Goal: Task Accomplishment & Management: Manage account settings

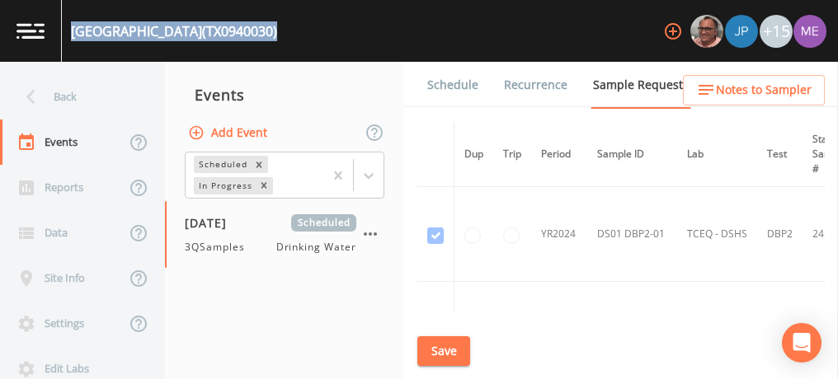
drag, startPoint x: 73, startPoint y: 31, endPoint x: 242, endPoint y: 35, distance: 169.1
click at [242, 35] on div "GARDEN OAKS (TX0940030) +15" at bounding box center [419, 31] width 838 height 62
copy div "GARDEN OAKS (TX0940030)"
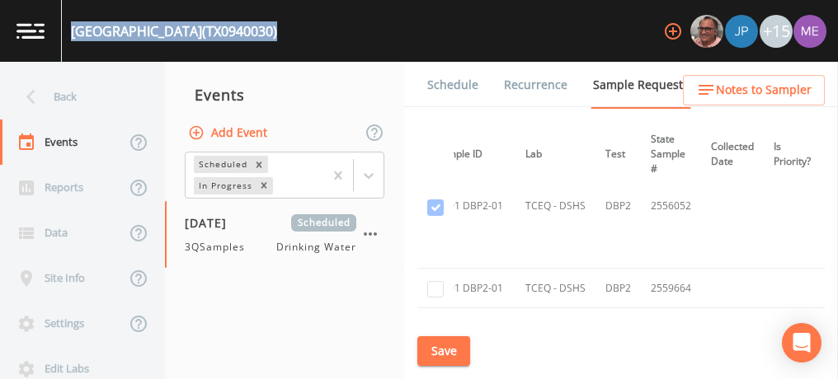
scroll to position [651, 0]
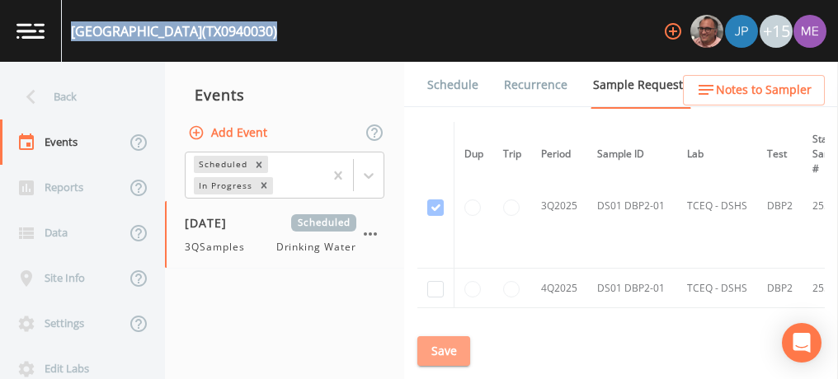
click at [430, 346] on button "Save" at bounding box center [443, 351] width 53 height 31
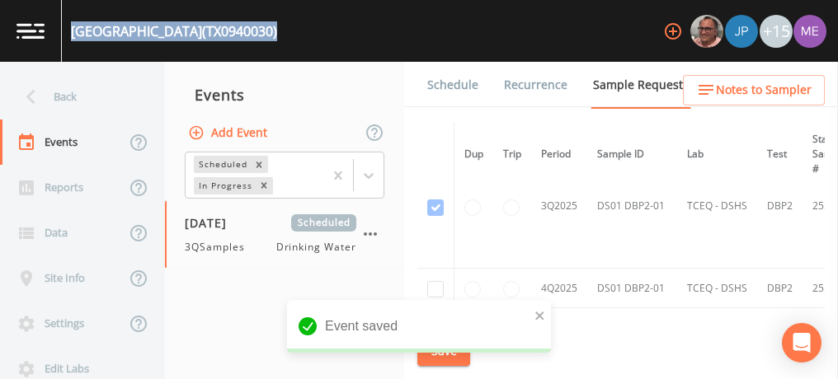
click at [435, 84] on link "Schedule" at bounding box center [453, 85] width 56 height 46
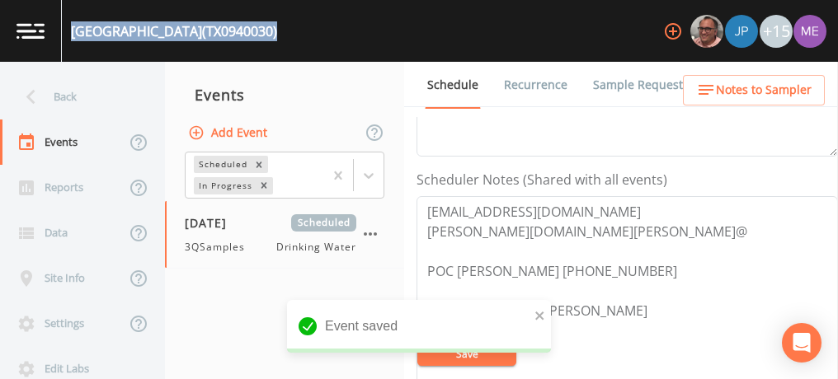
scroll to position [410, 0]
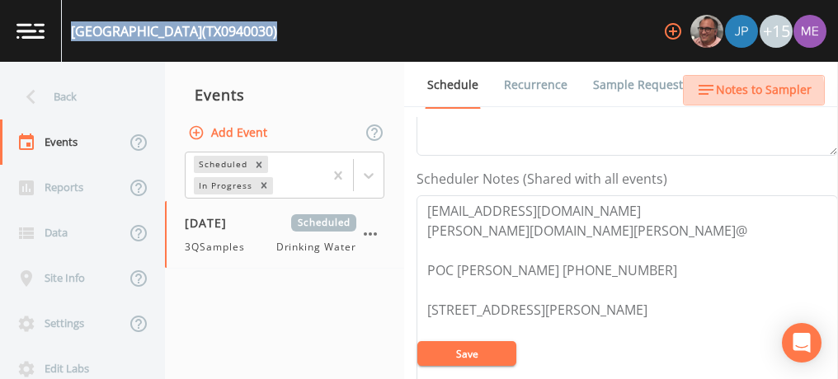
click at [746, 94] on span "Notes to Sampler" at bounding box center [764, 90] width 96 height 21
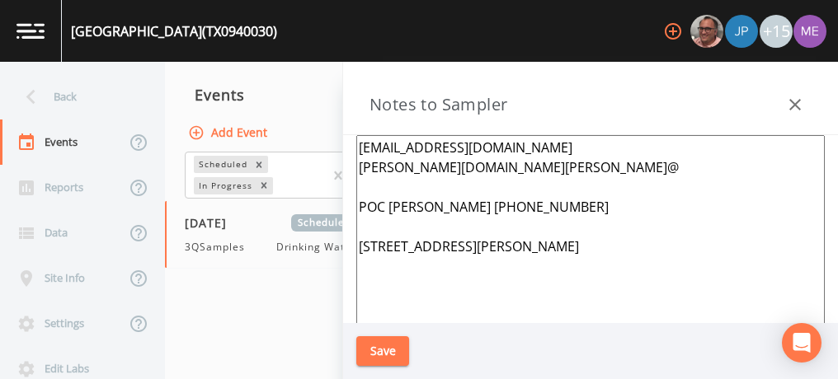
drag, startPoint x: 360, startPoint y: 200, endPoint x: 541, endPoint y: 194, distance: 181.5
click at [541, 194] on textarea "aamezquita@nexuswg.com matthew.hernandez@ POC Luis Robelledo 210-649-5234 1306 …" at bounding box center [590, 335] width 468 height 401
click at [360, 146] on textarea "aamezquita@nexuswg.com matthew.hernandez@ POC Luis Robelledo 210-649-5234 1306 …" at bounding box center [590, 335] width 468 height 401
drag, startPoint x: 360, startPoint y: 146, endPoint x: 525, endPoint y: 146, distance: 164.9
click at [525, 146] on textarea "aamezquita@nexuswg.com matthew.hernandez@ POC Luis Robelledo 210-649-5234 1306 …" at bounding box center [590, 335] width 468 height 401
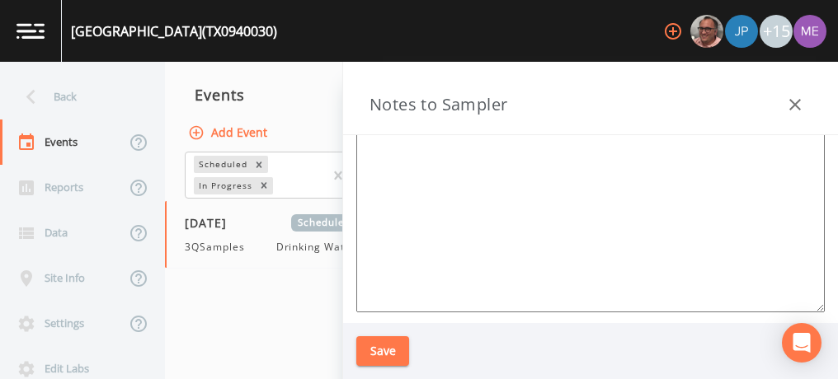
scroll to position [0, 0]
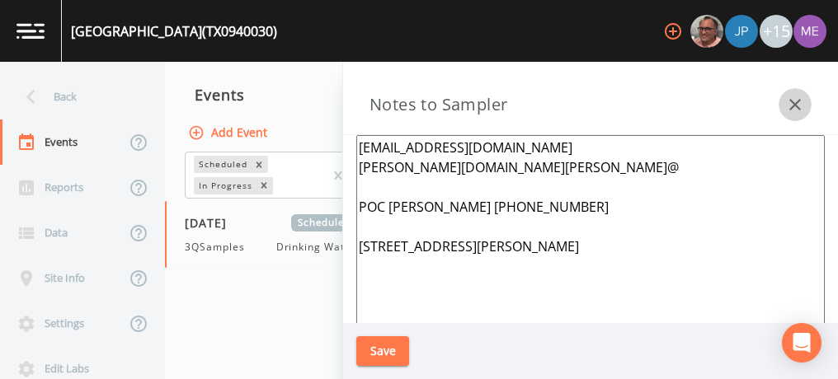
click at [797, 105] on icon "button" at bounding box center [795, 105] width 20 height 20
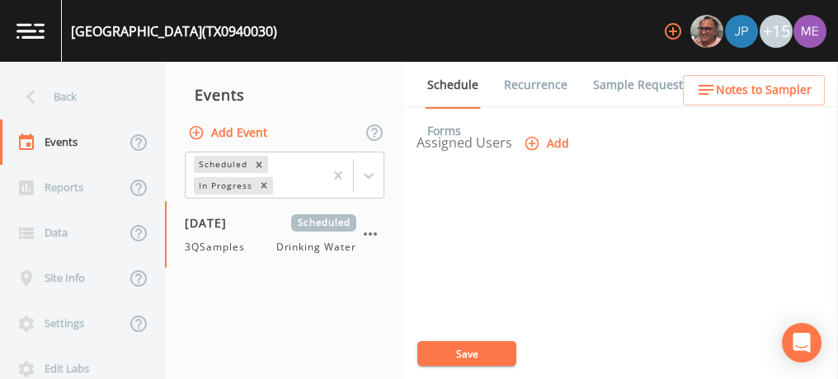
scroll to position [708, 0]
click at [528, 136] on icon "button" at bounding box center [532, 135] width 14 height 14
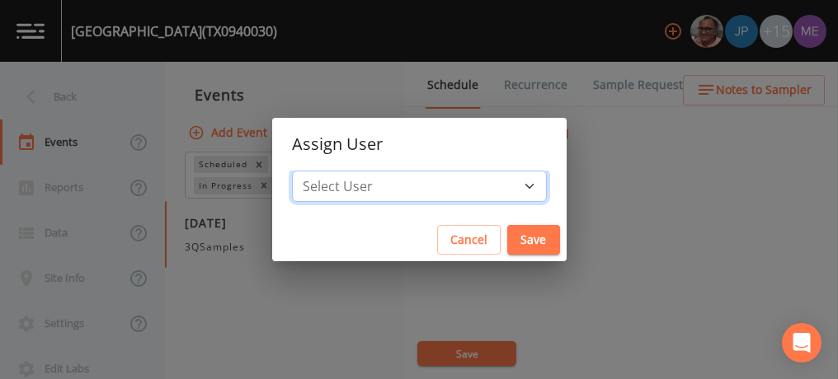
click at [506, 189] on select "Select User Mike Franklin Joshua gere Paul Lauren Saenz David Weber Zachary Eva…" at bounding box center [419, 186] width 255 height 31
select select "225c097a-c911-40d8-a014-18dc510324da"
click at [317, 171] on select "Select User Mike Franklin Joshua gere Paul Lauren Saenz David Weber Zachary Eva…" at bounding box center [419, 186] width 255 height 31
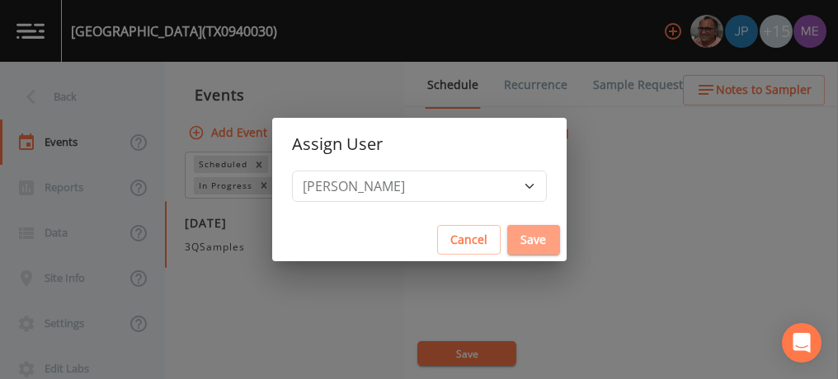
click at [507, 239] on button "Save" at bounding box center [533, 240] width 53 height 31
select select
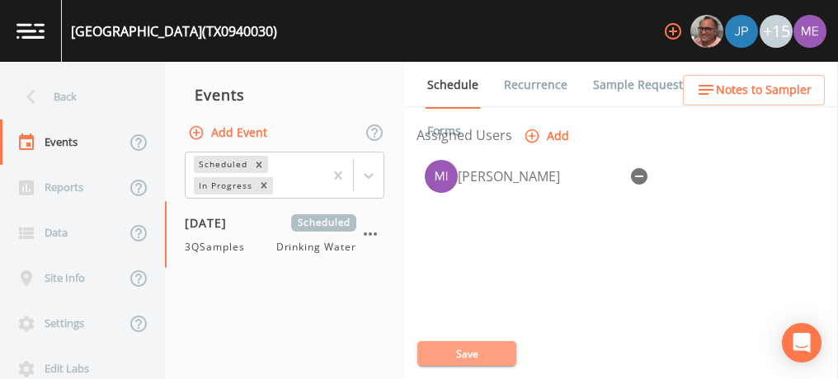
click at [491, 347] on button "Save" at bounding box center [466, 353] width 99 height 25
click at [449, 346] on button "Save" at bounding box center [466, 353] width 99 height 25
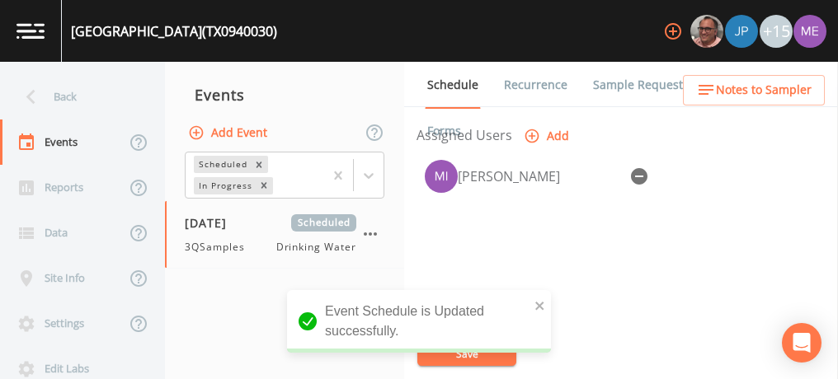
click at [730, 183] on div "Miriaha Caddie" at bounding box center [626, 176] width 421 height 49
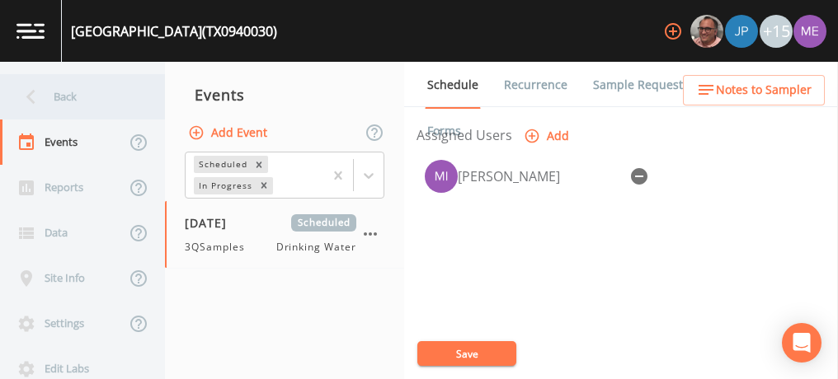
click at [59, 94] on div "Back" at bounding box center [74, 96] width 148 height 45
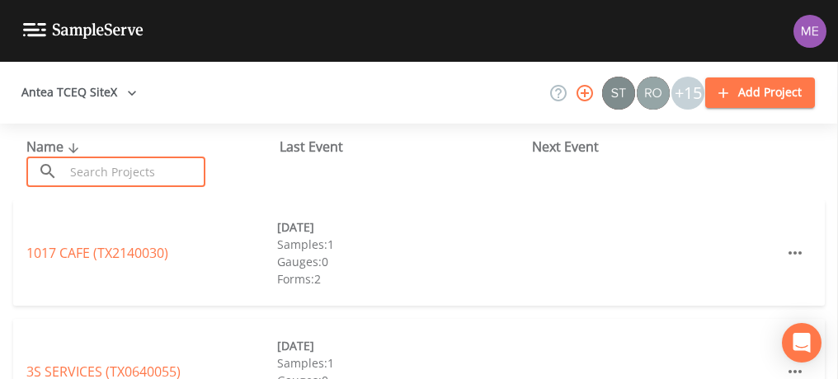
click at [91, 168] on input "text" at bounding box center [134, 172] width 141 height 31
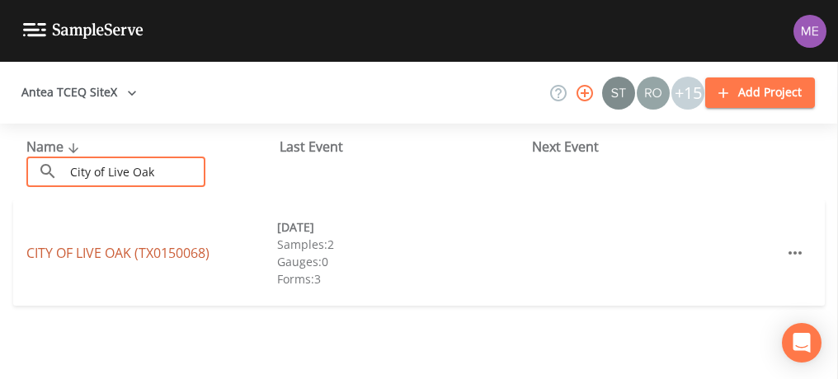
type input "City of Live Oak"
click at [101, 253] on link "CITY OF LIVE OAK (TX0150068)" at bounding box center [117, 253] width 183 height 18
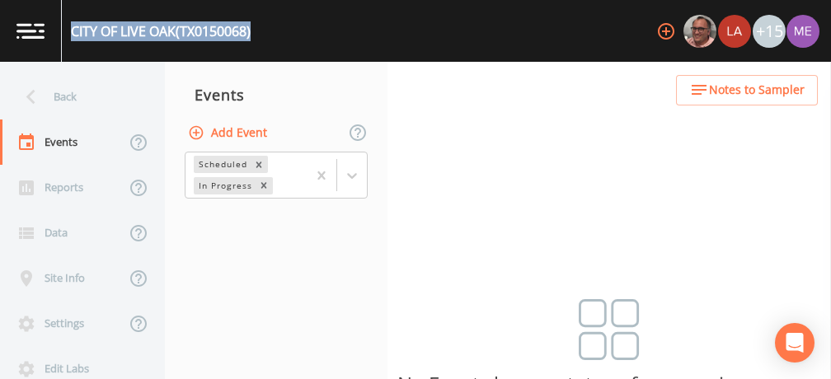
drag, startPoint x: 71, startPoint y: 31, endPoint x: 259, endPoint y: 34, distance: 188.0
click at [259, 34] on div "CITY OF LIVE OAK (TX0150068) +15" at bounding box center [415, 31] width 831 height 62
copy div "CITY OF LIVE OAK (TX0150068)"
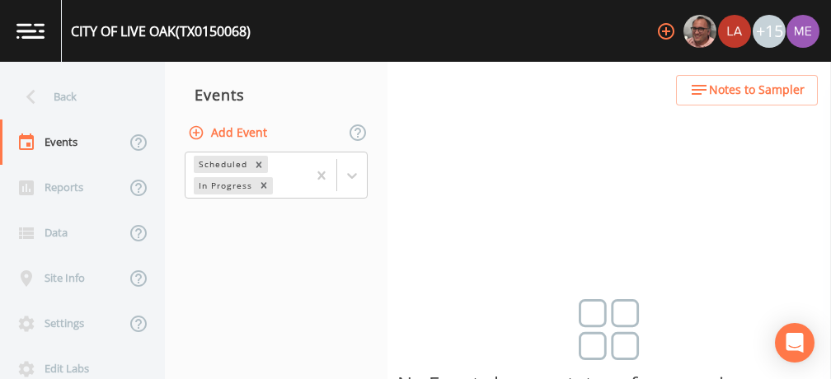
click at [516, 162] on div "Back Events Reports Data Site Info Settings Edit Labs Help Mobile App Training …" at bounding box center [415, 221] width 831 height 318
click at [262, 134] on button "Add Event" at bounding box center [229, 133] width 89 height 31
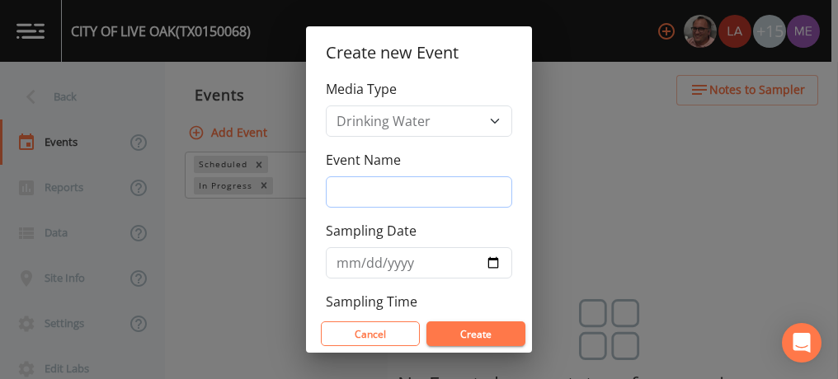
click at [359, 185] on input "Event Name" at bounding box center [419, 191] width 186 height 31
type input "3QSamples"
type input "2025-09-29"
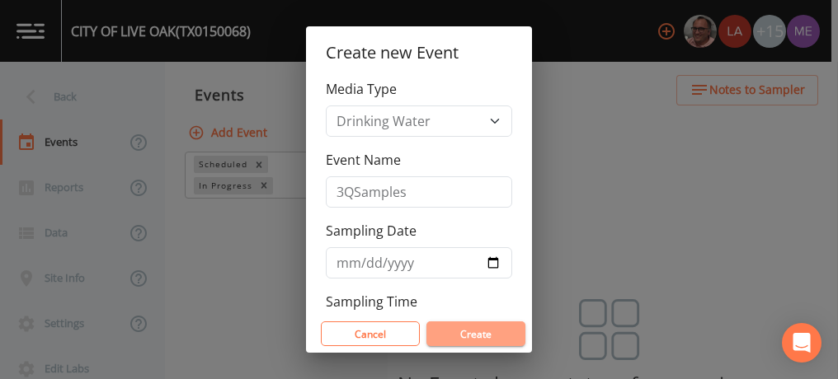
click at [459, 330] on button "Create" at bounding box center [475, 334] width 99 height 25
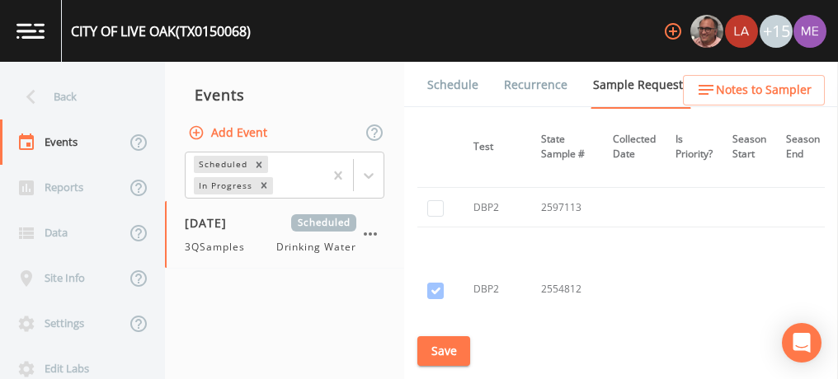
scroll to position [3848, 294]
click at [443, 202] on input "checkbox" at bounding box center [435, 210] width 16 height 16
checkbox input "true"
click at [436, 213] on input "checkbox" at bounding box center [435, 221] width 16 height 16
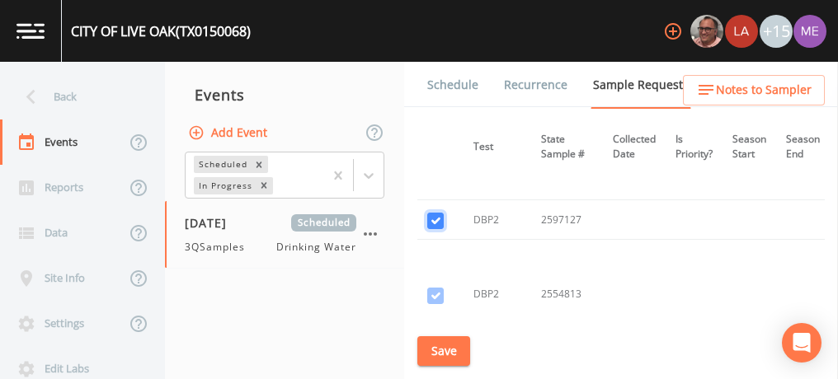
checkbox input "true"
click at [435, 242] on td at bounding box center [435, 260] width 37 height 125
click at [441, 347] on button "Save" at bounding box center [443, 351] width 53 height 31
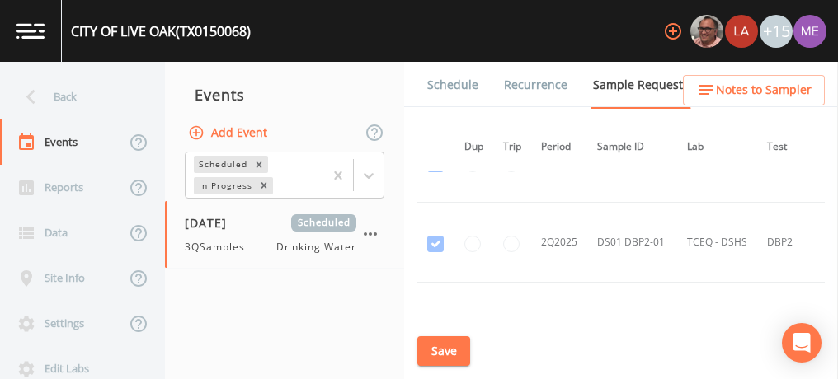
scroll to position [3127, 0]
click at [442, 80] on link "Schedule" at bounding box center [453, 85] width 56 height 46
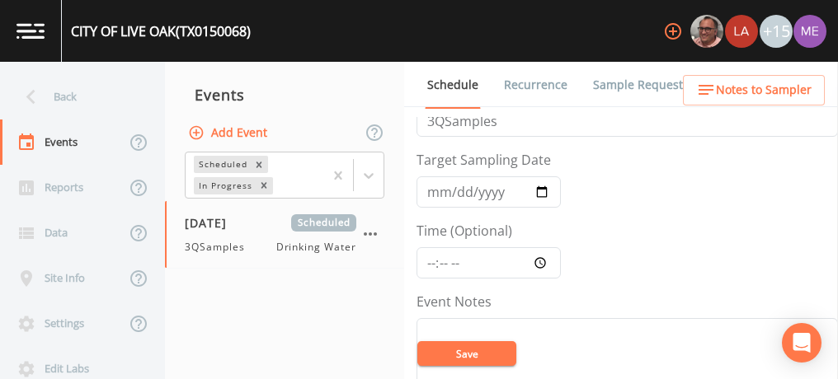
scroll to position [37, 0]
click at [429, 256] on input "Time (Optional)" at bounding box center [488, 263] width 144 height 31
type input "13:00"
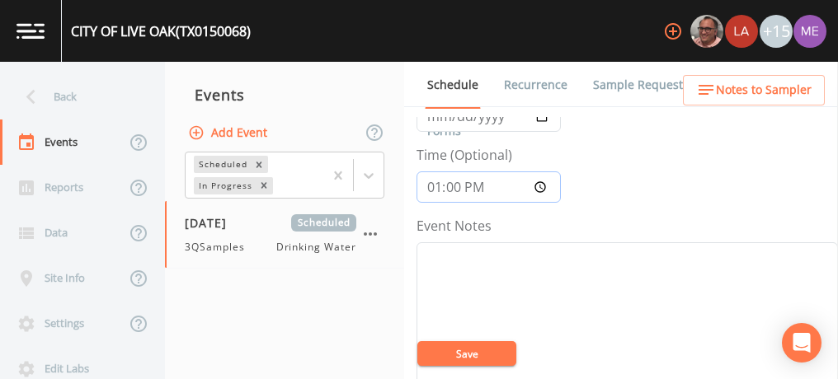
scroll to position [113, 0]
click at [468, 356] on button "Save" at bounding box center [466, 353] width 99 height 25
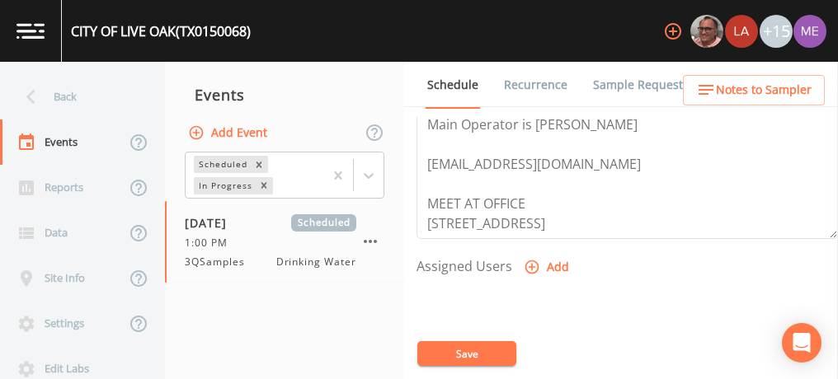
scroll to position [590, 0]
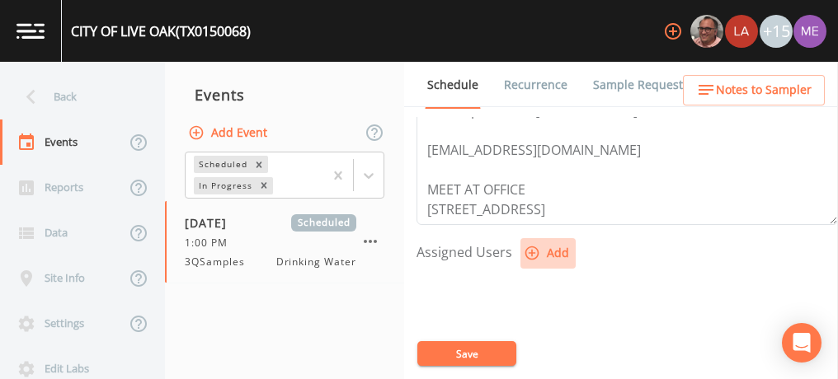
click at [528, 250] on icon "button" at bounding box center [532, 253] width 16 height 16
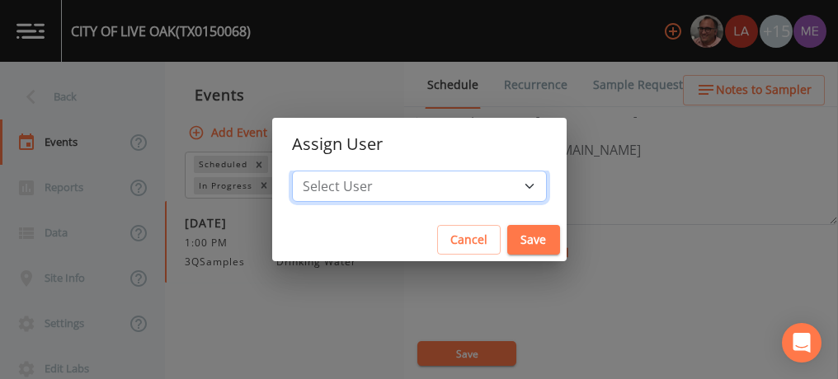
click at [502, 181] on select "Select User Mike Franklin Lauren Saenz Joshua gere Paul David Weber Zachary Eva…" at bounding box center [419, 186] width 255 height 31
select select "225c097a-c911-40d8-a014-18dc510324da"
click at [317, 171] on select "Select User Mike Franklin Lauren Saenz Joshua gere Paul David Weber Zachary Eva…" at bounding box center [419, 186] width 255 height 31
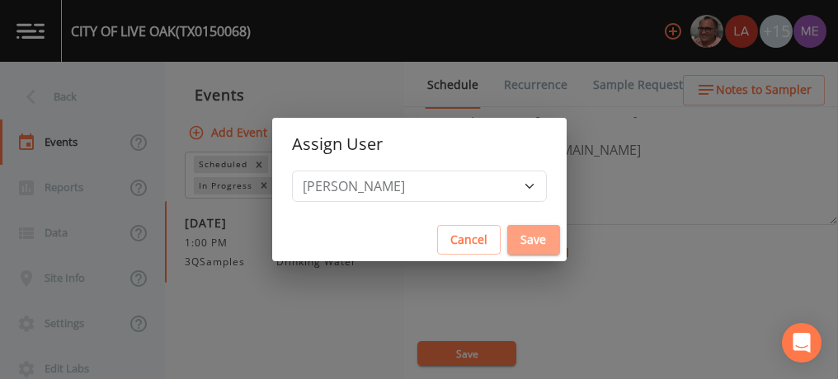
click at [507, 237] on button "Save" at bounding box center [533, 240] width 53 height 31
select select
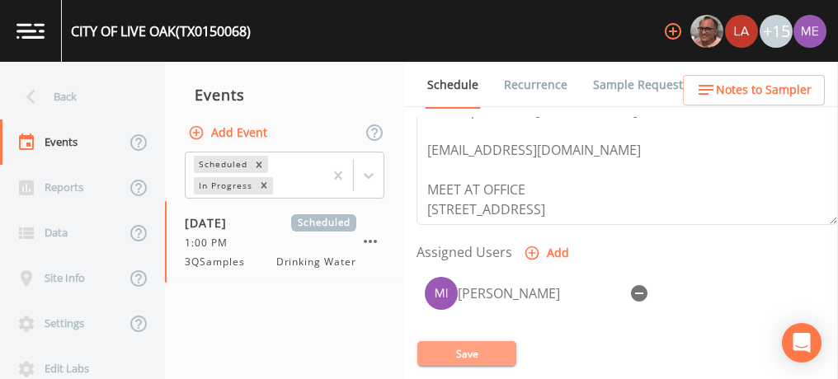
click at [485, 353] on button "Save" at bounding box center [466, 353] width 99 height 25
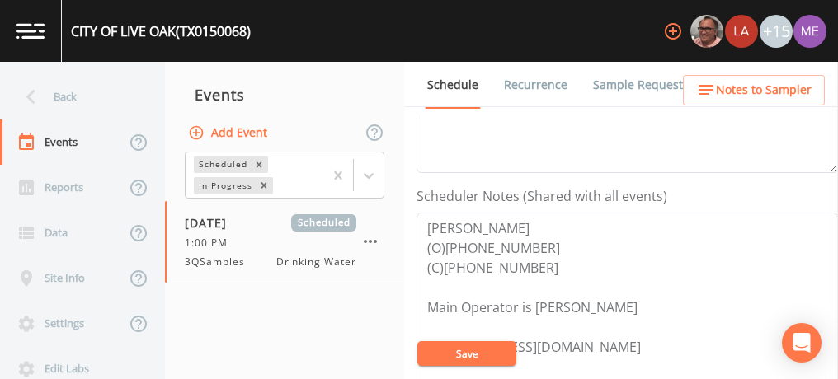
scroll to position [398, 0]
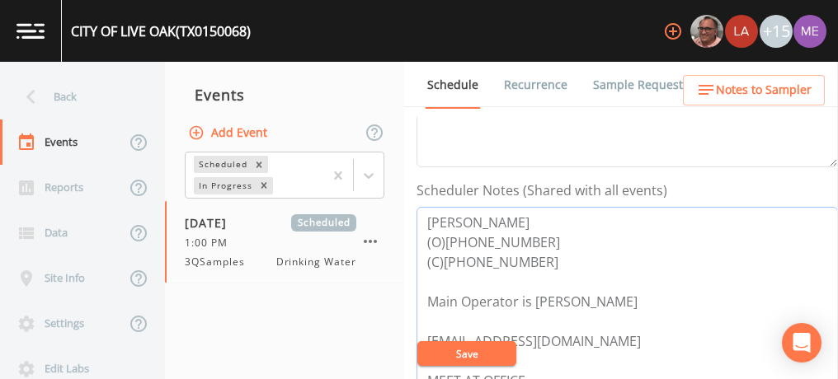
drag, startPoint x: 423, startPoint y: 218, endPoint x: 535, endPoint y: 254, distance: 117.9
click at [535, 254] on textarea "Jim Neeley (O)210-653-9140 (C)210-792-3289 Main Operator is Dan Kilinski jneele…" at bounding box center [626, 311] width 421 height 209
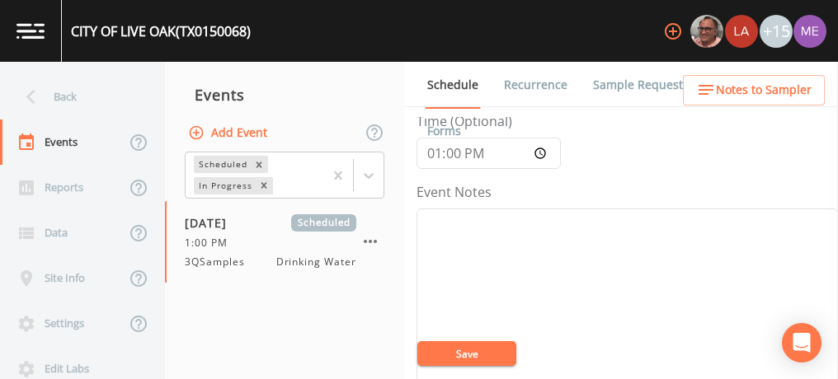
scroll to position [123, 0]
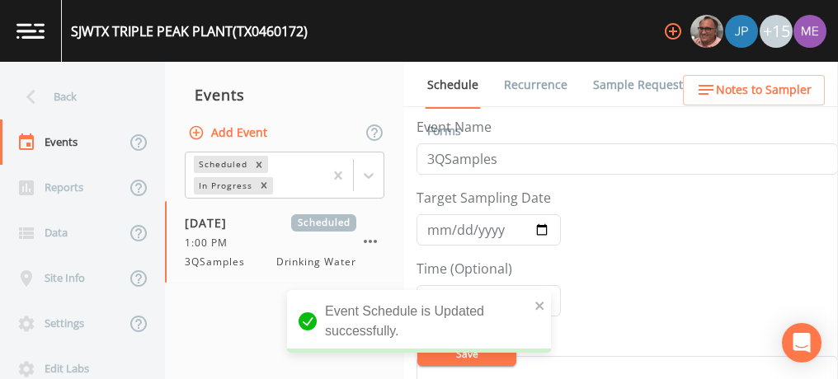
scroll to position [636, 0]
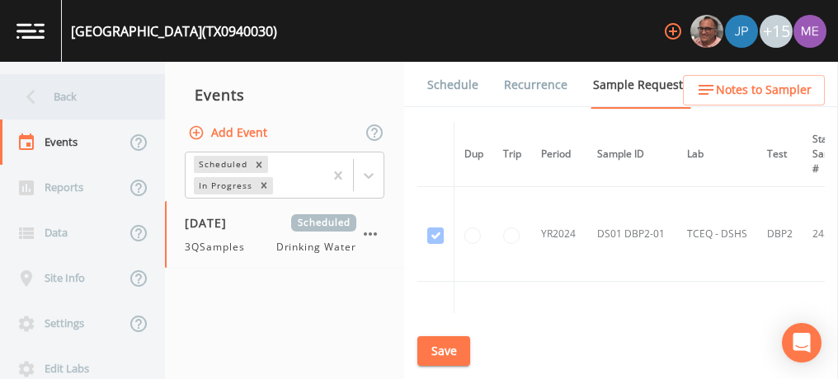
click at [60, 102] on div "Back" at bounding box center [74, 96] width 148 height 45
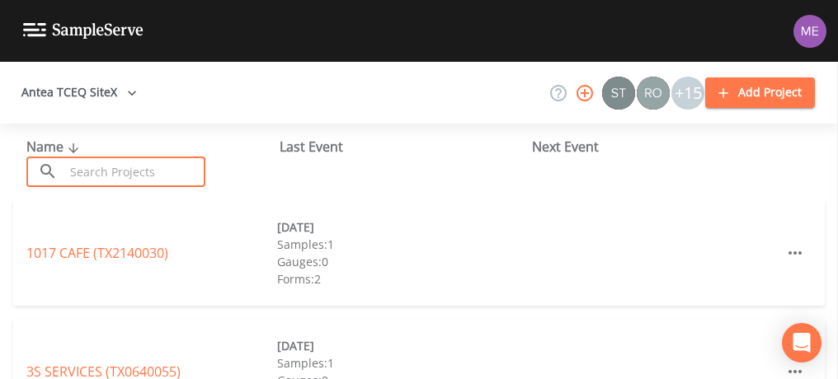
click at [106, 168] on input "text" at bounding box center [134, 172] width 141 height 31
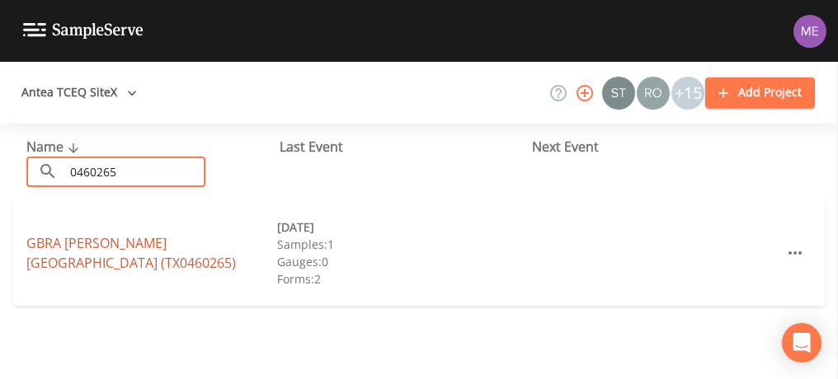
type input "0460265"
click at [133, 245] on link "GBRA JOHNSON RANCH SUBDIVISION (TX0460265)" at bounding box center [130, 253] width 209 height 38
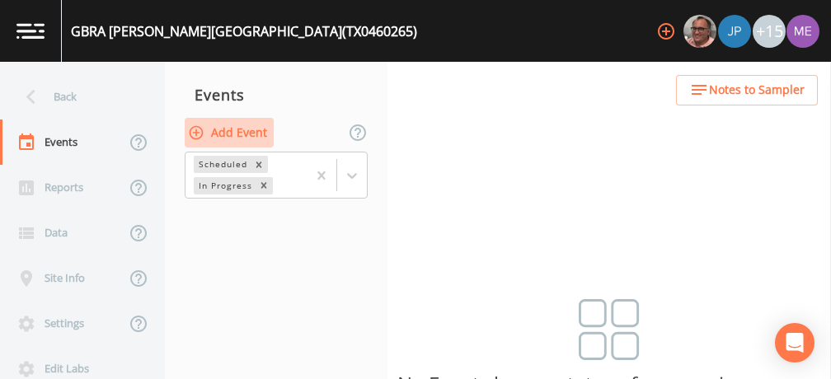
click at [258, 131] on button "Add Event" at bounding box center [229, 133] width 89 height 31
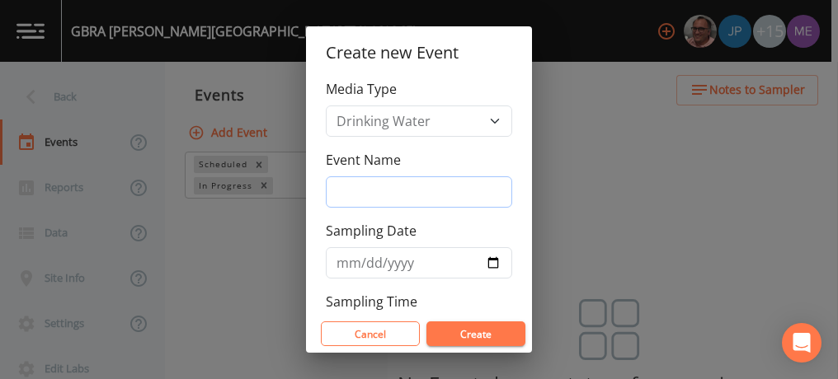
click at [355, 191] on input "Event Name" at bounding box center [419, 191] width 186 height 31
type input "3QSamples"
click at [362, 260] on input "2025-09-29" at bounding box center [419, 262] width 186 height 31
type input "2025-09-30"
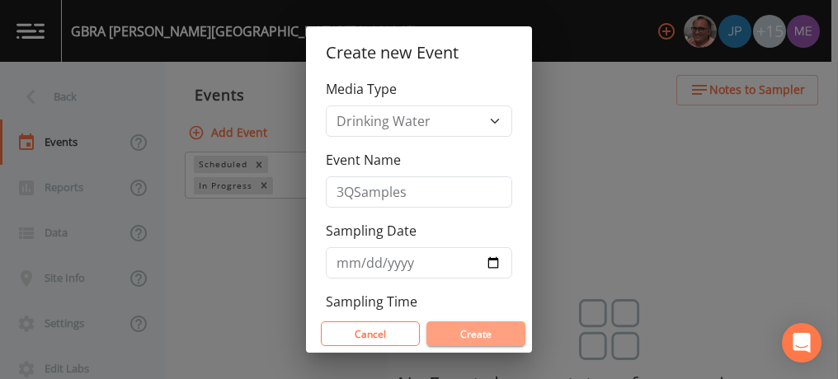
click at [461, 327] on button "Create" at bounding box center [475, 334] width 99 height 25
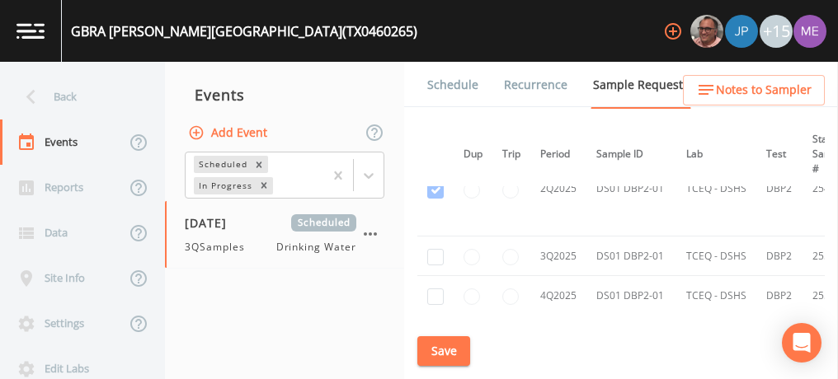
scroll to position [1019, 1]
click at [434, 251] on input "checkbox" at bounding box center [435, 255] width 16 height 16
checkbox input "true"
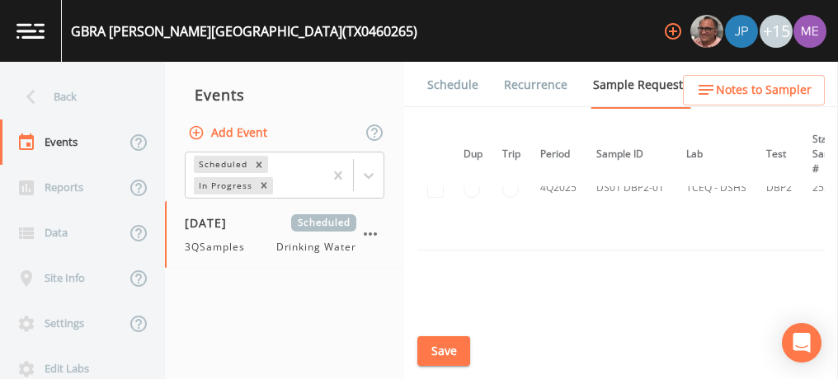
scroll to position [901, 1]
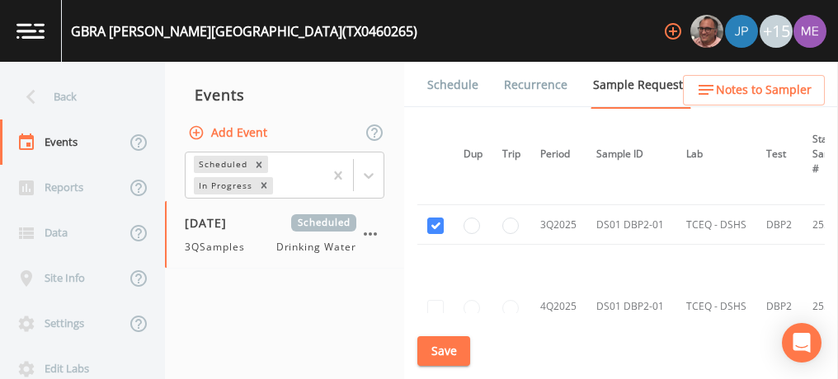
click at [449, 349] on button "Save" at bounding box center [443, 351] width 53 height 31
click at [450, 78] on link "Schedule" at bounding box center [453, 85] width 56 height 46
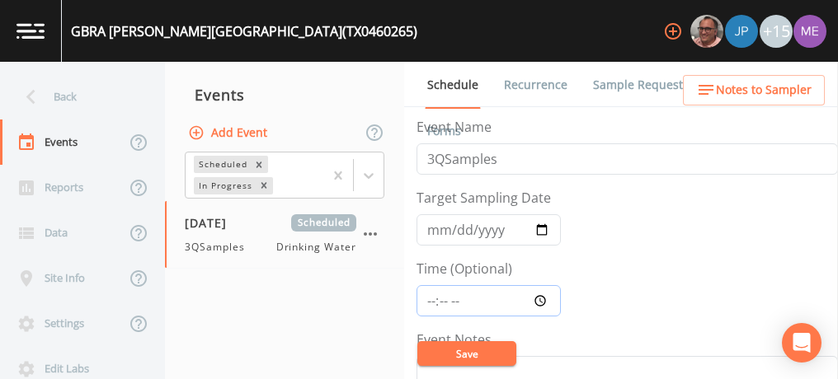
click at [430, 297] on input "Time (Optional)" at bounding box center [488, 300] width 144 height 31
type input "08:00"
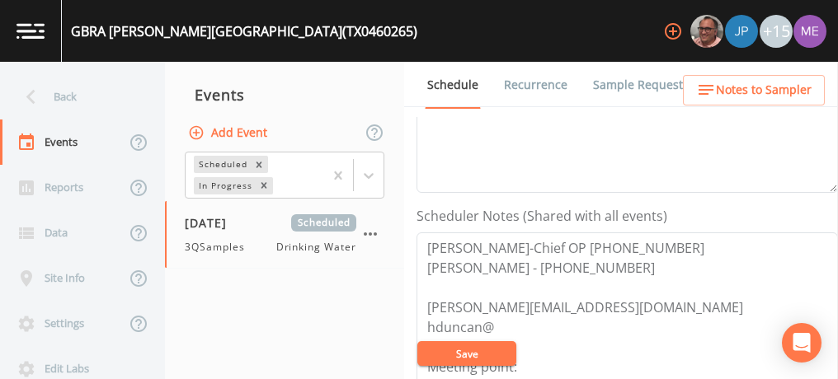
scroll to position [374, 0]
drag, startPoint x: 427, startPoint y: 244, endPoint x: 623, endPoint y: 264, distance: 197.3
click at [623, 264] on textarea "Travis Rohwedder-Chief OP 830-243-8856 Hunter Duncan - 830-560-6159 rohwedder@g…" at bounding box center [626, 336] width 421 height 209
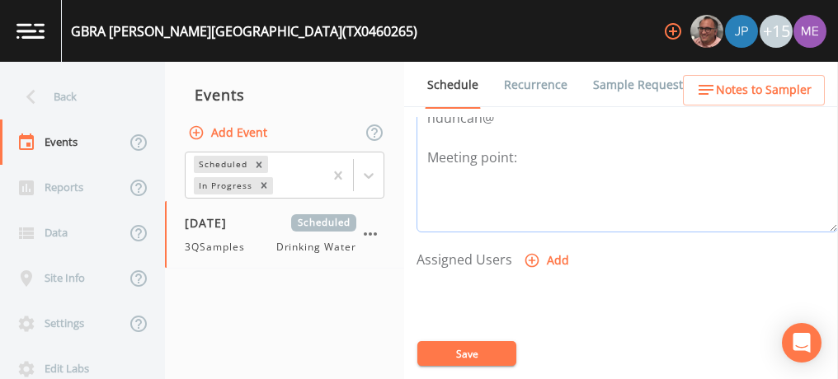
scroll to position [585, 0]
click at [529, 252] on icon "button" at bounding box center [532, 259] width 14 height 14
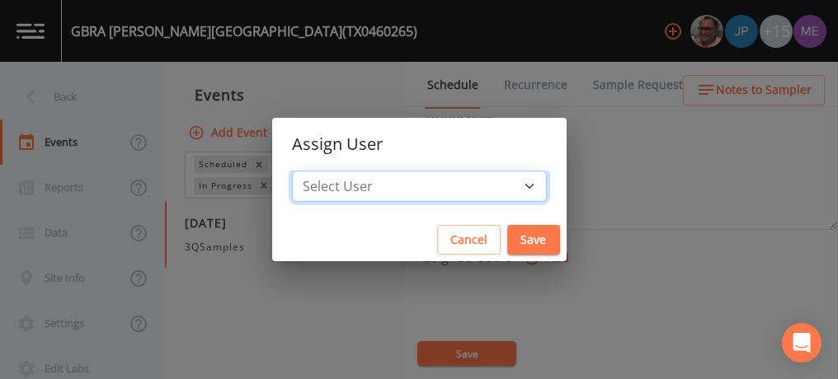
click at [507, 186] on select "Select User Mike Franklin Joshua gere Paul Lauren Saenz David Weber Zachary Eva…" at bounding box center [419, 186] width 255 height 31
select select "225c097a-c911-40d8-a014-18dc510324da"
click at [317, 171] on select "Select User Mike Franklin Joshua gere Paul Lauren Saenz David Weber Zachary Eva…" at bounding box center [419, 186] width 255 height 31
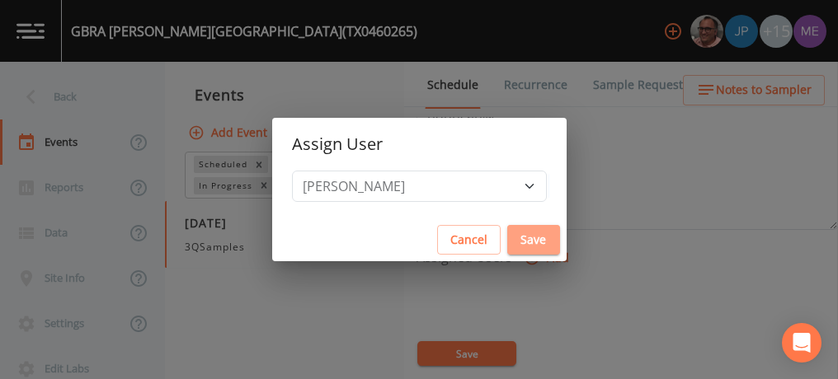
click at [507, 236] on button "Save" at bounding box center [533, 240] width 53 height 31
select select
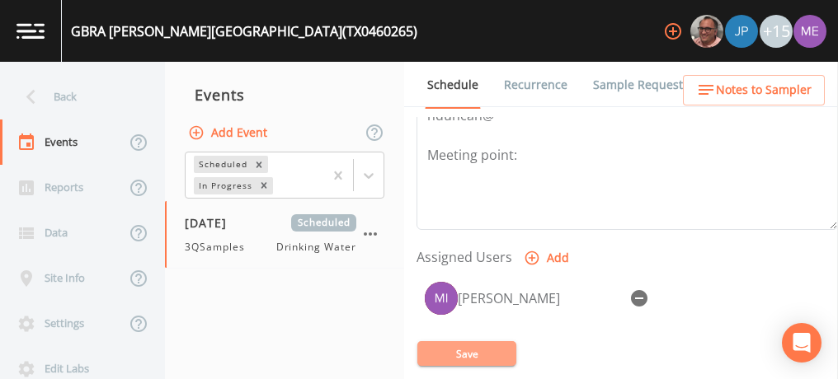
click at [471, 351] on button "Save" at bounding box center [466, 353] width 99 height 25
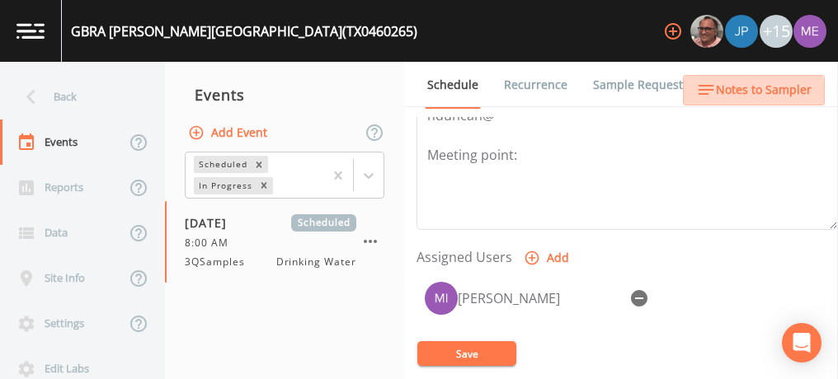
click at [745, 98] on span "Notes to Sampler" at bounding box center [764, 90] width 96 height 21
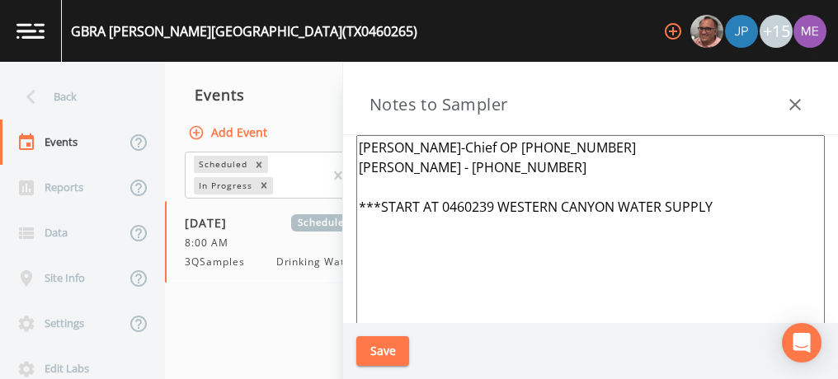
click at [719, 203] on textarea "Travis Rohwedder-Chief OP 830-243-8856 Hunter Duncan - 830-560-6159 ***START AT…" at bounding box center [590, 335] width 468 height 401
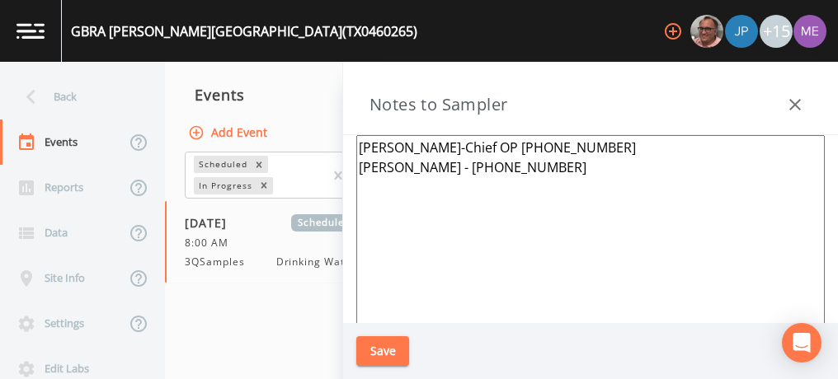
type textarea "Travis Rohwedder-Chief OP 830-243-8856 Hunter Duncan - 830-560-6159"
click at [404, 346] on button "Save" at bounding box center [382, 351] width 53 height 31
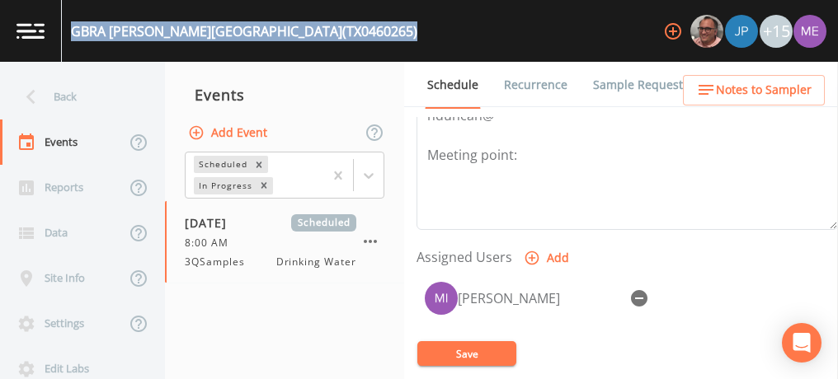
drag, startPoint x: 72, startPoint y: 28, endPoint x: 382, endPoint y: 32, distance: 310.1
click at [382, 32] on div "GBRA JOHNSON RANCH SUBDIVISION (TX0460265) +15" at bounding box center [419, 31] width 838 height 62
copy div "GBRA JOHNSON RANCH SUBDIVISION (TX0460265)"
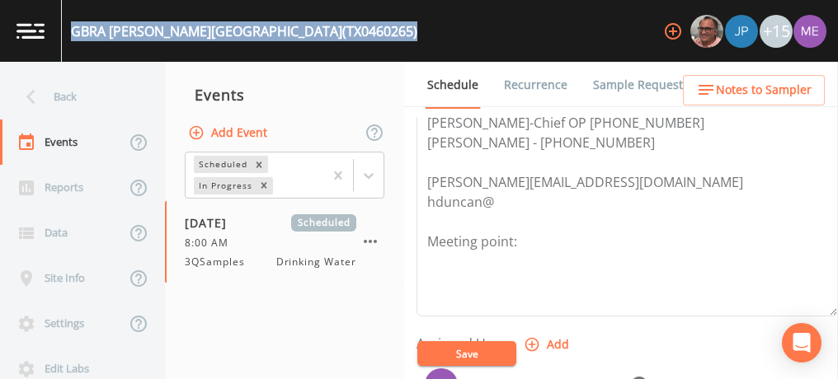
scroll to position [478, 0]
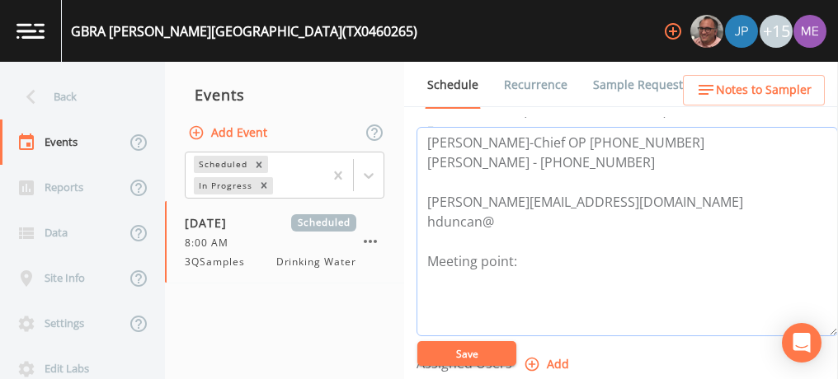
drag, startPoint x: 426, startPoint y: 139, endPoint x: 615, endPoint y: 159, distance: 190.8
click at [615, 159] on textarea "Travis Rohwedder-Chief OP 830-243-8856 Hunter Duncan - 830-560-6159 rohwedder@g…" at bounding box center [626, 231] width 421 height 209
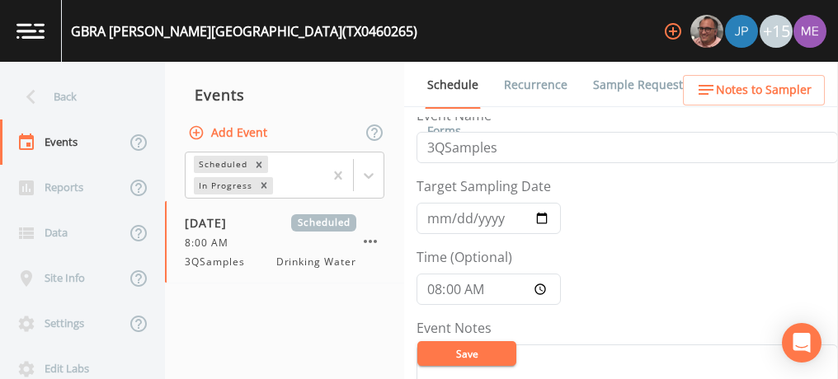
scroll to position [2, 0]
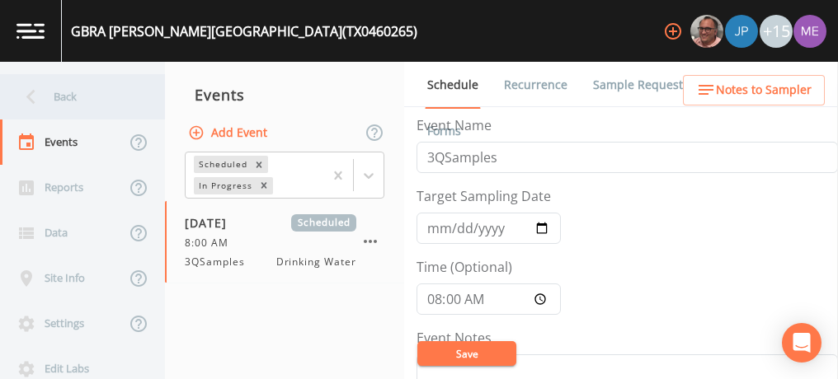
click at [64, 102] on div "Back" at bounding box center [74, 96] width 148 height 45
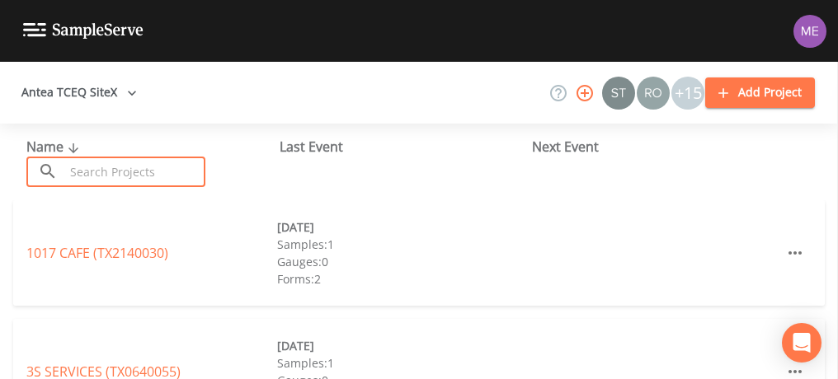
click at [96, 162] on input "text" at bounding box center [134, 172] width 141 height 31
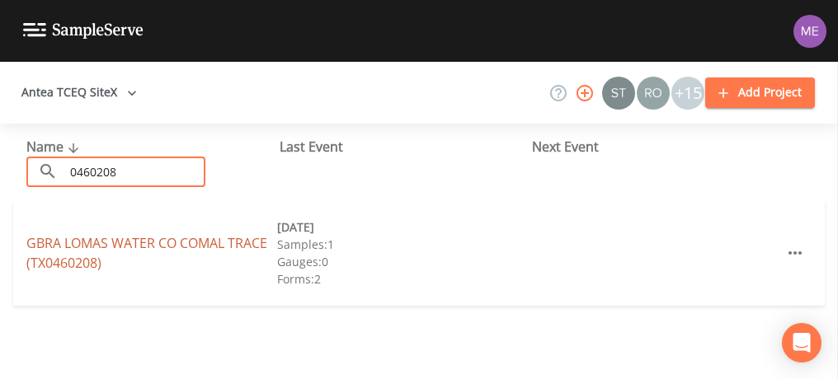
type input "0460208"
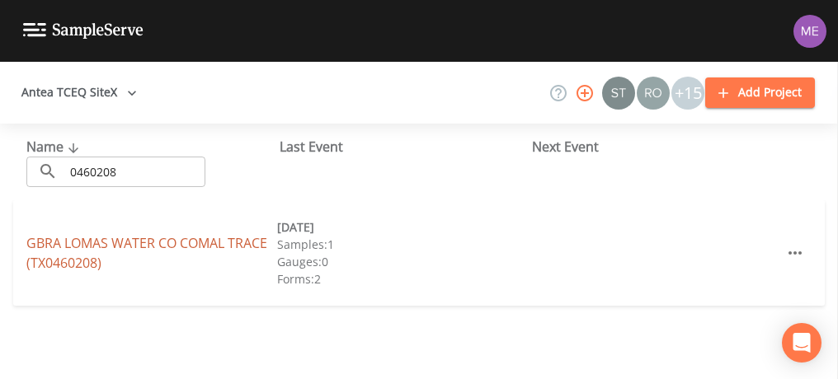
click at [117, 238] on link "GBRA LOMAS WATER CO COMAL TRACE (TX0460208)" at bounding box center [146, 253] width 241 height 38
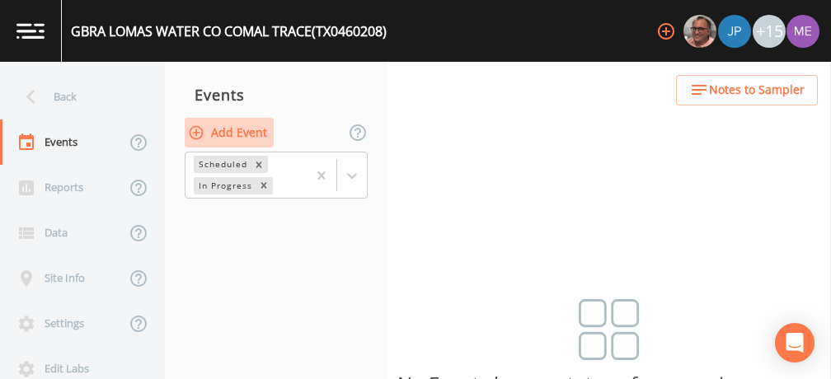
click at [220, 126] on button "Add Event" at bounding box center [229, 133] width 89 height 31
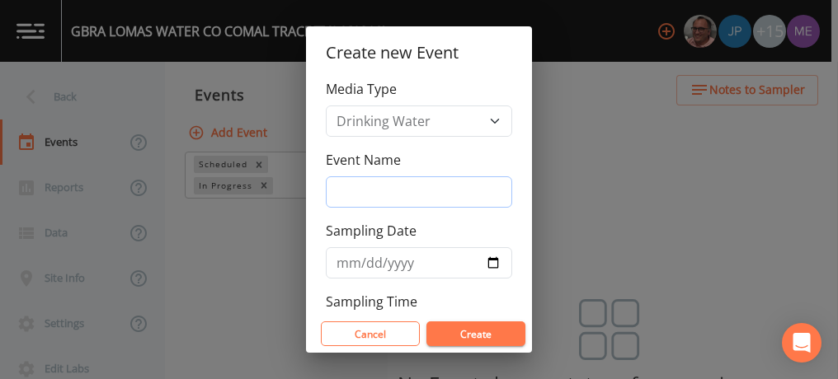
click at [333, 181] on input "Event Name" at bounding box center [419, 191] width 186 height 31
type input "3QSamples"
type input "[DATE]"
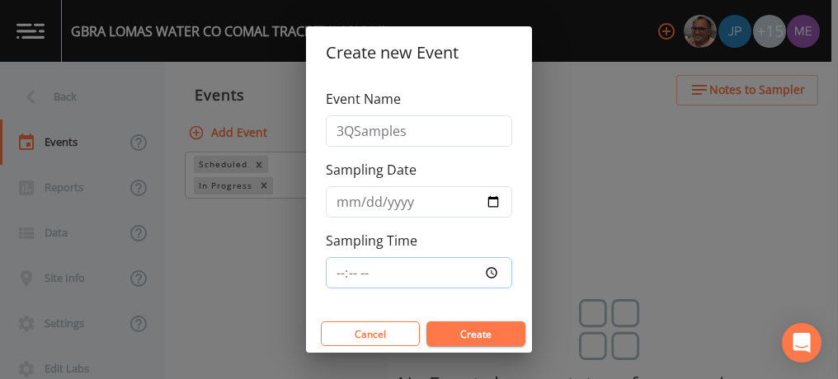
click at [336, 273] on input "Sampling Time" at bounding box center [419, 272] width 186 height 31
type input "08:00"
click at [447, 331] on button "Create" at bounding box center [475, 334] width 99 height 25
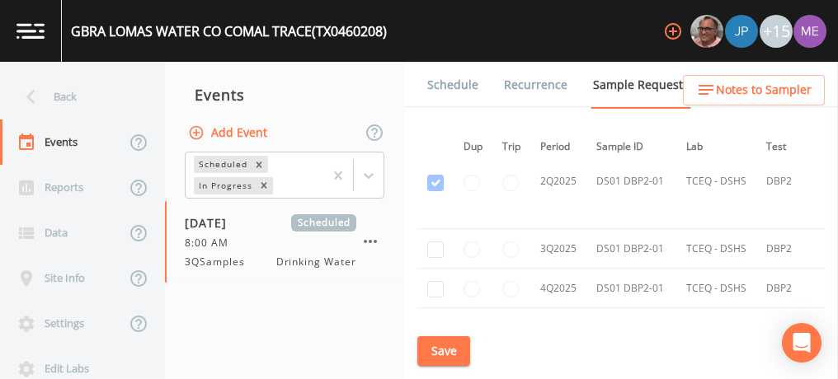
scroll to position [1746, 1]
click at [439, 244] on input "checkbox" at bounding box center [435, 249] width 16 height 16
checkbox input "true"
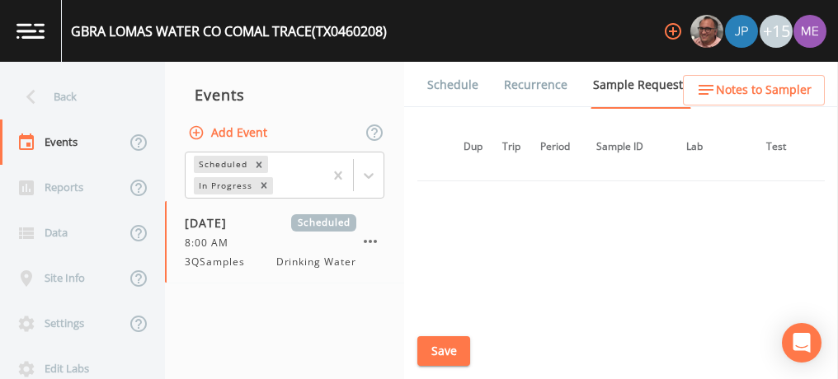
scroll to position [1493, 1]
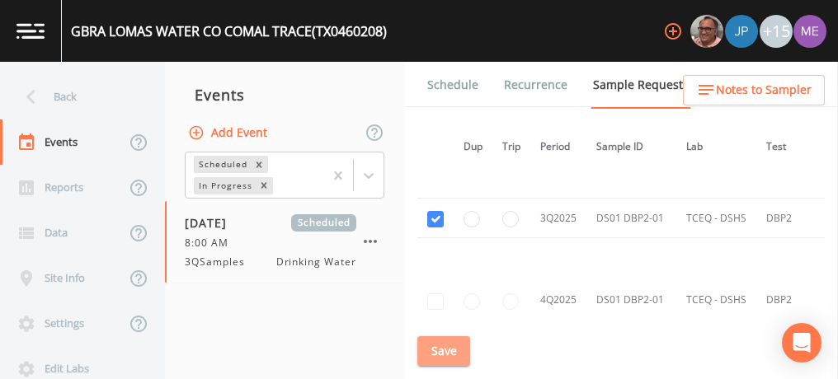
click at [442, 352] on button "Save" at bounding box center [443, 351] width 53 height 31
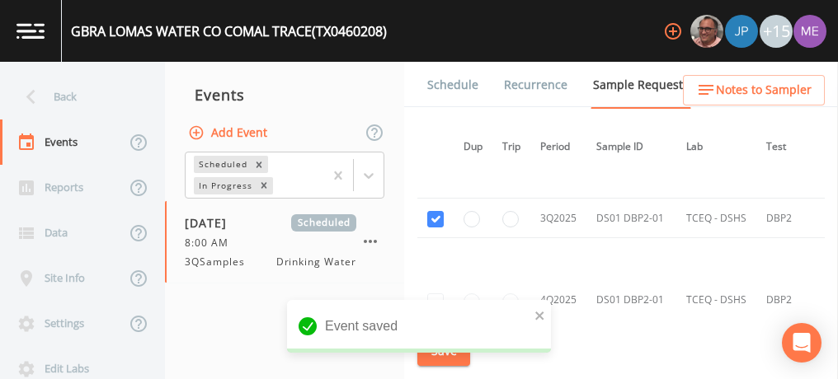
click at [454, 83] on link "Schedule" at bounding box center [453, 85] width 56 height 46
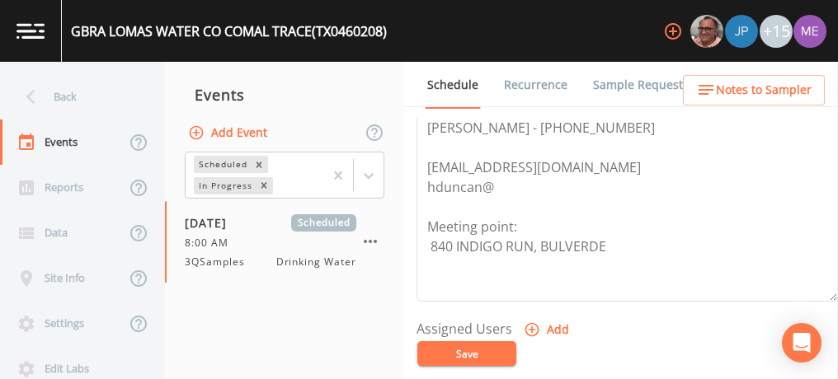
scroll to position [557, 0]
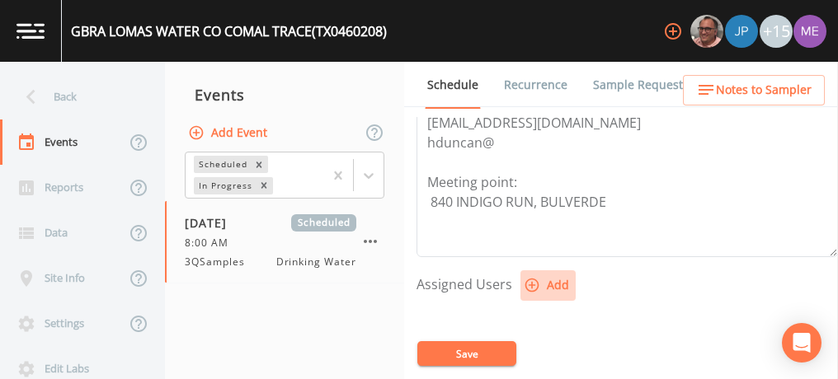
click at [531, 280] on icon "button" at bounding box center [532, 285] width 16 height 16
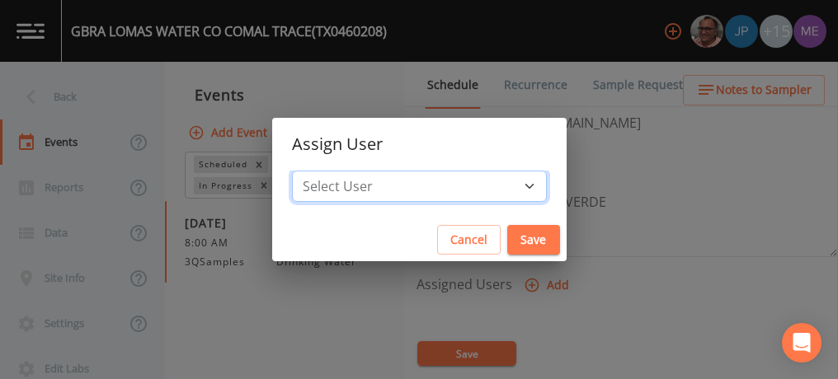
click at [504, 186] on select "Select User Mike Franklin Joshua gere Paul Lauren Saenz David Weber Zachary Eva…" at bounding box center [419, 186] width 255 height 31
select select "225c097a-c911-40d8-a014-18dc510324da"
click at [317, 171] on select "Select User Mike Franklin Joshua gere Paul Lauren Saenz David Weber Zachary Eva…" at bounding box center [419, 186] width 255 height 31
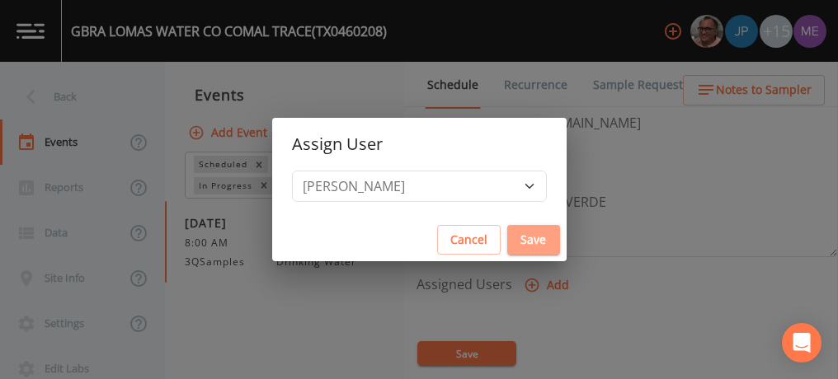
click at [507, 236] on button "Save" at bounding box center [533, 240] width 53 height 31
select select
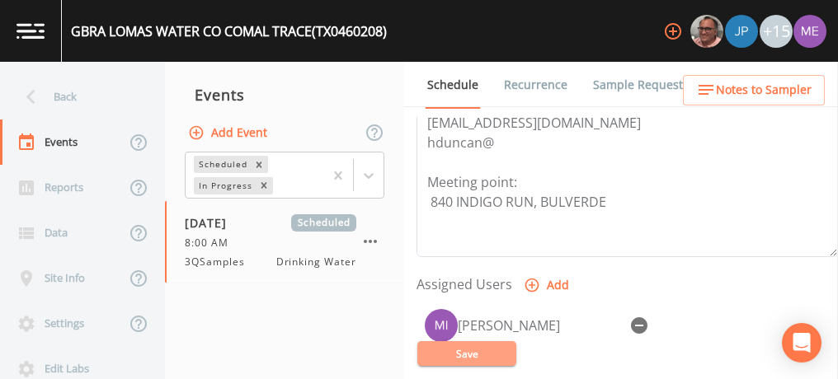
click at [471, 357] on button "Save" at bounding box center [466, 353] width 99 height 25
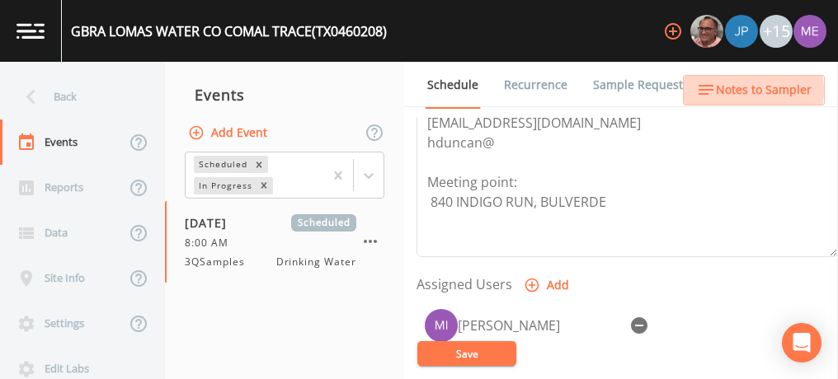
click at [749, 91] on span "Notes to Sampler" at bounding box center [764, 90] width 96 height 21
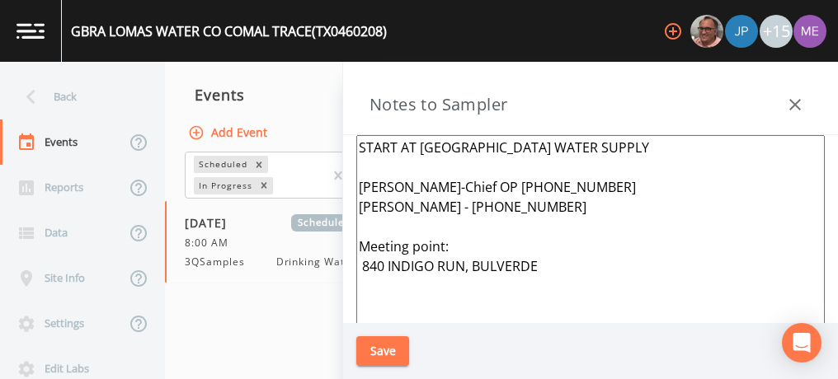
click at [671, 143] on textarea "START AT WESTERN CANYON WATER SUPPLY Travis Rohwedder-Chief OP 830-243-8856 Hun…" at bounding box center [590, 335] width 468 height 401
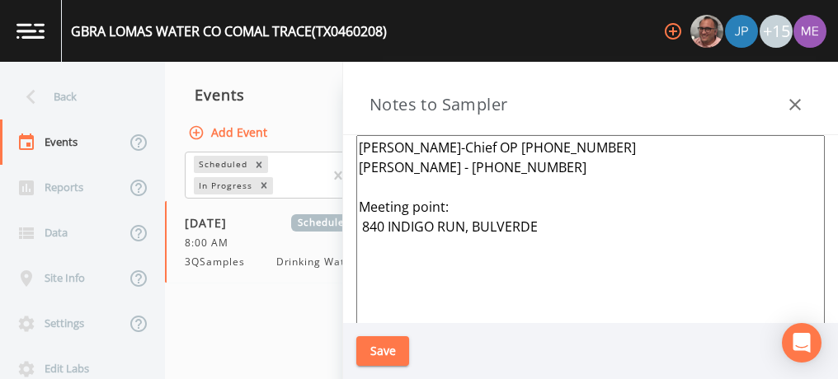
type textarea "Travis Rohwedder-Chief OP 830-243-8856 Hunter Duncan - 830-560-6159 Meeting poi…"
click at [402, 345] on button "Save" at bounding box center [382, 351] width 53 height 31
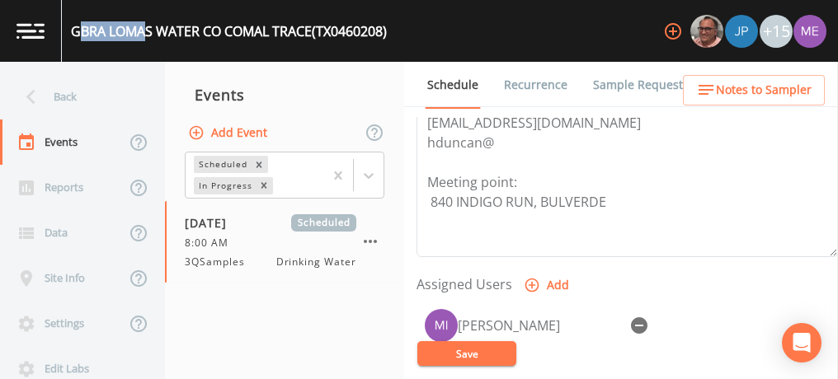
drag, startPoint x: 76, startPoint y: 29, endPoint x: 149, endPoint y: 28, distance: 73.4
click at [149, 28] on div "GBRA LOMAS WATER CO COMAL TRACE (TX0460208)" at bounding box center [229, 31] width 316 height 20
drag, startPoint x: 149, startPoint y: 28, endPoint x: 401, endPoint y: 27, distance: 251.5
click at [401, 27] on div "GBRA LOMAS WATER CO COMAL TRACE (TX0460208) +15" at bounding box center [419, 31] width 838 height 62
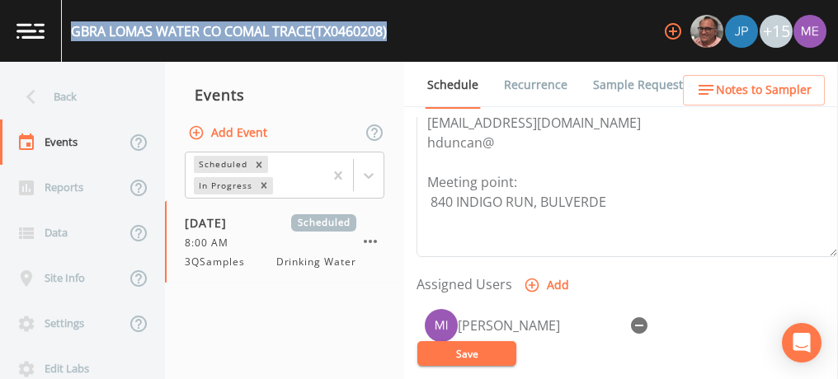
drag, startPoint x: 393, startPoint y: 27, endPoint x: 70, endPoint y: 29, distance: 322.5
click at [71, 29] on div "GBRA LOMAS WATER CO COMAL TRACE (TX0460208)" at bounding box center [229, 31] width 316 height 20
copy div "GBRA LOMAS WATER CO COMAL TRACE (TX0460208)"
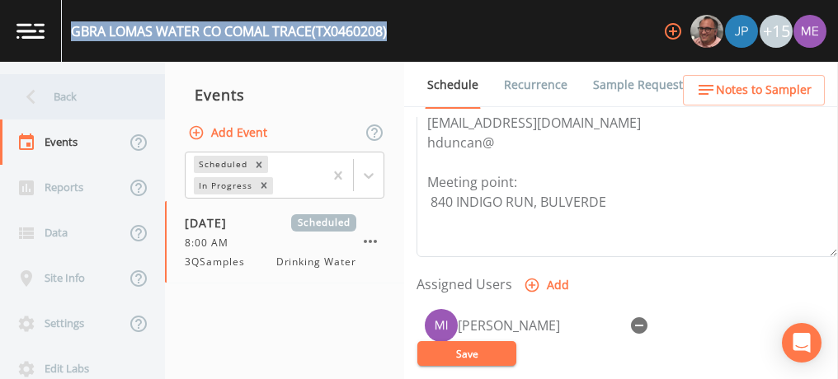
click at [57, 96] on div "Back" at bounding box center [74, 96] width 148 height 45
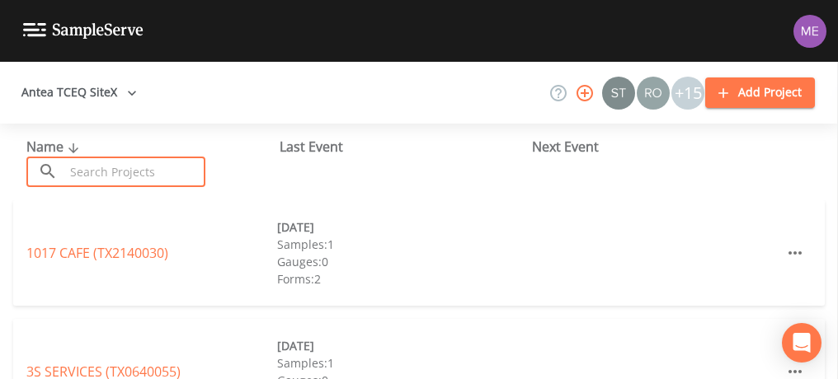
click at [99, 167] on input "text" at bounding box center [134, 172] width 141 height 31
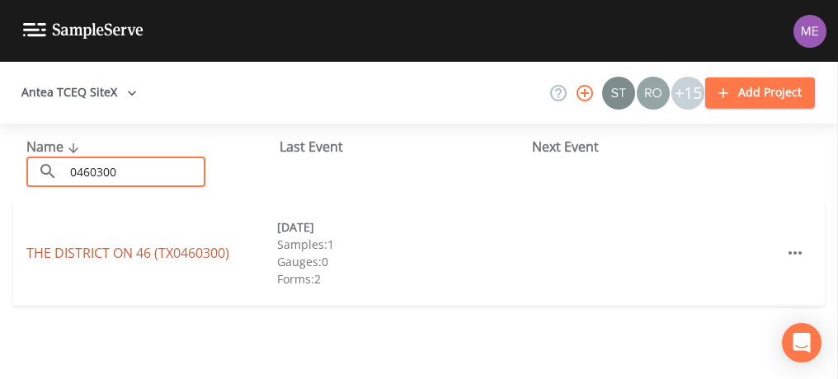
type input "0460300"
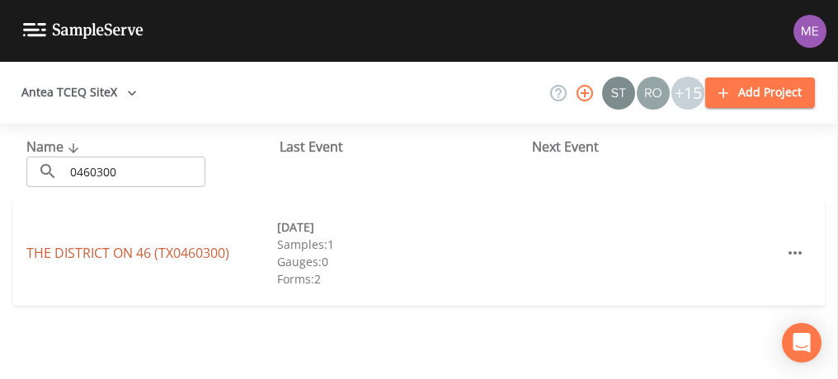
click at [104, 250] on link "THE DISTRICT ON 46 (TX0460300)" at bounding box center [127, 253] width 203 height 18
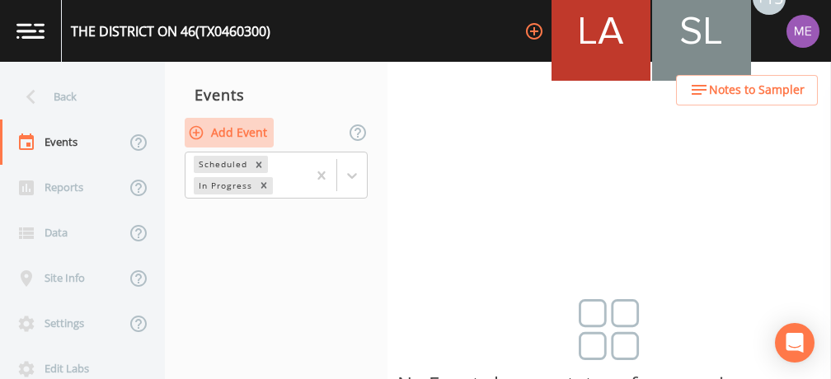
click at [242, 127] on button "Add Event" at bounding box center [229, 133] width 89 height 31
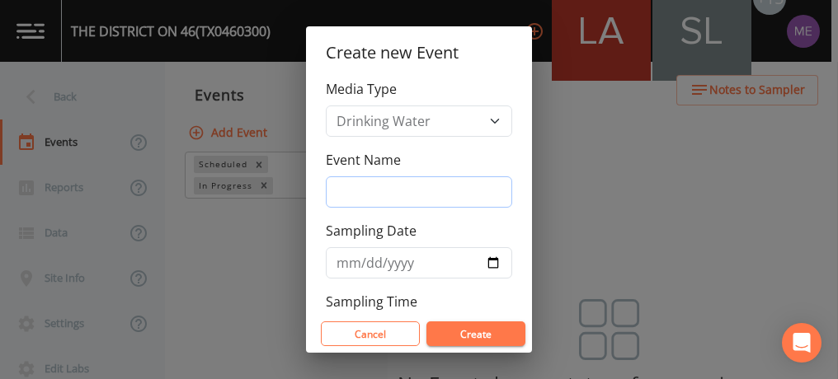
click at [369, 186] on input "Event Name" at bounding box center [419, 191] width 186 height 31
type input "3QSamples"
type input "2025-09-30"
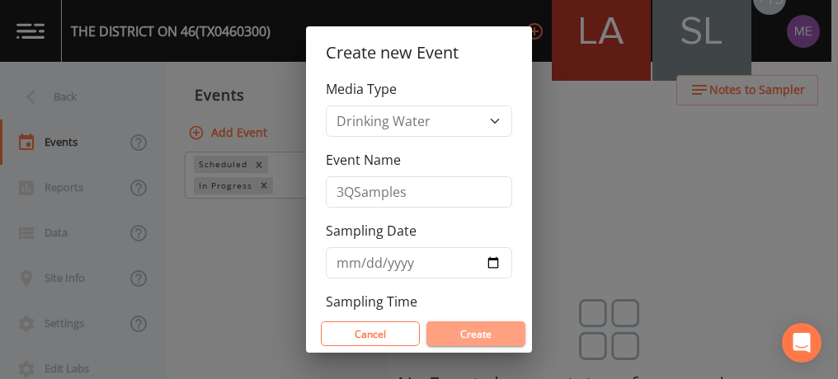
click at [454, 328] on button "Create" at bounding box center [475, 334] width 99 height 25
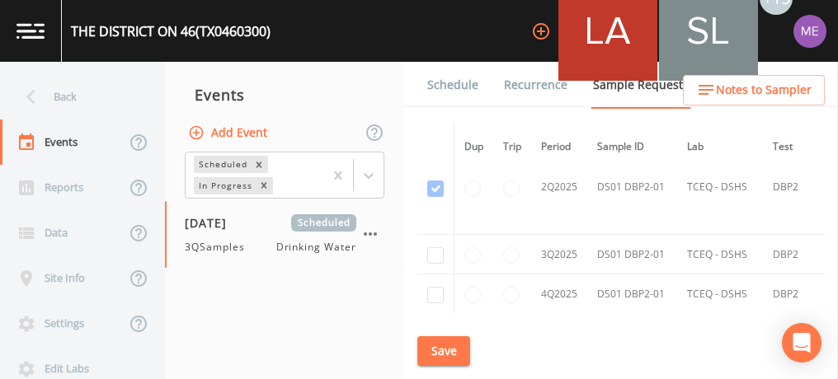
scroll to position [4056, 0]
click at [439, 247] on input "checkbox" at bounding box center [435, 255] width 16 height 16
checkbox input "true"
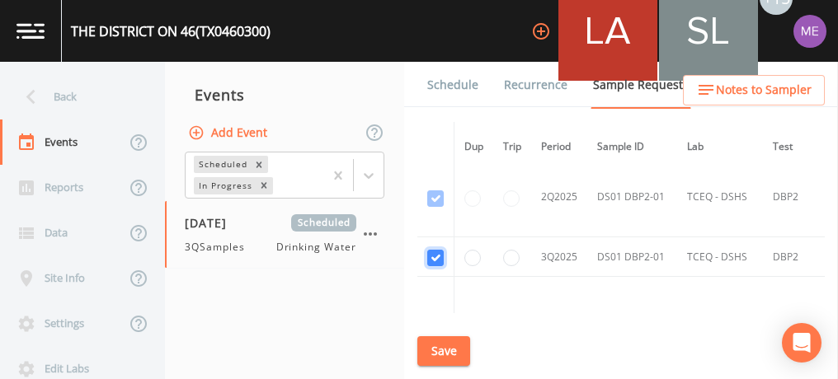
scroll to position [3498, 0]
click at [446, 355] on button "Save" at bounding box center [443, 351] width 53 height 31
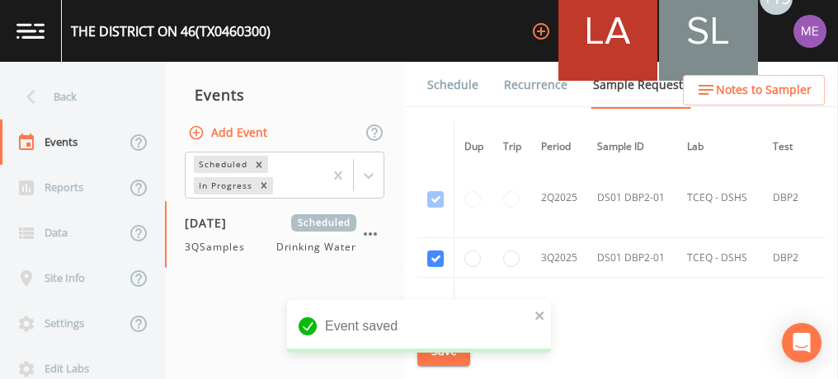
click at [447, 87] on link "Schedule" at bounding box center [453, 85] width 56 height 46
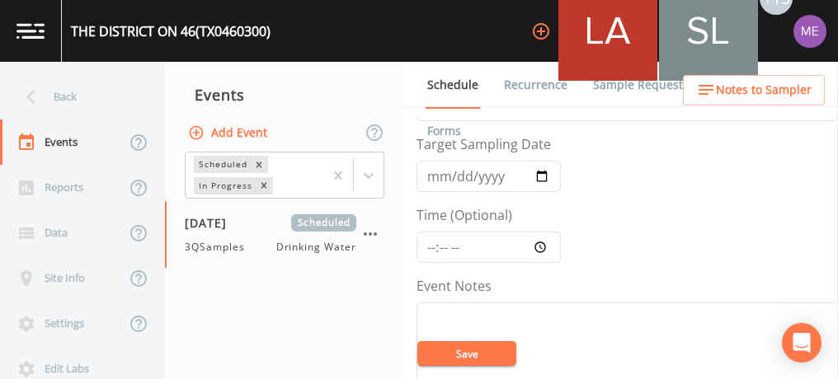
scroll to position [49, 0]
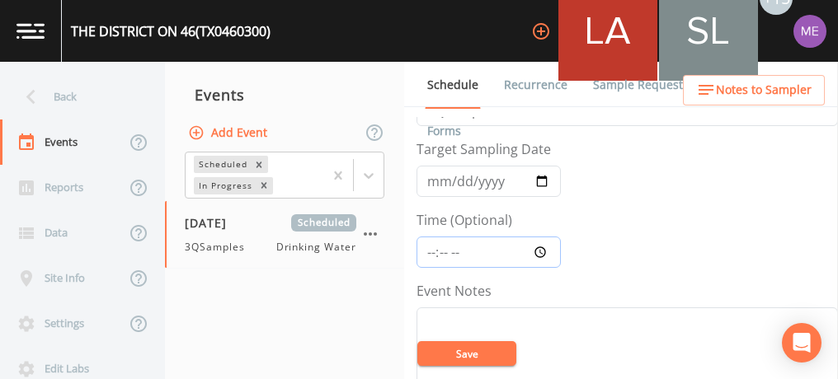
click at [429, 250] on input "Time (Optional)" at bounding box center [488, 252] width 144 height 31
type input "09:00"
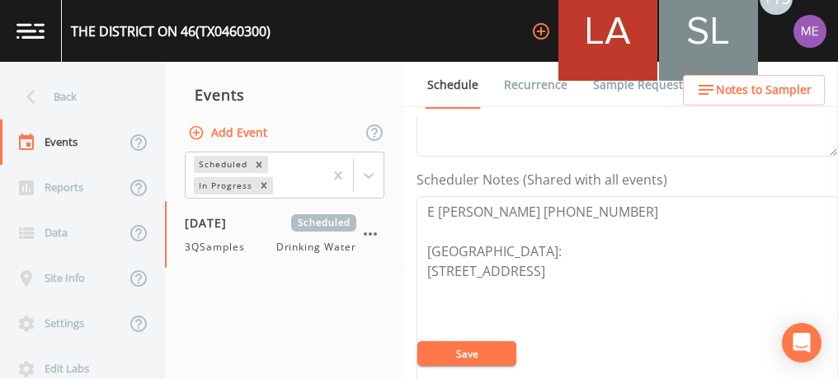
scroll to position [412, 0]
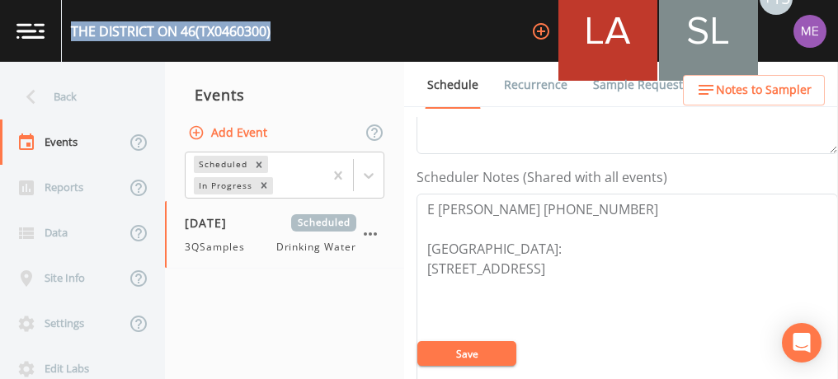
drag, startPoint x: 71, startPoint y: 29, endPoint x: 275, endPoint y: 29, distance: 204.5
click at [275, 29] on div "THE DISTRICT ON 46 (TX0460300) +15" at bounding box center [419, 31] width 838 height 62
copy div "THE DISTRICT ON 46 (TX0460300)"
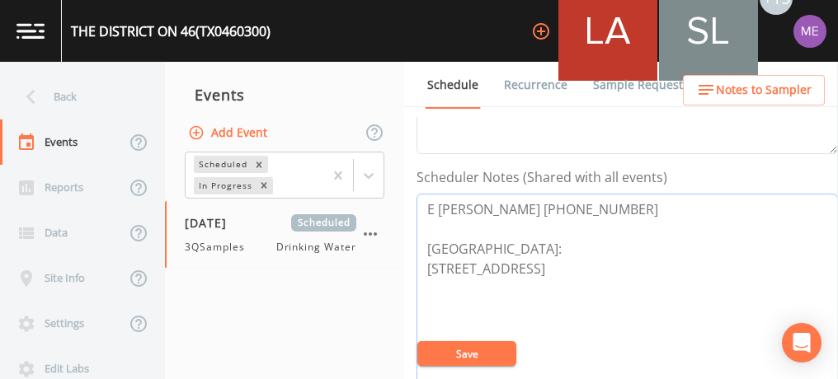
drag, startPoint x: 428, startPoint y: 206, endPoint x: 575, endPoint y: 204, distance: 146.8
click at [575, 204] on textarea "E Guerra 210-748-0429 Meeting Point: 15000 HIGHWAY 46 W STE 950 Spring Branch 7…" at bounding box center [626, 298] width 421 height 209
click at [500, 354] on button "Save" at bounding box center [466, 353] width 99 height 25
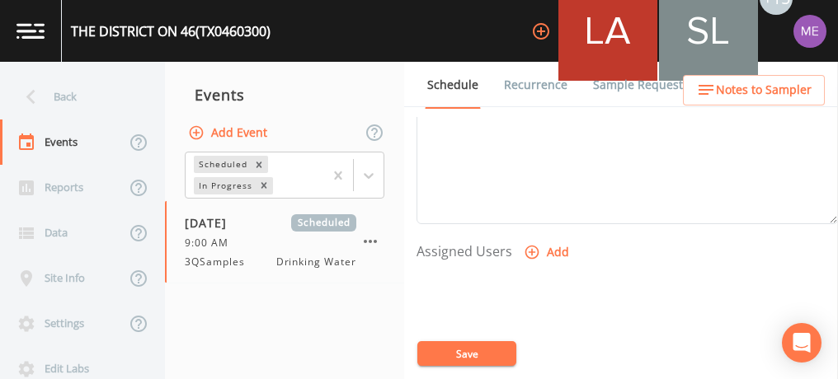
scroll to position [591, 0]
click at [527, 245] on icon "button" at bounding box center [532, 252] width 14 height 14
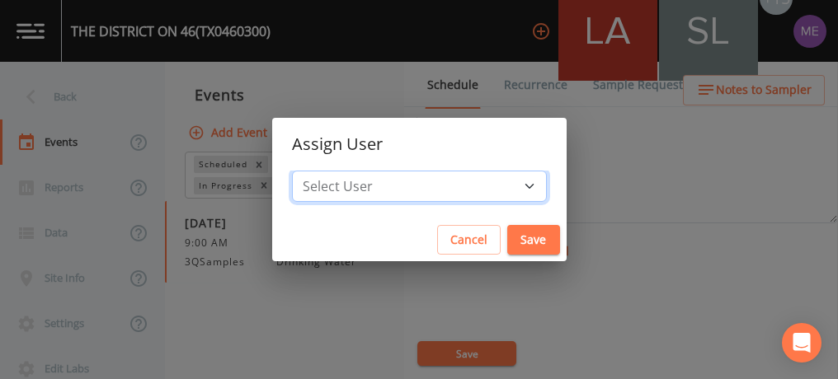
click at [501, 181] on select "Select User Lauren Saenz Sloan Rigamonti Joshua gere Paul Mike Franklin Zachary…" at bounding box center [419, 186] width 255 height 31
select select "225c097a-c911-40d8-a014-18dc510324da"
click at [317, 171] on select "Select User Lauren Saenz Sloan Rigamonti Joshua gere Paul Mike Franklin Zachary…" at bounding box center [419, 186] width 255 height 31
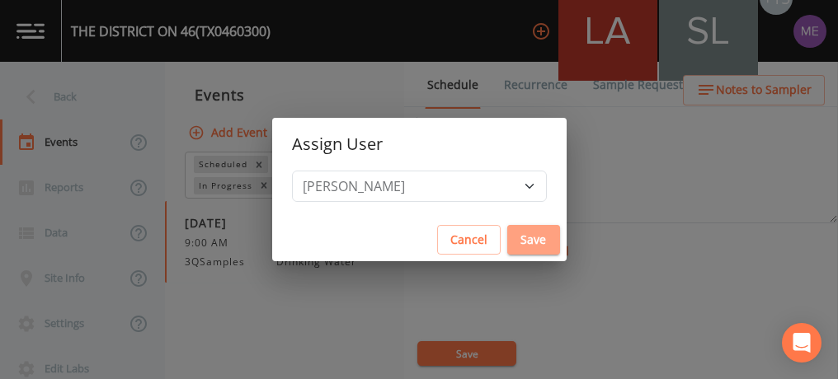
click at [513, 236] on button "Save" at bounding box center [533, 240] width 53 height 31
select select
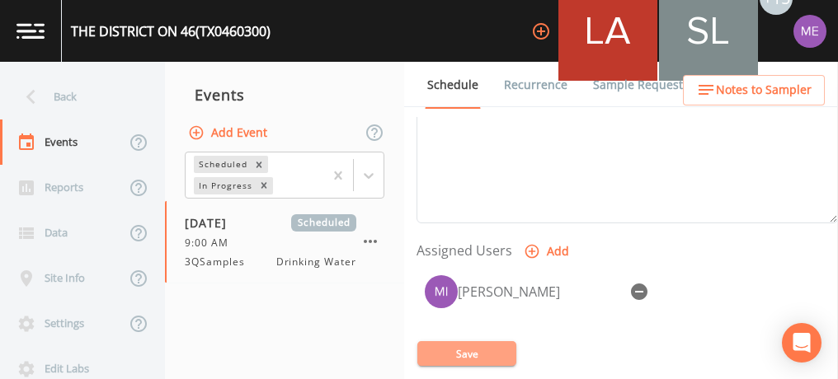
click at [471, 356] on button "Save" at bounding box center [466, 353] width 99 height 25
click at [468, 346] on button "Save" at bounding box center [466, 353] width 99 height 25
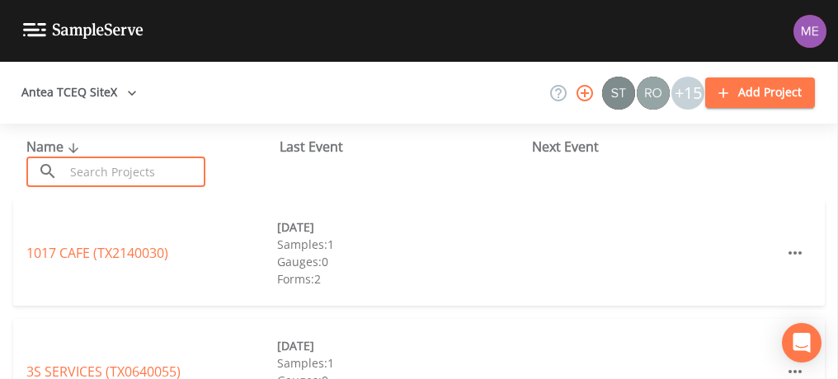
click at [191, 169] on input "text" at bounding box center [134, 172] width 141 height 31
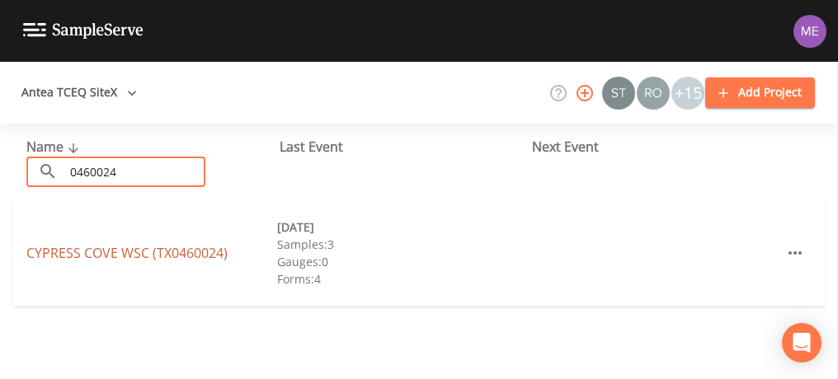
type input "0460024"
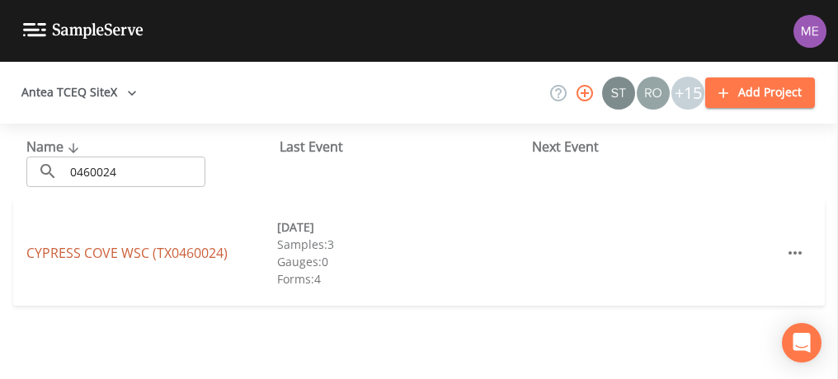
click at [168, 256] on link "CYPRESS COVE WSC (TX0460024)" at bounding box center [126, 253] width 201 height 18
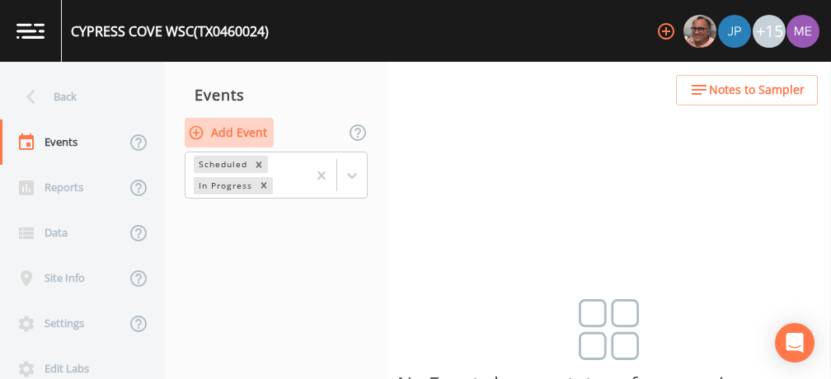
click at [222, 129] on button "Add Event" at bounding box center [229, 133] width 89 height 31
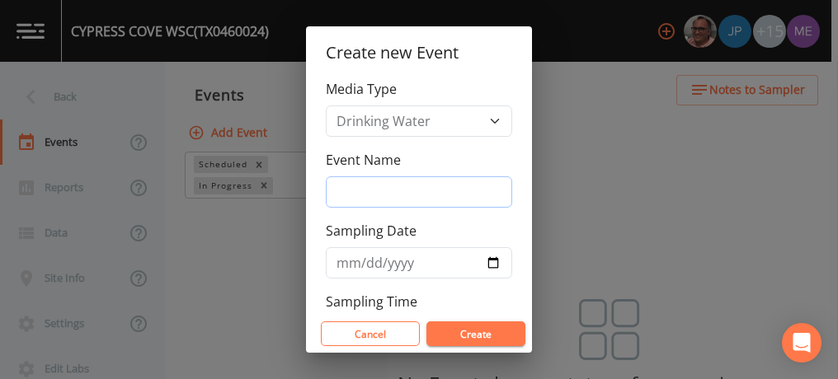
click at [350, 186] on input "Event Name" at bounding box center [419, 191] width 186 height 31
type input "3QSamples"
type input "2025-09-30"
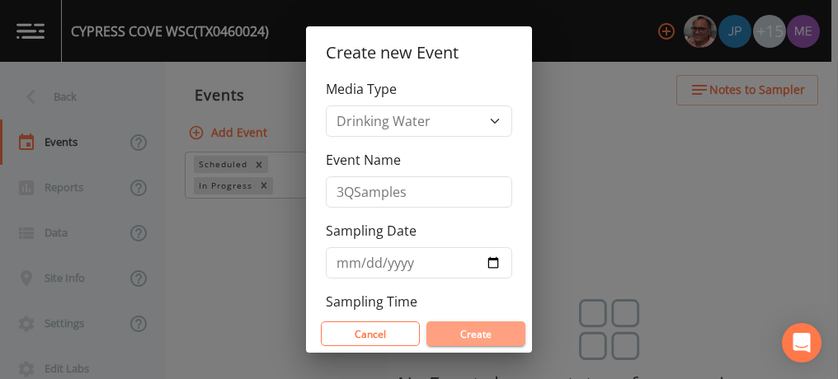
click at [470, 333] on button "Create" at bounding box center [475, 334] width 99 height 25
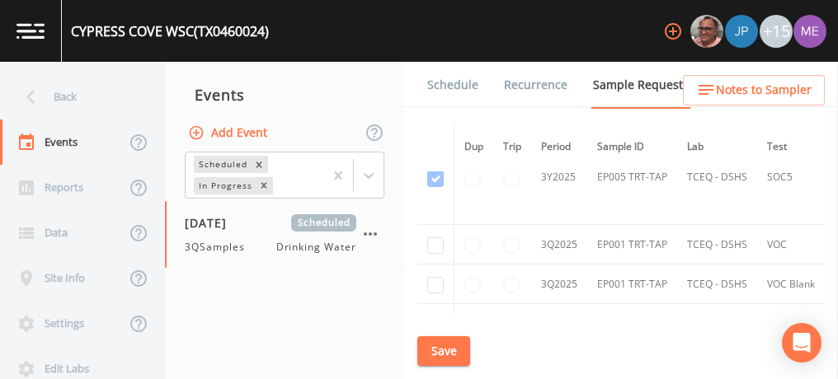
scroll to position [10233, 0]
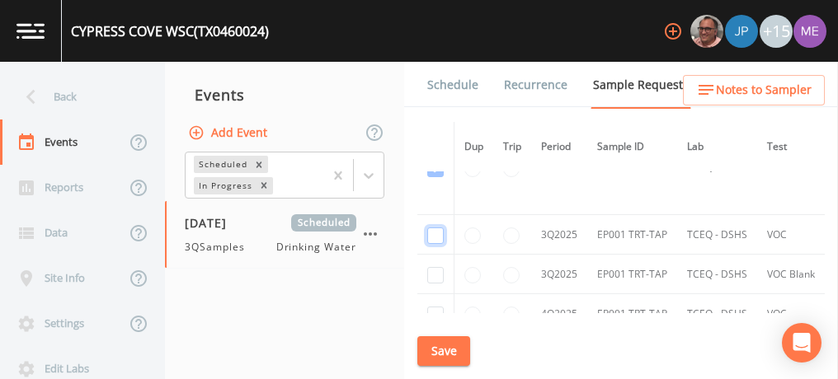
click at [435, 228] on input "checkbox" at bounding box center [435, 236] width 16 height 16
checkbox input "true"
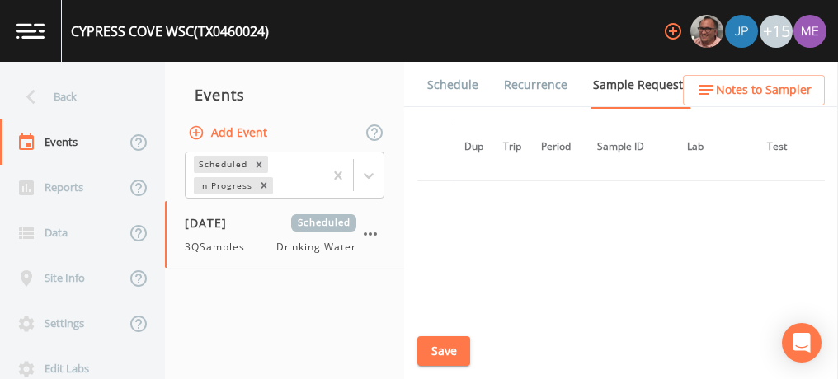
scroll to position [8756, 0]
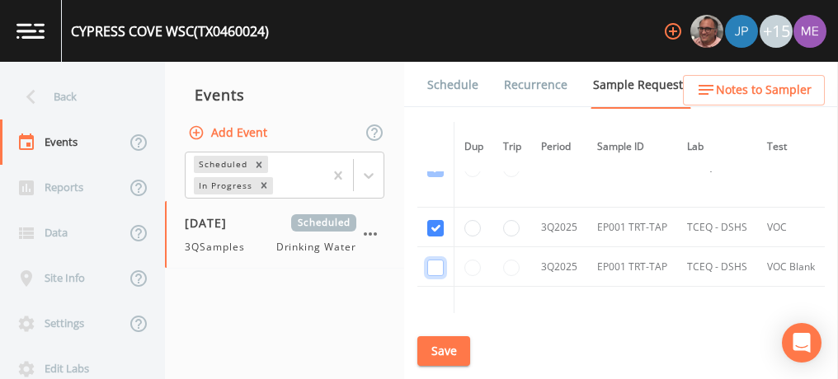
click at [431, 260] on input "checkbox" at bounding box center [435, 268] width 16 height 16
checkbox input "true"
click at [442, 346] on button "Save" at bounding box center [443, 351] width 53 height 31
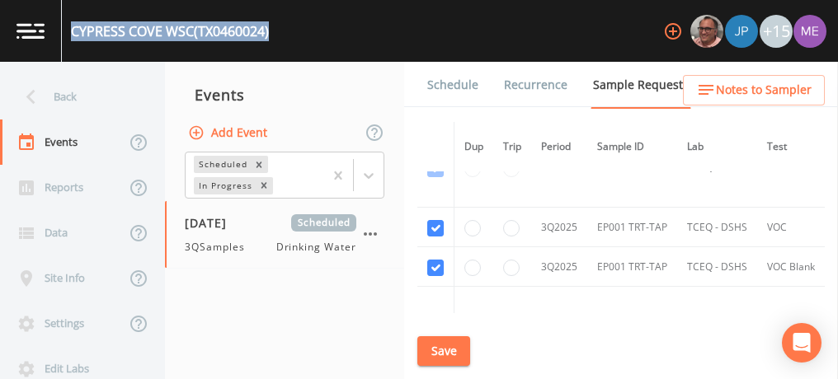
drag, startPoint x: 71, startPoint y: 31, endPoint x: 271, endPoint y: 33, distance: 200.4
click at [271, 33] on div "CYPRESS COVE WSC (TX0460024) +15" at bounding box center [419, 31] width 838 height 62
copy div "CYPRESS COVE WSC (TX0460024)"
click at [440, 79] on link "Schedule" at bounding box center [453, 85] width 56 height 46
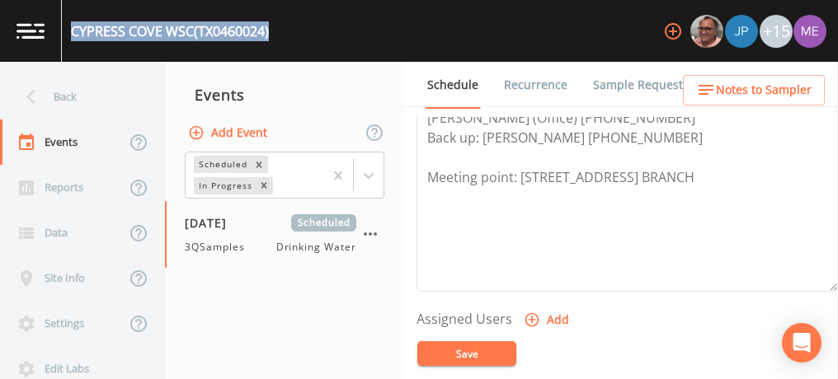
scroll to position [524, 0]
click at [529, 313] on icon "button" at bounding box center [532, 320] width 14 height 14
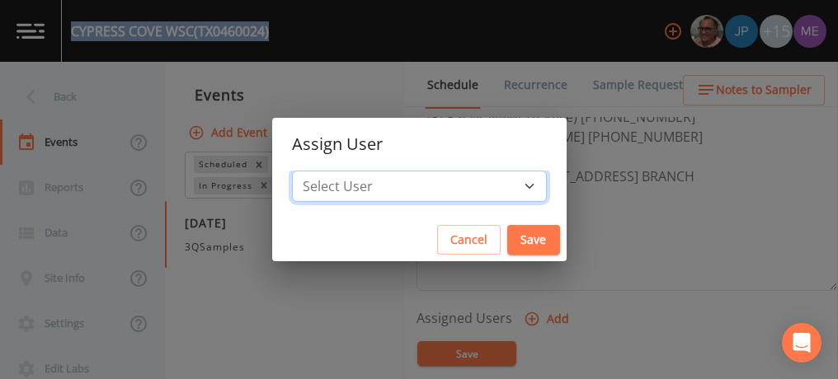
click at [504, 184] on select "Select User [PERSON_NAME] [PERSON_NAME] [PERSON_NAME] [PERSON_NAME] [PERSON_NAM…" at bounding box center [419, 186] width 255 height 31
select select "225c097a-c911-40d8-a014-18dc510324da"
click at [317, 171] on select "Select User [PERSON_NAME] [PERSON_NAME] [PERSON_NAME] [PERSON_NAME] [PERSON_NAM…" at bounding box center [419, 186] width 255 height 31
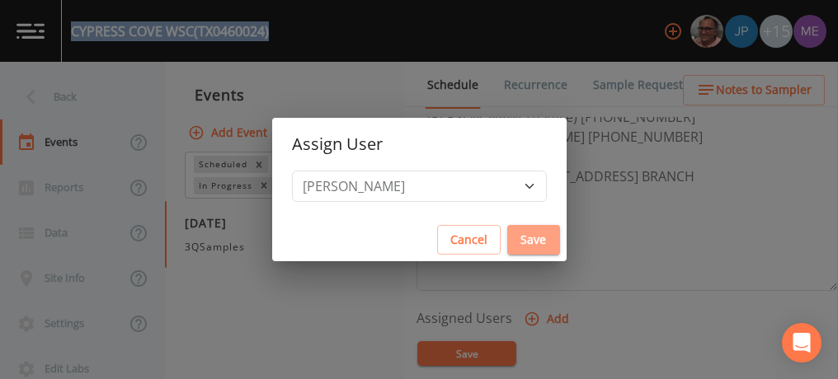
click at [511, 244] on button "Save" at bounding box center [533, 240] width 53 height 31
select select
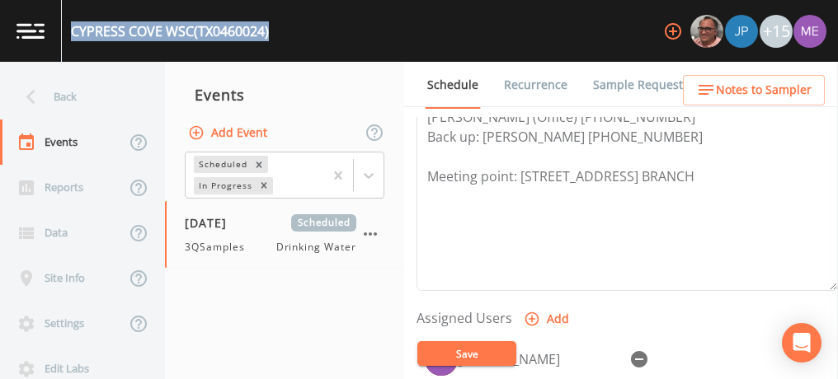
click at [475, 351] on button "Save" at bounding box center [466, 353] width 99 height 25
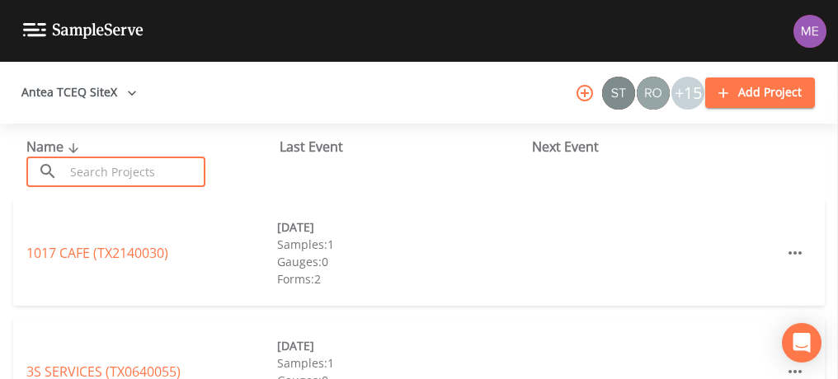
click at [158, 165] on input "text" at bounding box center [134, 172] width 141 height 31
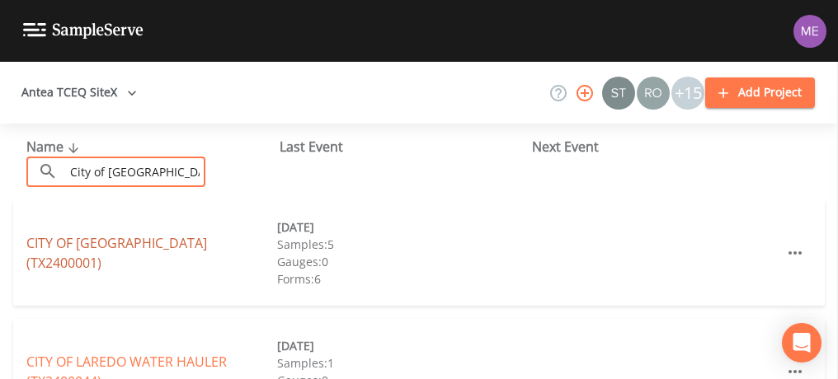
type input "City of [GEOGRAPHIC_DATA]"
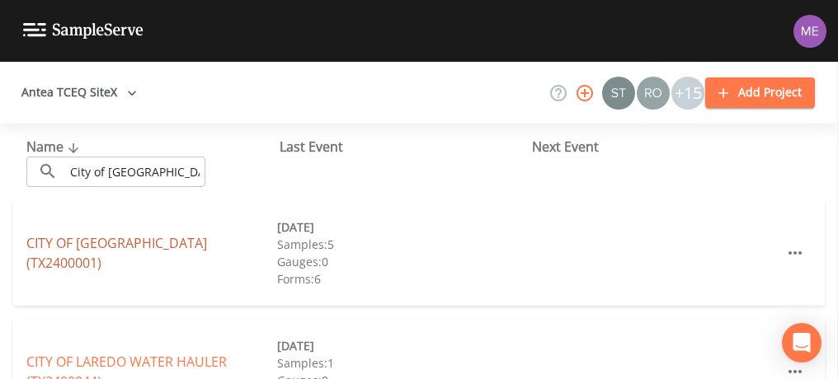
click at [108, 250] on link "CITY OF [GEOGRAPHIC_DATA] (TX2400001)" at bounding box center [116, 253] width 181 height 38
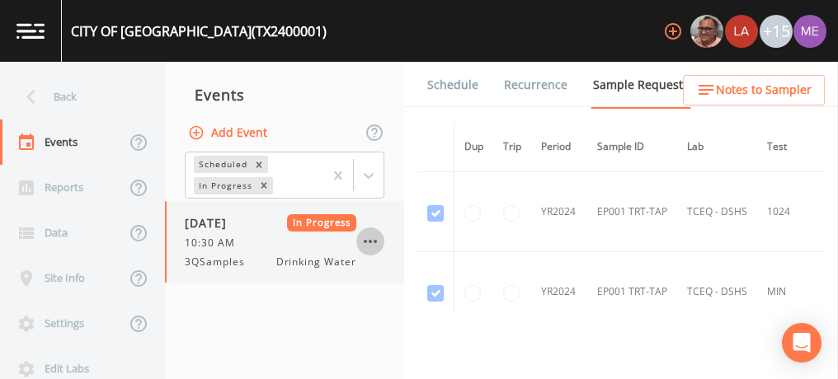
click at [371, 242] on icon "button" at bounding box center [370, 242] width 20 height 20
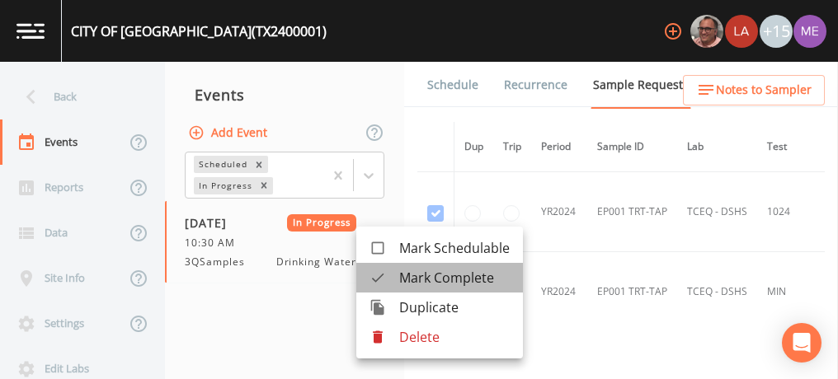
click at [402, 274] on span "Mark Complete" at bounding box center [454, 278] width 111 height 20
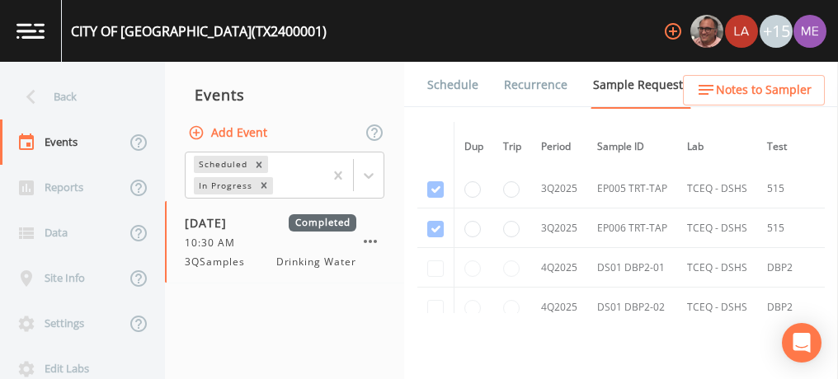
scroll to position [13798, 0]
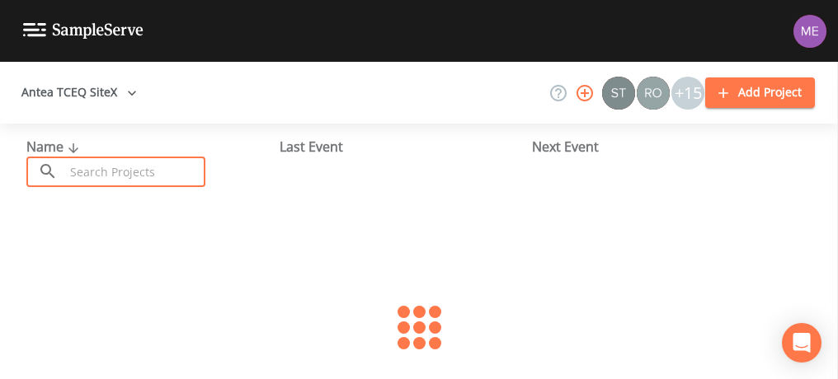
click at [172, 167] on input "text" at bounding box center [134, 172] width 141 height 31
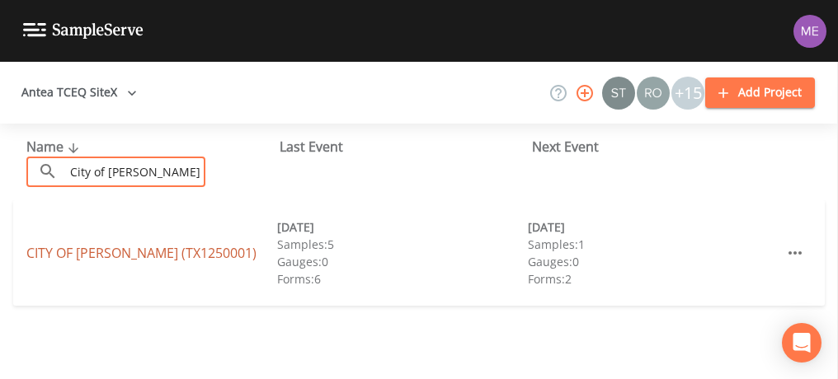
type input "City of [PERSON_NAME]"
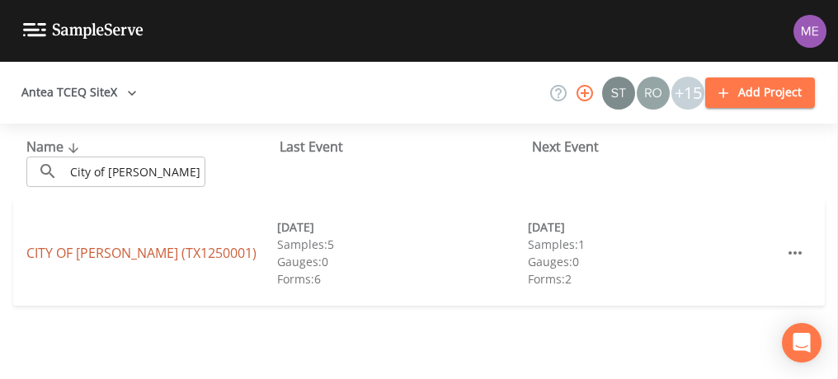
click at [107, 256] on link "CITY OF [PERSON_NAME] (TX1250001)" at bounding box center [141, 253] width 230 height 18
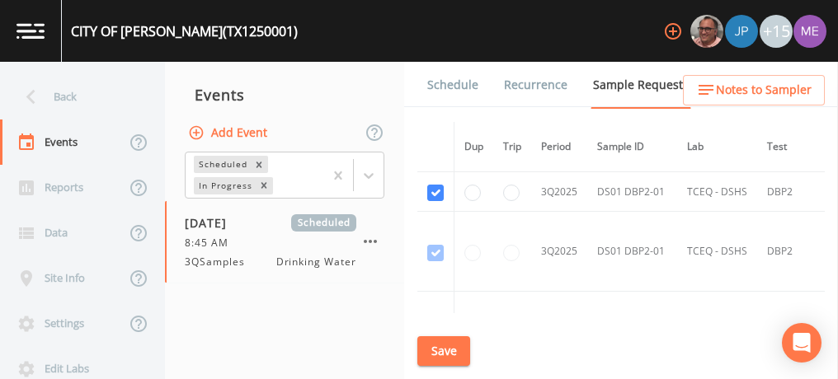
scroll to position [3508, 0]
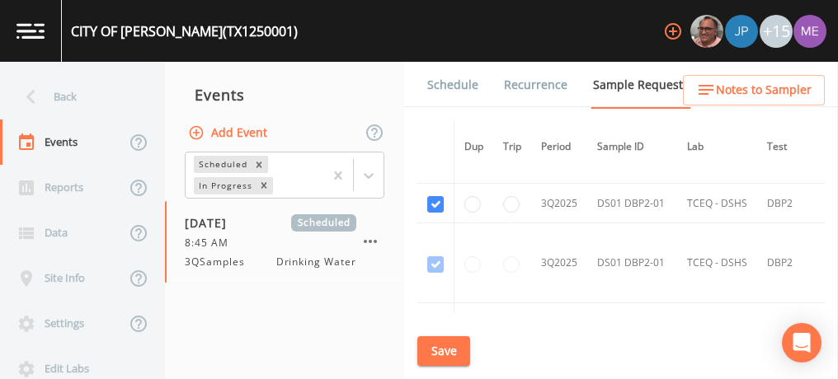
click at [453, 352] on button "Save" at bounding box center [443, 351] width 53 height 31
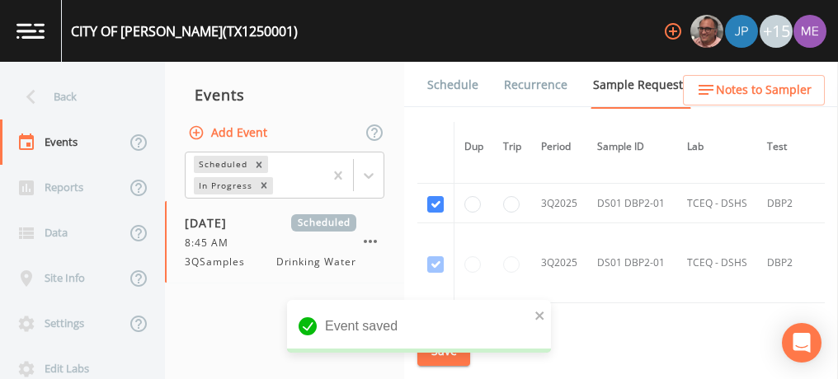
click at [455, 84] on link "Schedule" at bounding box center [453, 85] width 56 height 46
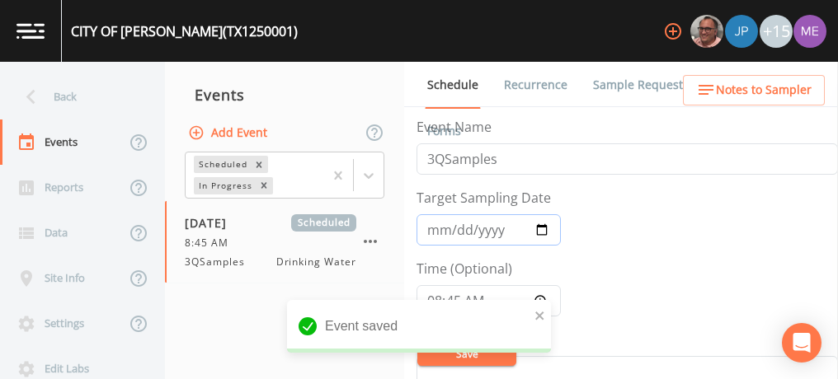
click at [430, 230] on input "[DATE]" at bounding box center [488, 229] width 144 height 31
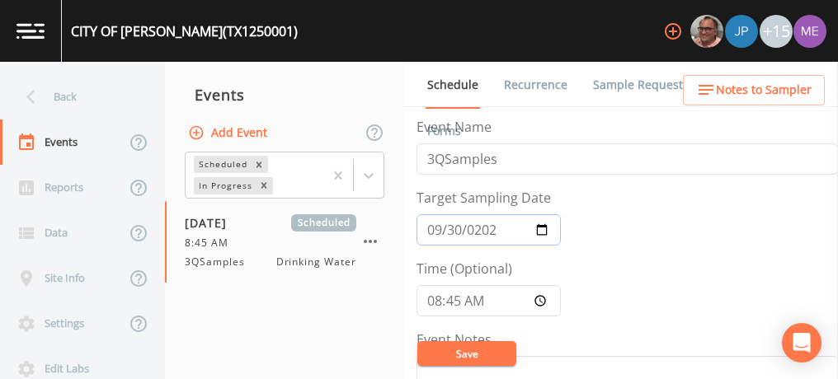
type input "[DATE]"
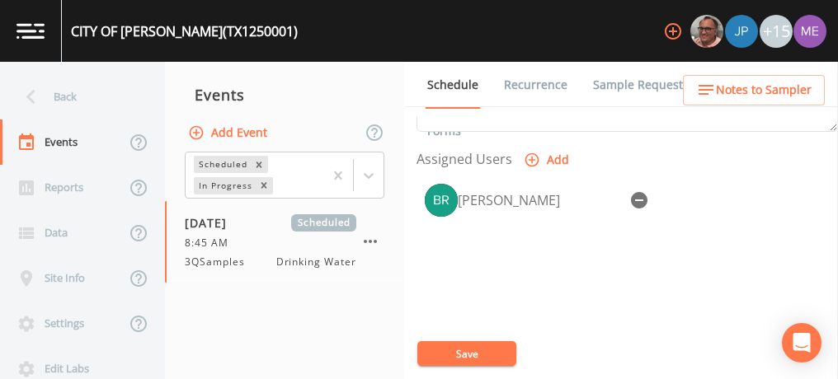
scroll to position [684, 0]
click at [642, 191] on icon "button" at bounding box center [639, 199] width 16 height 16
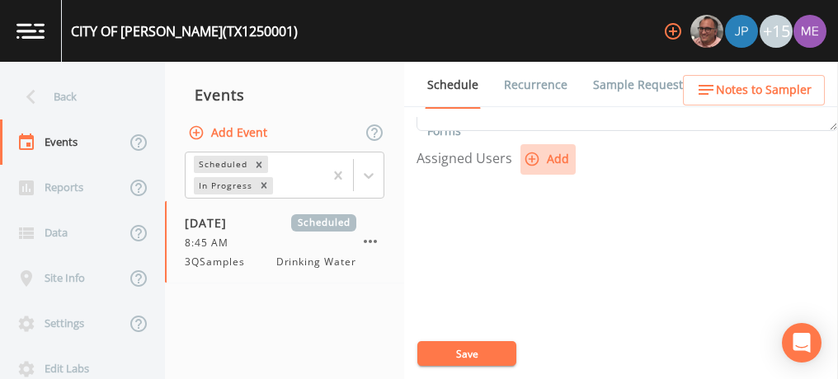
click at [531, 153] on icon "button" at bounding box center [532, 159] width 16 height 16
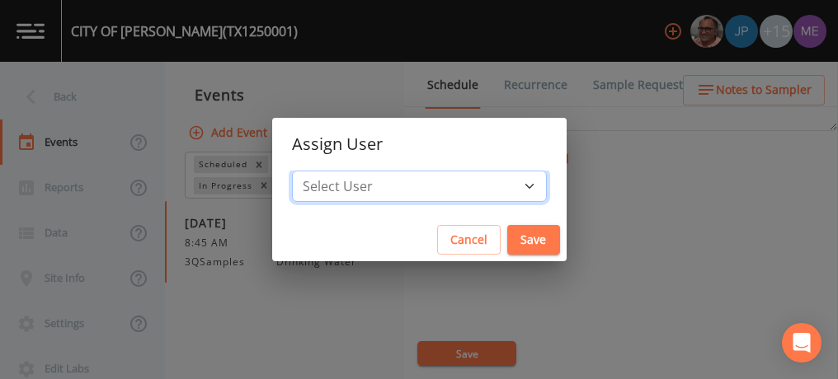
click at [507, 181] on select "Select User [PERSON_NAME] [PERSON_NAME] [PERSON_NAME] [PERSON_NAME] [PERSON_NAM…" at bounding box center [419, 186] width 255 height 31
select select "0c4ac92a-2052-4971-af99-d49bdd27a7b1"
click at [317, 171] on select "Select User [PERSON_NAME] [PERSON_NAME] [PERSON_NAME] [PERSON_NAME] [PERSON_NAM…" at bounding box center [419, 186] width 255 height 31
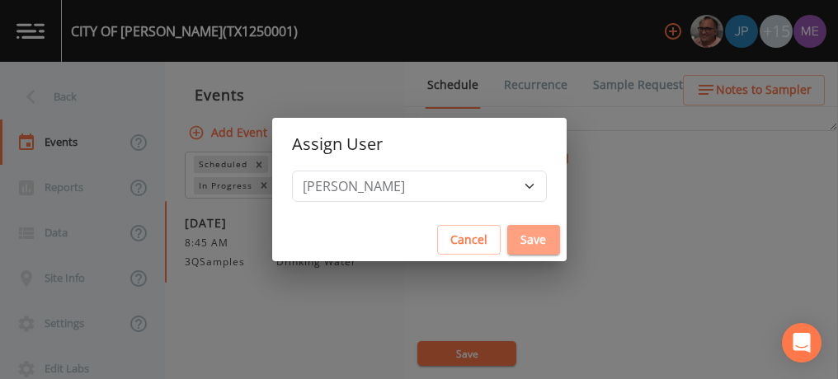
click at [512, 238] on button "Save" at bounding box center [533, 240] width 53 height 31
select select
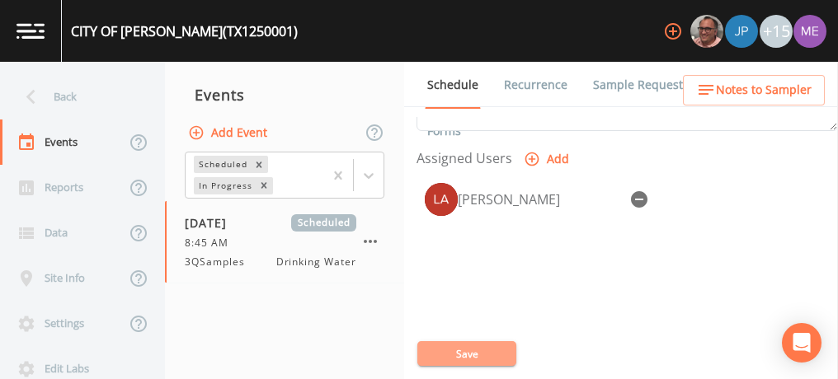
click at [468, 350] on button "Save" at bounding box center [466, 353] width 99 height 25
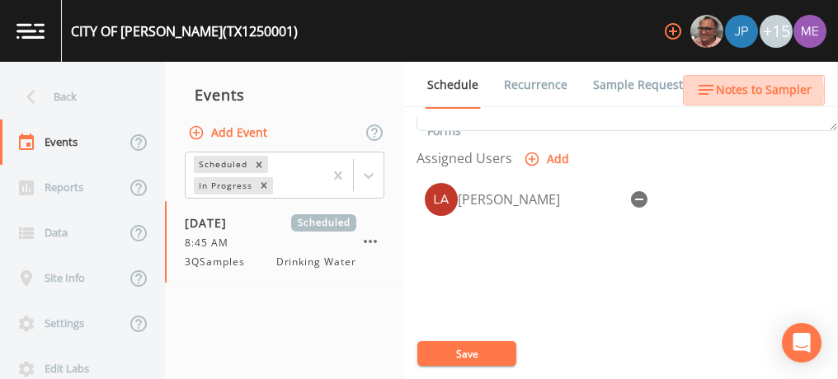
click at [729, 92] on span "Notes to Sampler" at bounding box center [764, 90] width 96 height 21
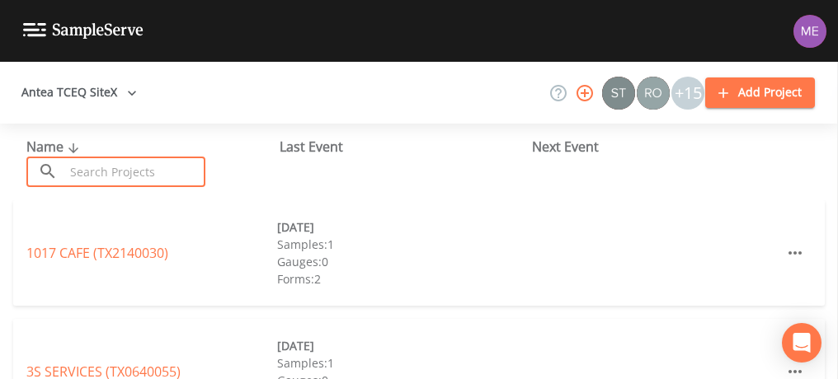
click at [191, 164] on input "text" at bounding box center [134, 172] width 141 height 31
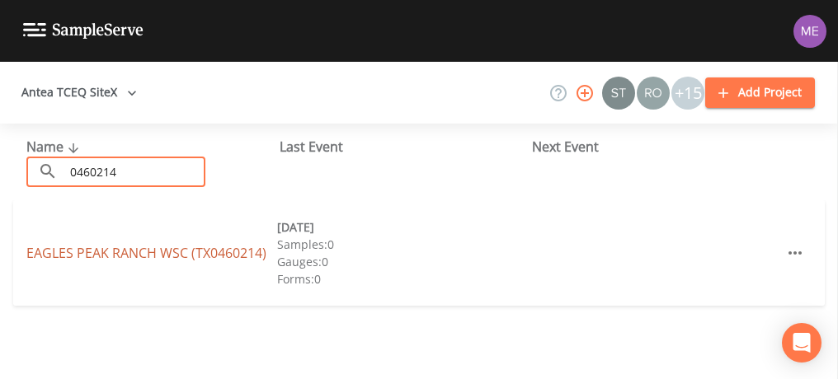
type input "0460214"
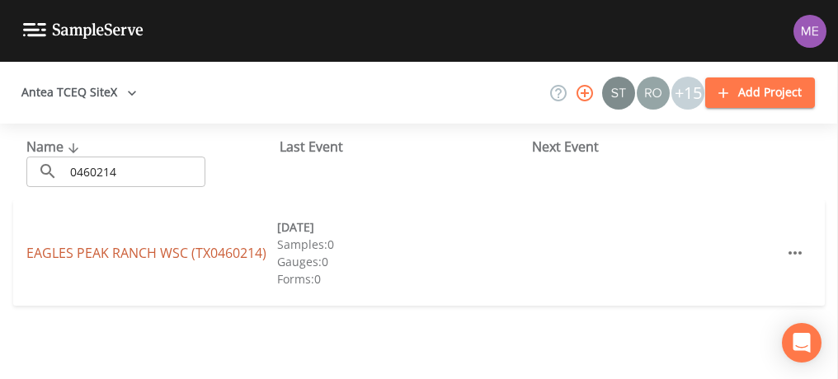
click at [139, 254] on link "EAGLES PEAK RANCH WSC (TX0460214)" at bounding box center [146, 253] width 240 height 18
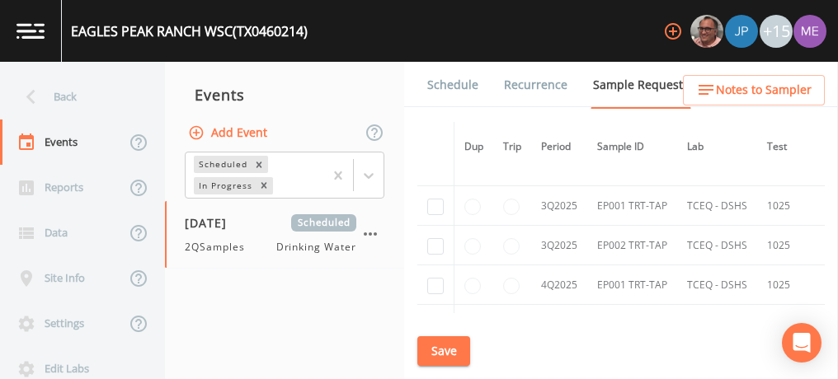
scroll to position [3154, 0]
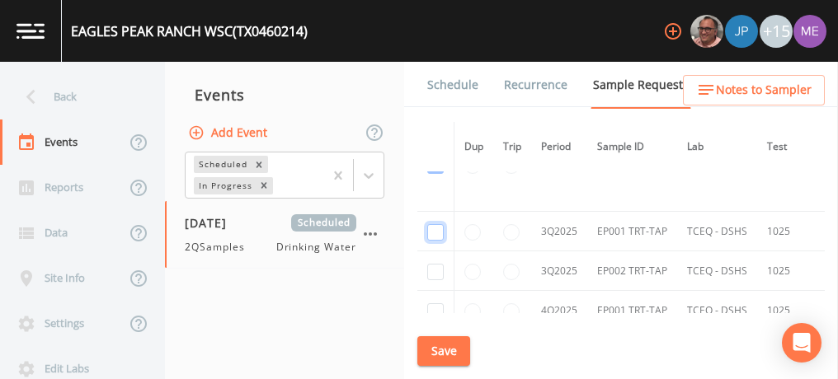
click at [440, 224] on input "checkbox" at bounding box center [435, 232] width 16 height 16
checkbox input "true"
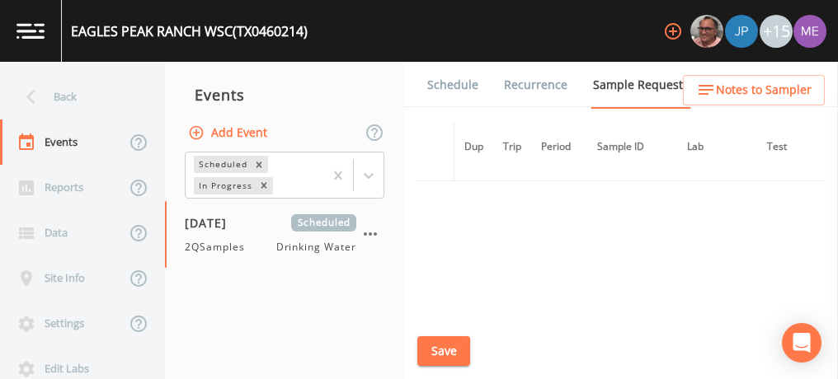
scroll to position [2846, 0]
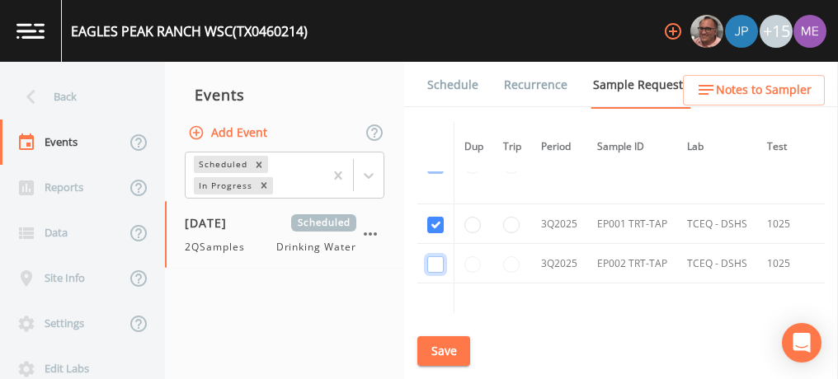
click at [438, 256] on input "checkbox" at bounding box center [435, 264] width 16 height 16
checkbox input "true"
click at [448, 357] on button "Save" at bounding box center [443, 351] width 53 height 31
click at [432, 342] on button "Save" at bounding box center [443, 351] width 53 height 31
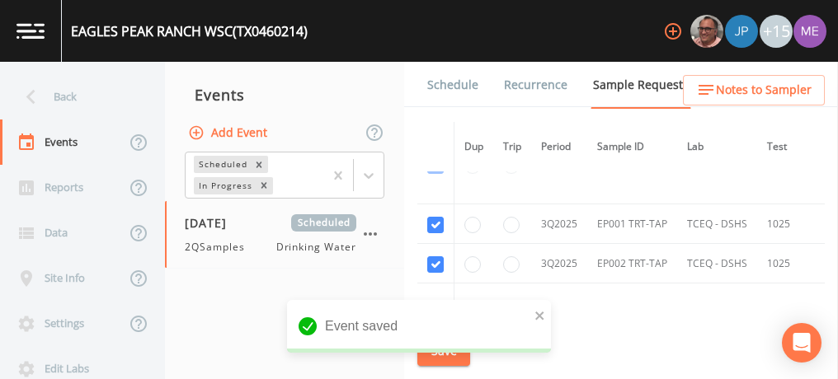
click at [453, 78] on link "Schedule" at bounding box center [453, 85] width 56 height 46
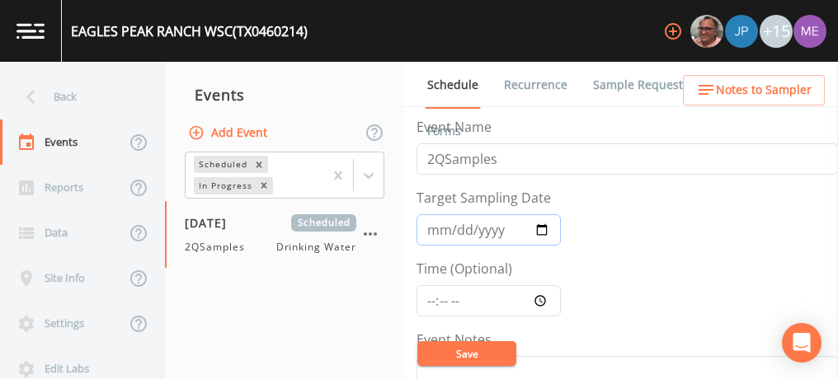
click at [435, 233] on input "2025-06-26" at bounding box center [488, 229] width 144 height 31
type input "[DATE]"
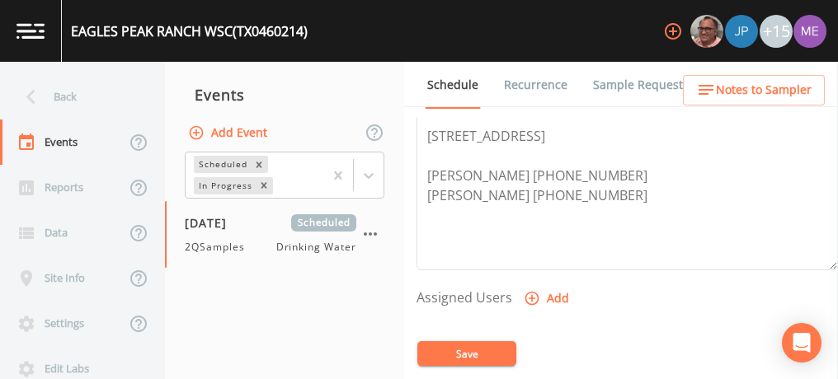
scroll to position [551, 0]
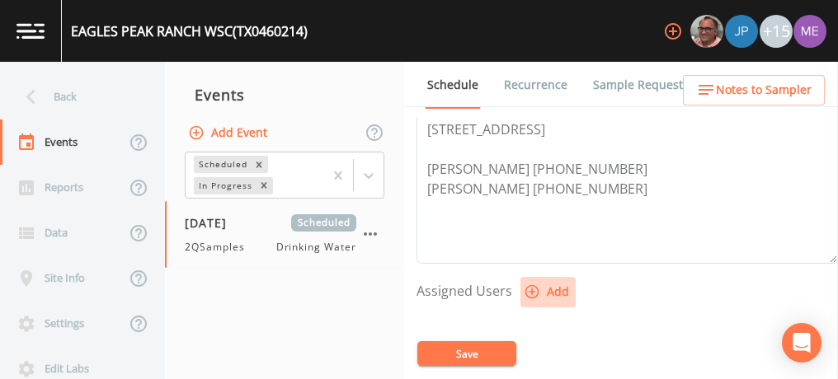
click at [525, 286] on icon "button" at bounding box center [532, 292] width 16 height 16
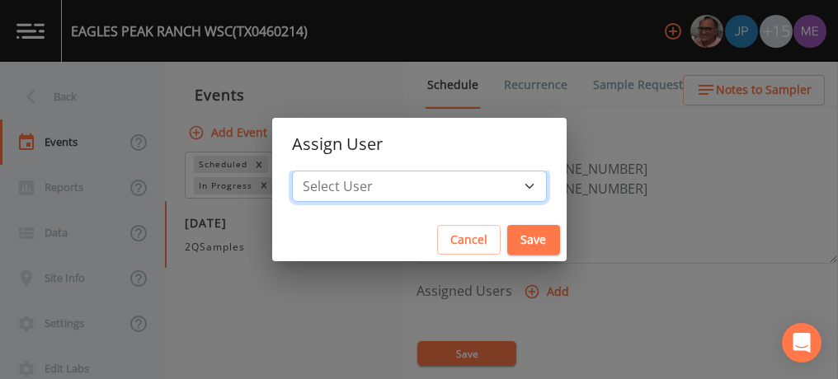
click at [510, 186] on select "Select User Mike Franklin Joshua gere Paul Lauren Saenz David Weber Zachary Eva…" at bounding box center [419, 186] width 255 height 31
select select "225c097a-c911-40d8-a014-18dc510324da"
click at [317, 171] on select "Select User Mike Franklin Joshua gere Paul Lauren Saenz David Weber Zachary Eva…" at bounding box center [419, 186] width 255 height 31
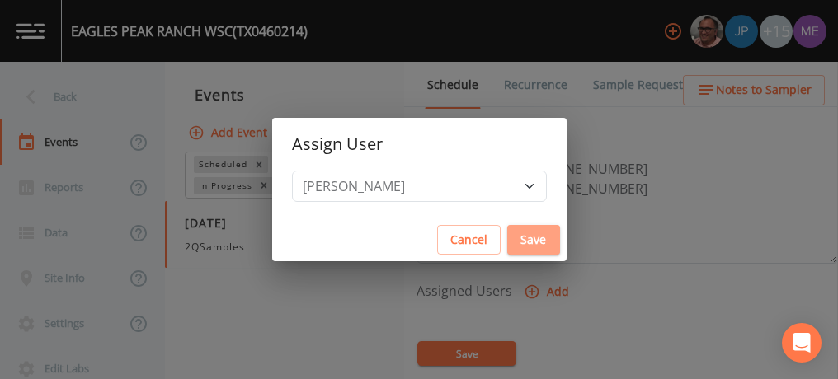
click at [507, 238] on button "Save" at bounding box center [533, 240] width 53 height 31
select select
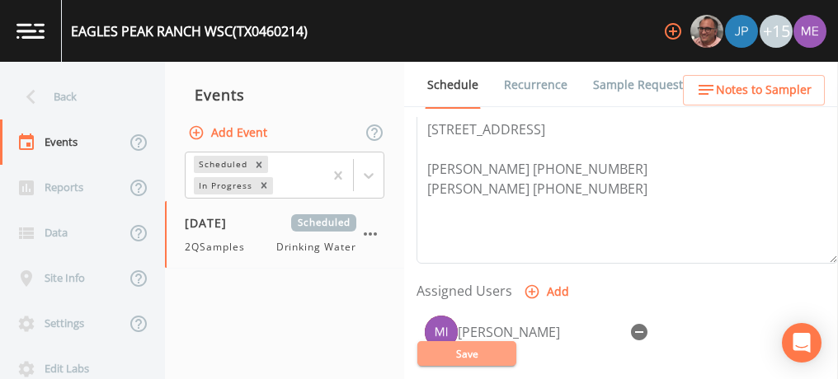
click at [476, 349] on button "Save" at bounding box center [466, 353] width 99 height 25
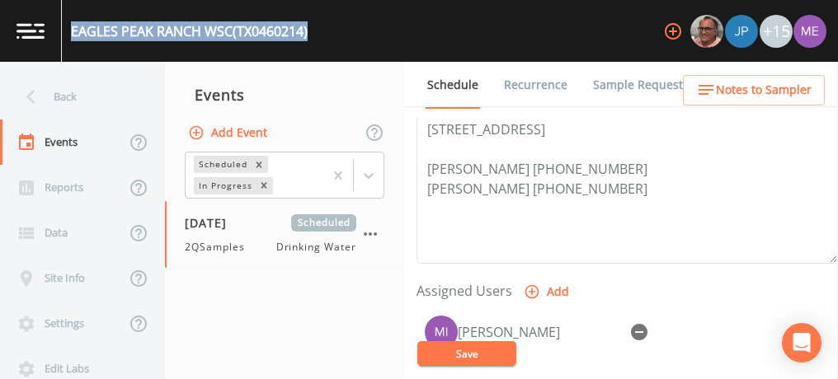
drag, startPoint x: 71, startPoint y: 26, endPoint x: 313, endPoint y: 41, distance: 242.1
click at [313, 41] on div "EAGLES PEAK RANCH WSC (TX0460214) +15" at bounding box center [419, 31] width 838 height 62
copy div "EAGLES PEAK RANCH WSC (TX0460214)"
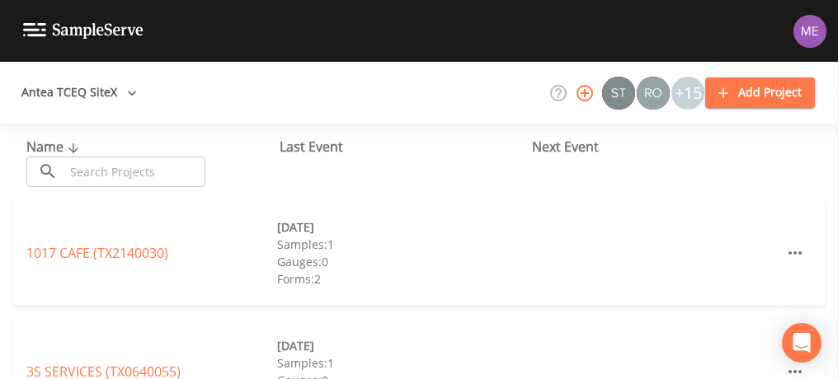
click at [177, 172] on input "text" at bounding box center [134, 172] width 141 height 31
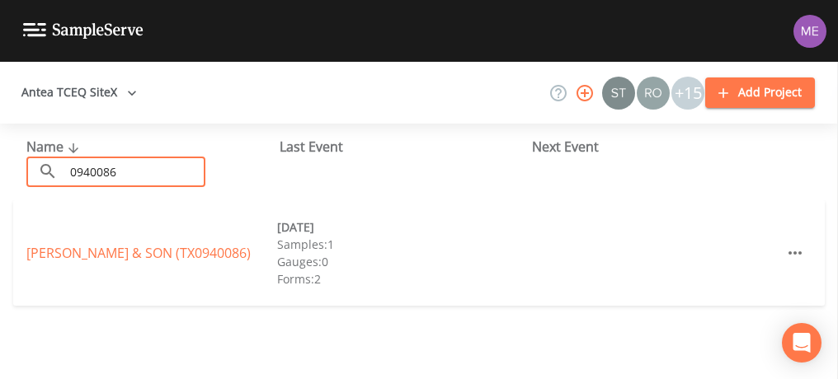
type input "0940086"
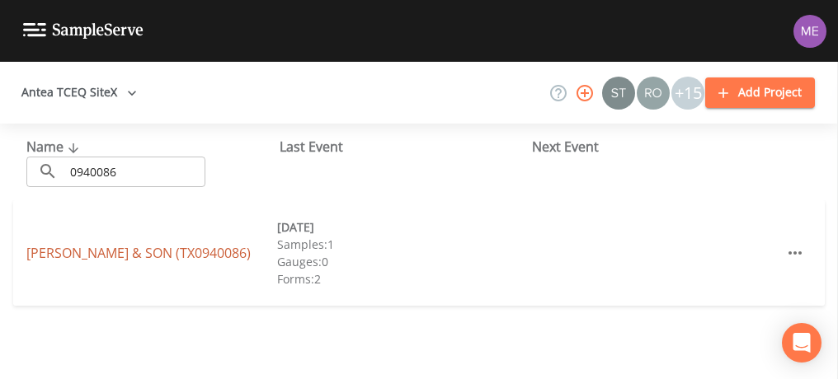
click at [122, 255] on link "[PERSON_NAME] & SON (TX0940086)" at bounding box center [138, 253] width 224 height 18
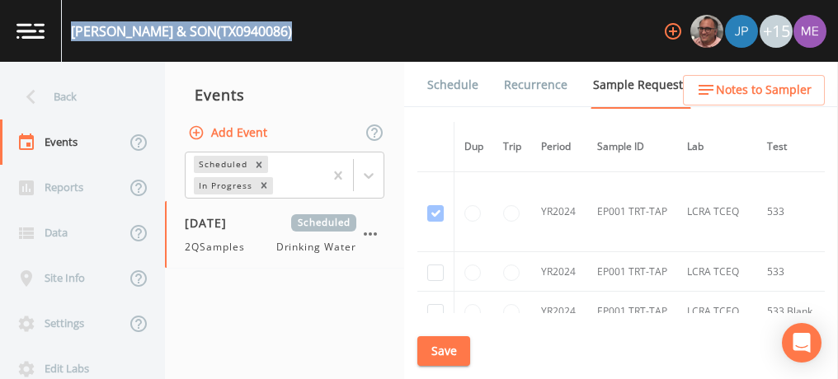
drag, startPoint x: 70, startPoint y: 29, endPoint x: 318, endPoint y: 35, distance: 247.5
click at [318, 35] on div "[PERSON_NAME] & SON (TX0940086) +15" at bounding box center [419, 31] width 838 height 62
copy div "[PERSON_NAME] & SON (TX0940086)"
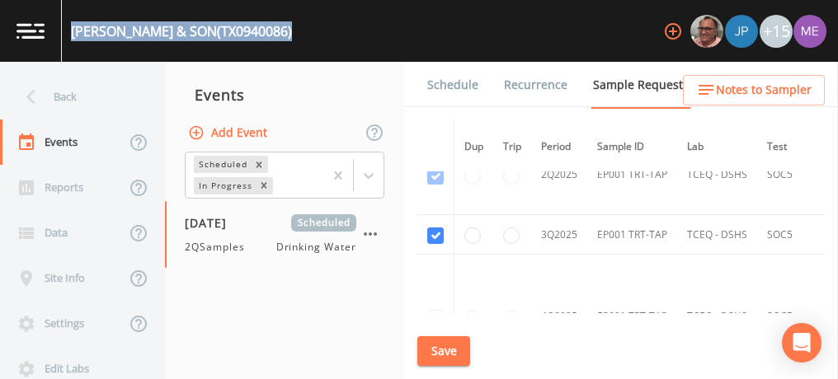
scroll to position [1876, 0]
click at [445, 345] on button "Save" at bounding box center [443, 351] width 53 height 31
click at [467, 82] on link "Schedule" at bounding box center [453, 85] width 56 height 46
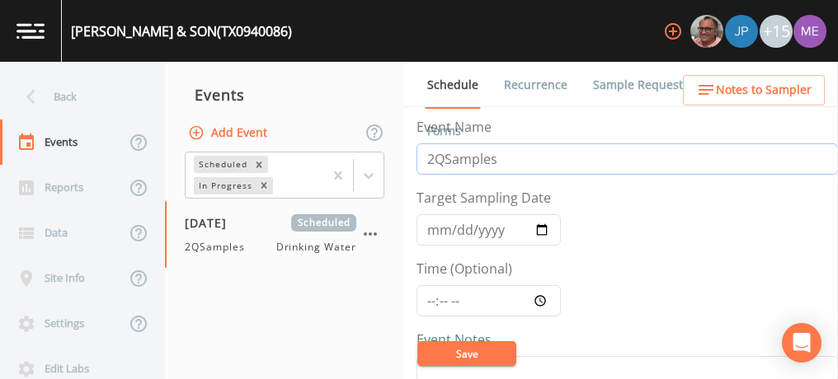
click at [435, 160] on input "2QSamples" at bounding box center [626, 158] width 421 height 31
type input "3QSamples"
click at [431, 233] on input "[DATE]" at bounding box center [488, 229] width 144 height 31
type input "[DATE]"
click at [450, 351] on button "Save" at bounding box center [466, 353] width 99 height 25
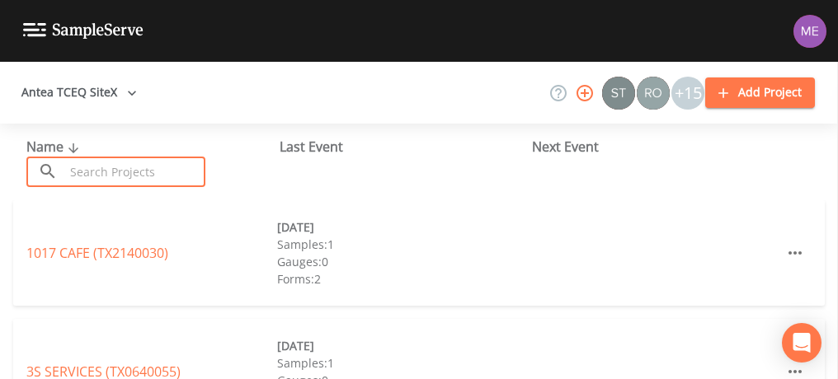
click at [170, 178] on input "text" at bounding box center [134, 172] width 141 height 31
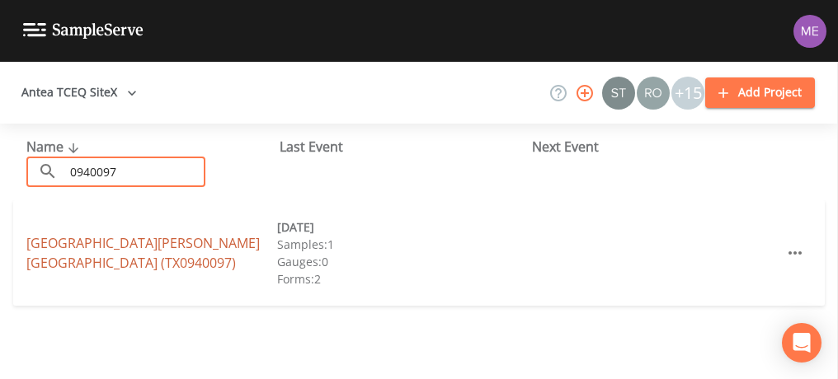
type input "0940097"
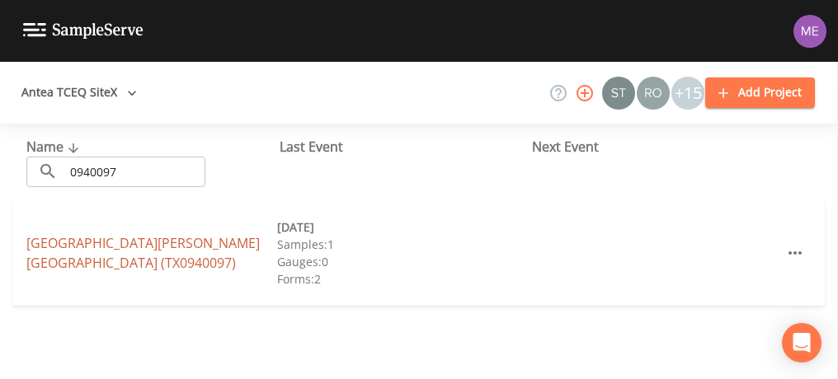
click at [233, 242] on link "SHADY MEADOWS MOBILE HOME PARK (TX0940097)" at bounding box center [142, 253] width 233 height 38
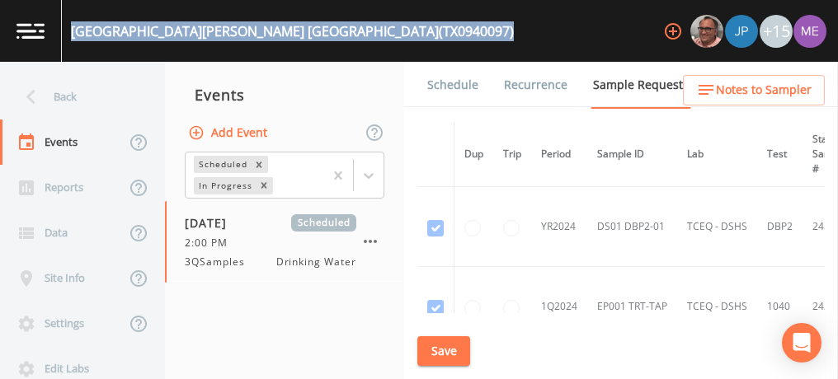
drag, startPoint x: 73, startPoint y: 31, endPoint x: 395, endPoint y: 45, distance: 322.8
click at [395, 45] on div "SHADY MEADOWS MOBILE HOME PARK (TX0940097) +15" at bounding box center [419, 31] width 838 height 62
copy div "SHADY MEADOWS MOBILE HOME PARK (TX0940097)"
click at [433, 350] on button "Save" at bounding box center [443, 351] width 53 height 31
click at [441, 86] on link "Schedule" at bounding box center [453, 85] width 56 height 46
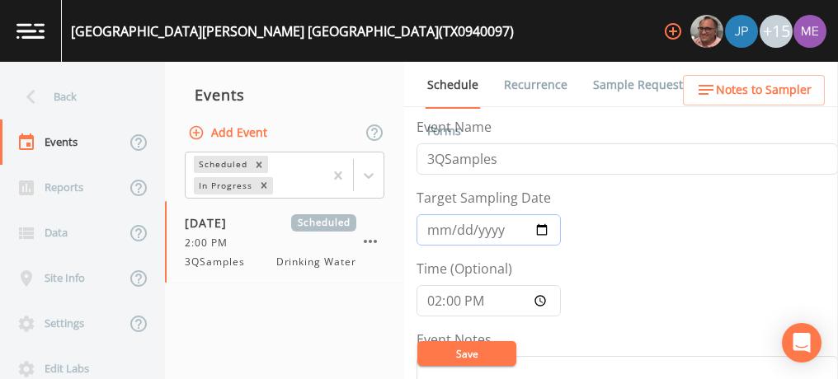
click at [455, 228] on input "2025-09-18" at bounding box center [488, 229] width 144 height 31
type input "2025-09-30"
click at [440, 345] on button "Save" at bounding box center [466, 353] width 99 height 25
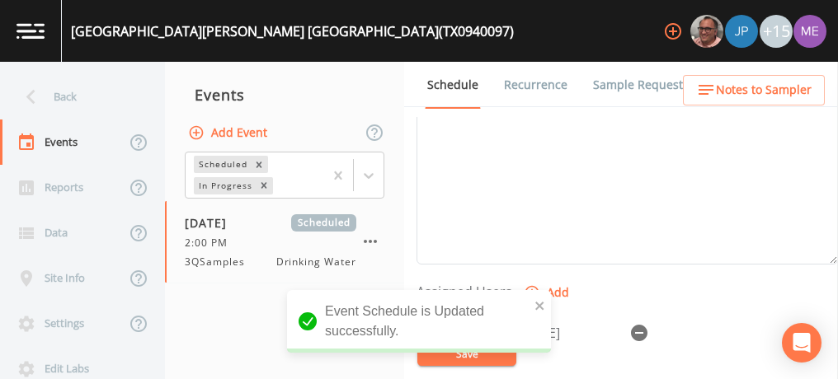
scroll to position [628, 0]
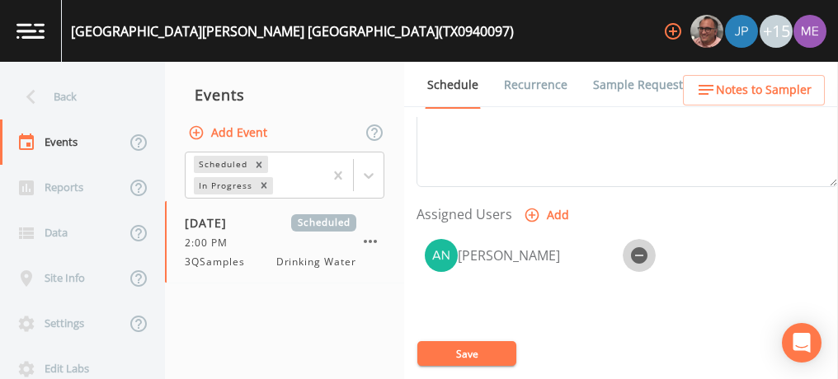
click at [643, 247] on icon "button" at bounding box center [639, 255] width 16 height 16
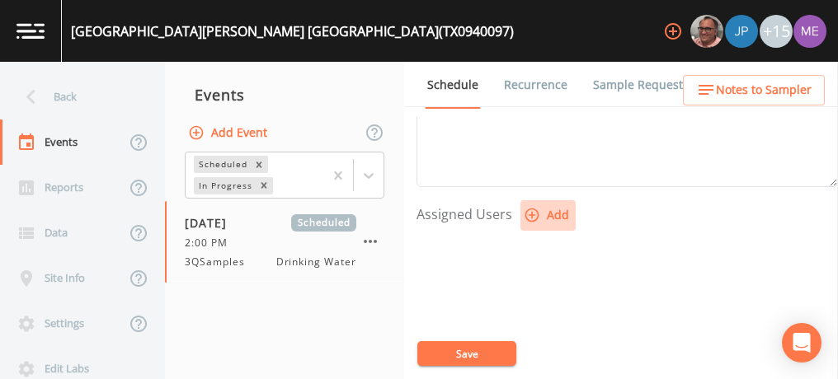
click at [533, 208] on icon "button" at bounding box center [532, 215] width 16 height 16
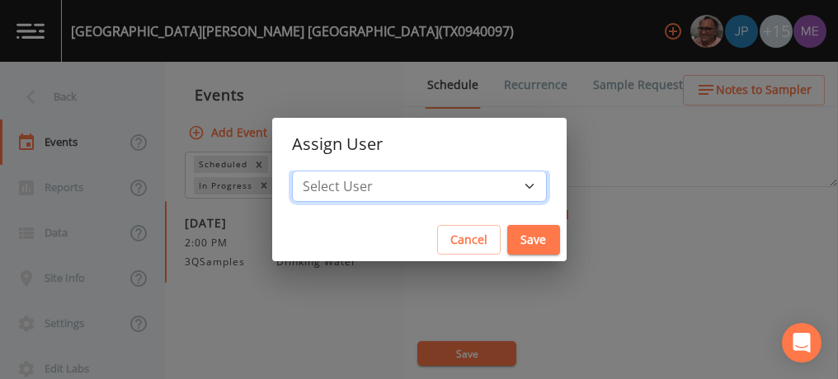
click at [501, 182] on select "Select User Mike Franklin Joshua gere Paul Lauren Saenz David Weber Zachary Eva…" at bounding box center [419, 186] width 255 height 31
select select "225c097a-c911-40d8-a014-18dc510324da"
click at [317, 171] on select "Select User Mike Franklin Joshua gere Paul Lauren Saenz David Weber Zachary Eva…" at bounding box center [419, 186] width 255 height 31
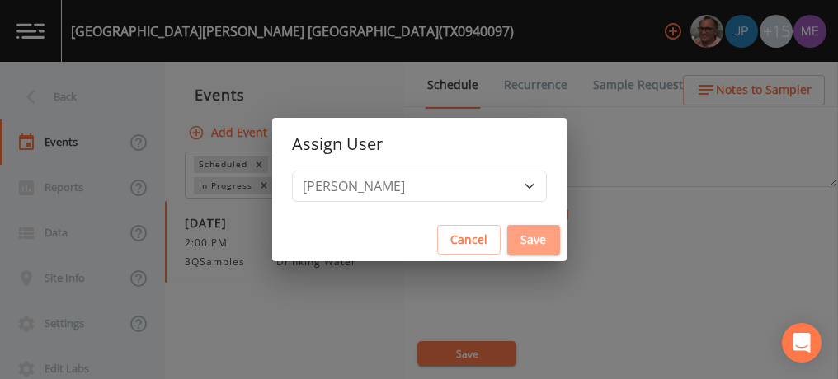
click at [515, 237] on button "Save" at bounding box center [533, 240] width 53 height 31
select select
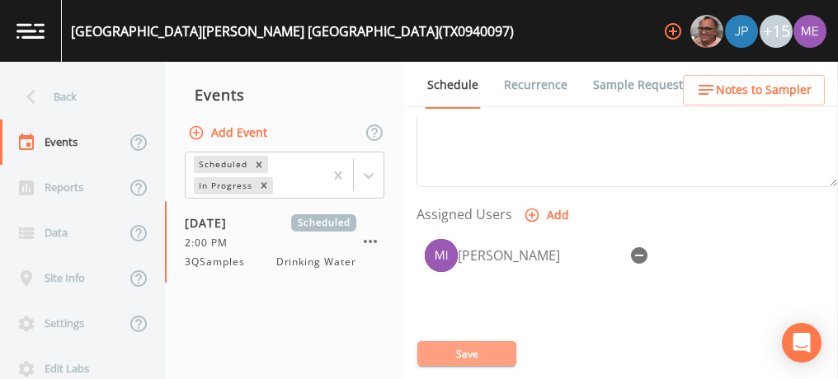
click at [464, 352] on button "Save" at bounding box center [466, 353] width 99 height 25
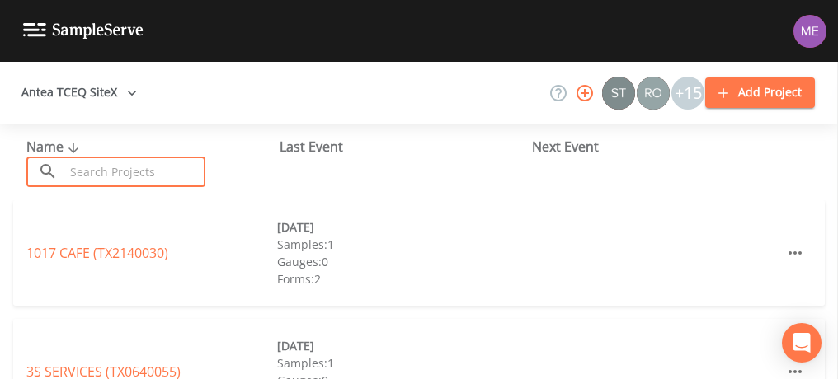
click at [119, 173] on input "text" at bounding box center [134, 172] width 141 height 31
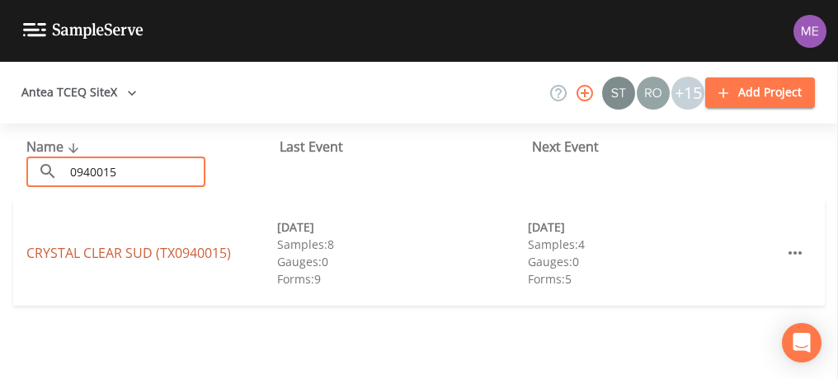
type input "0940015"
click at [117, 253] on link "[GEOGRAPHIC_DATA] (TX0940015)" at bounding box center [128, 253] width 205 height 18
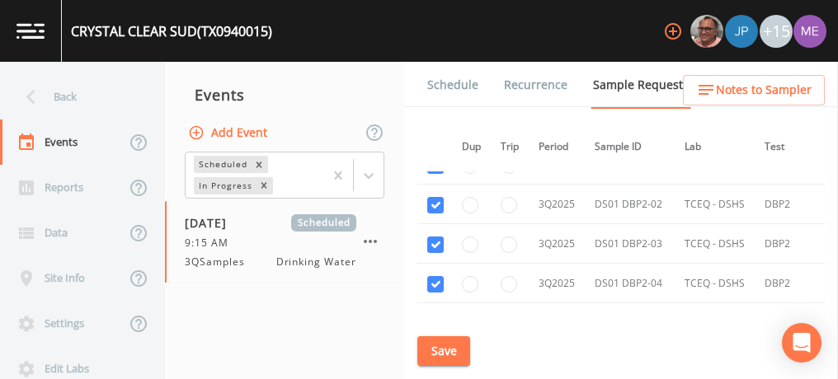
scroll to position [3098, 2]
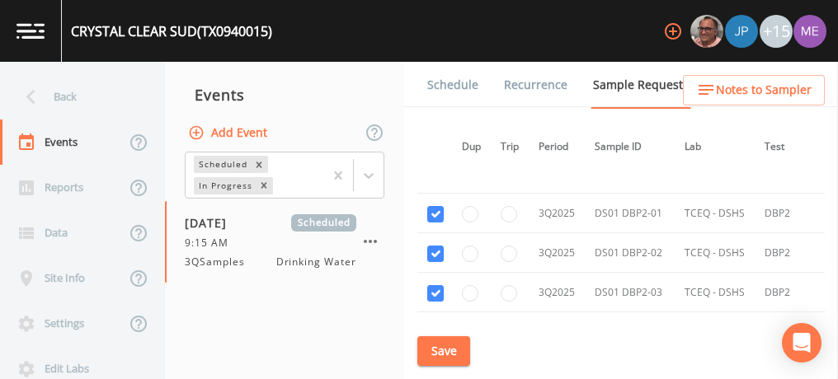
click at [448, 80] on link "Schedule" at bounding box center [453, 85] width 56 height 46
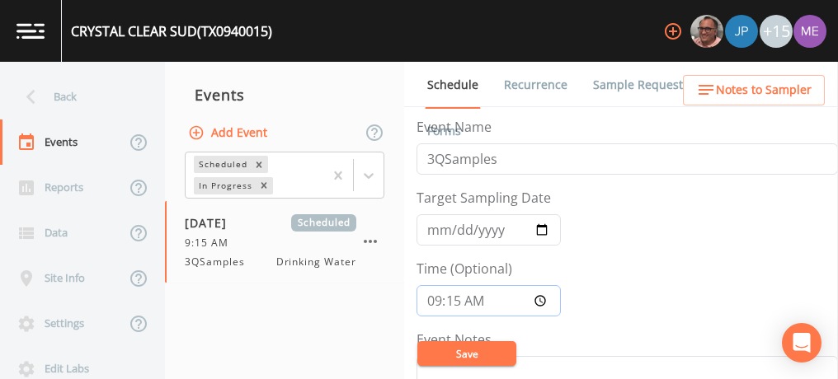
click at [429, 299] on input "09:15:00" at bounding box center [488, 300] width 144 height 31
type input "08:00"
click at [457, 356] on button "Save" at bounding box center [466, 353] width 99 height 25
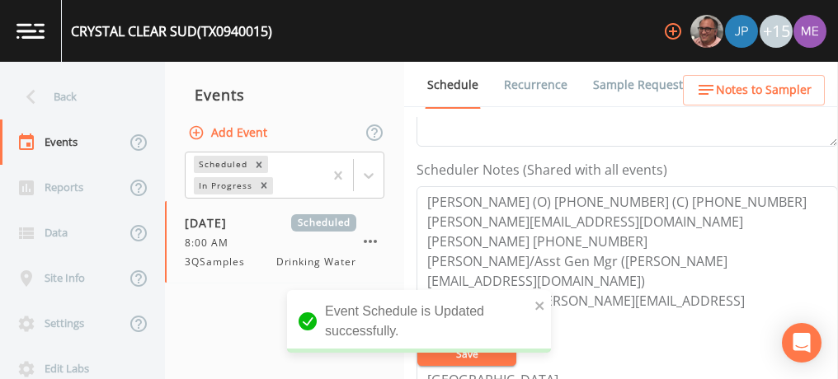
scroll to position [419, 0]
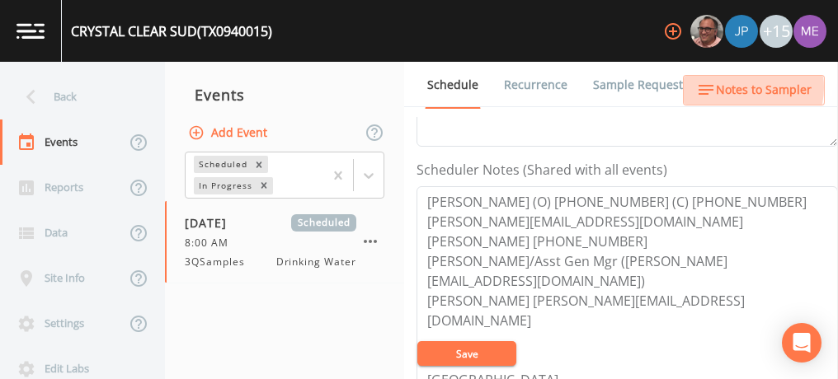
click at [741, 87] on span "Notes to Sampler" at bounding box center [764, 90] width 96 height 21
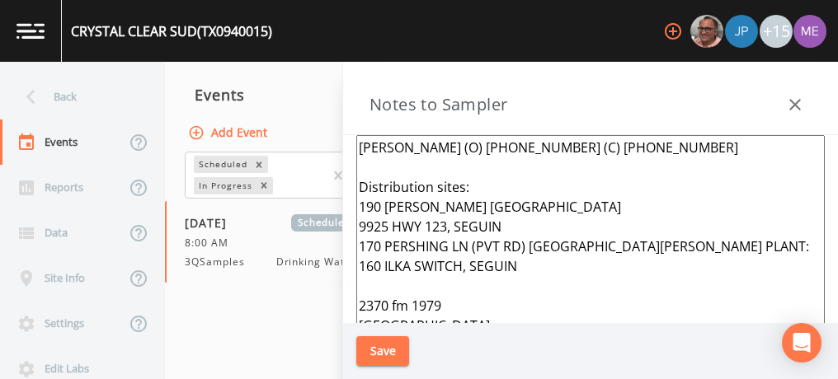
click at [602, 241] on textarea "[PERSON_NAME] (O) [PHONE_NUMBER] (C) [PHONE_NUMBER] Distribution sites: 190 [PE…" at bounding box center [590, 335] width 468 height 401
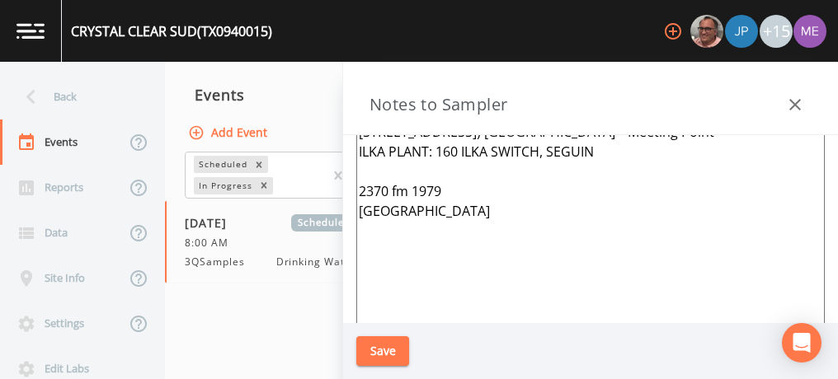
scroll to position [99, 0]
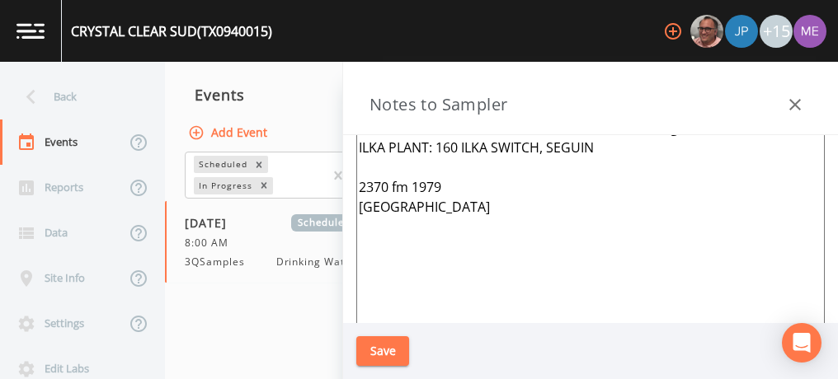
click at [488, 245] on textarea "[PERSON_NAME] (O) [PHONE_NUMBER] (C) [PHONE_NUMBER] Distribution sites: 190 [PE…" at bounding box center [590, 236] width 468 height 401
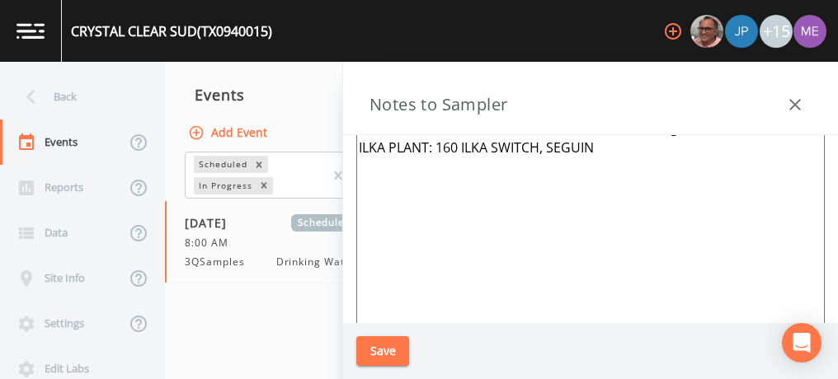
type textarea "[PERSON_NAME] (O) [PHONE_NUMBER] (C) [PHONE_NUMBER] Distribution sites: 190 [PE…"
click at [379, 352] on button "Save" at bounding box center [382, 351] width 53 height 31
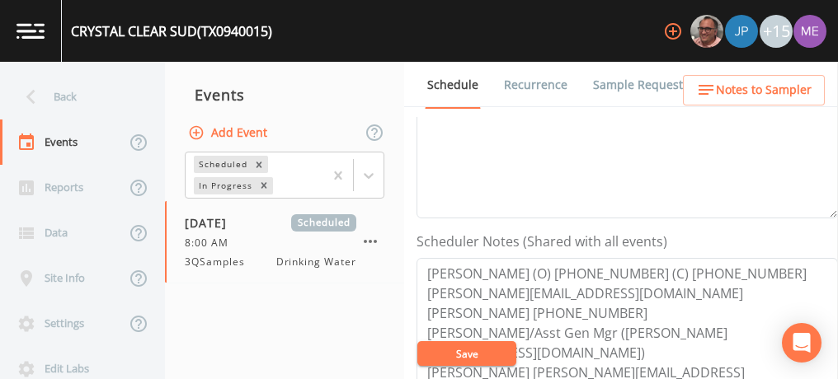
scroll to position [290, 0]
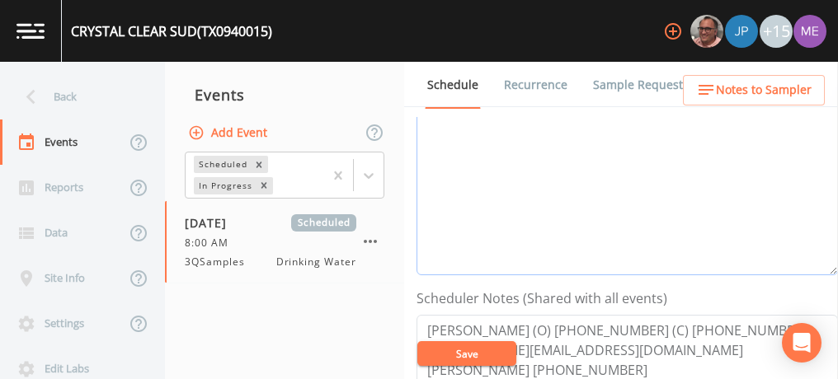
click at [619, 232] on textarea "Event Notes" at bounding box center [626, 170] width 421 height 209
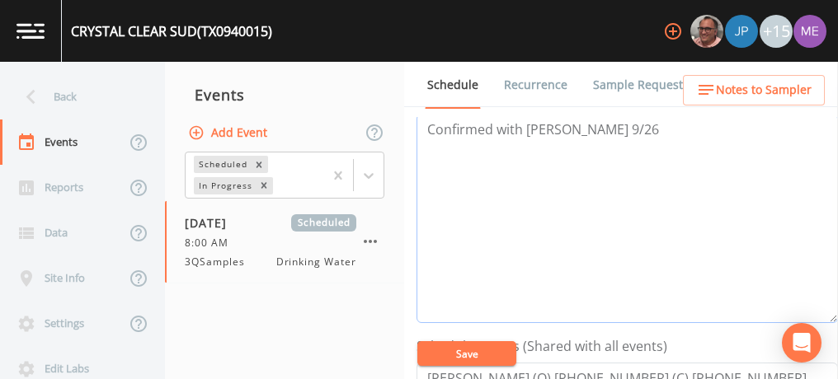
type textarea "Confirmed with [PERSON_NAME] 9/26"
click at [487, 355] on button "Save" at bounding box center [466, 353] width 99 height 25
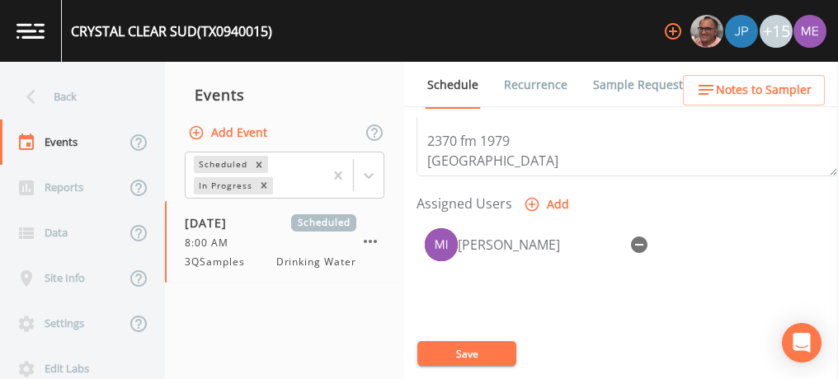
scroll to position [642, 0]
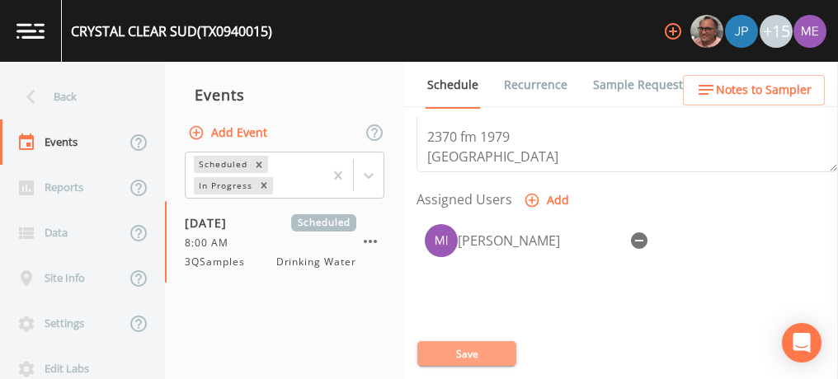
click at [480, 344] on button "Save" at bounding box center [466, 353] width 99 height 25
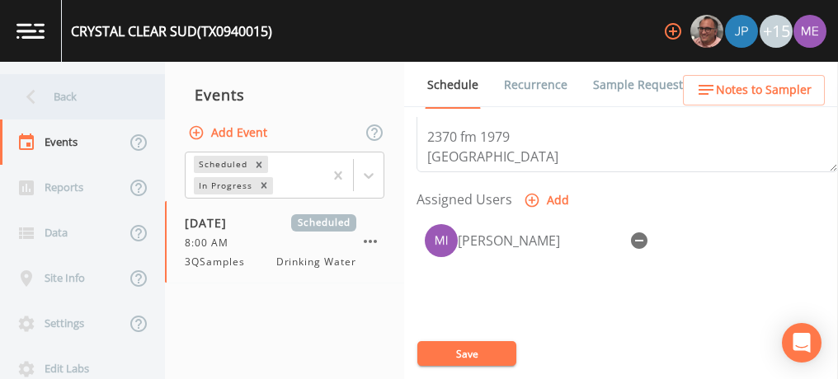
click at [73, 92] on div "Back" at bounding box center [74, 96] width 148 height 45
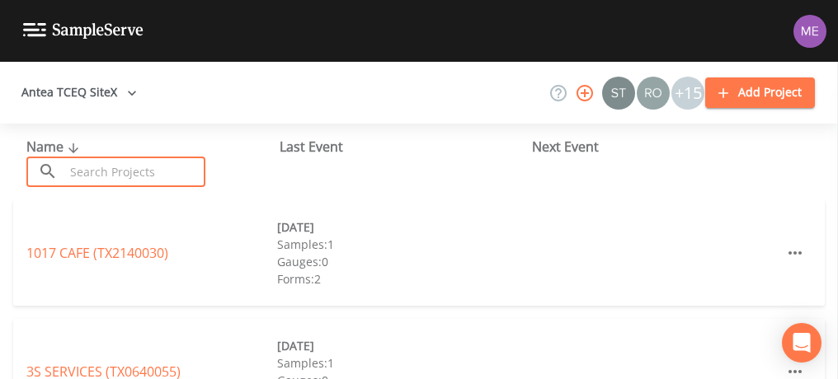
click at [125, 164] on input "text" at bounding box center [134, 172] width 141 height 31
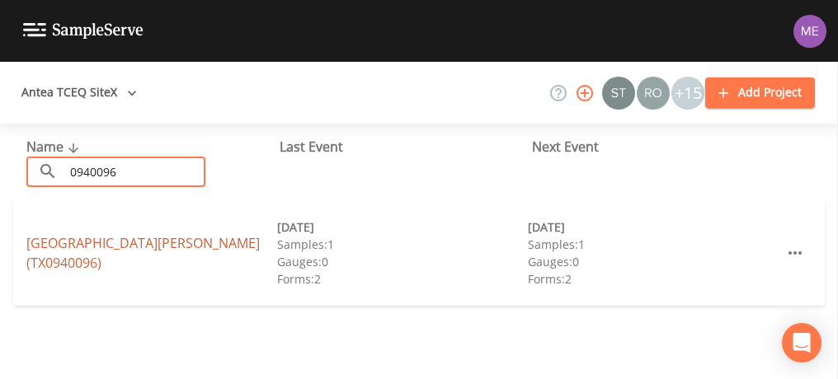
type input "0940096"
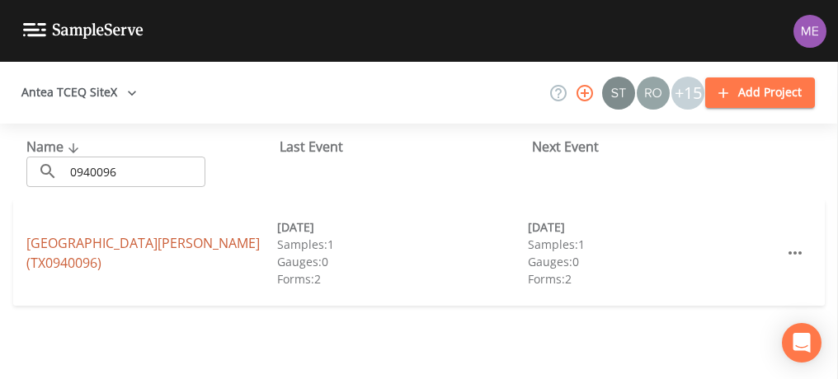
click at [139, 246] on link "[GEOGRAPHIC_DATA][PERSON_NAME] (TX0940096)" at bounding box center [142, 253] width 233 height 38
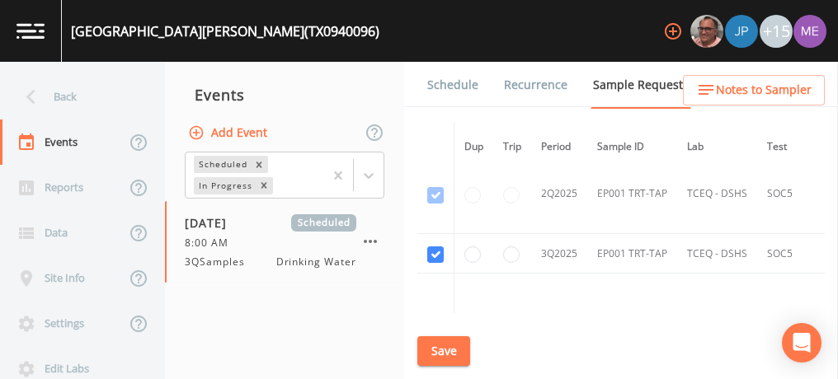
scroll to position [1936, 0]
click at [456, 80] on link "Schedule" at bounding box center [453, 85] width 56 height 46
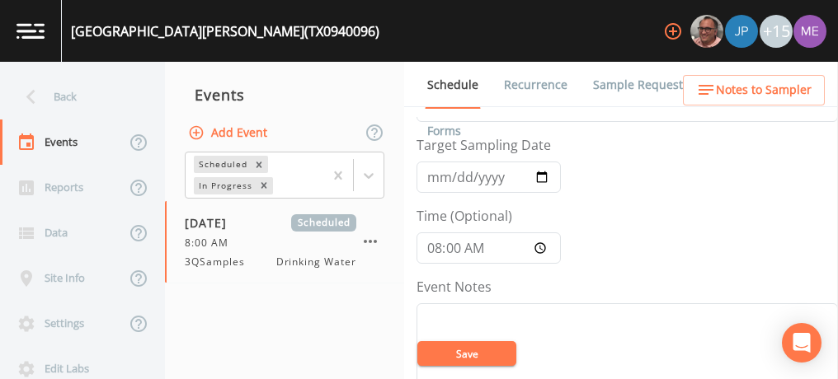
scroll to position [45, 0]
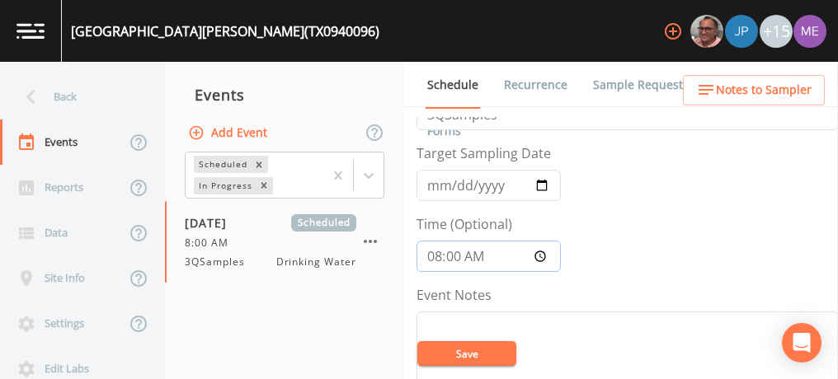
click at [432, 252] on input "08:00:00" at bounding box center [488, 256] width 144 height 31
type input "10:00"
click at [469, 357] on button "Save" at bounding box center [466, 353] width 99 height 25
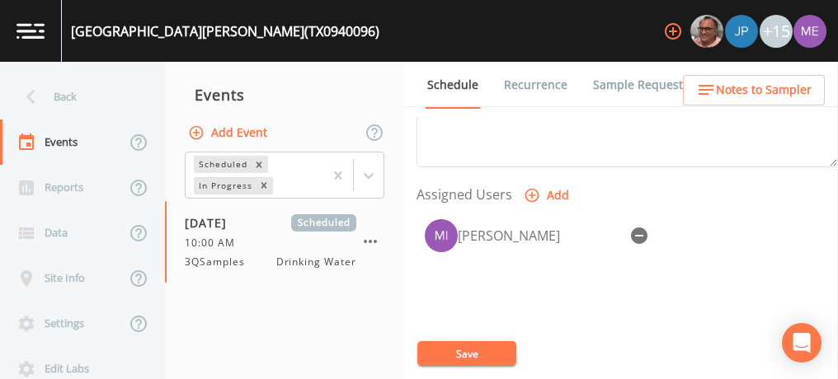
scroll to position [651, 0]
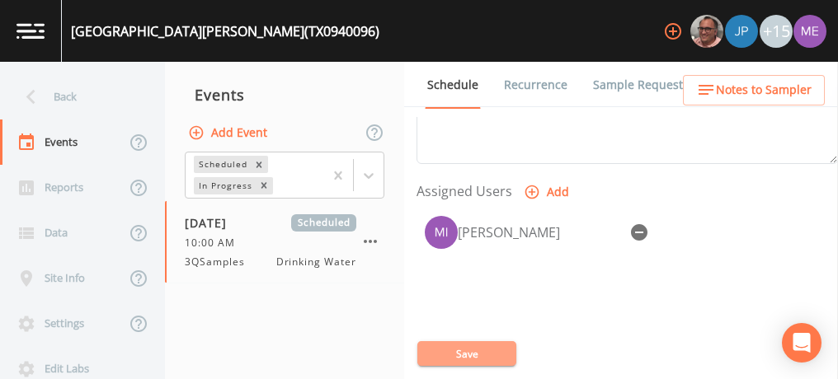
click at [473, 351] on button "Save" at bounding box center [466, 353] width 99 height 25
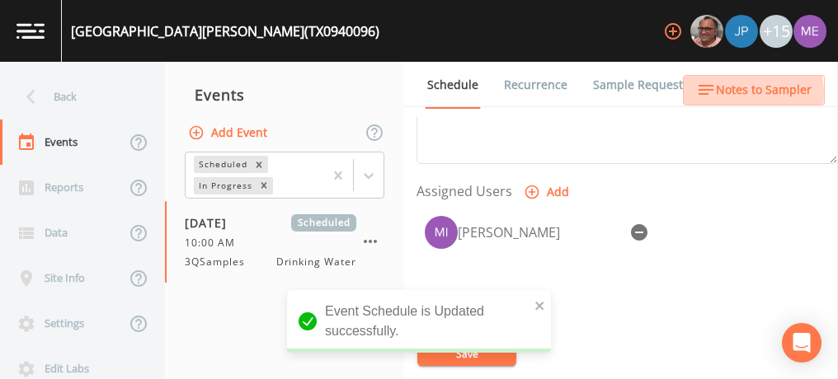
click at [742, 93] on span "Notes to Sampler" at bounding box center [764, 90] width 96 height 21
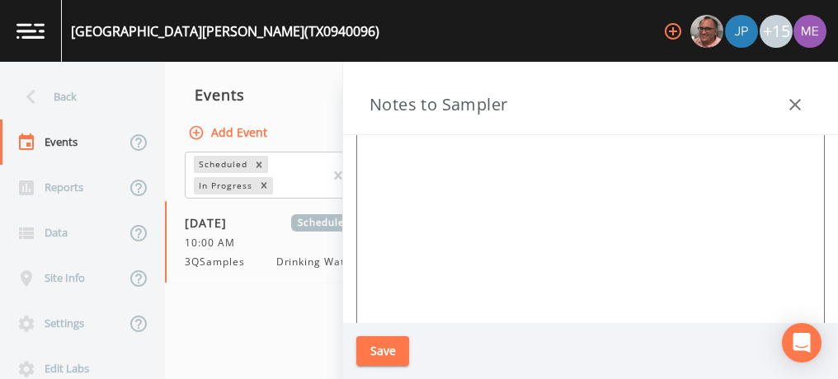
scroll to position [0, 0]
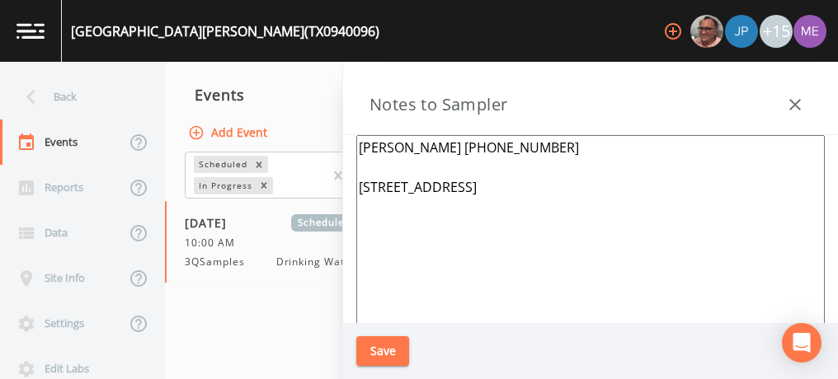
click at [597, 187] on textarea "AUSTIN SHIRK 830-515-8619 383 High Point Ridge, Seguin 78155" at bounding box center [590, 335] width 468 height 401
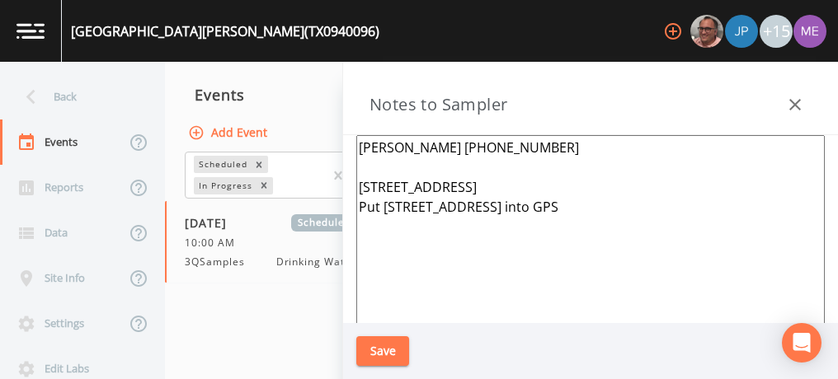
type textarea "AUSTIN SHIRK 830-515-8619 383 High Point Ridge, Seguin 78155 Put 111 High Point…"
click at [391, 346] on button "Save" at bounding box center [382, 351] width 53 height 31
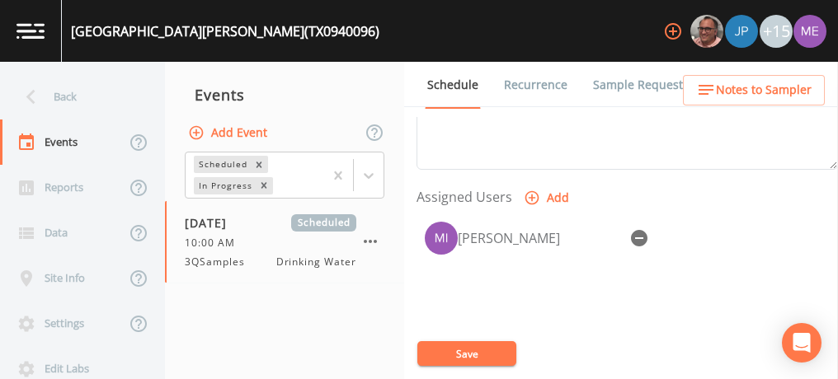
scroll to position [649, 0]
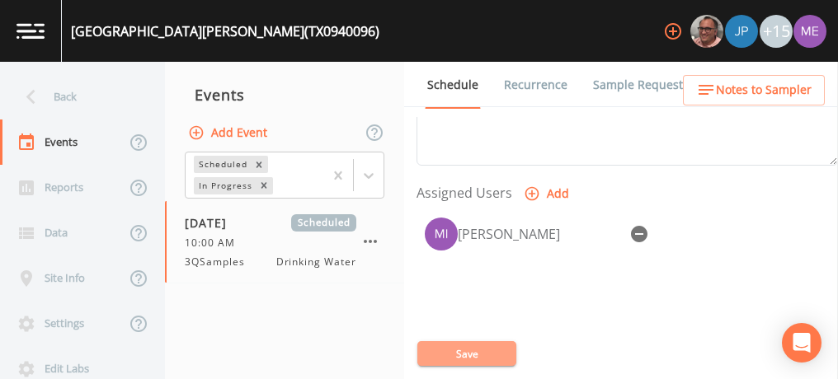
click at [487, 350] on button "Save" at bounding box center [466, 353] width 99 height 25
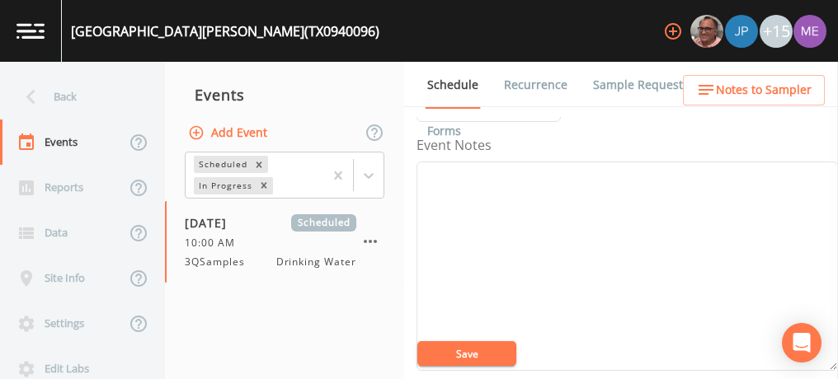
scroll to position [187, 0]
click at [506, 210] on textarea "Event Notes" at bounding box center [626, 273] width 421 height 209
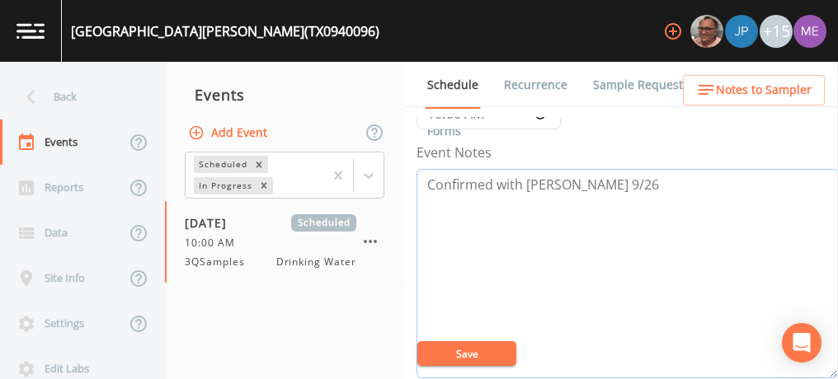
type textarea "Confirmed with Austin 9/26"
click at [467, 356] on button "Save" at bounding box center [466, 353] width 99 height 25
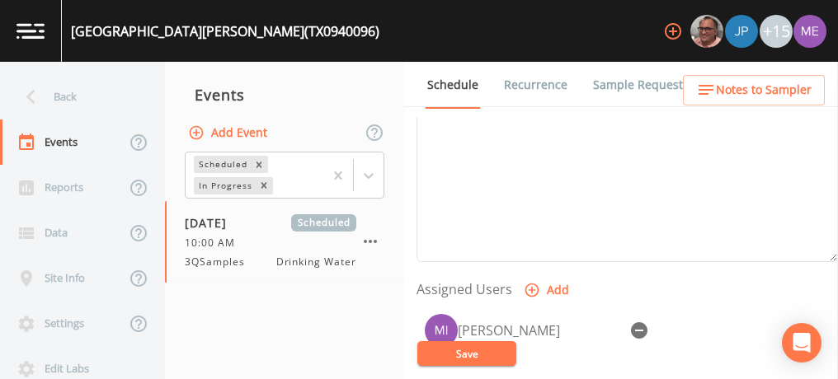
scroll to position [591, 0]
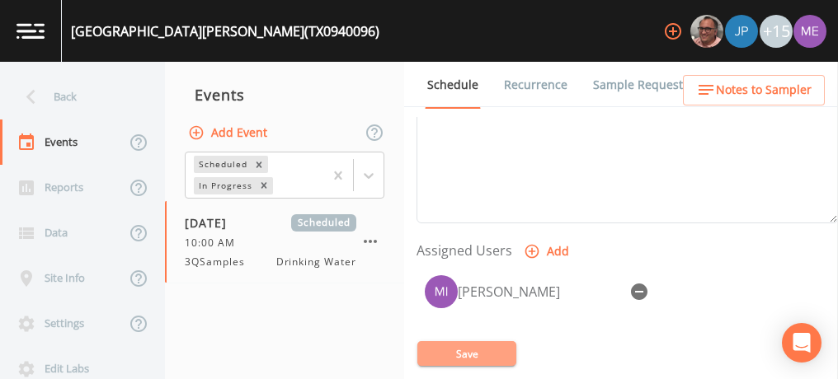
click at [471, 350] on button "Save" at bounding box center [466, 353] width 99 height 25
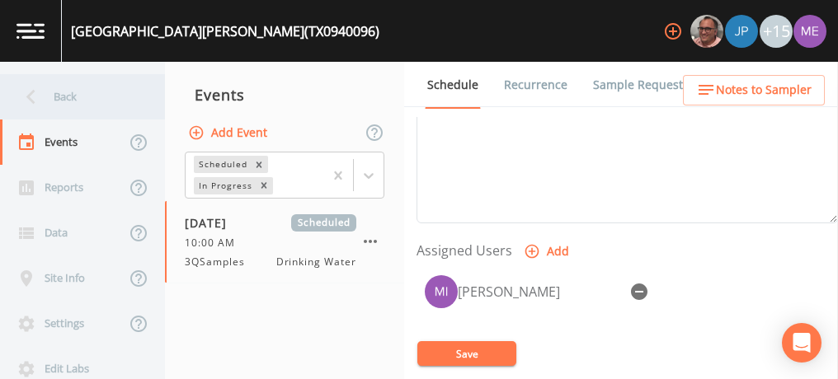
click at [64, 91] on div "Back" at bounding box center [74, 96] width 148 height 45
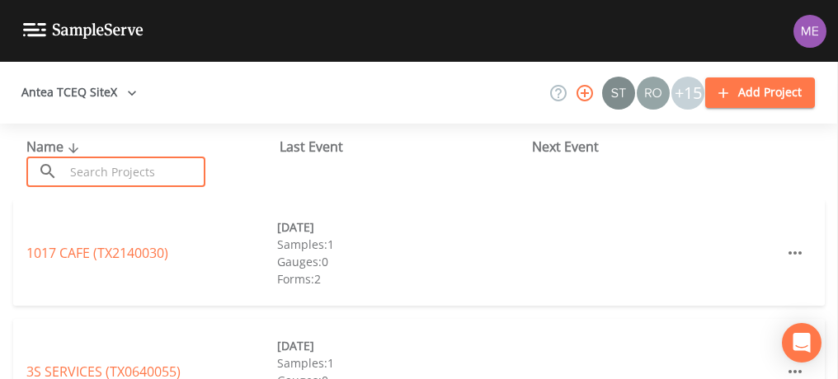
click at [115, 181] on input "text" at bounding box center [134, 172] width 141 height 31
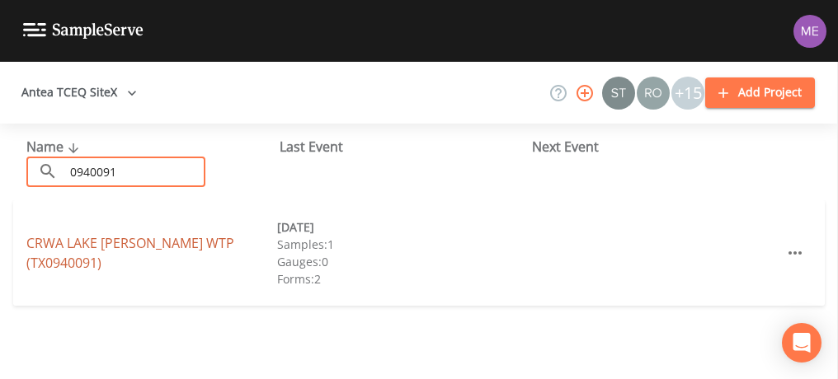
type input "0940091"
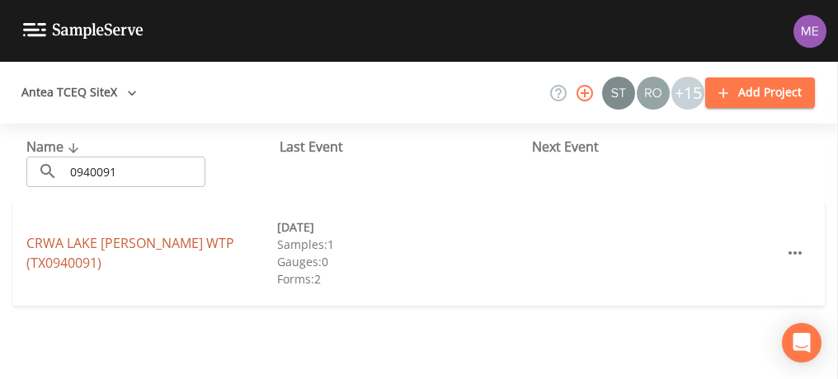
click at [138, 252] on link "CRWA LAKE DUNLAP WTP (TX0940091)" at bounding box center [130, 253] width 208 height 38
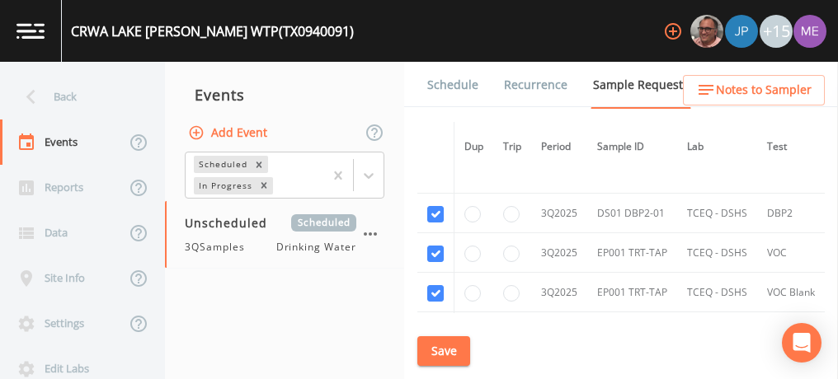
scroll to position [3187, 0]
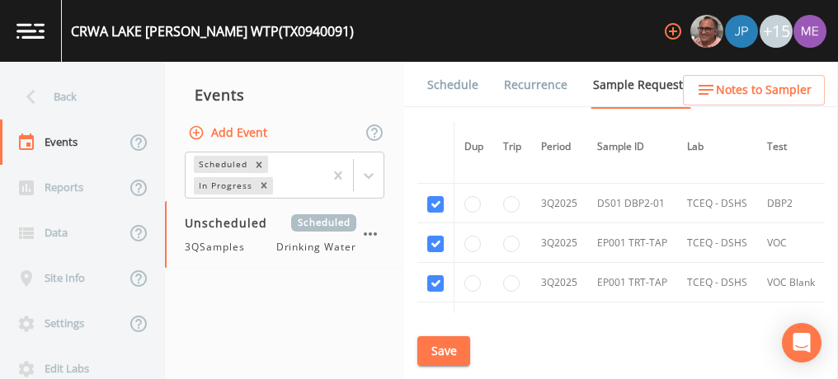
click at [438, 87] on link "Schedule" at bounding box center [453, 85] width 56 height 46
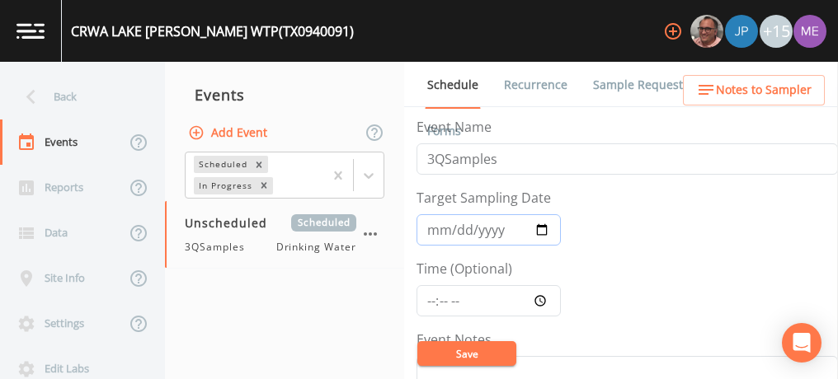
click at [437, 229] on input "Target Sampling Date" at bounding box center [488, 229] width 144 height 31
type input "[DATE]"
click at [428, 295] on input "Time (Optional)" at bounding box center [488, 300] width 144 height 31
type input "11:00"
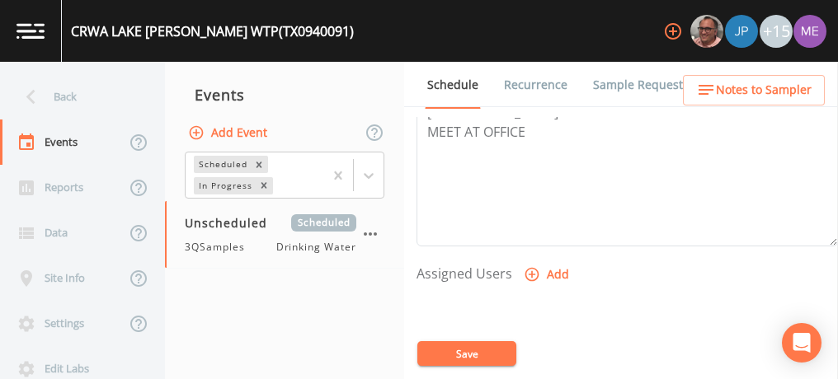
scroll to position [590, 0]
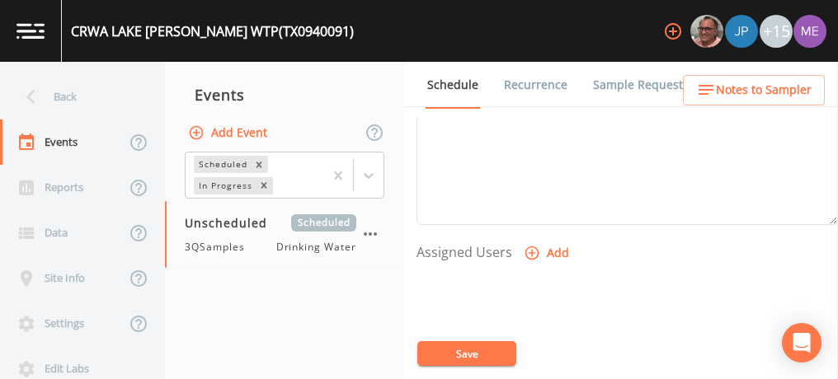
click at [529, 247] on icon "button" at bounding box center [532, 253] width 16 height 16
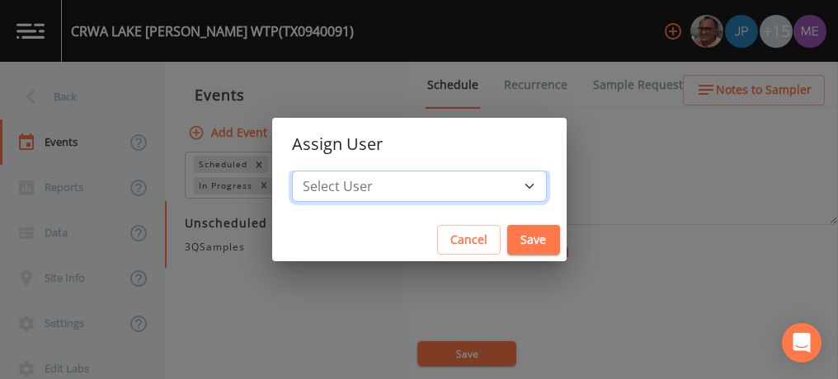
click at [501, 184] on select "Select User Mike Franklin Joshua gere Paul Lauren Saenz David Weber Zachary Eva…" at bounding box center [419, 186] width 255 height 31
select select "225c097a-c911-40d8-a014-18dc510324da"
click at [317, 171] on select "Select User Mike Franklin Joshua gere Paul Lauren Saenz David Weber Zachary Eva…" at bounding box center [419, 186] width 255 height 31
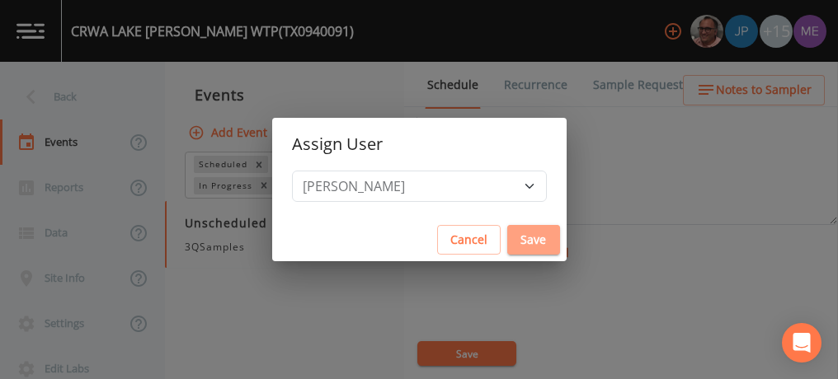
click at [515, 235] on button "Save" at bounding box center [533, 240] width 53 height 31
select select
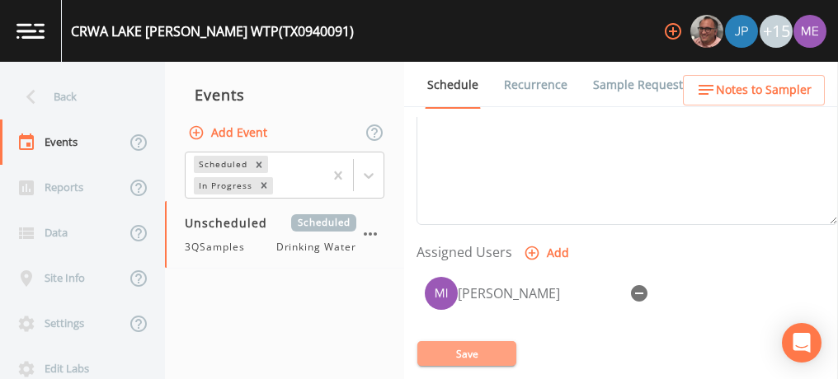
click at [470, 350] on button "Save" at bounding box center [466, 353] width 99 height 25
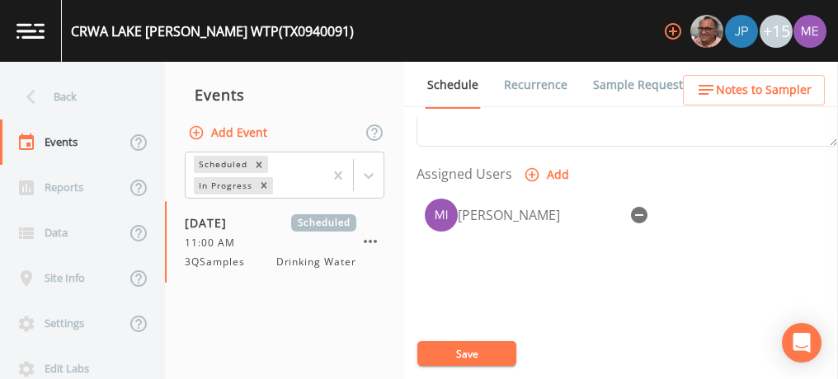
scroll to position [670, 0]
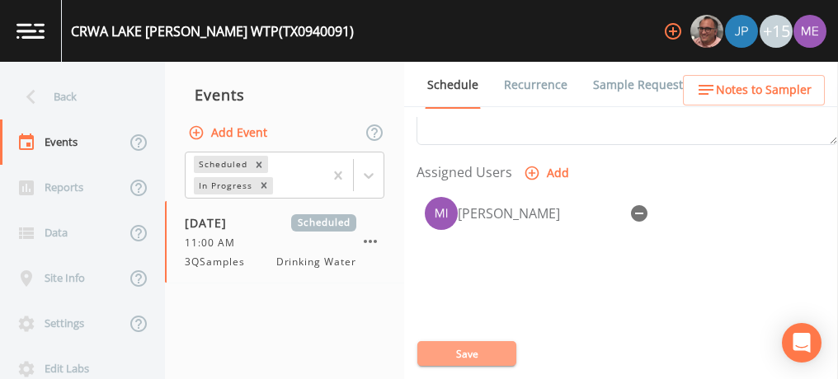
click at [475, 351] on button "Save" at bounding box center [466, 353] width 99 height 25
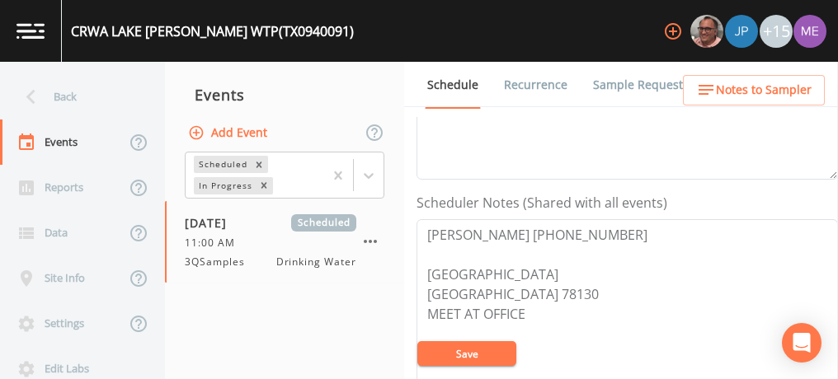
scroll to position [385, 0]
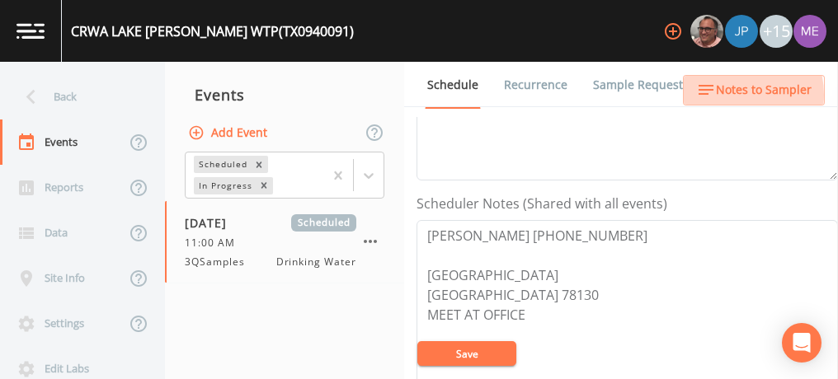
click at [729, 95] on span "Notes to Sampler" at bounding box center [764, 90] width 96 height 21
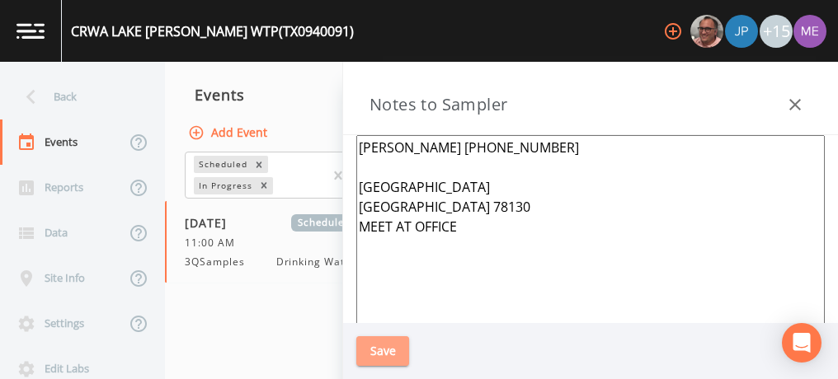
click at [393, 350] on button "Save" at bounding box center [382, 351] width 53 height 31
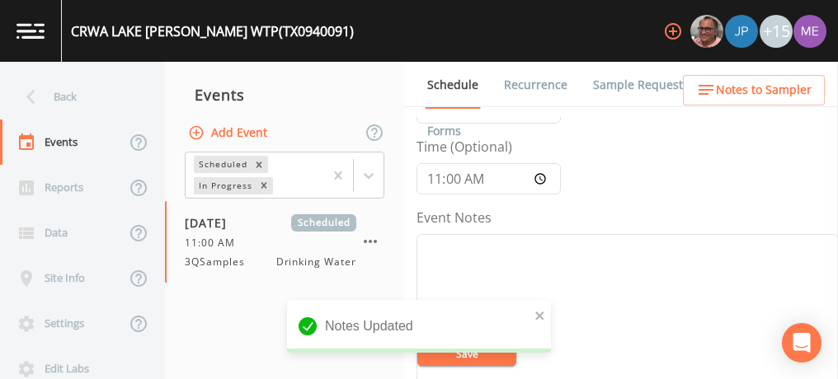
scroll to position [121, 0]
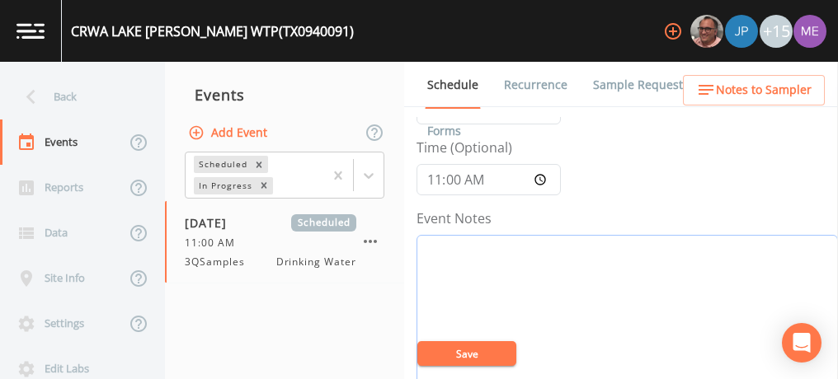
click at [613, 250] on textarea "Event Notes" at bounding box center [626, 339] width 421 height 209
type textarea "Confirmed with Joe Moreno 9/26"
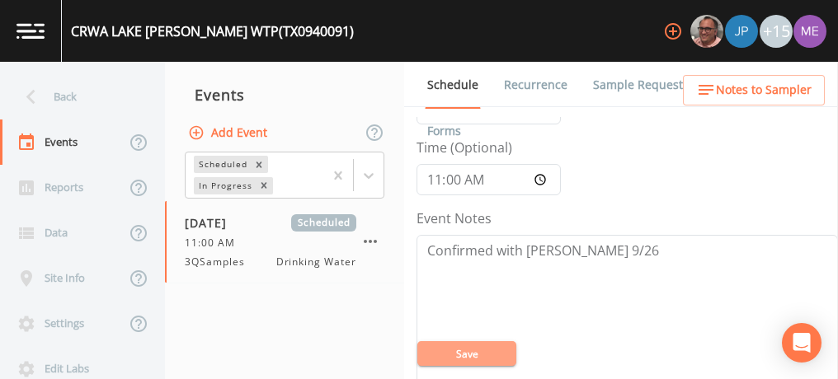
click at [487, 346] on button "Save" at bounding box center [466, 353] width 99 height 25
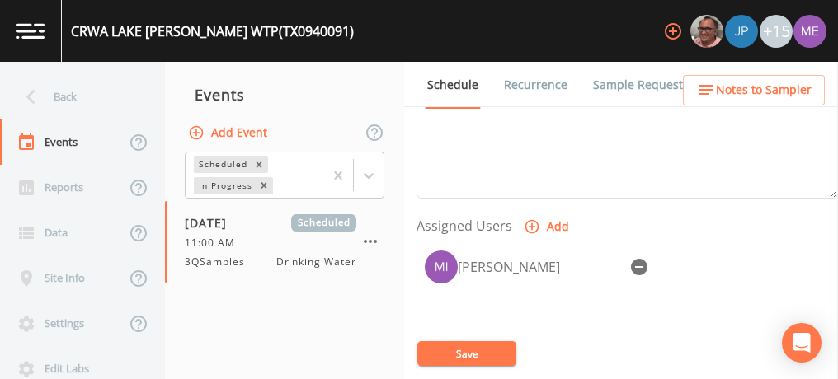
scroll to position [627, 0]
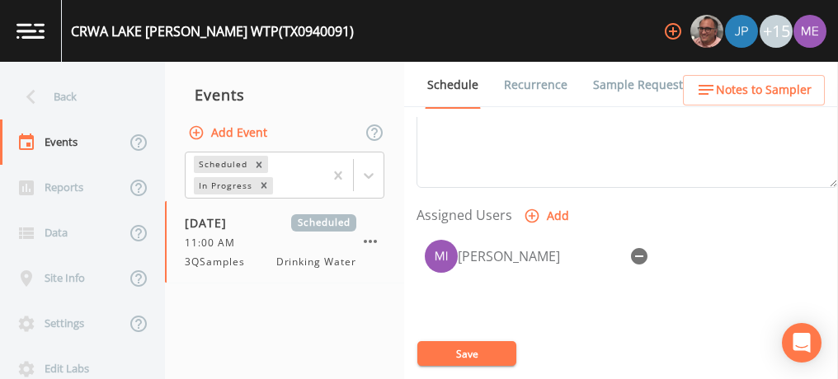
click at [486, 346] on button "Save" at bounding box center [466, 353] width 99 height 25
click at [752, 95] on span "Notes to Sampler" at bounding box center [764, 90] width 96 height 21
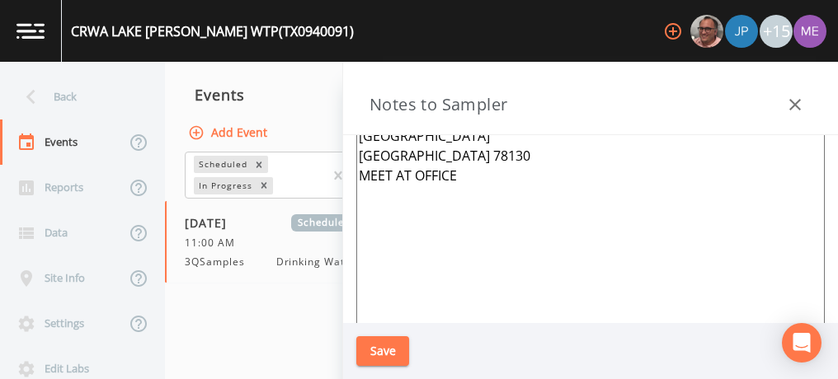
scroll to position [50, 0]
click at [386, 346] on button "Save" at bounding box center [382, 351] width 53 height 31
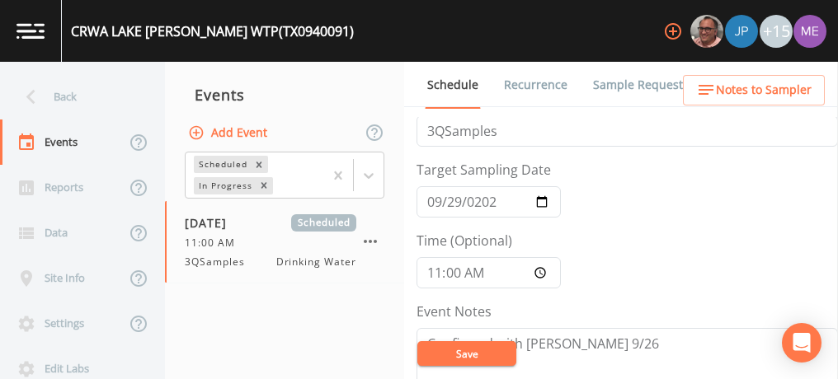
scroll to position [0, 0]
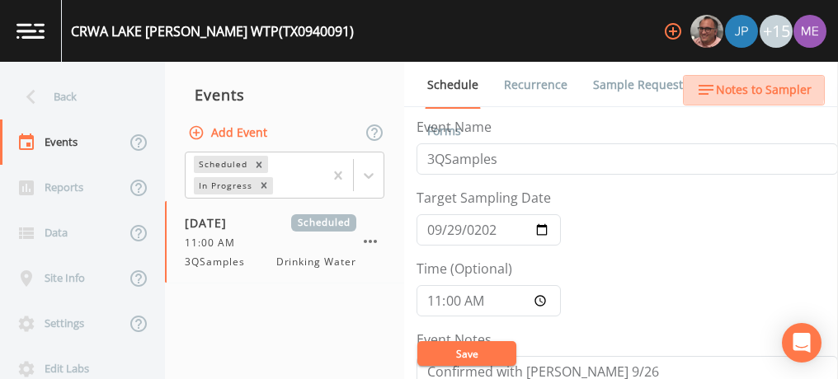
click at [747, 87] on span "Notes to Sampler" at bounding box center [764, 90] width 96 height 21
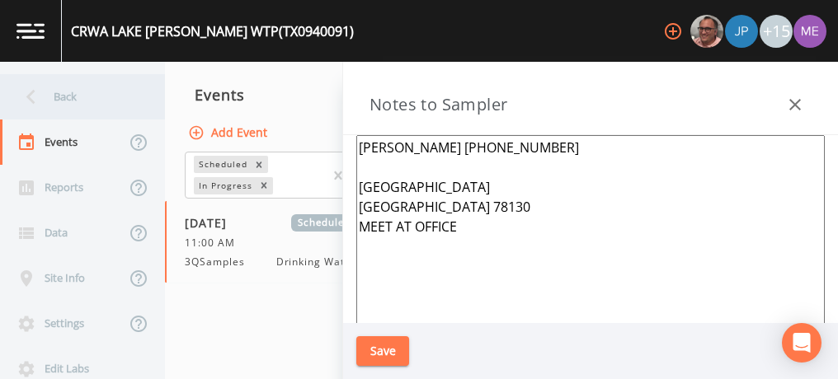
click at [74, 98] on div "Back" at bounding box center [74, 96] width 148 height 45
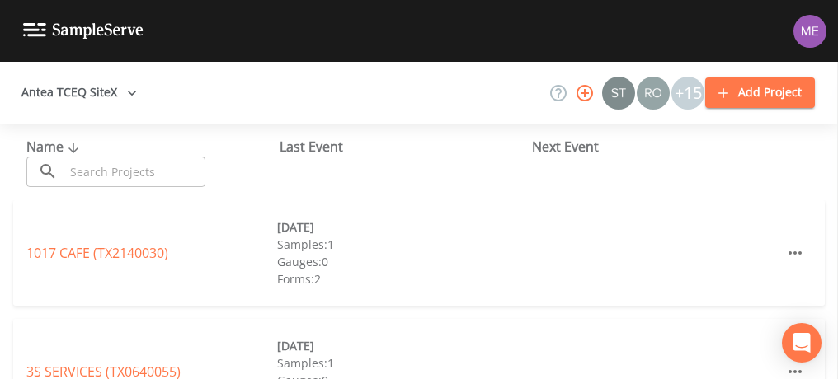
click at [421, 281] on div "Forms: 2" at bounding box center [402, 278] width 251 height 17
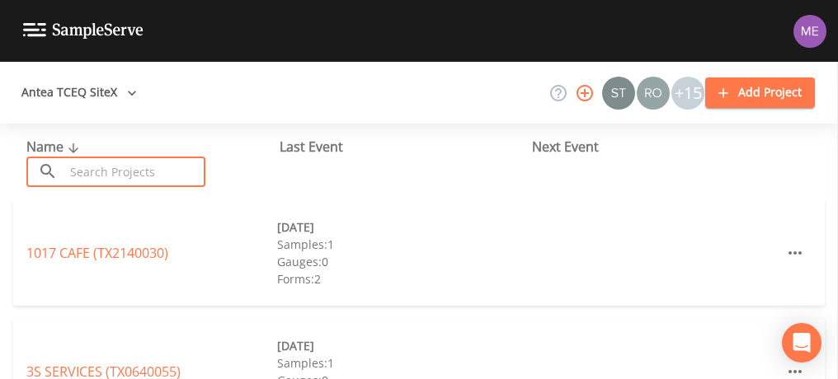
click at [170, 176] on input "text" at bounding box center [134, 172] width 141 height 31
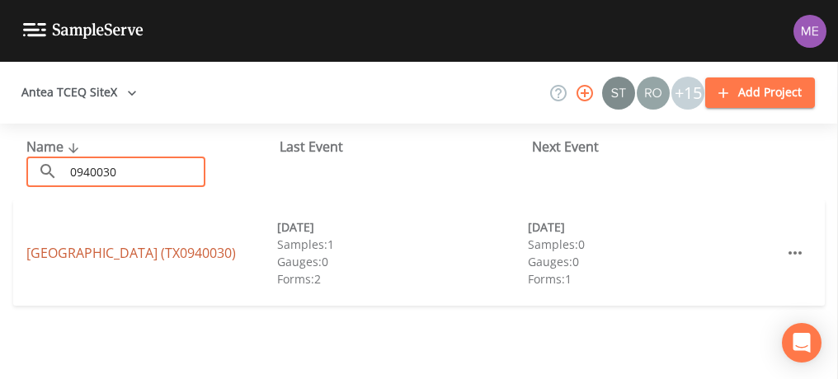
type input "0940030"
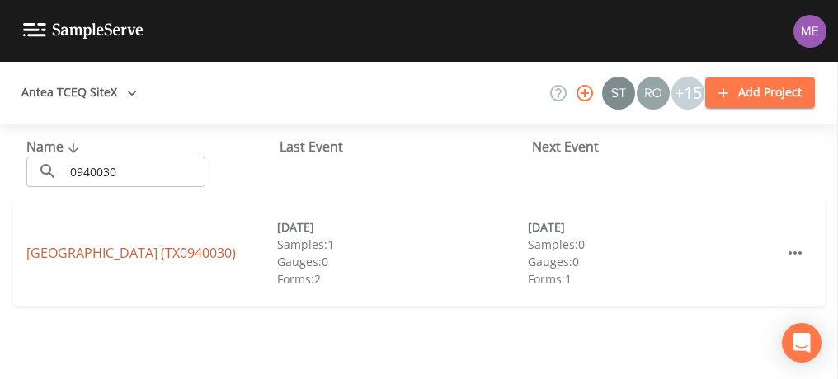
click at [130, 252] on link "GARDEN OAKS (TX0940030)" at bounding box center [130, 253] width 209 height 18
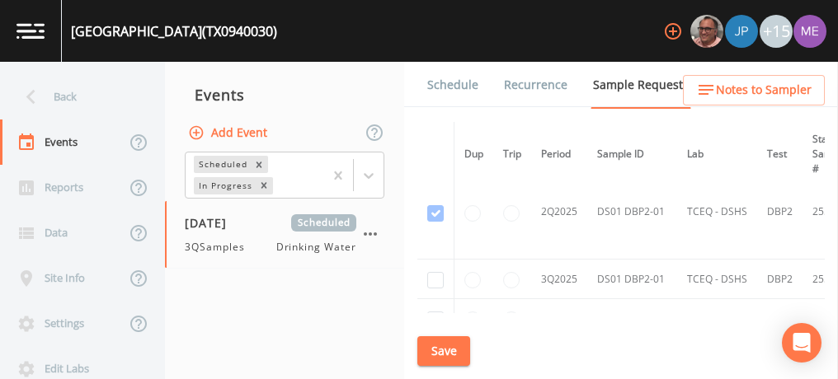
scroll to position [549, 0]
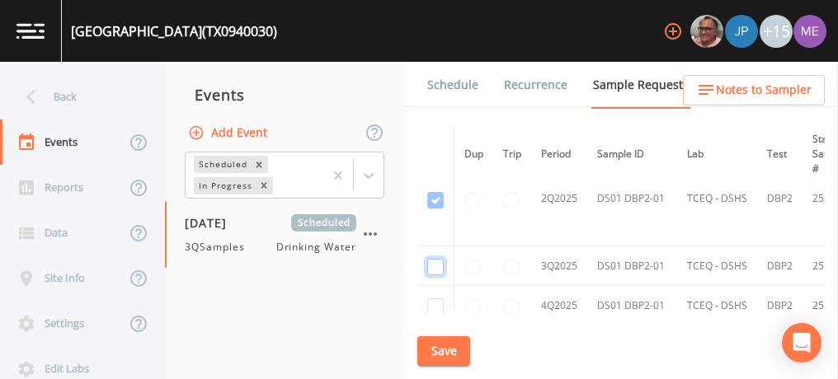
click at [440, 266] on input "checkbox" at bounding box center [435, 267] width 16 height 16
checkbox input "true"
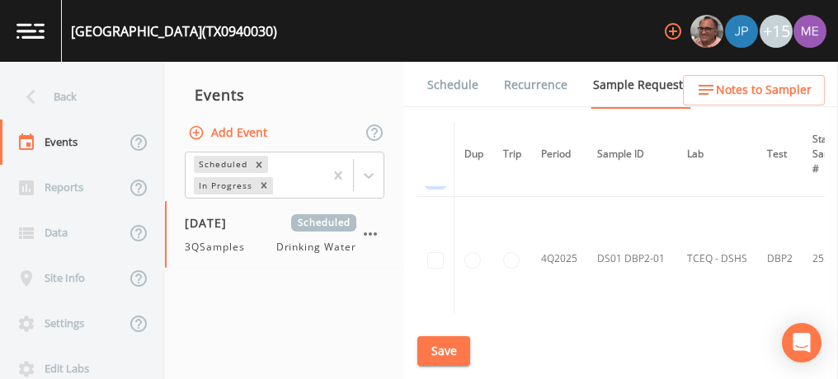
scroll to position [490, 0]
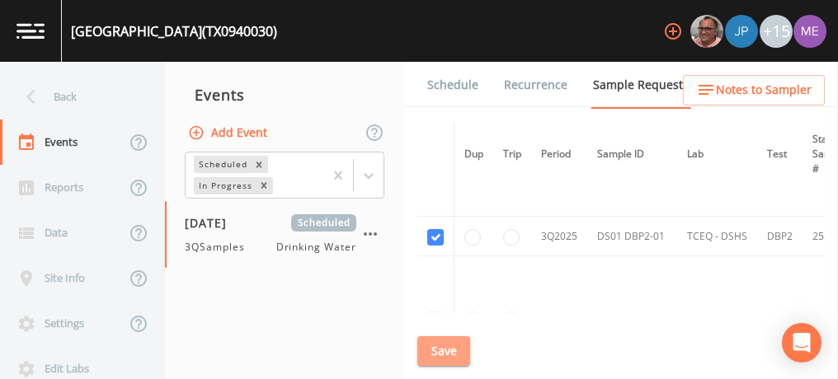
click at [454, 355] on button "Save" at bounding box center [443, 351] width 53 height 31
click at [459, 86] on link "Schedule" at bounding box center [453, 85] width 56 height 46
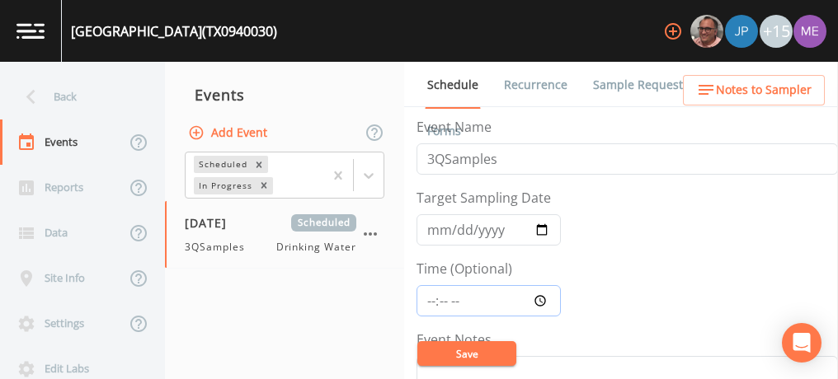
click at [433, 297] on input "Time (Optional)" at bounding box center [488, 300] width 144 height 31
type input "12:00"
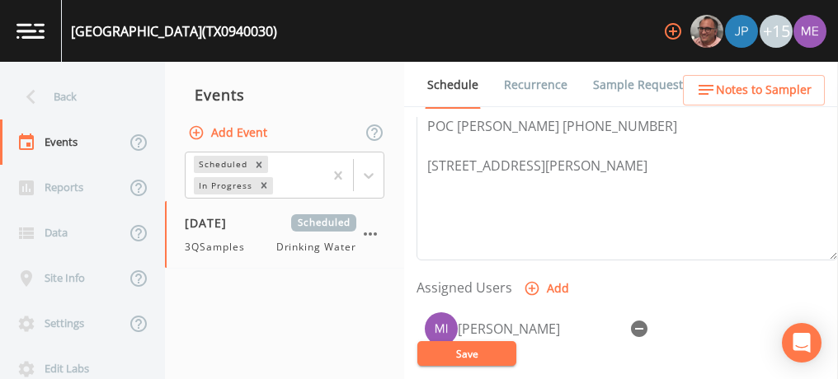
scroll to position [555, 0]
click at [495, 348] on button "Save" at bounding box center [466, 353] width 99 height 25
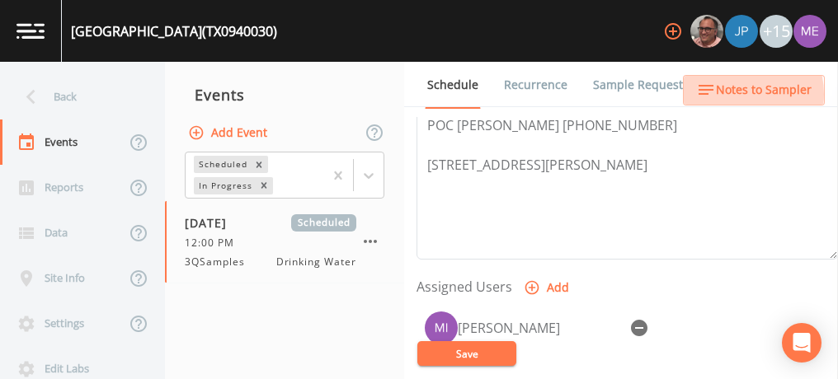
click at [736, 94] on span "Notes to Sampler" at bounding box center [764, 90] width 96 height 21
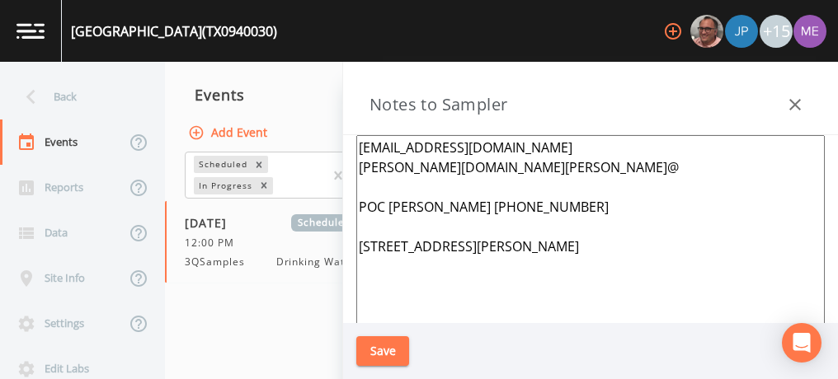
click at [789, 101] on icon "button" at bounding box center [795, 105] width 20 height 20
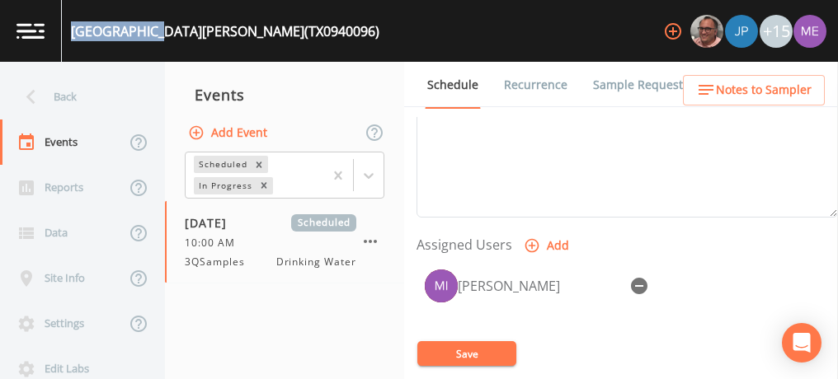
scroll to position [465, 0]
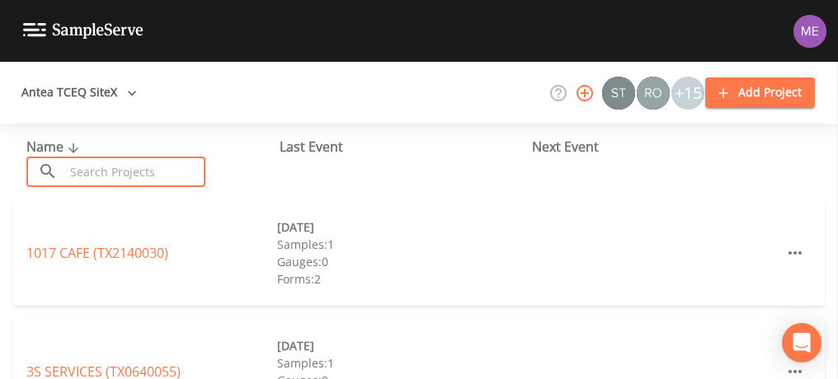
click at [124, 167] on input "text" at bounding box center [134, 172] width 141 height 31
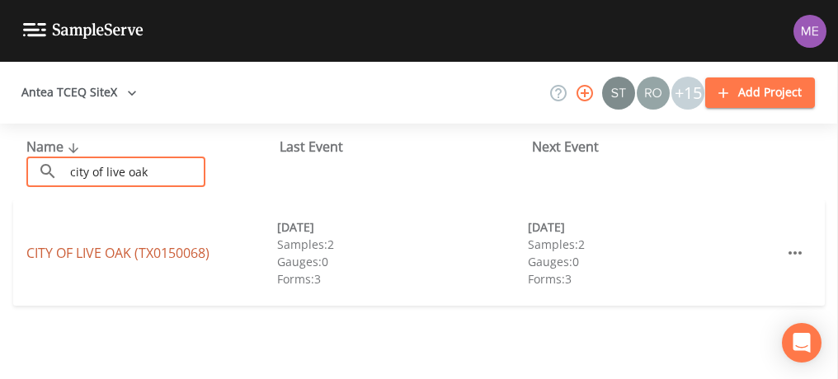
type input "city of live oak"
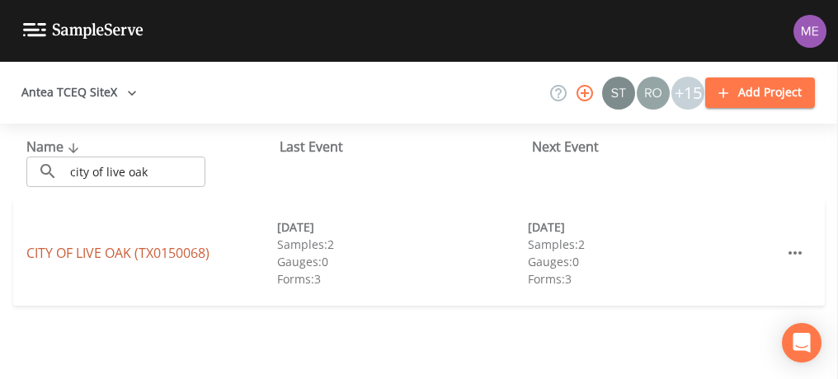
click at [156, 251] on link "CITY OF LIVE OAK ([GEOGRAPHIC_DATA])" at bounding box center [117, 253] width 183 height 18
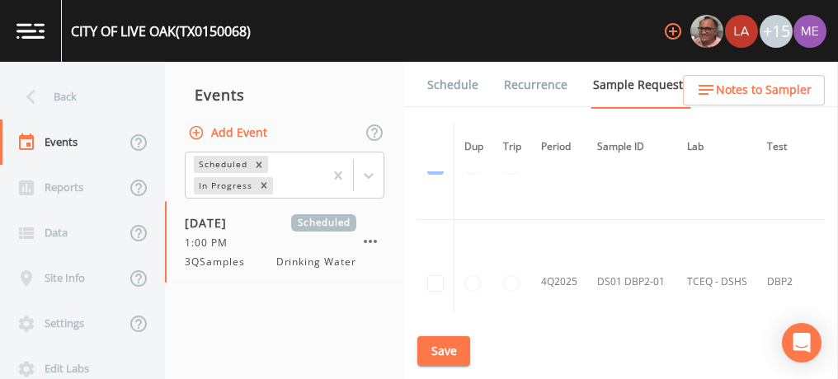
scroll to position [3610, 0]
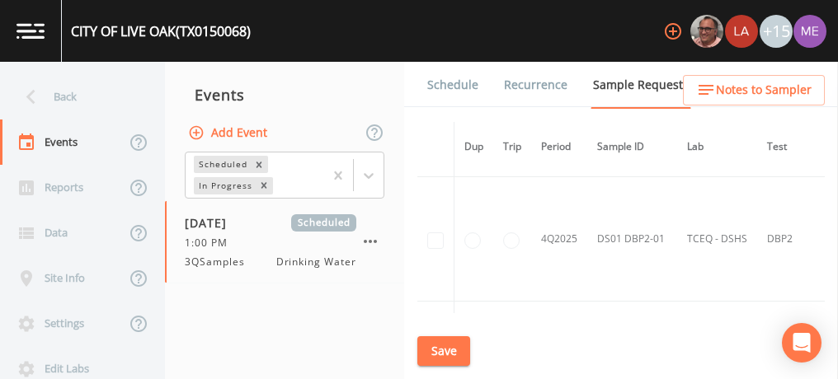
click at [445, 80] on link "Schedule" at bounding box center [453, 85] width 56 height 46
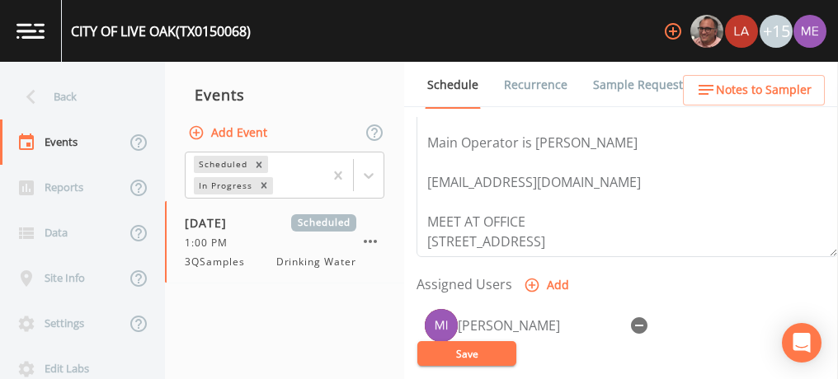
scroll to position [677, 0]
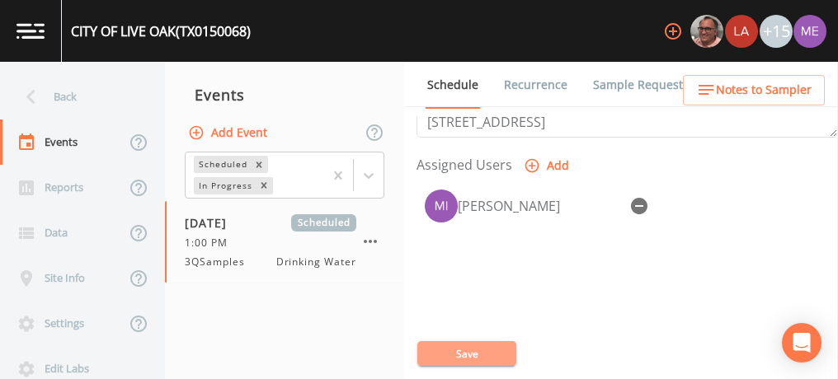
click at [468, 355] on button "Save" at bounding box center [466, 353] width 99 height 25
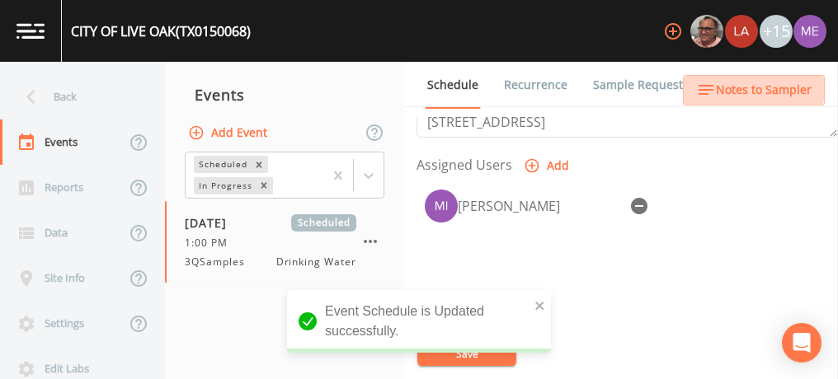
click at [752, 83] on span "Notes to Sampler" at bounding box center [764, 90] width 96 height 21
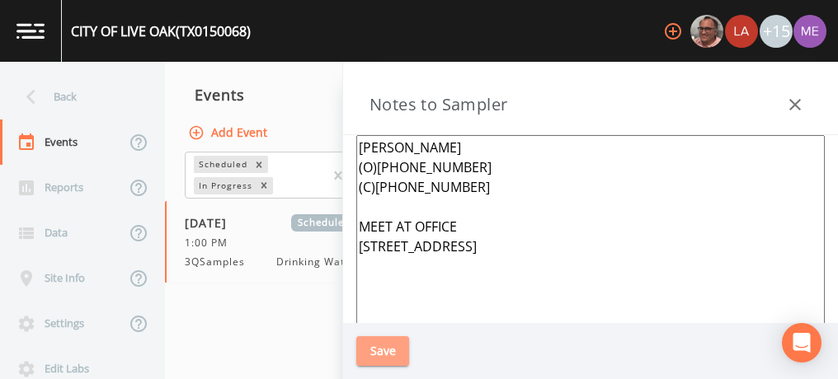
click at [391, 350] on button "Save" at bounding box center [382, 351] width 53 height 31
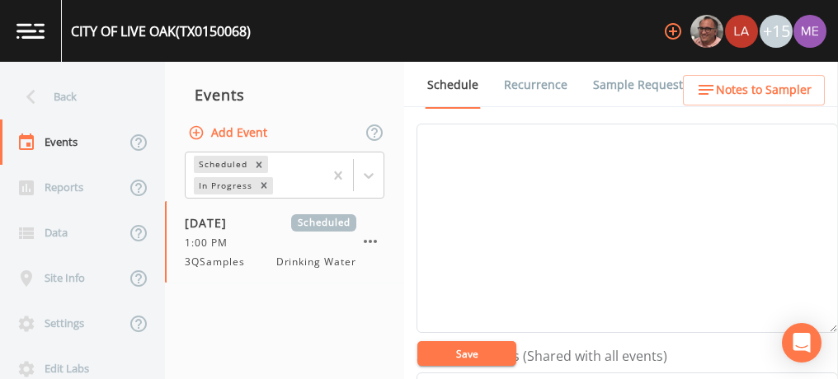
scroll to position [228, 0]
click at [739, 186] on textarea "Event Notes" at bounding box center [626, 232] width 421 height 209
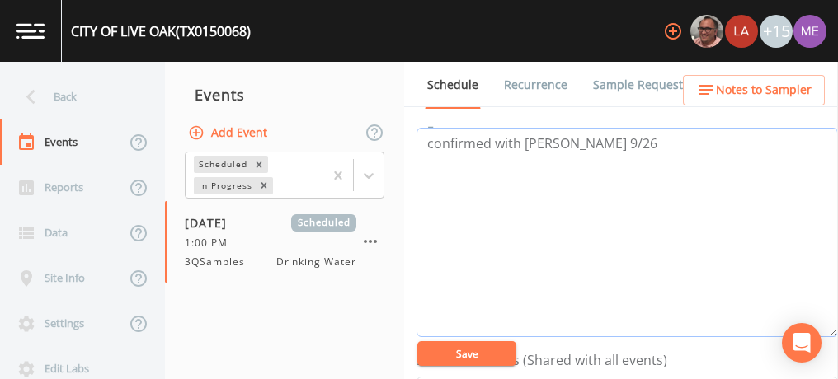
type textarea "confirmed with [PERSON_NAME] 9/26"
click at [496, 357] on button "Save" at bounding box center [466, 353] width 99 height 25
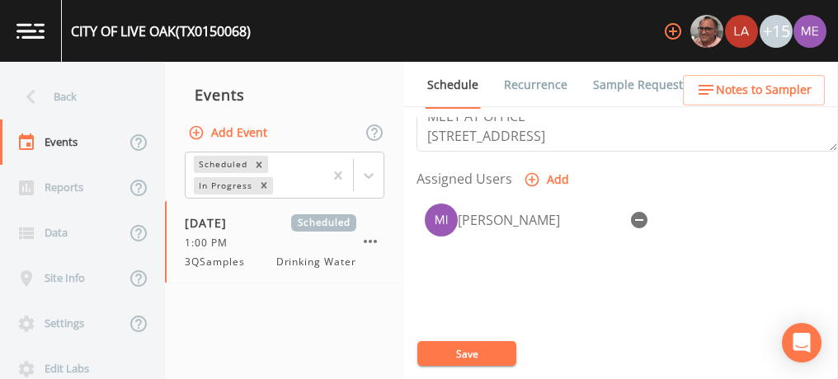
scroll to position [666, 0]
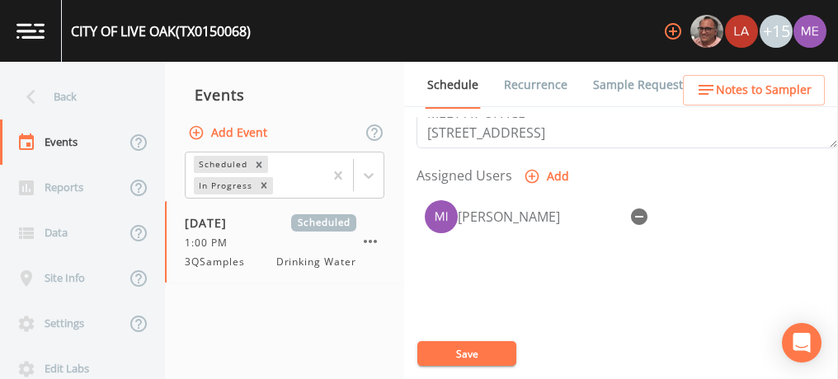
click at [463, 346] on button "Save" at bounding box center [466, 353] width 99 height 25
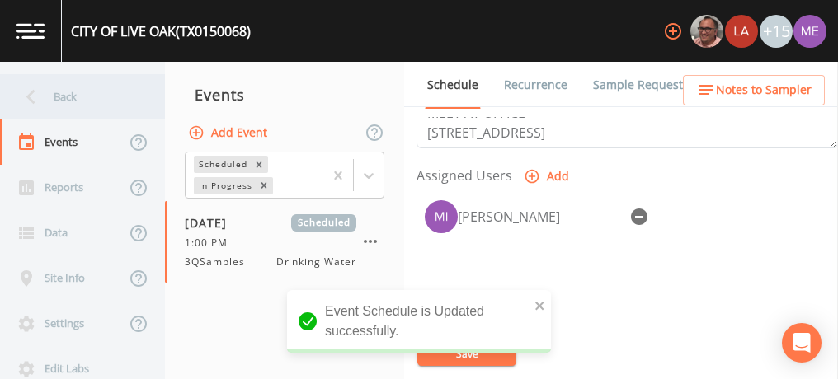
click at [68, 100] on div "Back" at bounding box center [74, 96] width 148 height 45
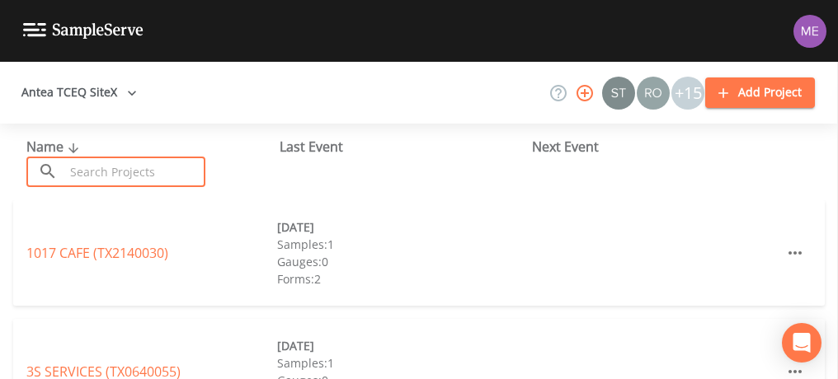
click at [98, 167] on input "text" at bounding box center [134, 172] width 141 height 31
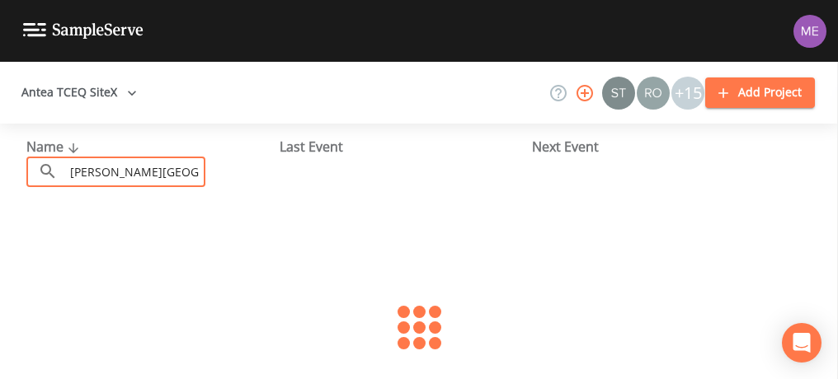
scroll to position [0, 7]
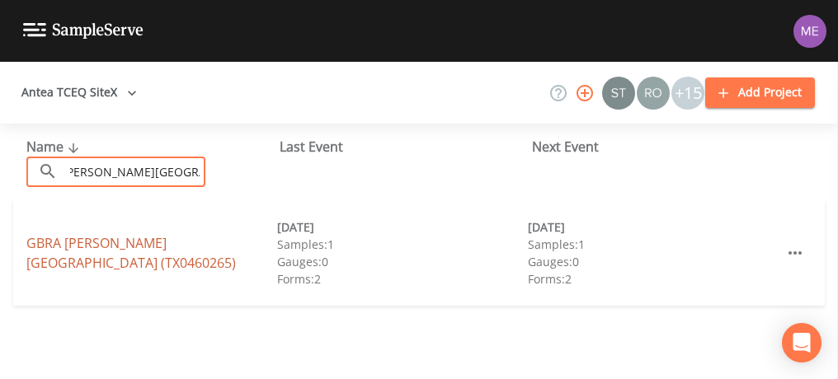
type input "[PERSON_NAME][GEOGRAPHIC_DATA]"
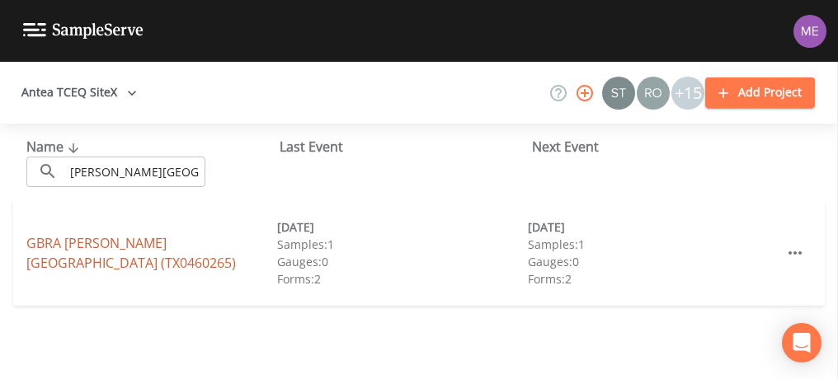
click at [136, 245] on link "[GEOGRAPHIC_DATA][PERSON_NAME] (TX0460265)" at bounding box center [130, 253] width 209 height 38
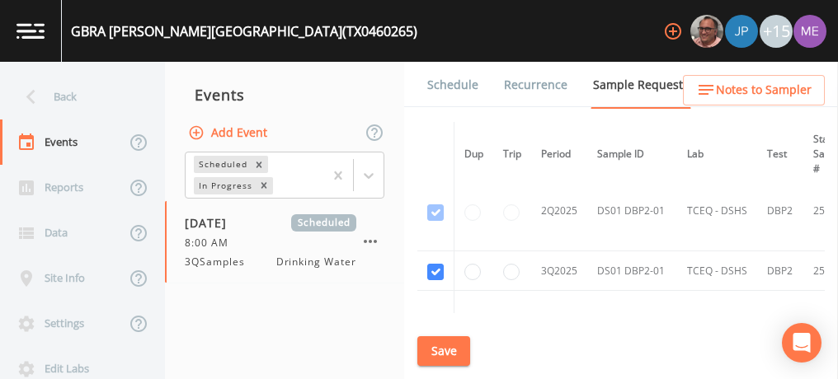
scroll to position [853, 0]
click at [431, 344] on button "Save" at bounding box center [443, 351] width 53 height 31
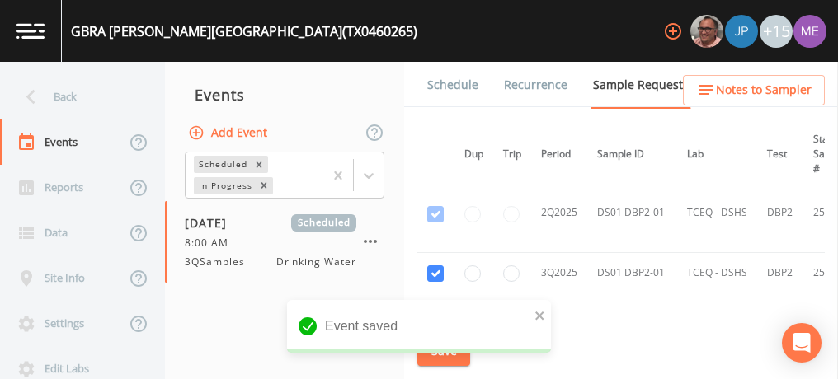
click at [454, 79] on link "Schedule" at bounding box center [453, 85] width 56 height 46
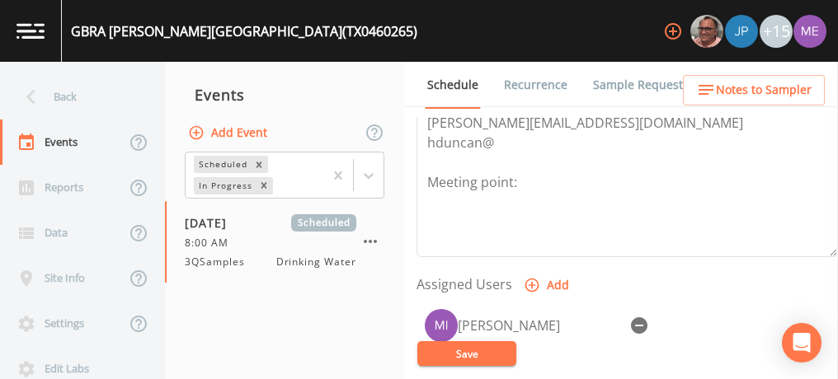
scroll to position [558, 0]
click at [736, 92] on span "Notes to Sampler" at bounding box center [764, 90] width 96 height 21
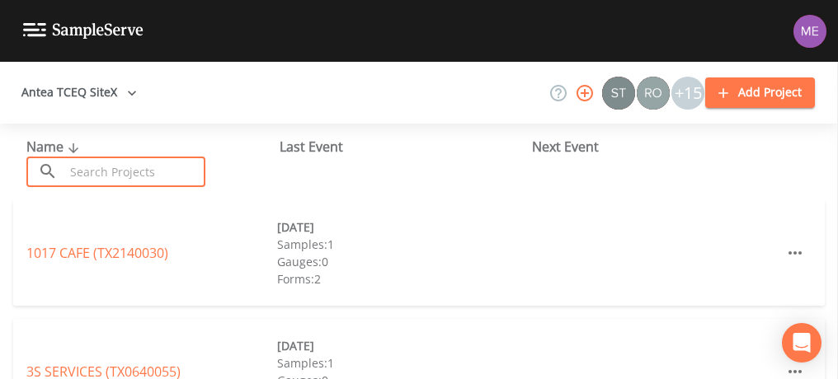
click at [173, 167] on input "text" at bounding box center [134, 172] width 141 height 31
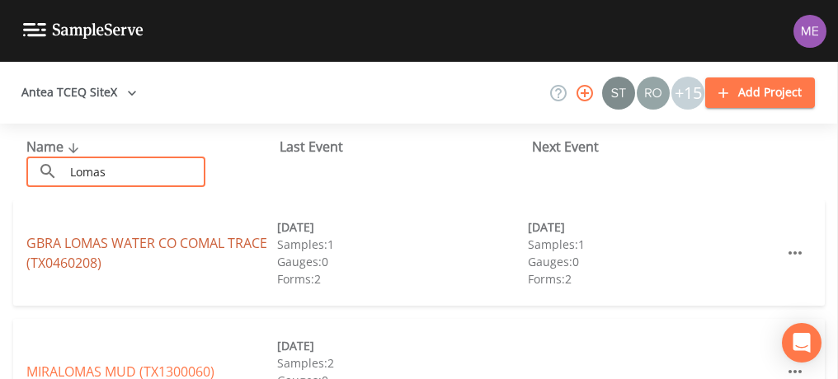
type input "Lomas"
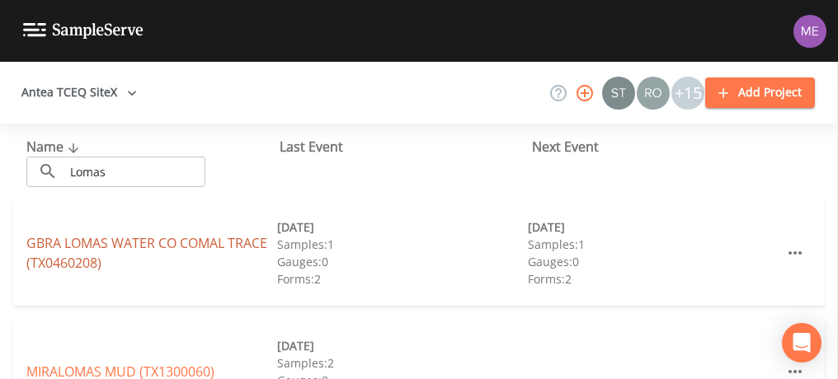
click at [170, 247] on link "GBRA LOMAS WATER CO COMAL TRACE (TX0460208)" at bounding box center [146, 253] width 241 height 38
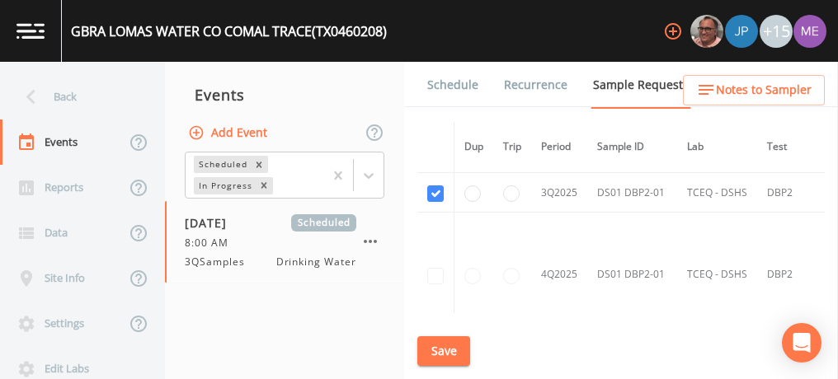
scroll to position [1520, 0]
click at [448, 80] on link "Schedule" at bounding box center [453, 85] width 56 height 46
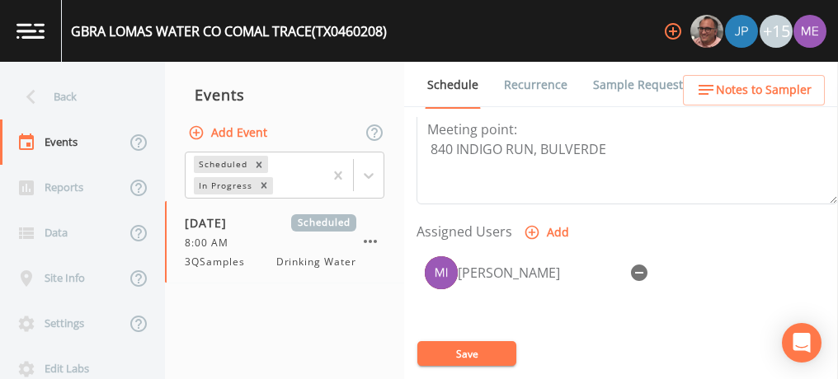
scroll to position [617, 0]
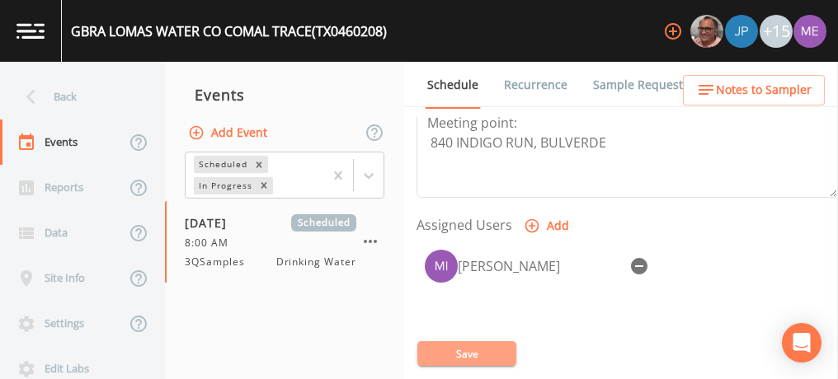
click at [483, 352] on button "Save" at bounding box center [466, 353] width 99 height 25
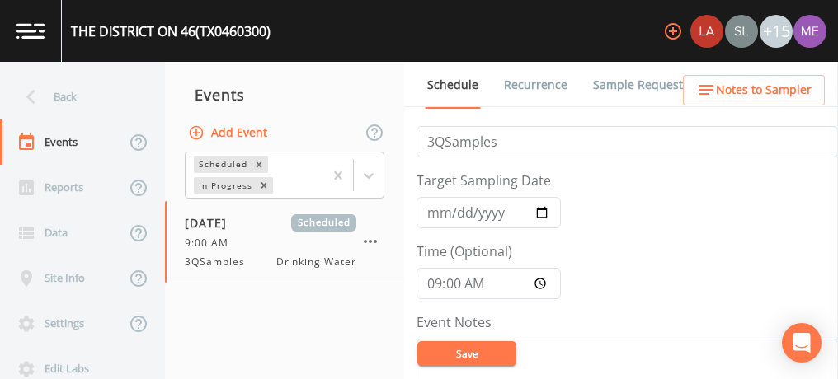
scroll to position [158, 0]
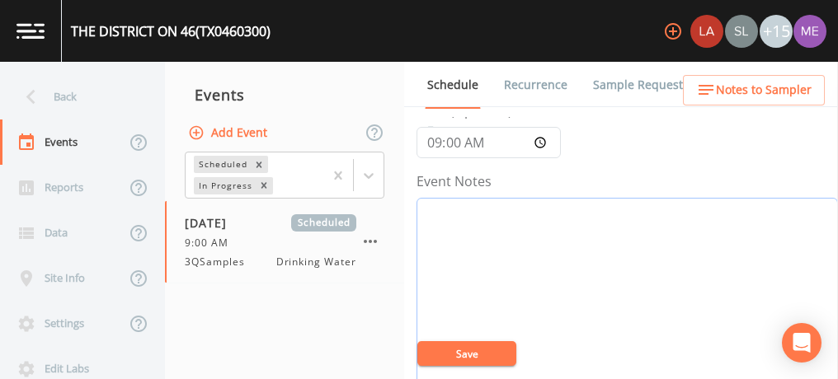
click at [508, 226] on textarea "Event Notes" at bounding box center [626, 302] width 421 height 209
type textarea "confirmed by e guerra 9/26"
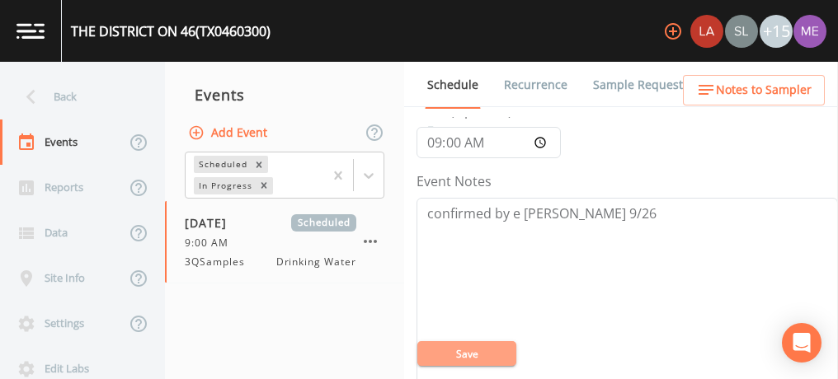
click at [487, 351] on button "Save" at bounding box center [466, 353] width 99 height 25
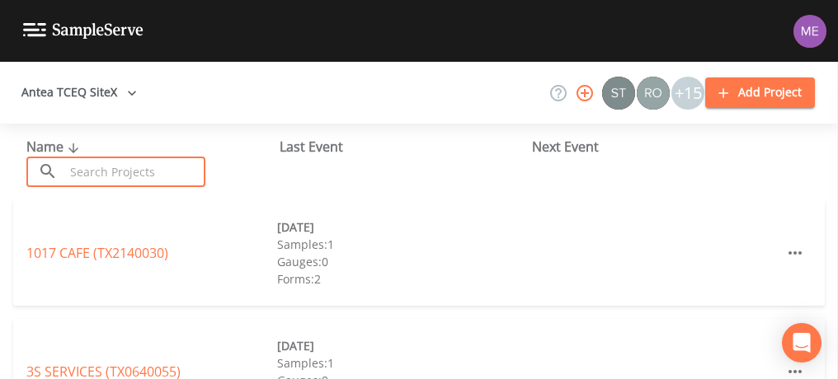
click at [134, 167] on input "text" at bounding box center [134, 172] width 141 height 31
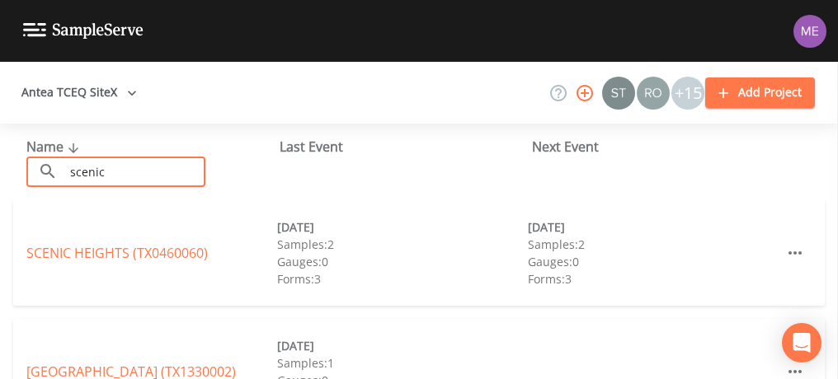
type input "SCENIC HEIGHTS"
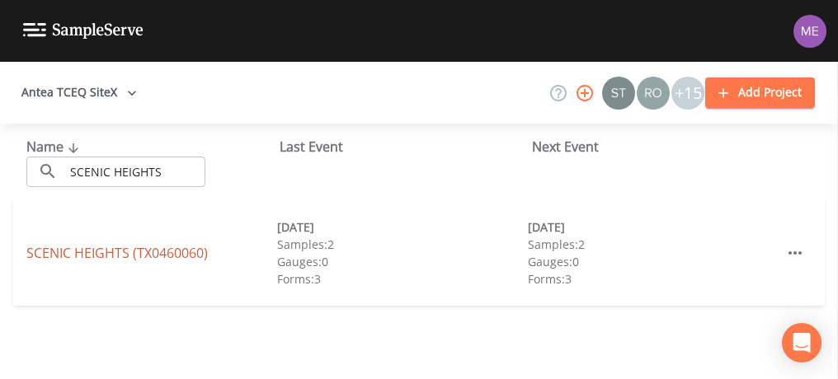
click at [145, 251] on link "[GEOGRAPHIC_DATA] (TX0460060)" at bounding box center [116, 253] width 181 height 18
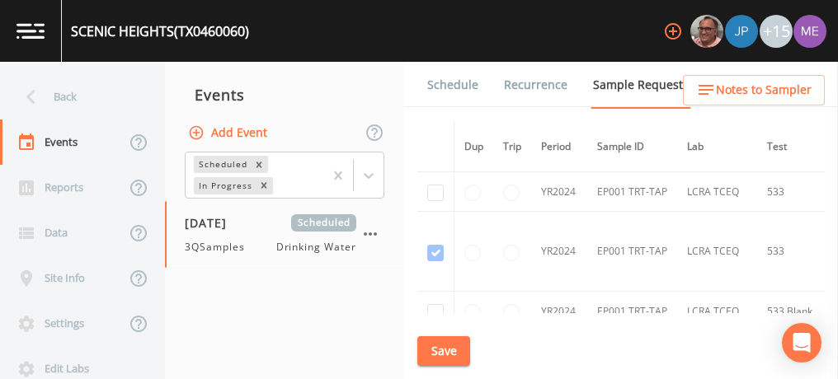
click at [444, 78] on link "Schedule" at bounding box center [453, 85] width 56 height 46
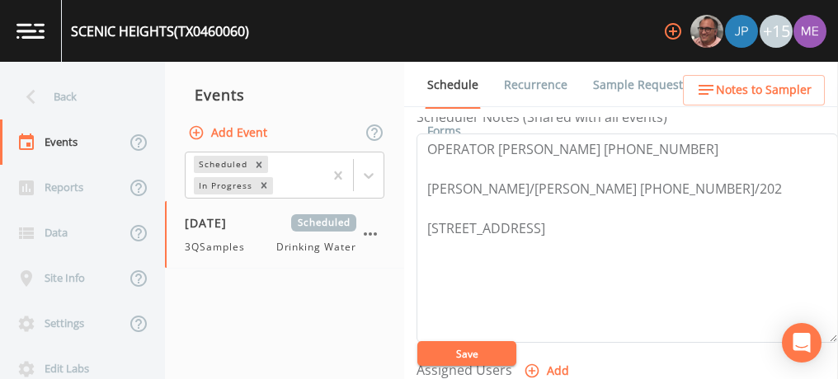
scroll to position [472, 0]
click at [426, 146] on textarea "OPERATOR [PERSON_NAME] [PHONE_NUMBER] [PERSON_NAME]/[PERSON_NAME] [PHONE_NUMBER…" at bounding box center [626, 238] width 421 height 209
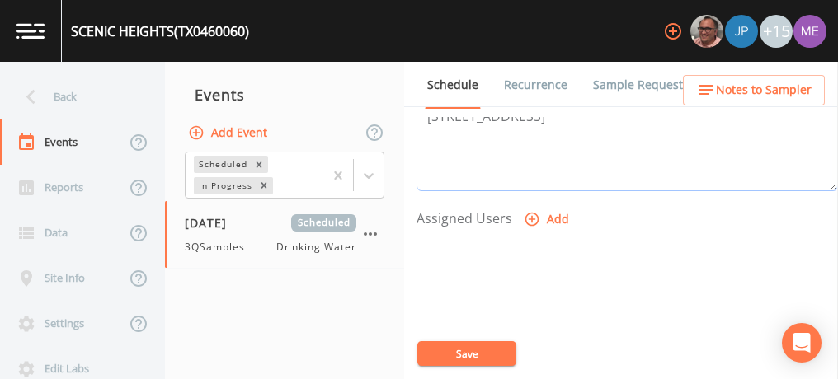
scroll to position [624, 0]
type textarea "Email [EMAIL_ADDRESS][DOMAIN_NAME] OPERATOR [PERSON_NAME] [PHONE_NUMBER] [PERSO…"
click at [528, 213] on icon "button" at bounding box center [532, 218] width 16 height 16
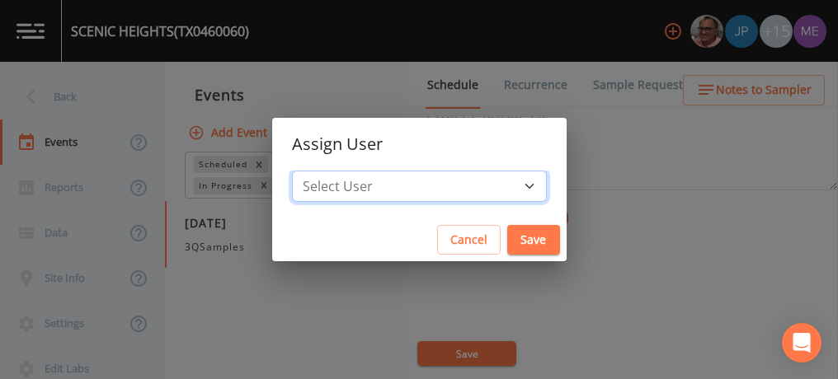
click at [505, 183] on select "Select User [PERSON_NAME] [PERSON_NAME] [PERSON_NAME] [PERSON_NAME] [PERSON_NAM…" at bounding box center [419, 186] width 255 height 31
select select "225c097a-c911-40d8-a014-18dc510324da"
click at [317, 171] on select "Select User [PERSON_NAME] [PERSON_NAME] [PERSON_NAME] [PERSON_NAME] [PERSON_NAM…" at bounding box center [419, 186] width 255 height 31
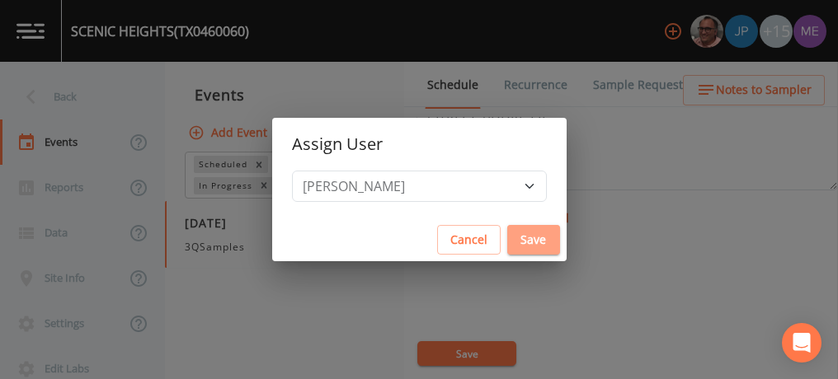
click at [513, 242] on button "Save" at bounding box center [533, 240] width 53 height 31
select select
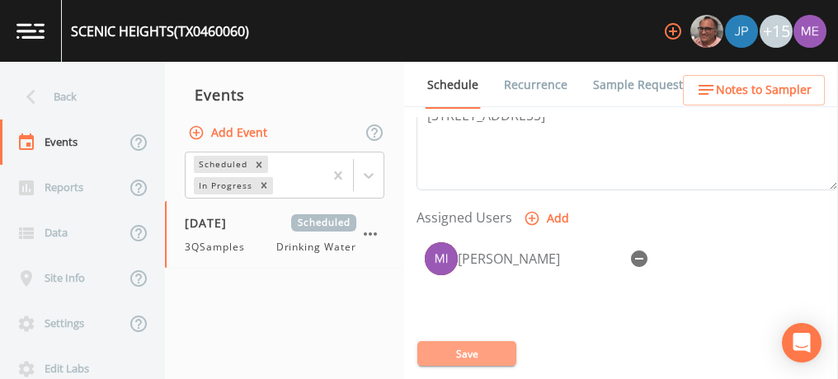
click at [465, 350] on button "Save" at bounding box center [466, 353] width 99 height 25
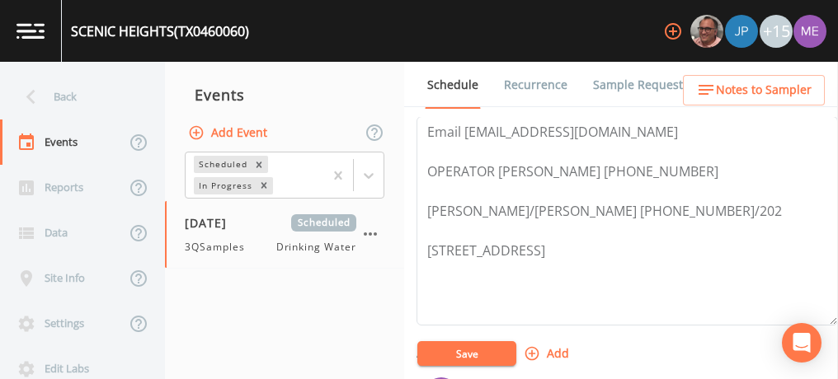
scroll to position [480, 0]
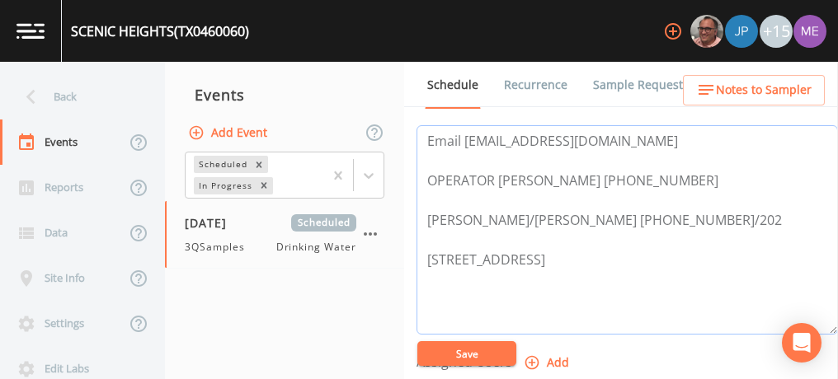
drag, startPoint x: 463, startPoint y: 135, endPoint x: 643, endPoint y: 134, distance: 180.6
click at [643, 134] on textarea "Email [EMAIL_ADDRESS][DOMAIN_NAME] OPERATOR [PERSON_NAME] [PHONE_NUMBER] [PERSO…" at bounding box center [626, 229] width 421 height 209
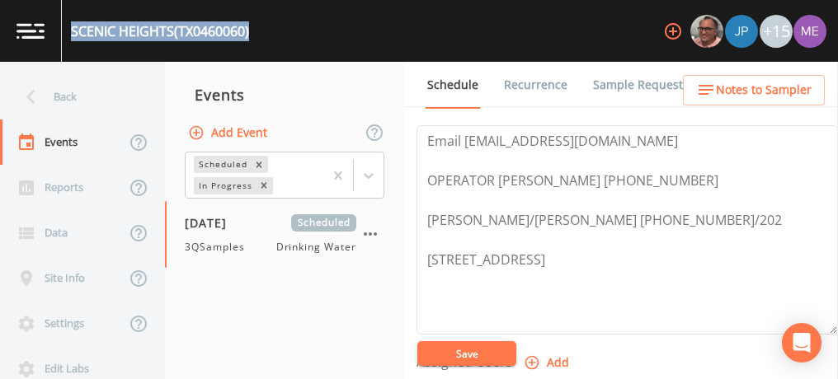
drag, startPoint x: 73, startPoint y: 31, endPoint x: 252, endPoint y: 31, distance: 179.8
click at [252, 31] on div "SCENIC HEIGHTS (TX0460060) +15" at bounding box center [419, 31] width 838 height 62
copy div "SCENIC HEIGHTS (TX0460060)"
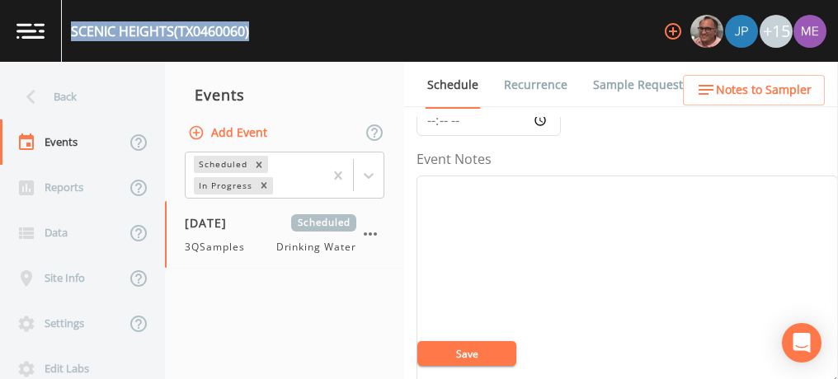
scroll to position [209, 0]
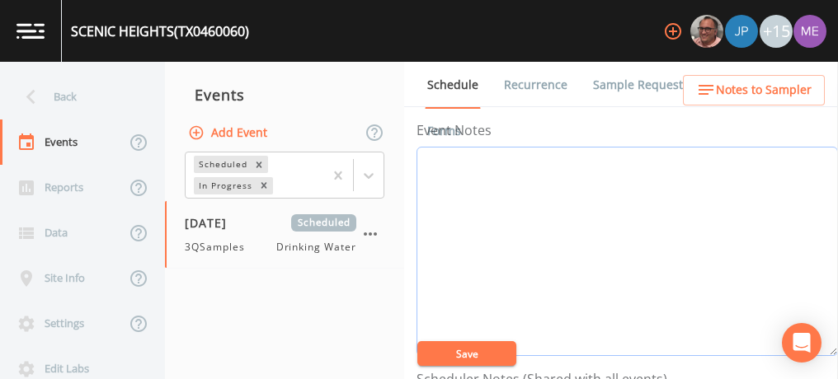
click at [526, 196] on textarea "Event Notes" at bounding box center [626, 251] width 421 height 209
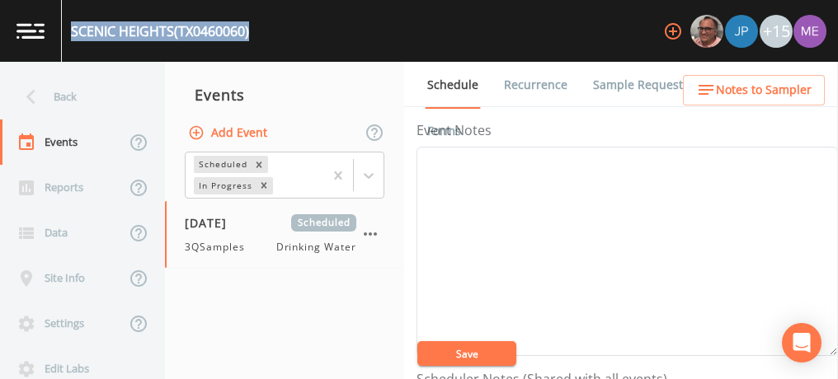
drag, startPoint x: 72, startPoint y: 30, endPoint x: 257, endPoint y: 38, distance: 185.7
click at [257, 38] on div "SCENIC HEIGHTS (TX0460060) +15" at bounding box center [419, 31] width 838 height 62
copy div "SCENIC HEIGHTS (TX0460060)"
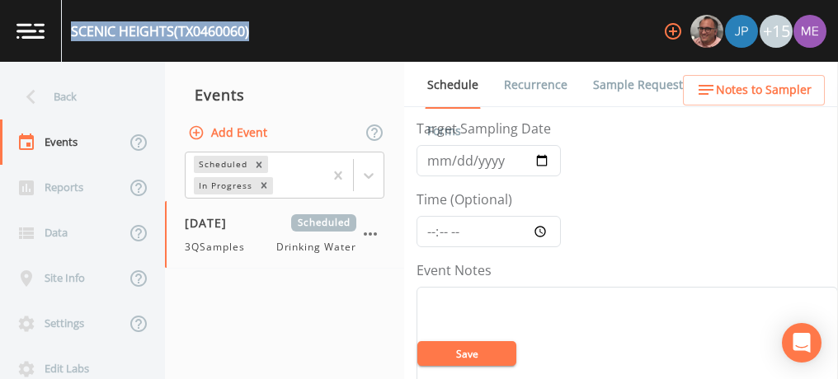
scroll to position [68, 0]
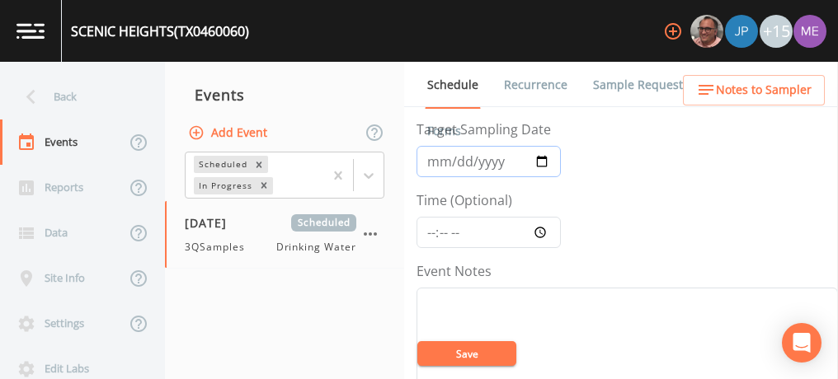
click at [454, 158] on input "2025-09-29" at bounding box center [488, 161] width 144 height 31
type input "[DATE]"
click at [431, 228] on input "Time (Optional)" at bounding box center [488, 232] width 144 height 31
type input "09:45"
click at [473, 348] on button "Save" at bounding box center [466, 353] width 99 height 25
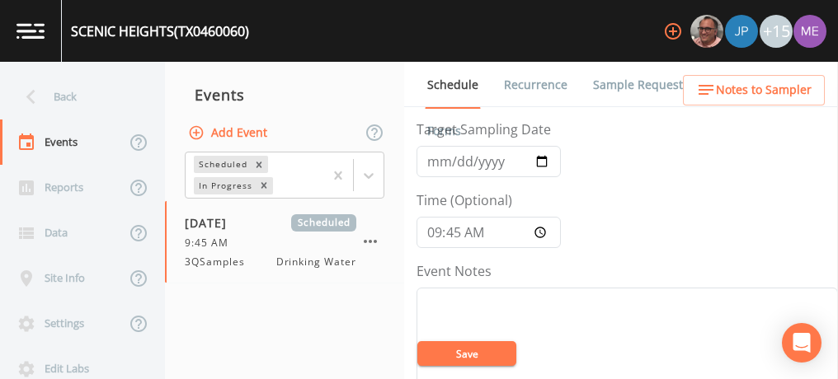
click at [637, 87] on link "Sample Requests" at bounding box center [640, 85] width 101 height 46
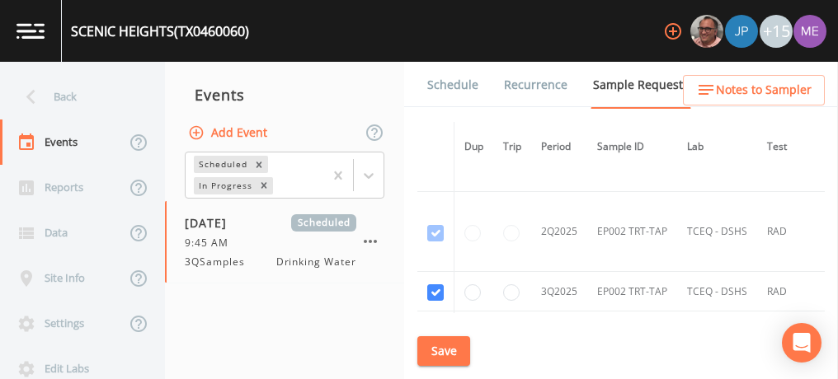
scroll to position [2977, 0]
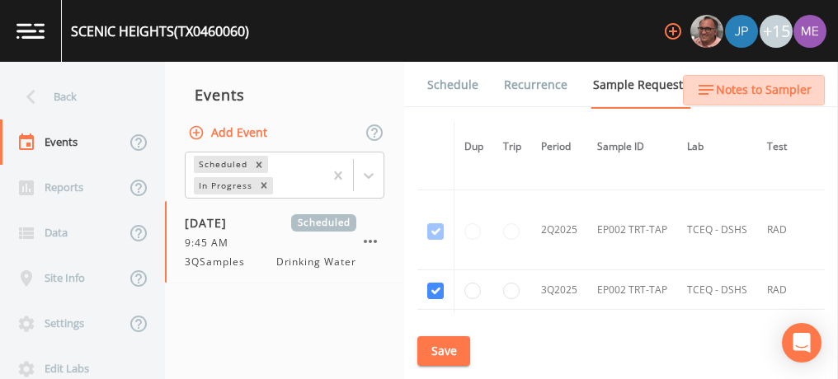
click at [775, 92] on span "Notes to Sampler" at bounding box center [764, 90] width 96 height 21
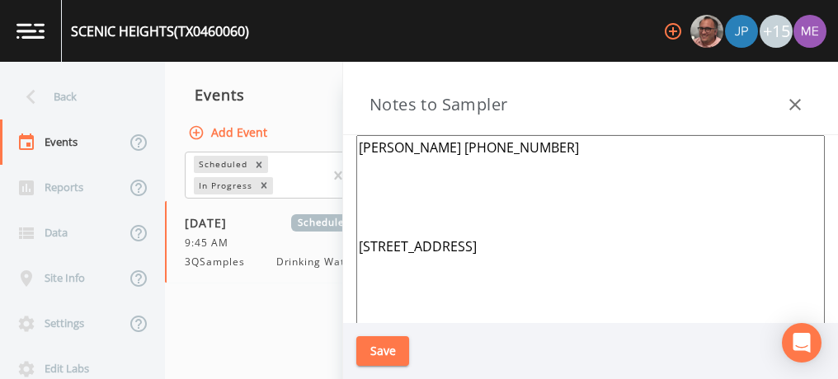
drag, startPoint x: 361, startPoint y: 243, endPoint x: 487, endPoint y: 264, distance: 127.0
click at [487, 264] on textarea "Josh Snow 210-393-0401 1347 High Hills Canyon Lake 78133" at bounding box center [590, 335] width 468 height 401
paste textarea "801 LEXINGTON PASS, CANYON LAKE"
type textarea "Josh Snow 210-393-0401 801 LEXINGTON PASS, CANYON LAKE--EP002"
click at [369, 355] on button "Save" at bounding box center [382, 351] width 53 height 31
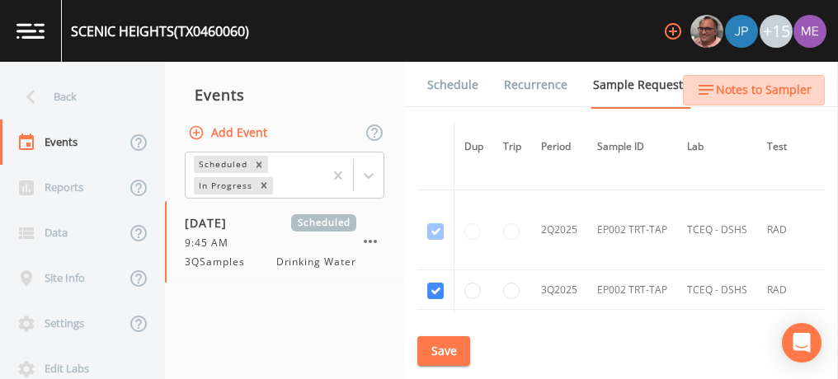
click at [769, 81] on span "Notes to Sampler" at bounding box center [764, 90] width 96 height 21
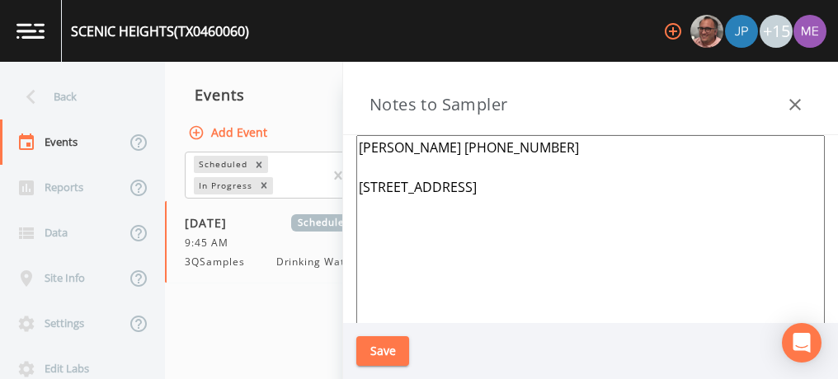
click at [554, 148] on textarea "Josh Snow 210-393-0401 801 LEXINGTON PASS, CANYON LAKE--EP002" at bounding box center [590, 335] width 468 height 401
paste textarea "512-529-9750"
type textarea "Joaquin Montes 512-529-9750 801 LEXINGTON PASS, CANYON LAKE--EP002"
click at [393, 344] on button "Save" at bounding box center [382, 351] width 53 height 31
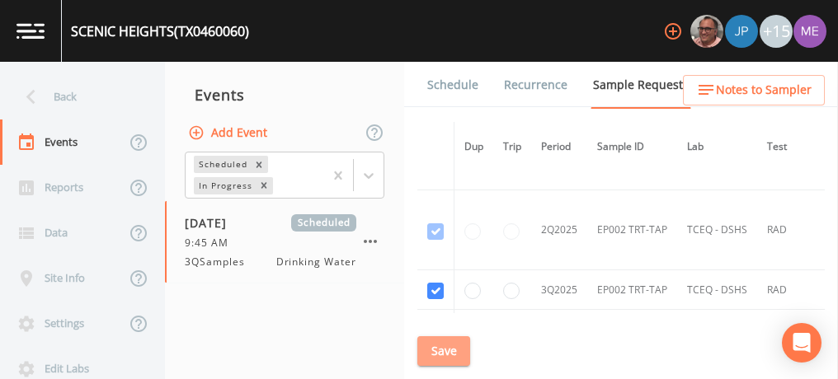
click at [449, 355] on button "Save" at bounding box center [443, 351] width 53 height 31
click at [455, 82] on link "Schedule" at bounding box center [453, 85] width 56 height 46
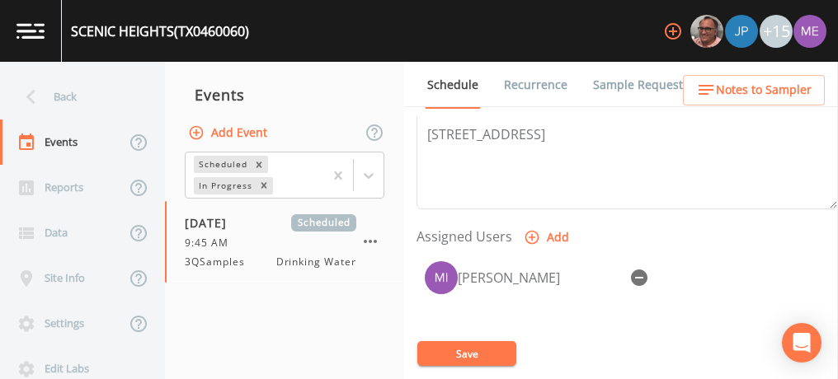
scroll to position [607, 0]
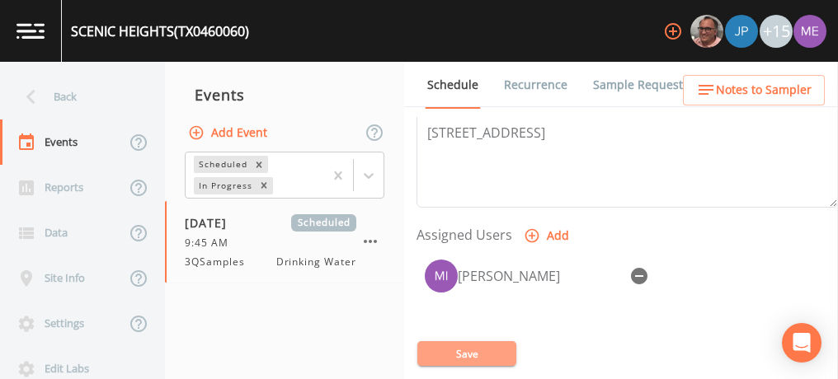
click at [470, 350] on button "Save" at bounding box center [466, 353] width 99 height 25
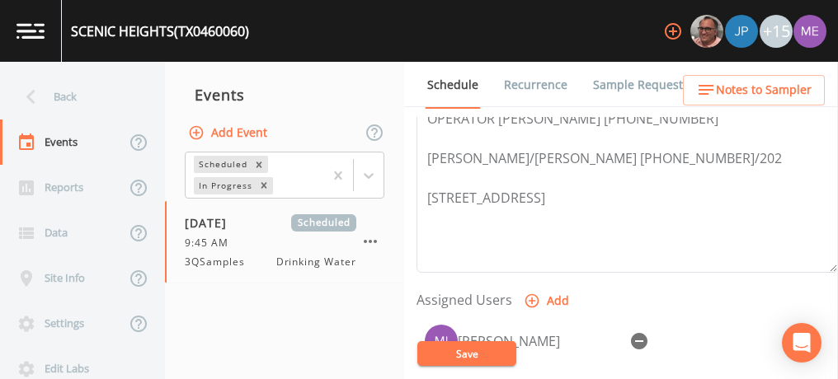
scroll to position [495, 0]
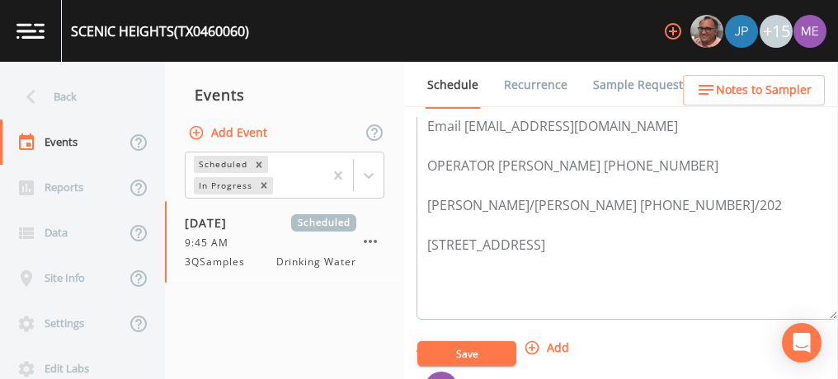
drag, startPoint x: 427, startPoint y: 157, endPoint x: 676, endPoint y: 197, distance: 252.3
click at [676, 197] on textarea "Email jomontes@aquaamerica.com OPERATOR Josh Snow 210-393-0401 Belinda/Brian 51…" at bounding box center [626, 215] width 421 height 209
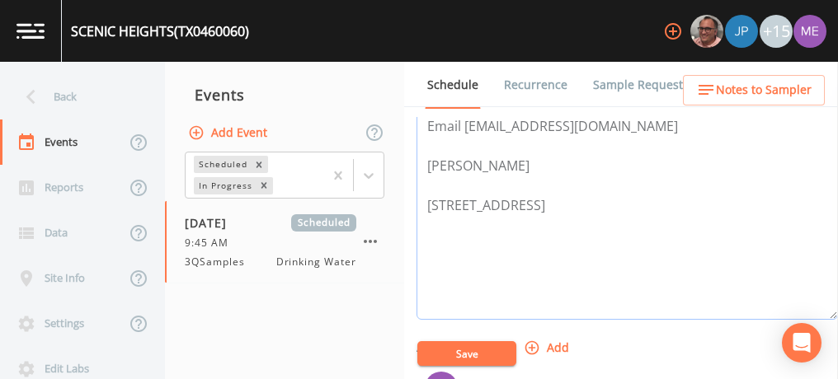
paste textarea "512-473-9956"
drag, startPoint x: 426, startPoint y: 160, endPoint x: 592, endPoint y: 154, distance: 165.9
click at [592, 154] on textarea "Email jomontes@aquaamerica.com Barry Dobbs 512-473-9956 1347 High Hills Dr Cany…" at bounding box center [626, 215] width 421 height 209
type textarea "Email jomontes@aquaamerica.com Barry Dobbs 512-473-9956 1347 High Hills Dr Cany…"
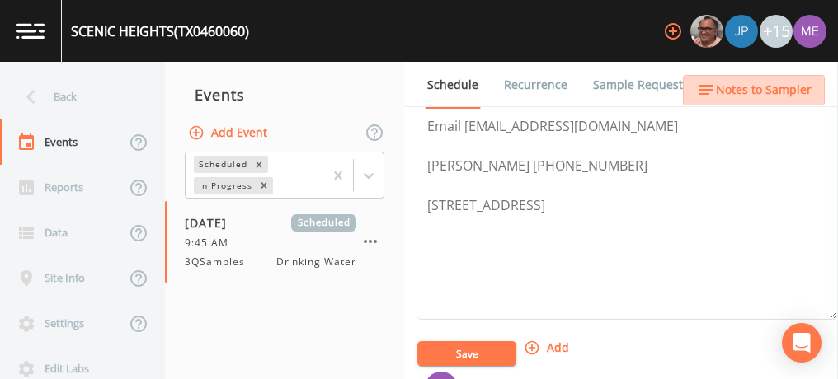
click at [756, 91] on span "Notes to Sampler" at bounding box center [764, 90] width 96 height 21
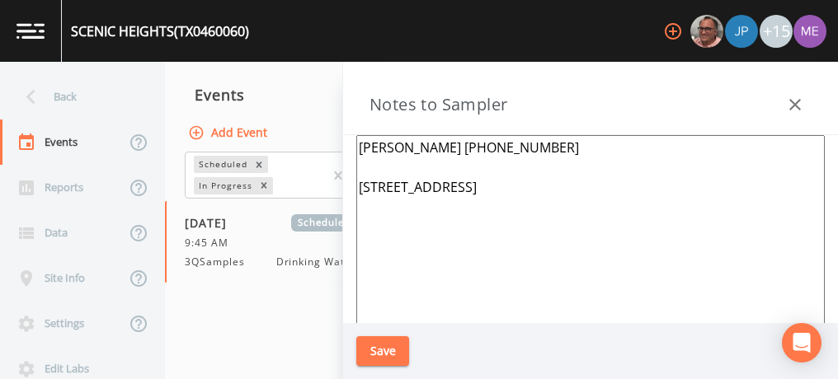
click at [562, 143] on textarea "Joaquin Montes 512-529-9750 801 LEXINGTON PASS, CANYON LAKE--EP002" at bounding box center [590, 335] width 468 height 401
paste textarea "Barry Dobbs 512-473-9956"
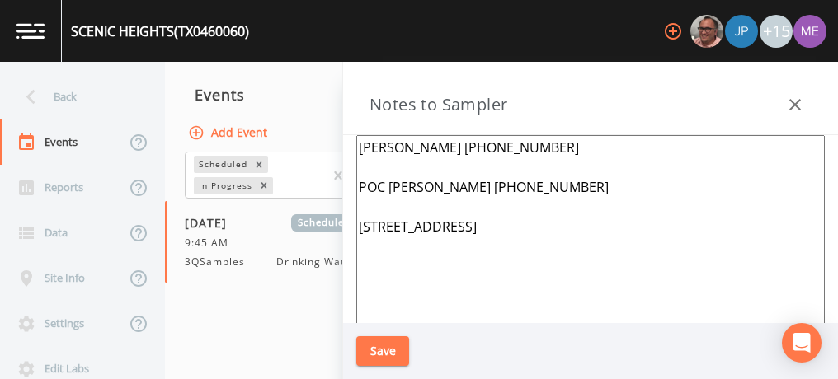
type textarea "Joaquin Montes 512-529-9750 POC Barry Dobbs 512-473-9956 801 LEXINGTON PASS, CA…"
click at [384, 352] on button "Save" at bounding box center [382, 351] width 53 height 31
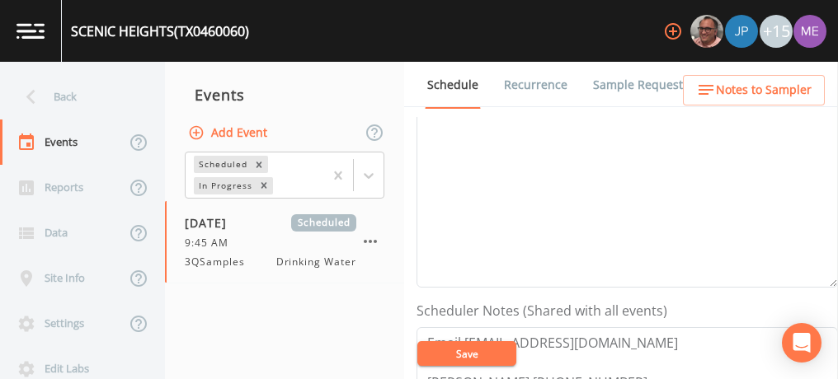
scroll to position [275, 0]
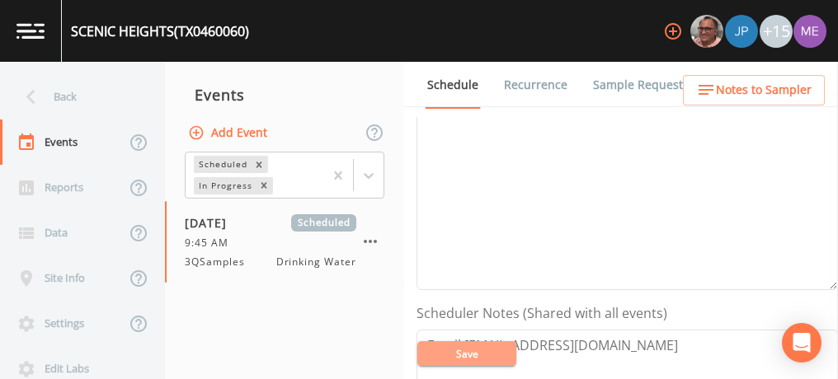
click at [489, 355] on button "Save" at bounding box center [466, 353] width 99 height 25
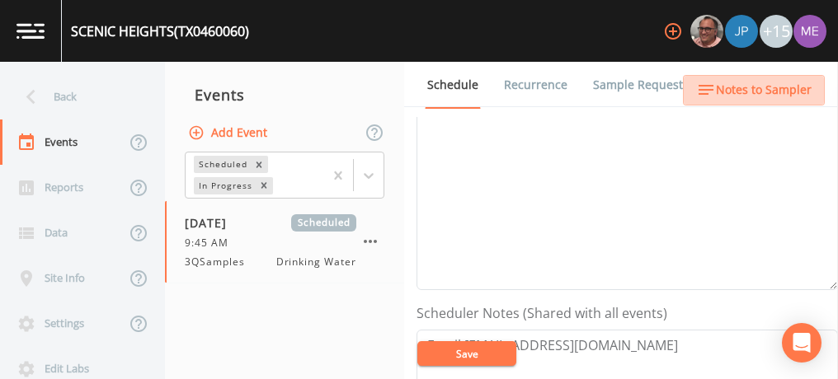
click at [786, 93] on span "Notes to Sampler" at bounding box center [764, 90] width 96 height 21
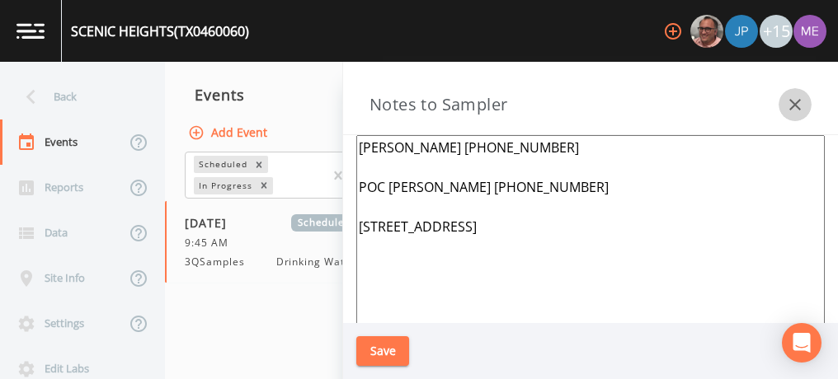
click at [793, 99] on icon "button" at bounding box center [795, 105] width 20 height 20
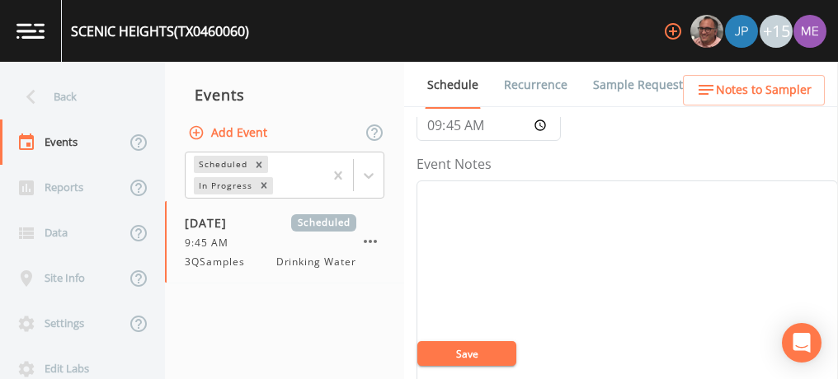
scroll to position [193, 0]
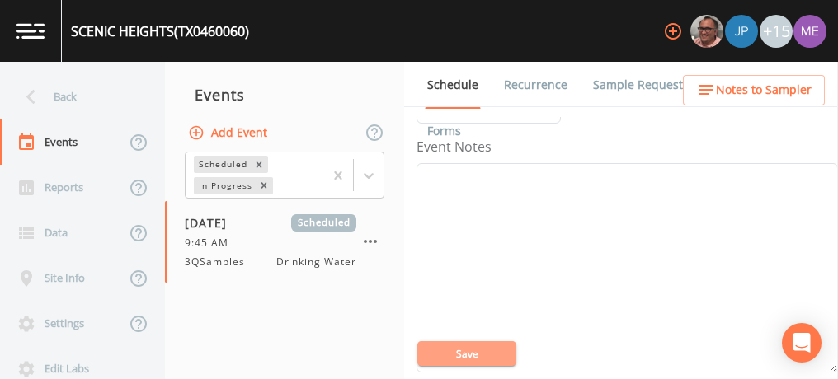
click at [479, 360] on button "Save" at bounding box center [466, 353] width 99 height 25
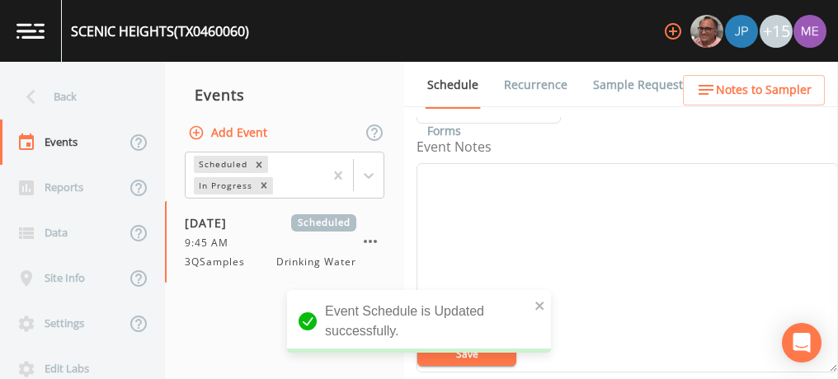
click at [624, 85] on link "Sample Requests" at bounding box center [640, 85] width 101 height 46
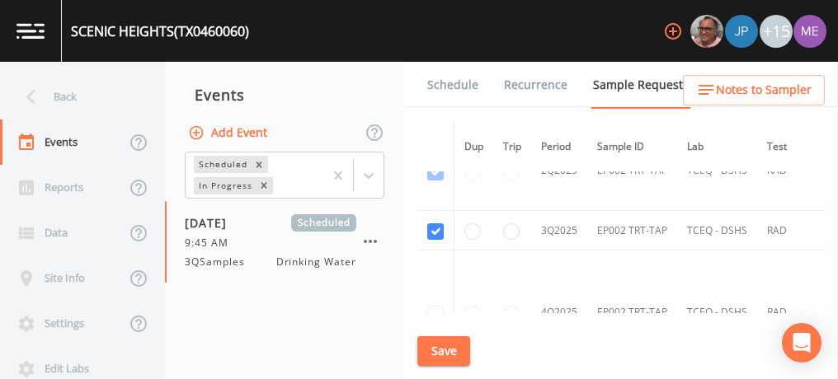
scroll to position [3037, 0]
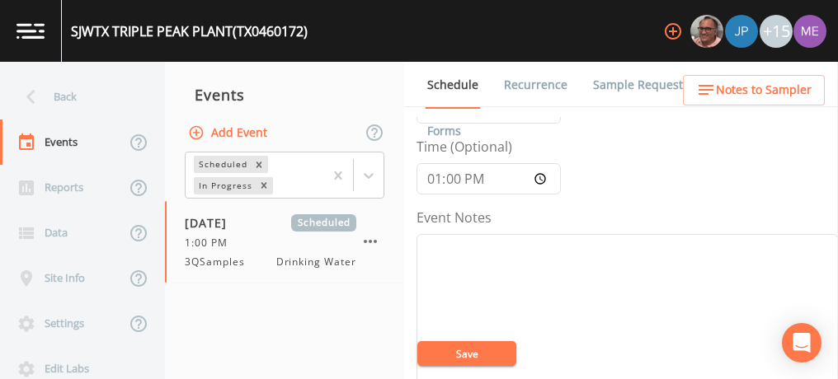
scroll to position [123, 0]
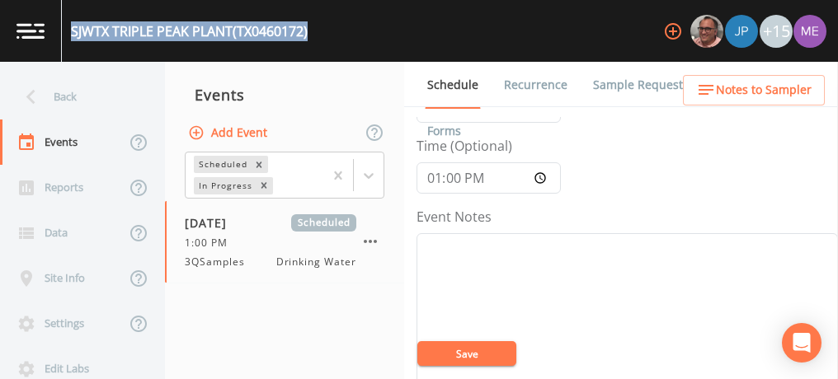
drag, startPoint x: 71, startPoint y: 28, endPoint x: 316, endPoint y: 43, distance: 245.4
click at [316, 43] on div "SJWTX [GEOGRAPHIC_DATA] (TX0460172) +15" at bounding box center [419, 31] width 838 height 62
copy div "SJWTX [GEOGRAPHIC_DATA] (TX0460172)"
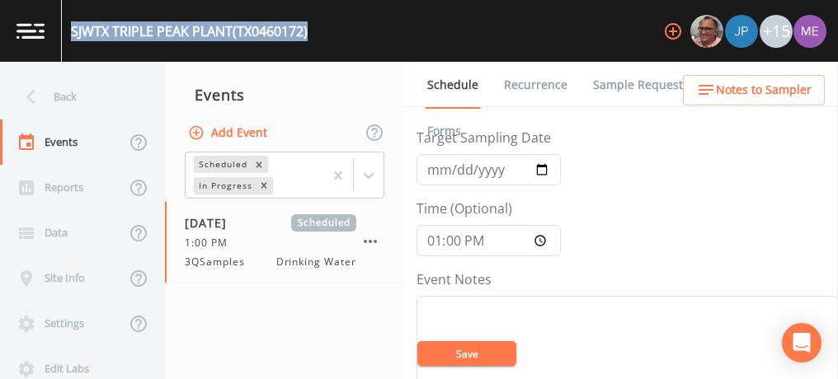
scroll to position [57, 0]
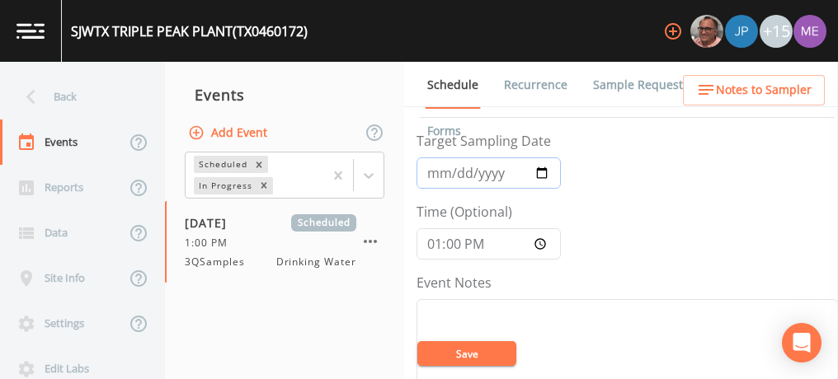
click at [448, 171] on input "[DATE]" at bounding box center [488, 173] width 144 height 31
type input "[DATE]"
click at [458, 352] on button "Save" at bounding box center [466, 353] width 99 height 25
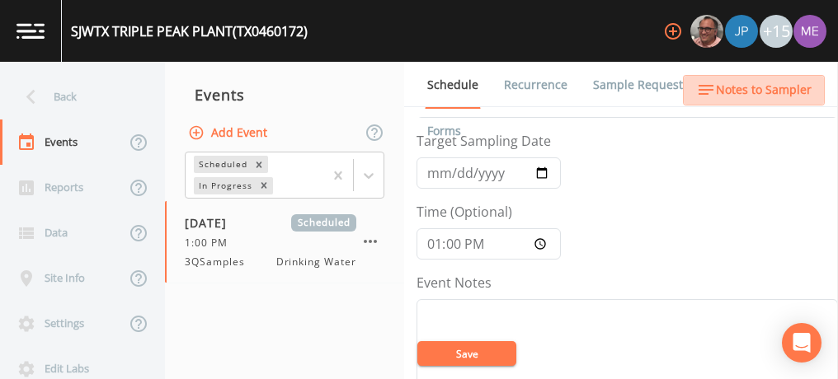
click at [770, 91] on span "Notes to Sampler" at bounding box center [764, 90] width 96 height 21
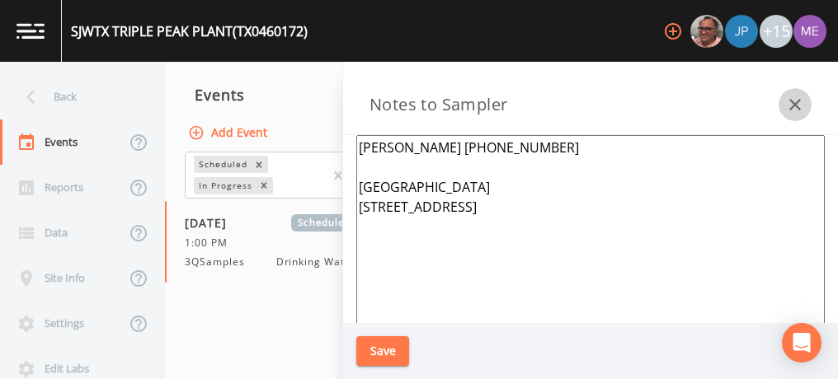
click at [792, 100] on icon "button" at bounding box center [795, 105] width 20 height 20
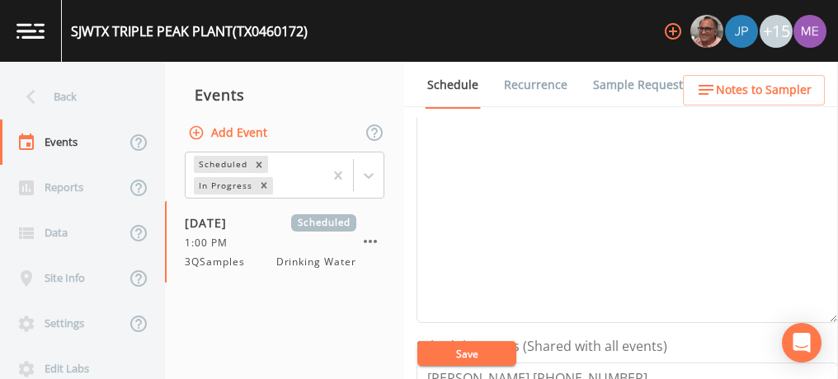
scroll to position [236, 0]
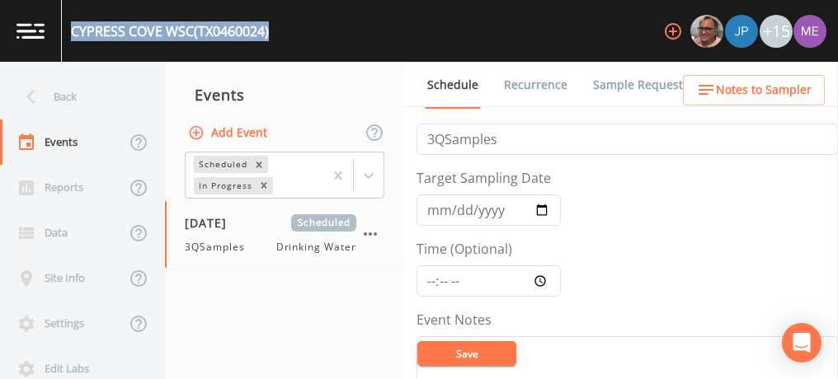
scroll to position [36, 0]
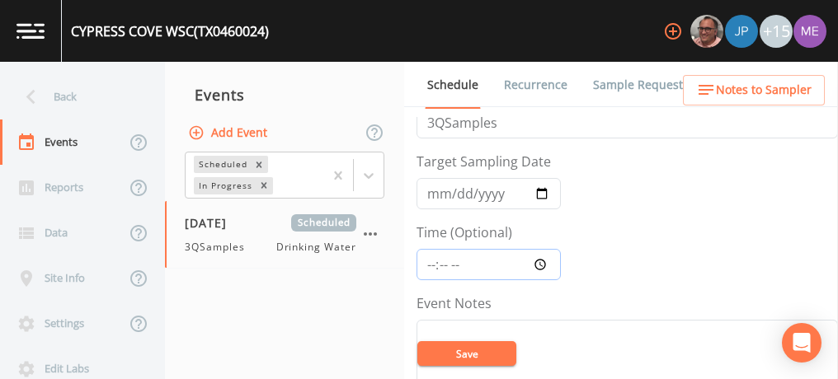
click at [434, 256] on input "Time (Optional)" at bounding box center [488, 264] width 144 height 31
type input "11:30"
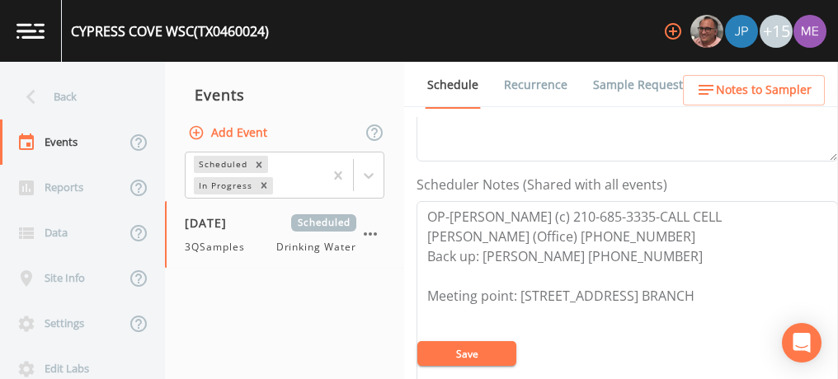
scroll to position [405, 0]
drag, startPoint x: 449, startPoint y: 213, endPoint x: 624, endPoint y: 214, distance: 175.7
click at [624, 214] on textarea "OP-Mike Vorhis (c) 210-685-3335-CALL CELL Angie (Office) 830-885-2440 Back up: …" at bounding box center [626, 304] width 421 height 209
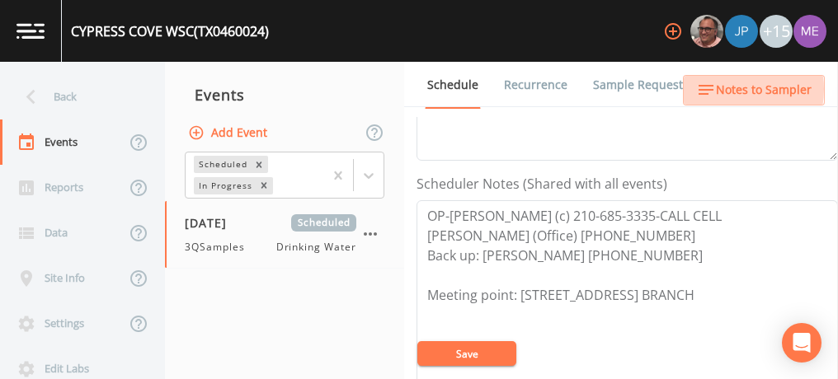
click at [729, 89] on span "Notes to Sampler" at bounding box center [764, 90] width 96 height 21
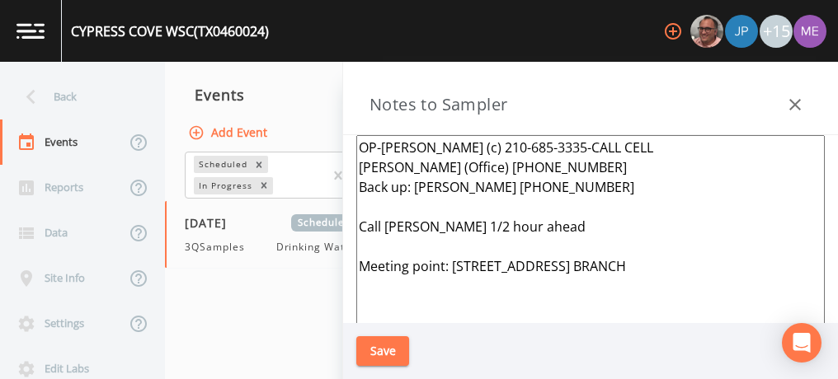
click at [796, 110] on icon "button" at bounding box center [795, 105] width 20 height 20
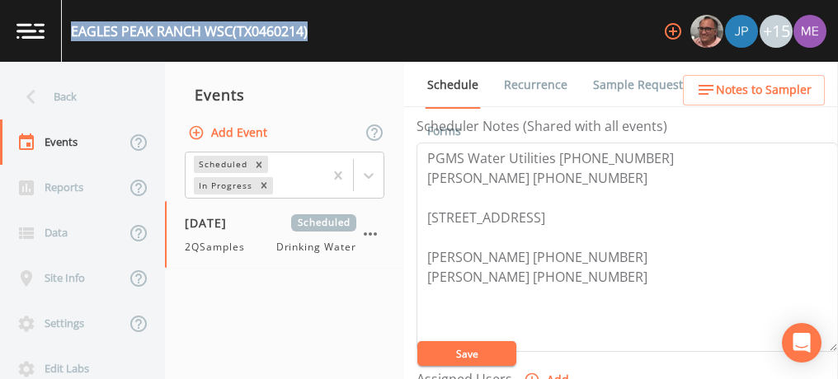
scroll to position [455, 0]
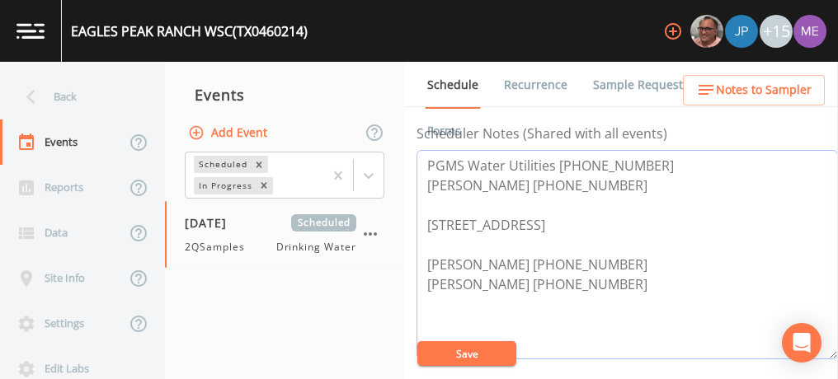
drag, startPoint x: 426, startPoint y: 184, endPoint x: 591, endPoint y: 181, distance: 165.0
click at [591, 181] on textarea "PGMS Water Utilities [PHONE_NUMBER] [PERSON_NAME] [PHONE_NUMBER] [STREET_ADDRES…" at bounding box center [626, 254] width 421 height 209
click at [614, 87] on link "Sample Requests" at bounding box center [640, 85] width 101 height 46
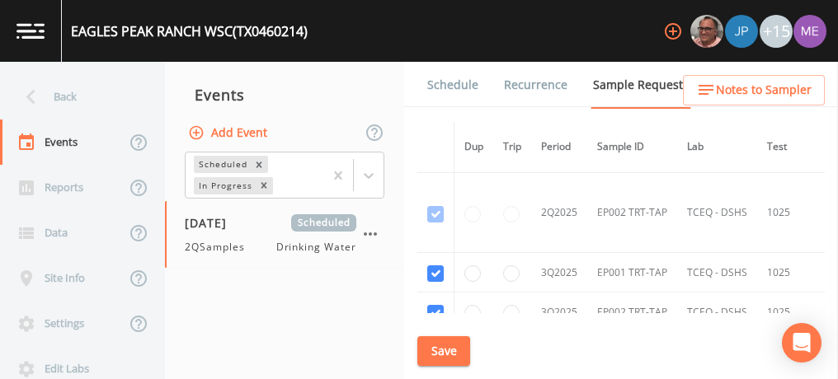
scroll to position [2819, 0]
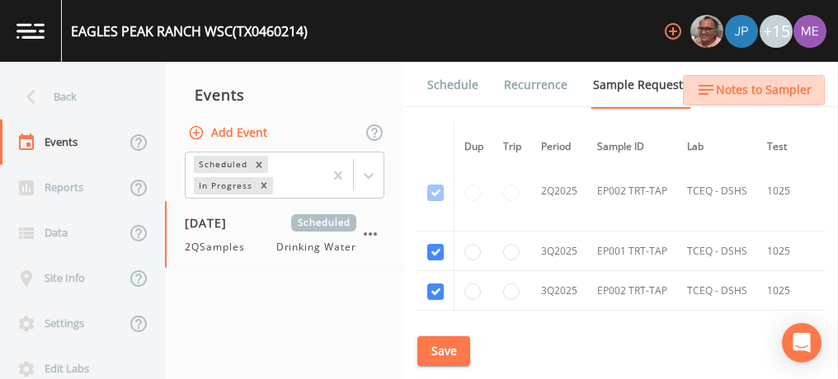
click at [746, 93] on span "Notes to Sampler" at bounding box center [764, 90] width 96 height 21
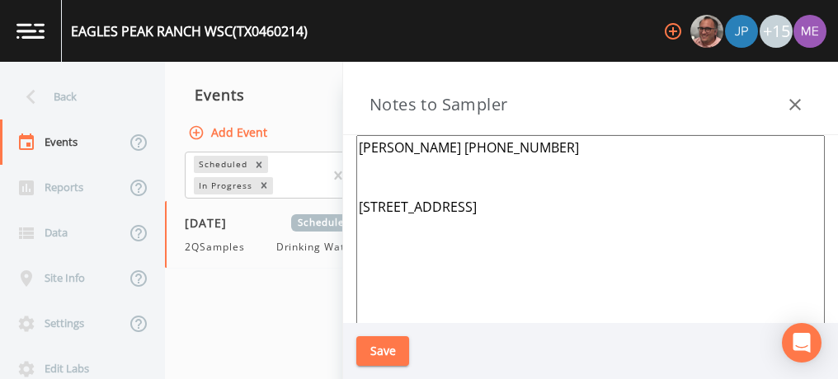
click at [536, 147] on textarea "Mike Marine 512-667-5931 1400 Eagle Point Canyon Lake 78133" at bounding box center [590, 335] width 468 height 401
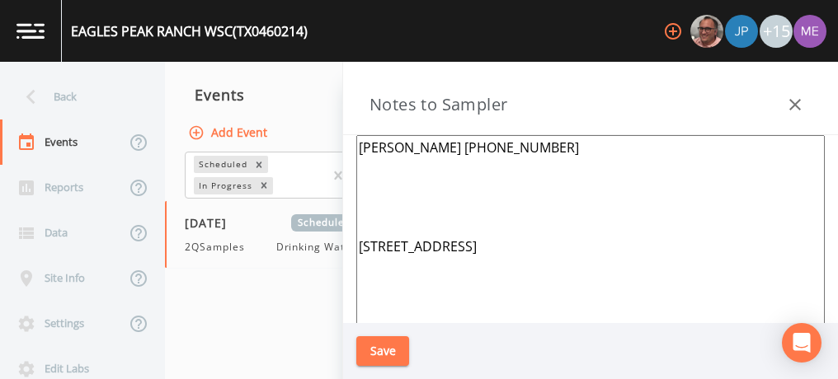
paste textarea "1100 SUNSET VIEW, FISCHER SS - A - P EP002 EAGLE POINT DR, CANYON LAKE"
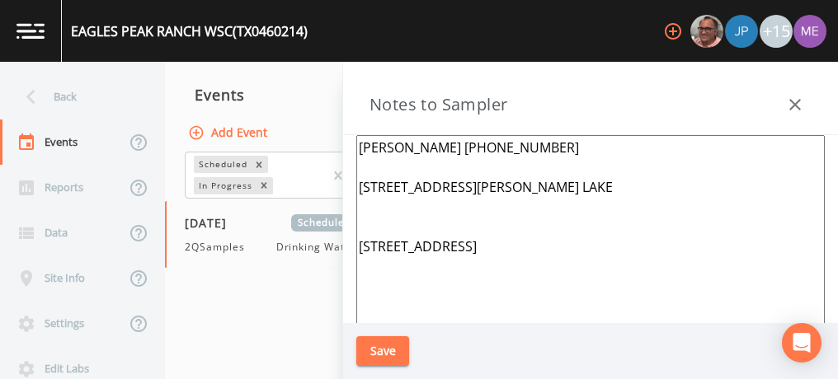
click at [609, 184] on textarea "Mike Marine 512-667-5931 1100 SUNSET VIEW, FISCHER SS - A - P EP002 EAGLE POINT…" at bounding box center [590, 335] width 468 height 401
click at [358, 180] on textarea "Mike Marine 512-667-5931 1100 SUNSET VIEW, FISCHER EP002 EAGLE POINT DR, CANYON…" at bounding box center [590, 335] width 468 height 401
type textarea "Mike Marine 512-667-5931 EP001 1100 SUNSET VIEW, FISCHER EP002 EAGLE POINT DR, …"
click at [376, 350] on button "Save" at bounding box center [382, 351] width 53 height 31
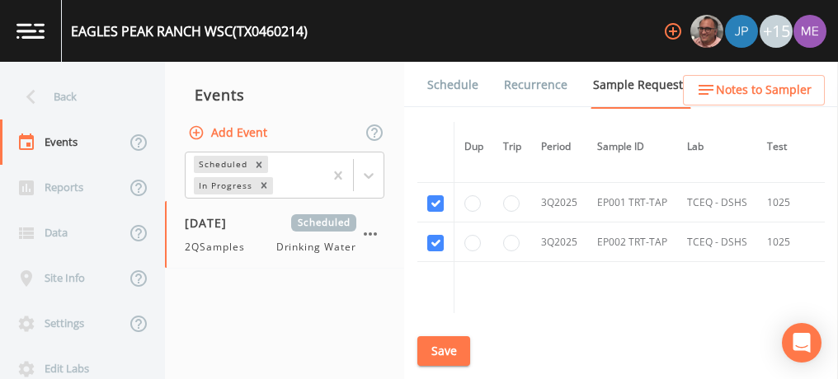
scroll to position [2864, 0]
click at [463, 84] on link "Schedule" at bounding box center [453, 85] width 56 height 46
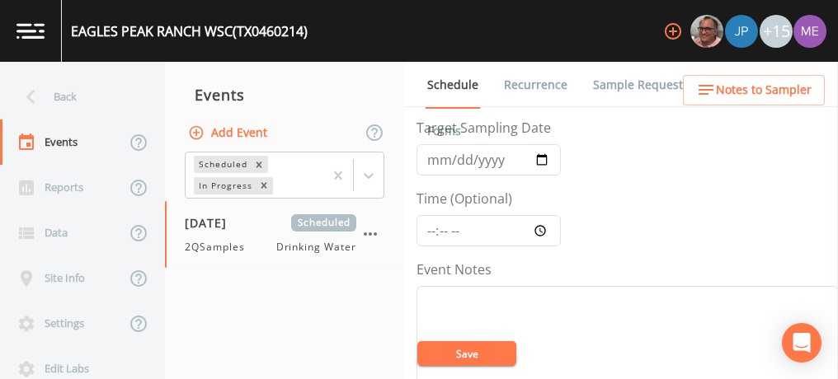
scroll to position [69, 0]
click at [427, 228] on input "Time (Optional)" at bounding box center [488, 231] width 144 height 31
type input "12:15"
click at [462, 353] on button "Save" at bounding box center [466, 353] width 99 height 25
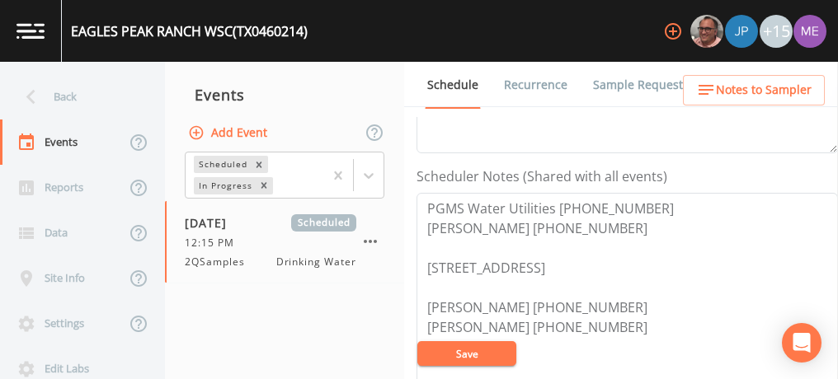
scroll to position [433, 0]
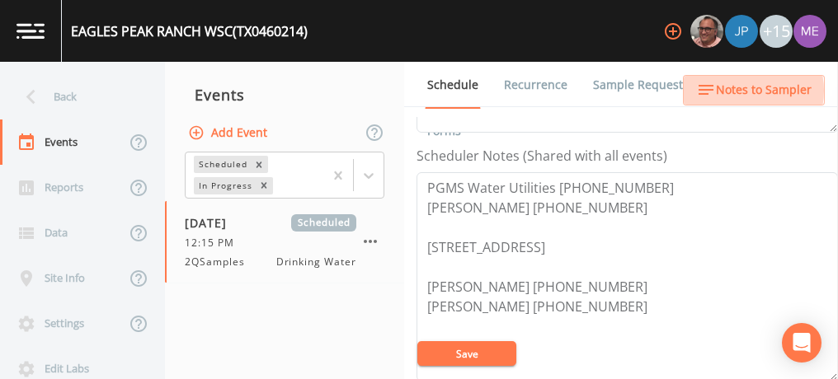
click at [744, 91] on span "Notes to Sampler" at bounding box center [764, 90] width 96 height 21
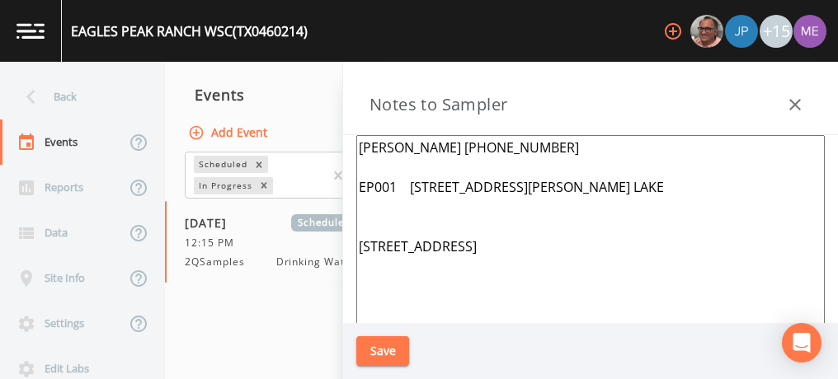
click at [589, 186] on textarea "Mike Marine 512-667-5931 EP001 1100 SUNSET VIEW, FISCHER EP002 EAGLE POINT DR, …" at bounding box center [590, 335] width 468 height 401
type textarea "Mike Marine 512-667-5931 EP002 EAGLE POINT DR, CANYON LAKE 1400 Eagle Point Can…"
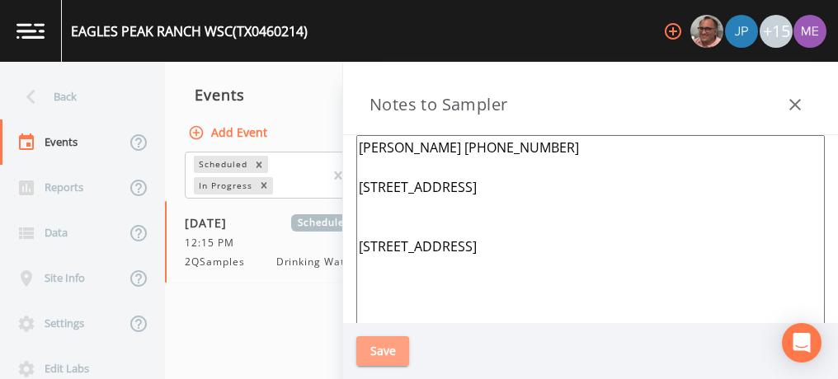
click at [400, 342] on button "Save" at bounding box center [382, 351] width 53 height 31
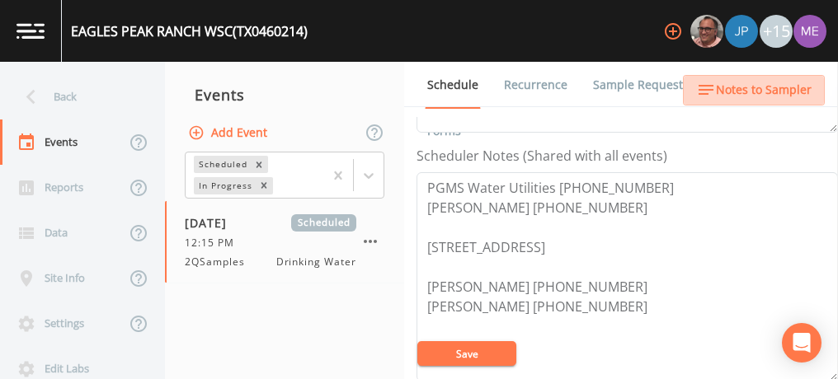
click at [783, 87] on span "Notes to Sampler" at bounding box center [764, 90] width 96 height 21
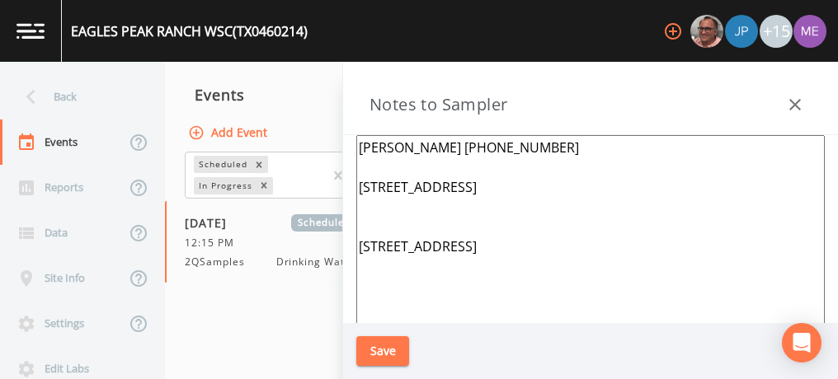
click at [397, 344] on button "Save" at bounding box center [382, 351] width 53 height 31
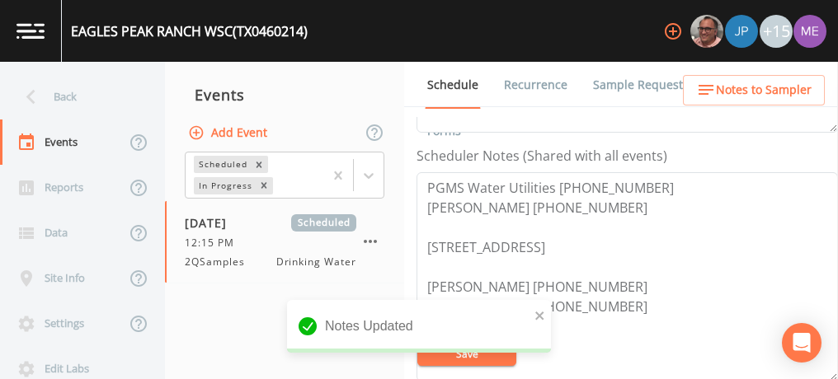
click at [227, 318] on nav "Events Add Event Scheduled In Progress 09/30/2025 Scheduled 12:15 PM 2QSamples …" at bounding box center [284, 221] width 239 height 318
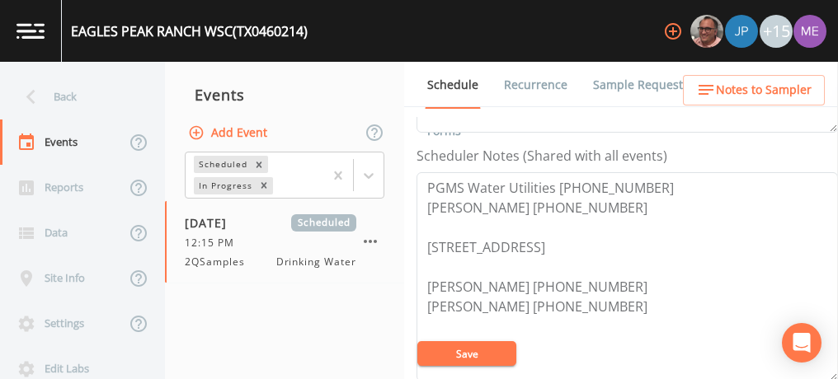
click at [639, 79] on link "Sample Requests" at bounding box center [640, 85] width 101 height 46
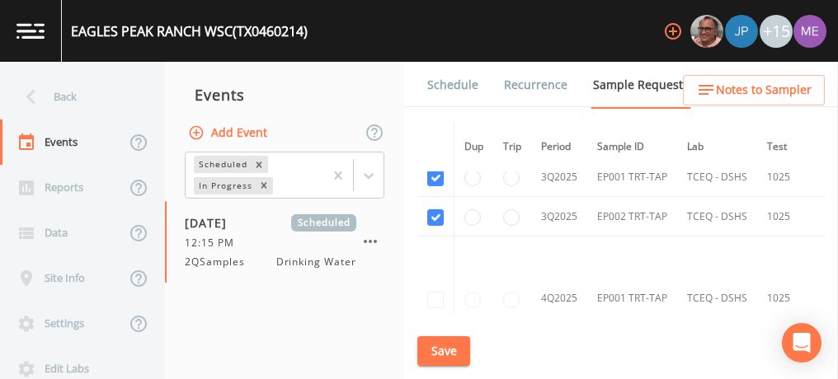
scroll to position [2846, 0]
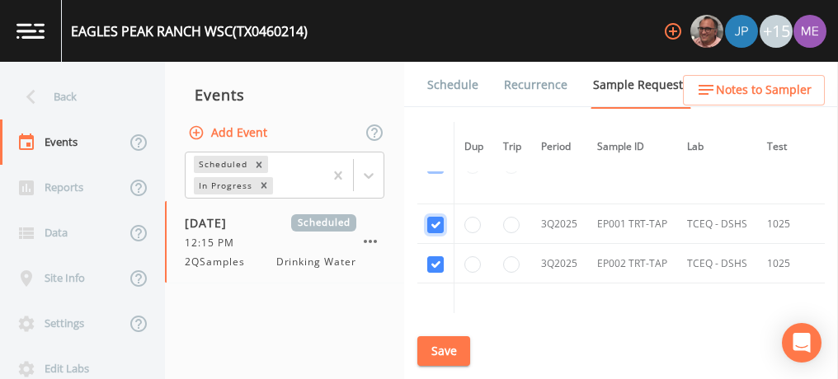
click at [435, 217] on input "checkbox" at bounding box center [435, 225] width 16 height 16
checkbox input "false"
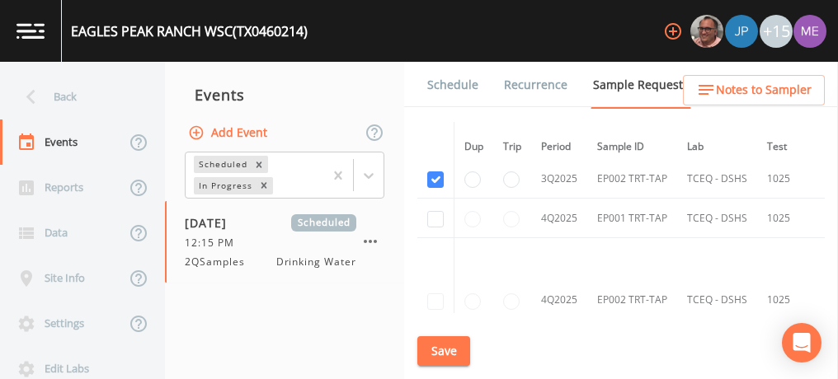
scroll to position [2761, 0]
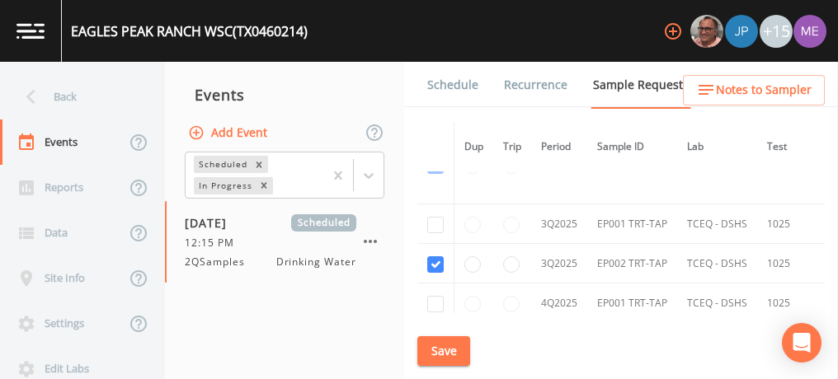
click at [435, 348] on button "Save" at bounding box center [443, 351] width 53 height 31
click at [449, 346] on button "Save" at bounding box center [443, 351] width 53 height 31
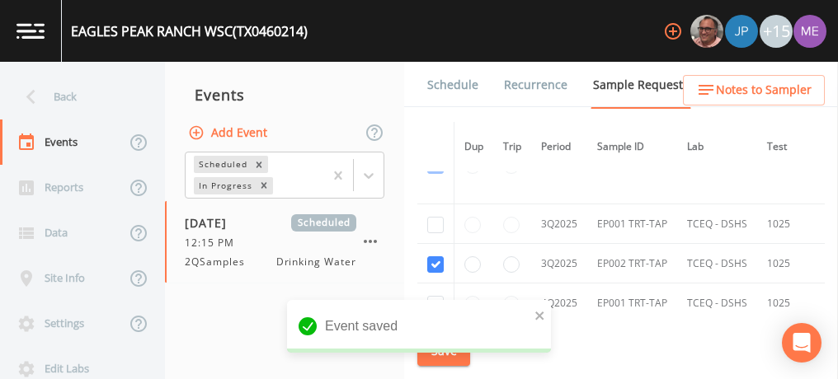
click at [445, 87] on link "Schedule" at bounding box center [453, 85] width 56 height 46
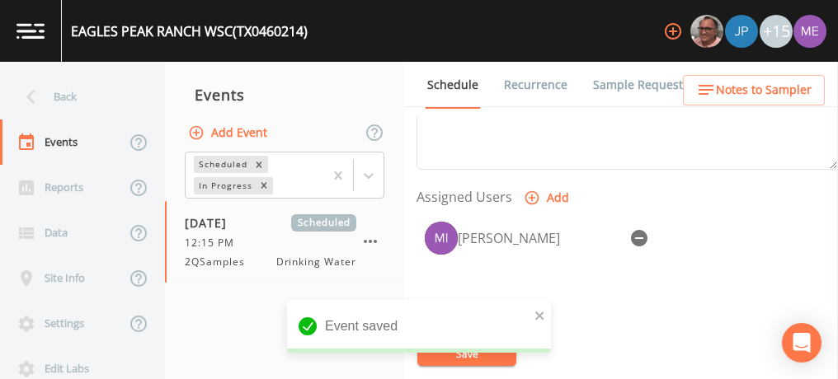
scroll to position [647, 0]
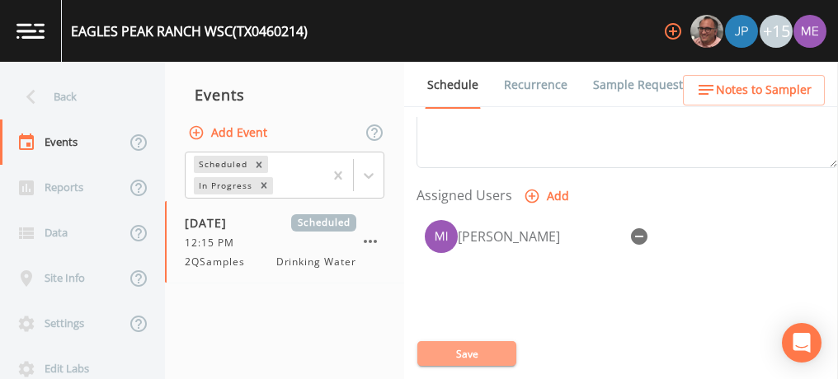
click at [484, 349] on button "Save" at bounding box center [466, 353] width 99 height 25
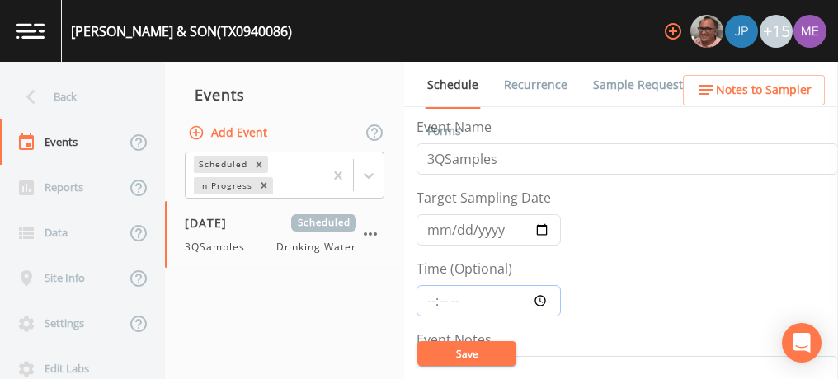
click at [425, 296] on input "Time (Optional)" at bounding box center [488, 300] width 144 height 31
type input "14:45"
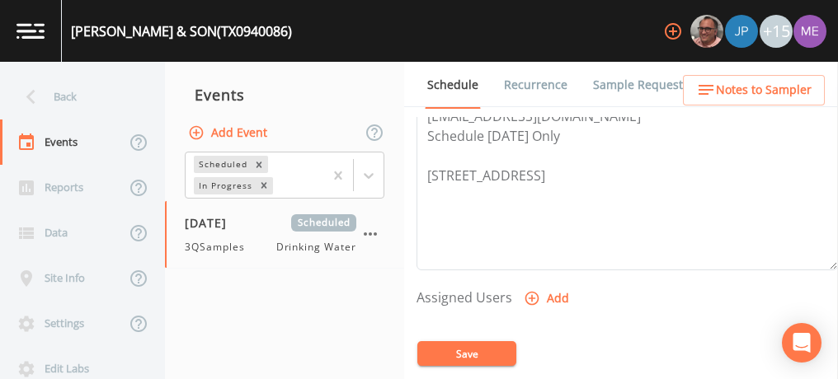
scroll to position [581, 0]
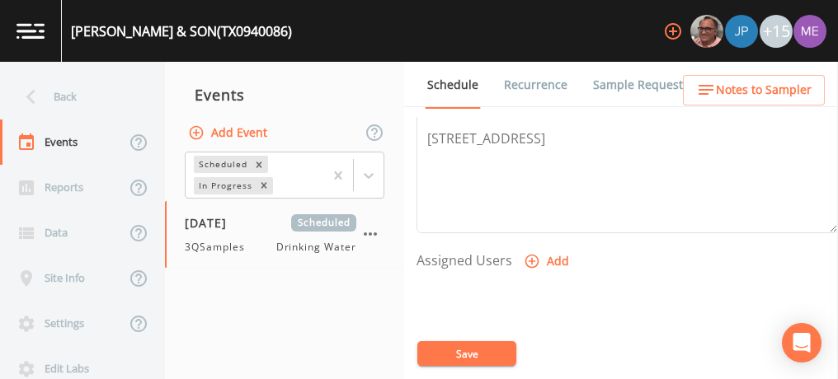
click at [491, 350] on button "Save" at bounding box center [466, 353] width 99 height 25
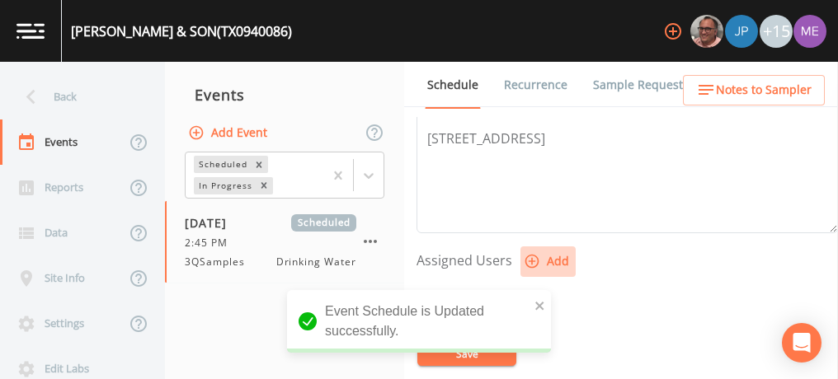
click at [529, 256] on icon "button" at bounding box center [532, 262] width 14 height 14
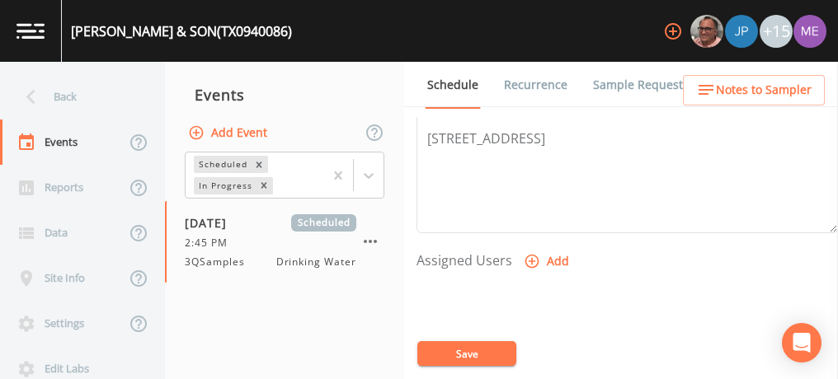
select select "225c097a-c911-40d8-a014-18dc510324da"
select select
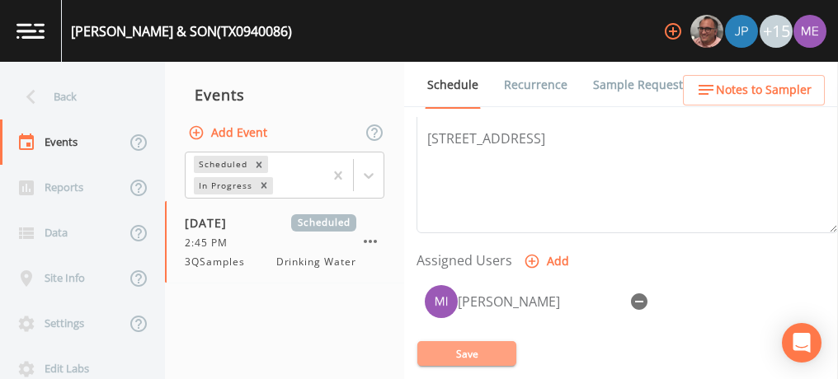
click at [454, 352] on button "Save" at bounding box center [466, 353] width 99 height 25
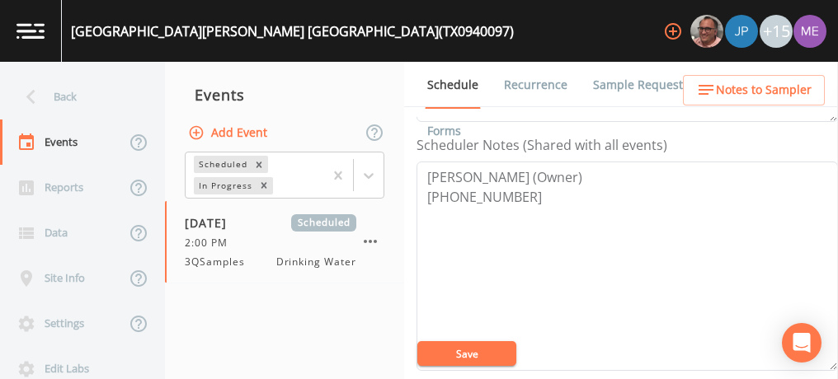
scroll to position [440, 0]
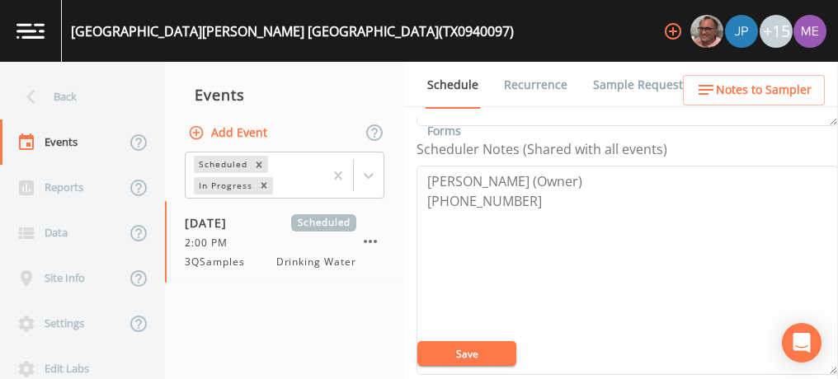
click at [634, 79] on link "Sample Requests" at bounding box center [640, 85] width 101 height 46
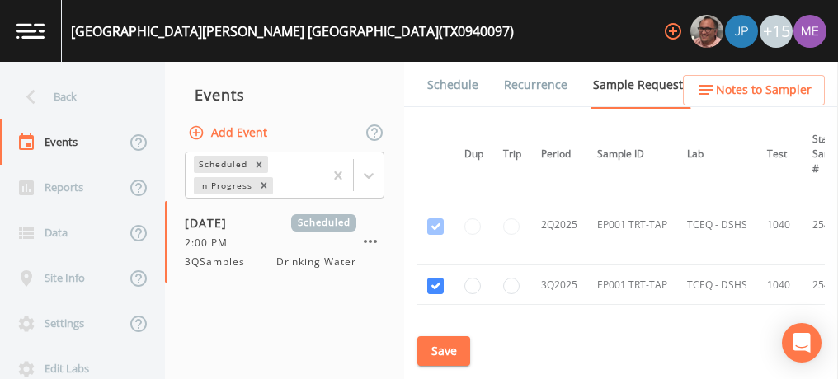
scroll to position [649, 0]
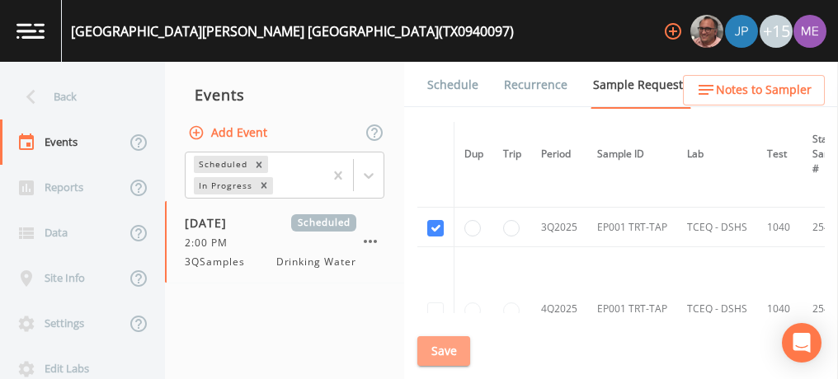
click at [448, 360] on button "Save" at bounding box center [443, 351] width 53 height 31
click at [459, 90] on link "Schedule" at bounding box center [453, 85] width 56 height 46
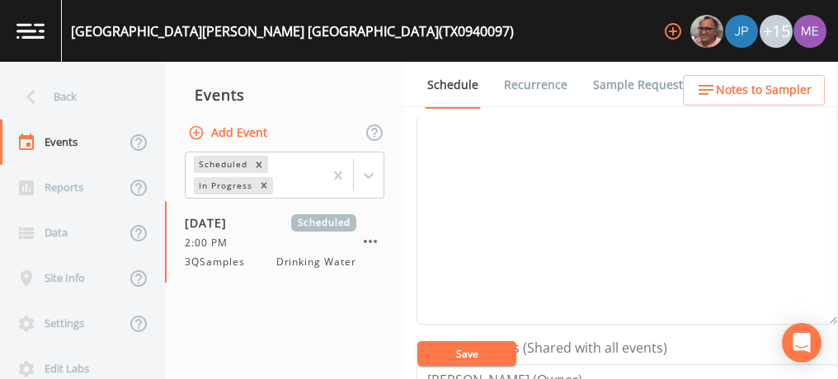
scroll to position [383, 0]
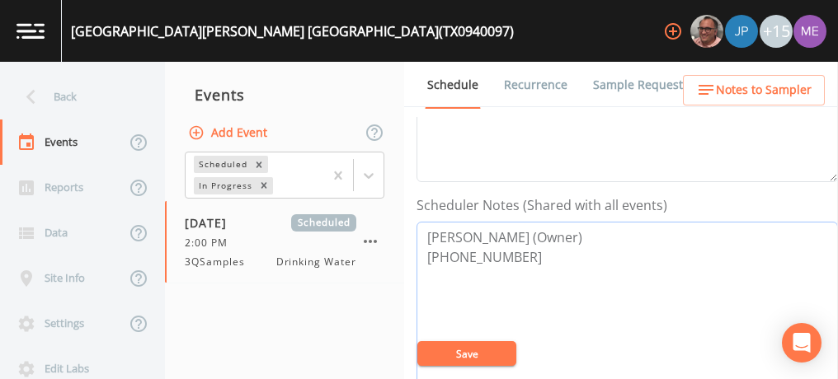
drag, startPoint x: 426, startPoint y: 233, endPoint x: 511, endPoint y: 247, distance: 86.1
click at [511, 247] on textarea "[PERSON_NAME] (Owner) [PHONE_NUMBER]" at bounding box center [626, 326] width 421 height 209
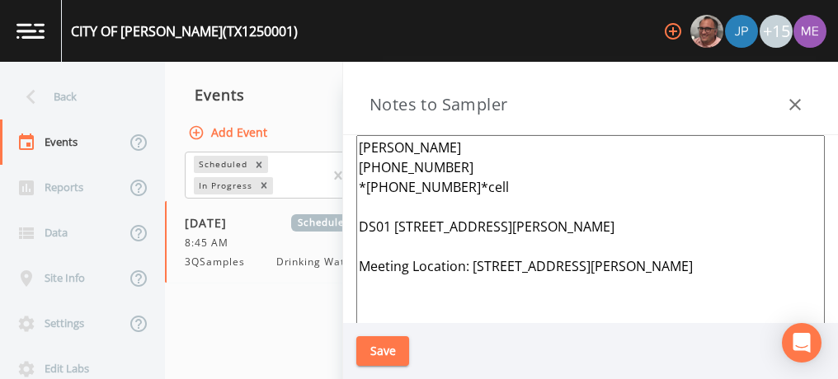
scroll to position [684, 0]
click at [380, 350] on button "Save" at bounding box center [382, 351] width 53 height 31
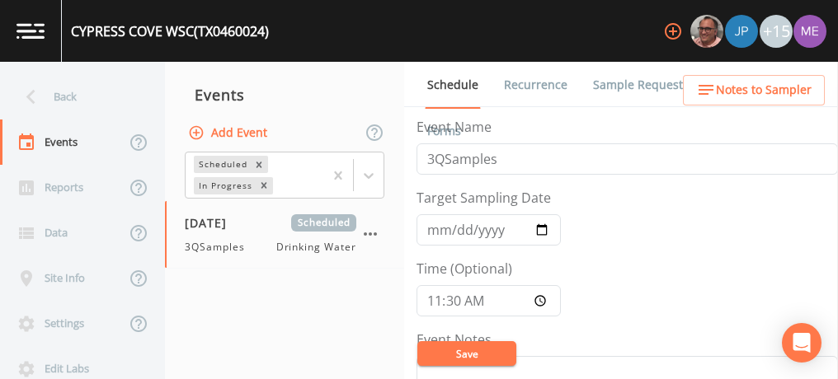
scroll to position [405, 0]
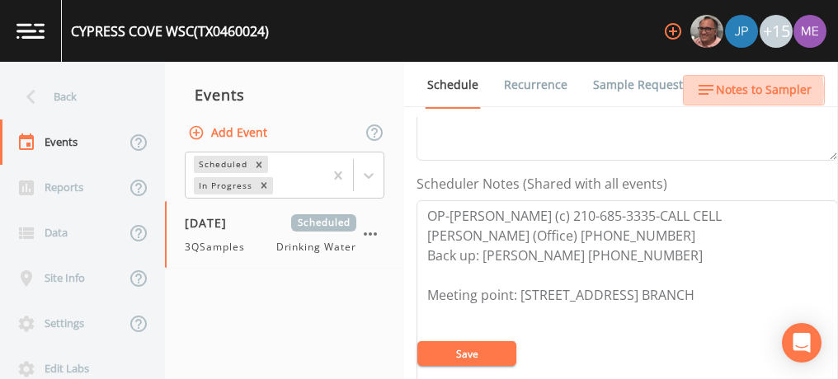
click at [748, 92] on span "Notes to Sampler" at bounding box center [764, 90] width 96 height 21
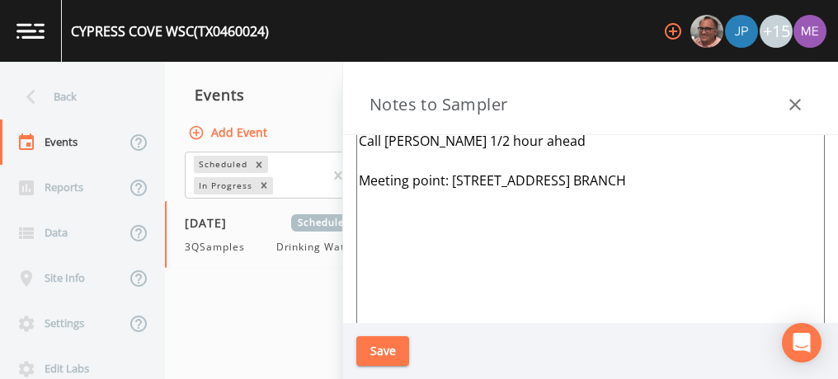
scroll to position [87, 0]
click at [798, 98] on icon "button" at bounding box center [795, 105] width 20 height 20
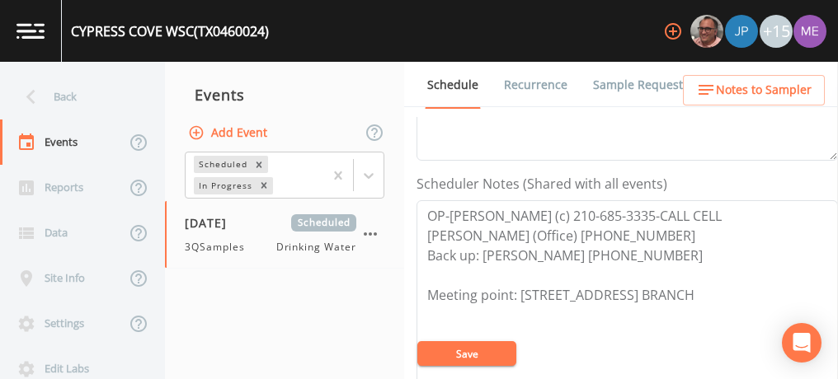
click at [602, 84] on link "Sample Requests" at bounding box center [640, 85] width 101 height 46
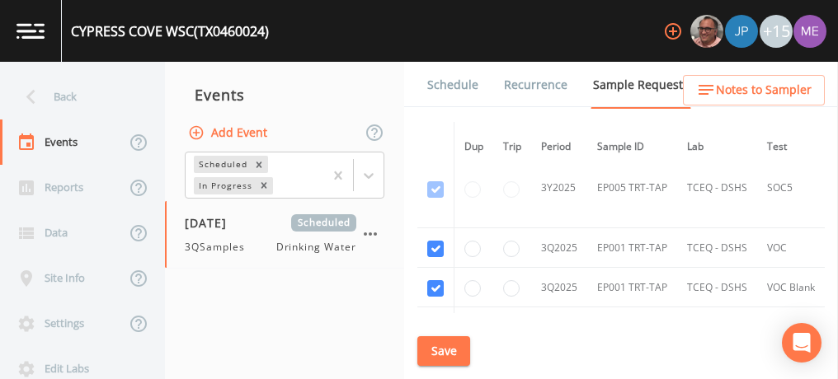
scroll to position [8734, 0]
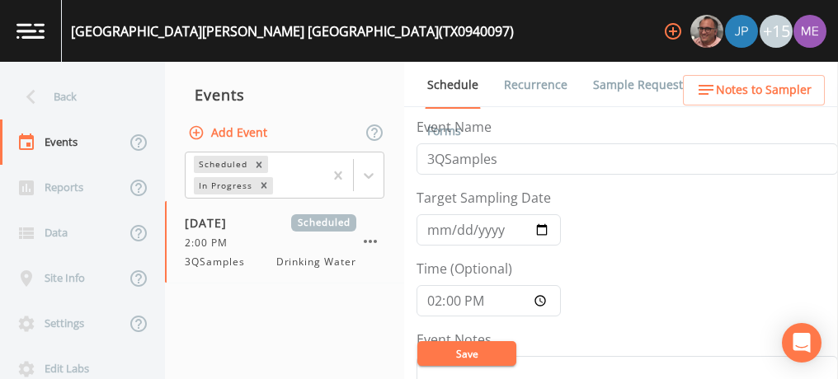
scroll to position [383, 0]
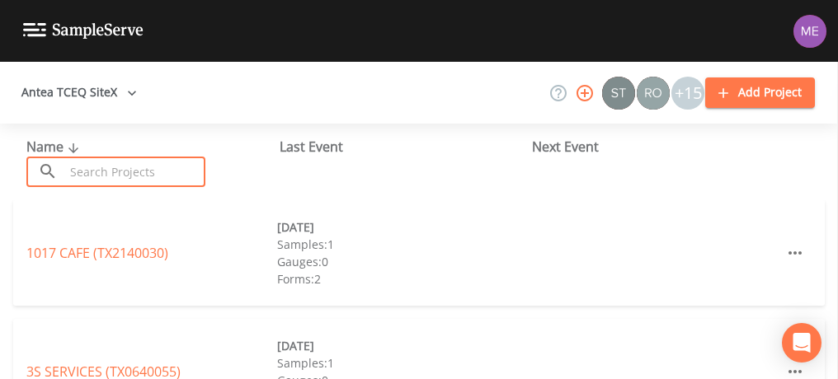
click at [64, 175] on input "text" at bounding box center [134, 172] width 141 height 31
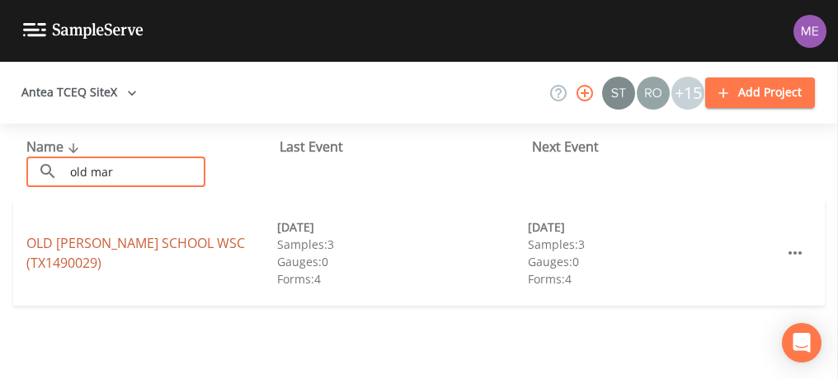
type input "old mar"
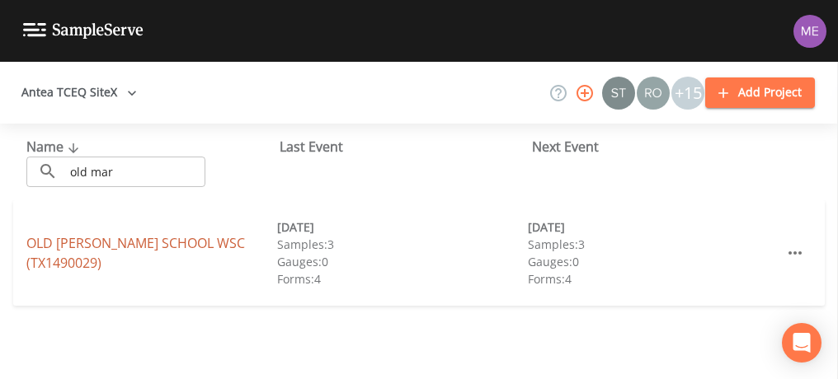
click at [68, 250] on link "[GEOGRAPHIC_DATA][PERSON_NAME] (TX1490029)" at bounding box center [135, 253] width 219 height 38
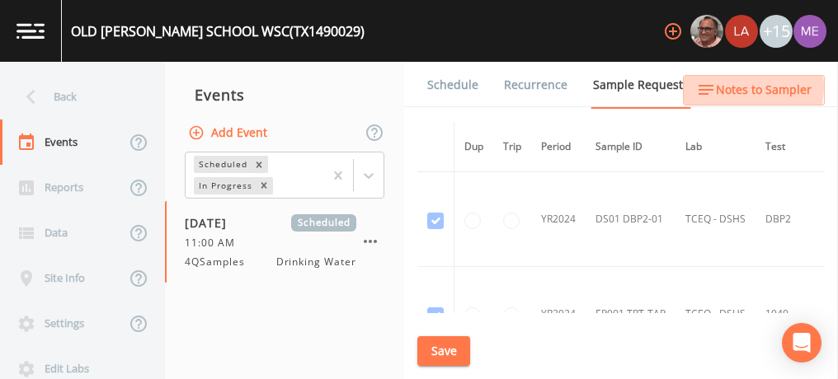
click at [739, 87] on span "Notes to Sampler" at bounding box center [764, 90] width 96 height 21
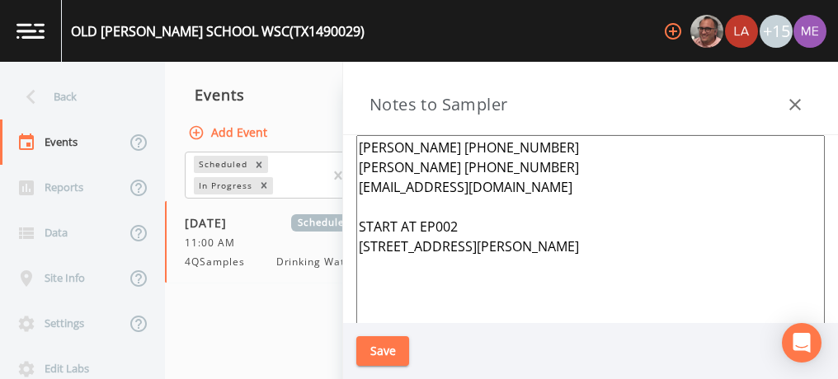
drag, startPoint x: 360, startPoint y: 229, endPoint x: 488, endPoint y: 273, distance: 135.1
click at [488, 273] on textarea "Cheryl Lane 361-449-3131 Rubin 361-449-0018 oldmarbachschoolwsc@yahoo.com START…" at bounding box center [590, 335] width 468 height 401
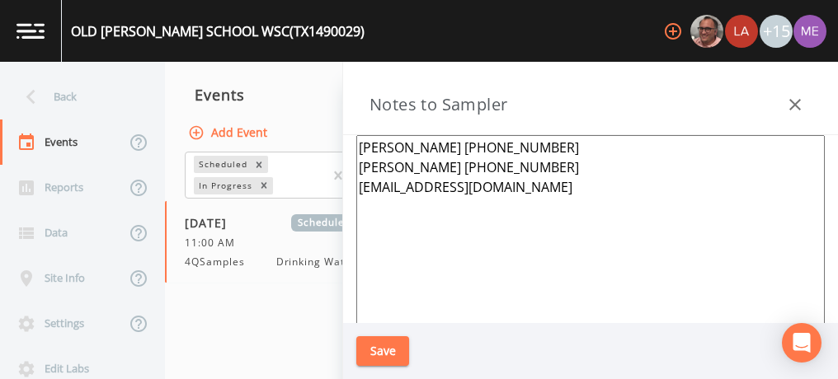
type textarea "Cheryl Lane 361-449-3131 Rubin 361-449-0018 oldmarbachschoolwsc@yahoo.com"
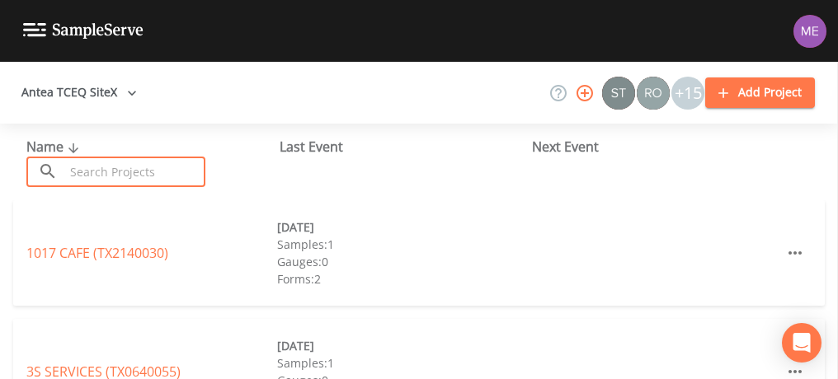
click at [114, 167] on input "text" at bounding box center [134, 172] width 141 height 31
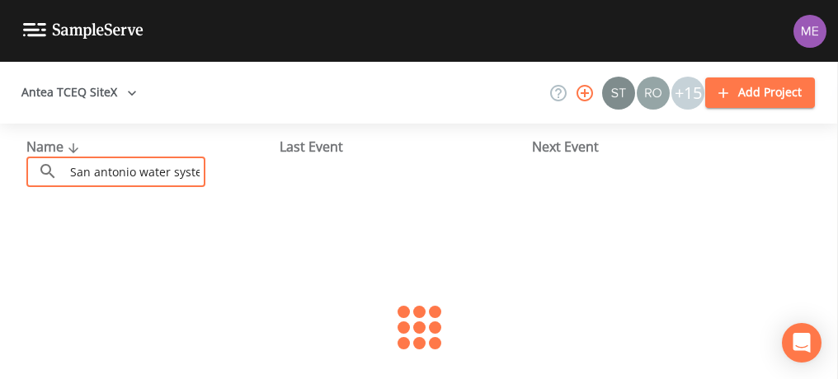
scroll to position [0, 5]
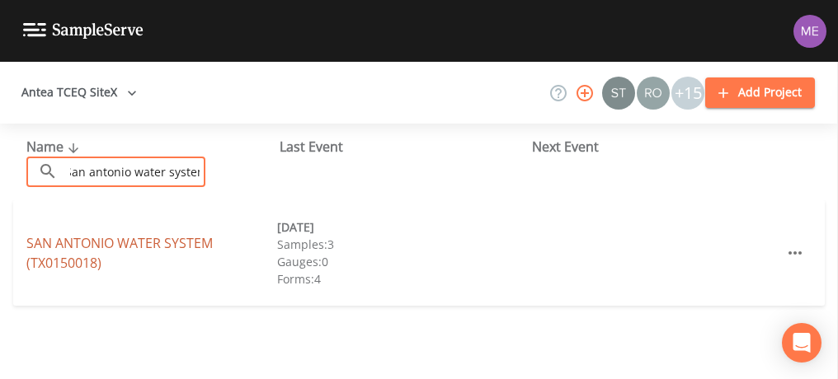
type input "San antonio water system"
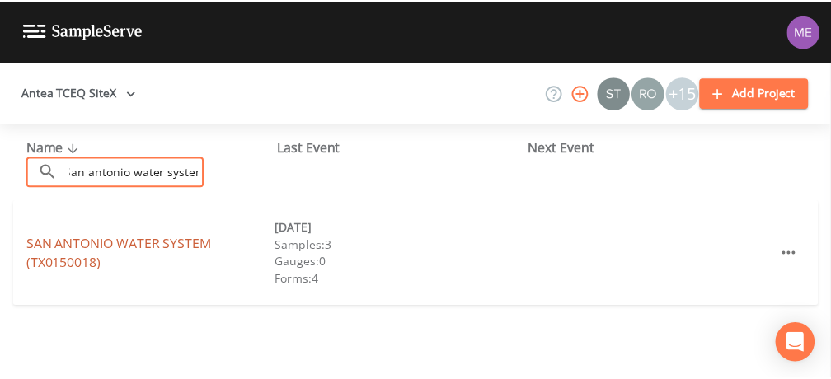
scroll to position [0, 0]
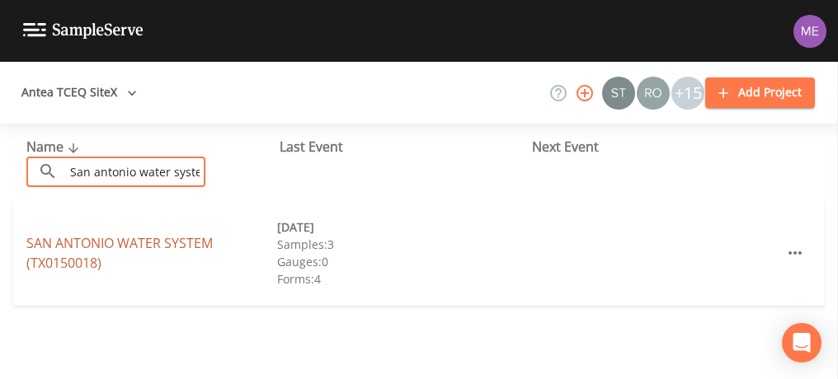
click at [171, 247] on link "SAN ANTONIO WATER SYSTEM (TX0150018)" at bounding box center [119, 253] width 186 height 38
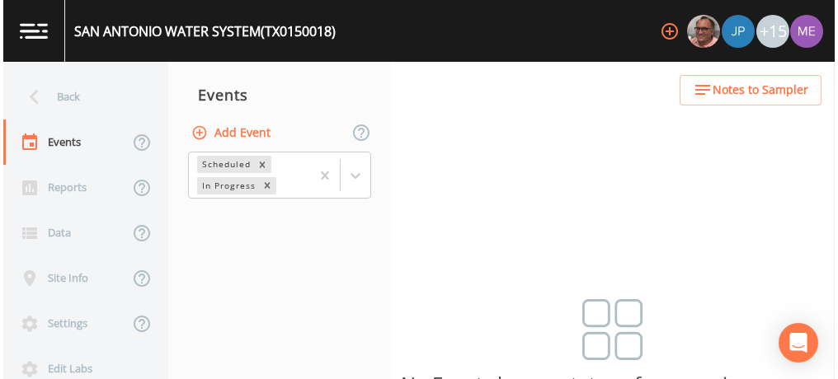
scroll to position [41, 0]
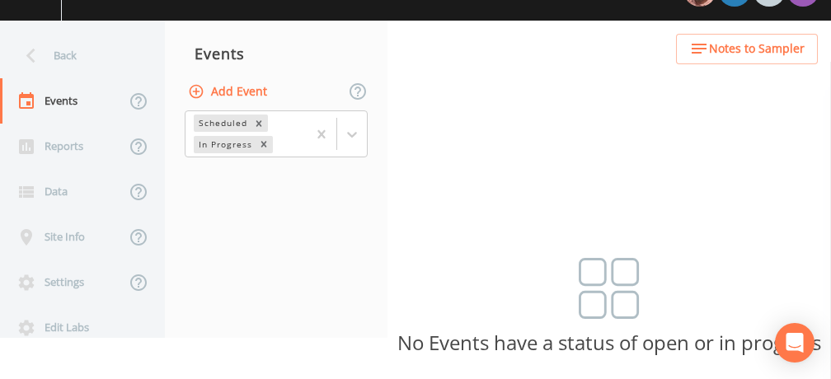
click at [255, 96] on button "Add Event" at bounding box center [229, 92] width 89 height 31
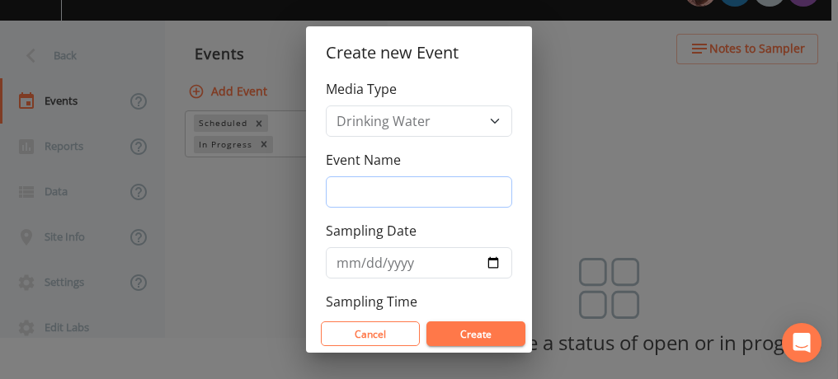
click at [341, 187] on input "Event Name" at bounding box center [419, 191] width 186 height 31
type input "3QSamples"
click at [358, 260] on input "[DATE]" at bounding box center [419, 262] width 186 height 31
type input "[DATE]"
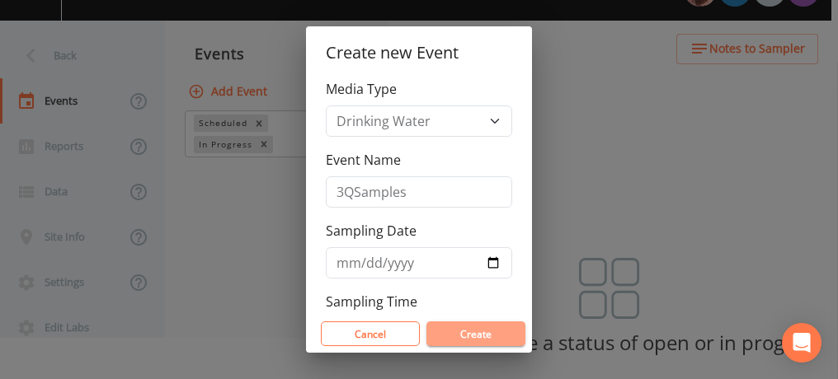
click at [469, 339] on button "Create" at bounding box center [475, 334] width 99 height 25
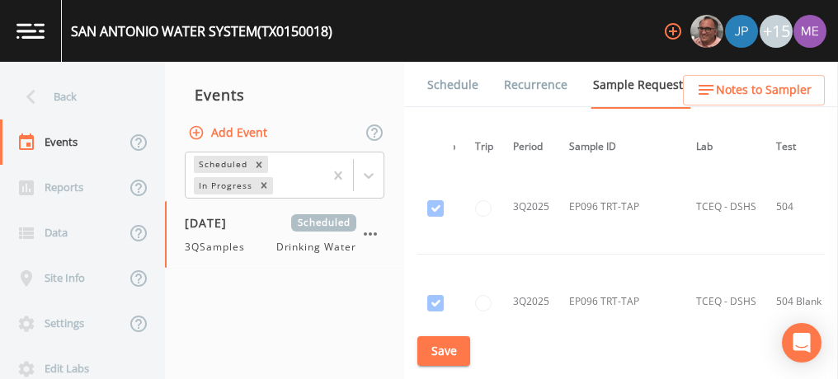
scroll to position [57515, 28]
checkbox input "true"
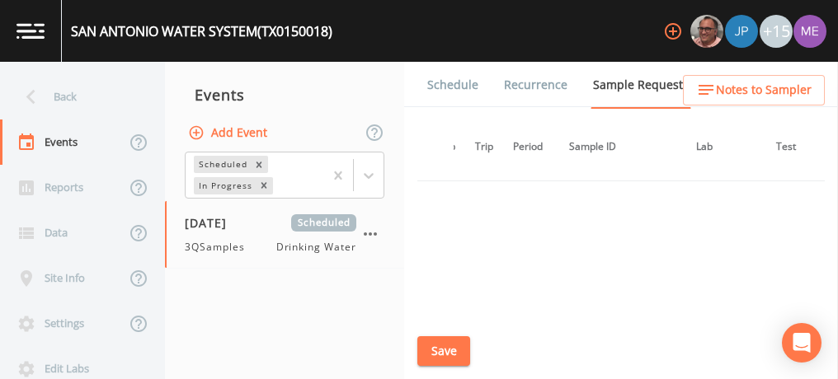
scroll to position [49239, 28]
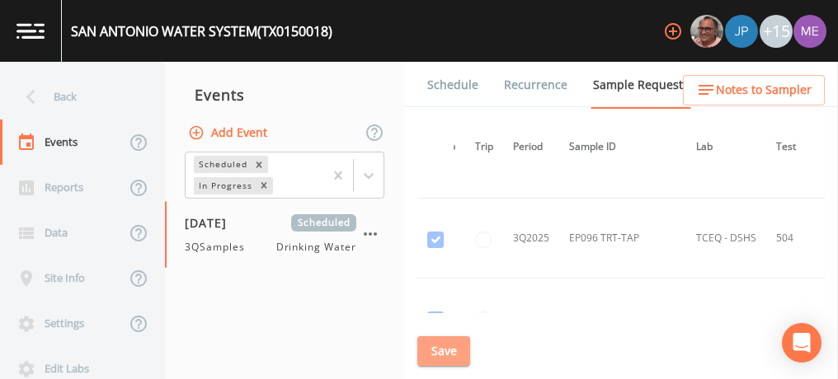
click at [447, 342] on button "Save" at bounding box center [443, 351] width 53 height 31
click at [445, 344] on button "Save" at bounding box center [443, 351] width 53 height 31
click at [445, 80] on link "Schedule" at bounding box center [453, 85] width 56 height 46
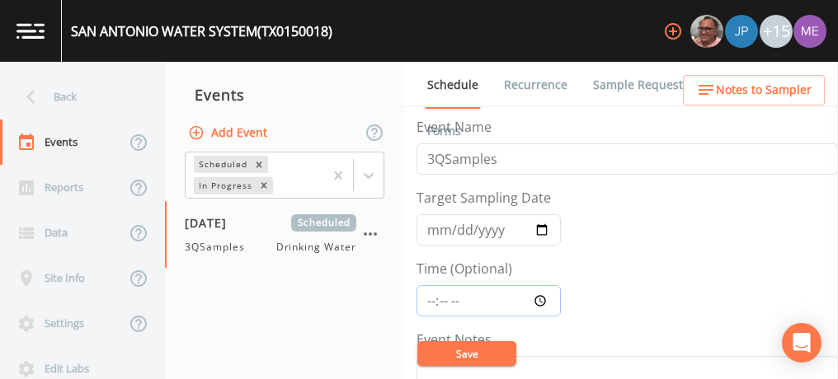
click at [426, 299] on input "Time (Optional)" at bounding box center [488, 300] width 144 height 31
type input "07:00"
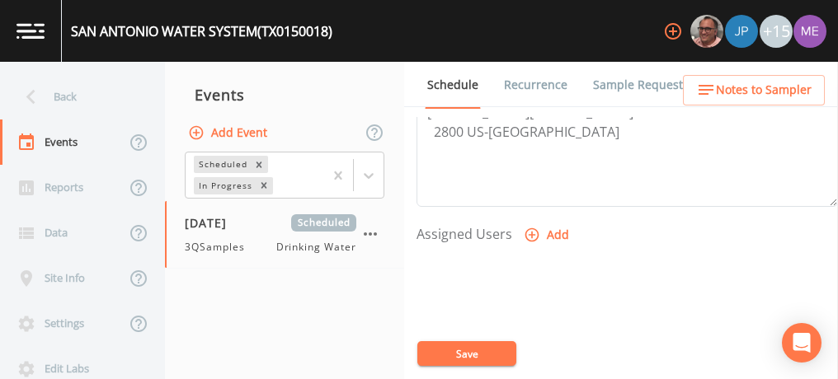
scroll to position [609, 0]
click at [534, 229] on icon "button" at bounding box center [532, 234] width 16 height 16
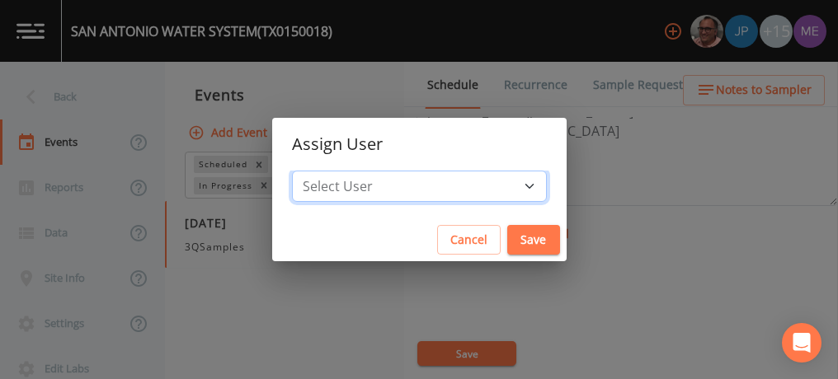
click at [506, 186] on select "Select User Mike Franklin Joshua gere Paul Lauren Saenz David Weber Zachary Eva…" at bounding box center [419, 186] width 255 height 31
select select "82fcd260-406f-4720-af66-0de7f1917f1c"
click at [317, 171] on select "Select User Mike Franklin Joshua gere Paul Lauren Saenz David Weber Zachary Eva…" at bounding box center [419, 186] width 255 height 31
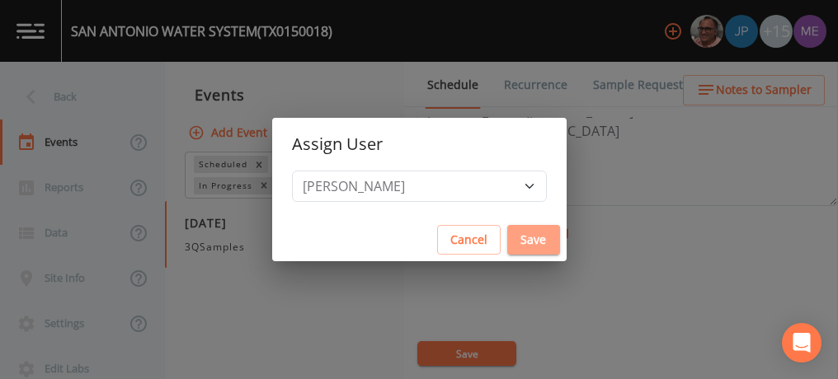
click at [507, 241] on button "Save" at bounding box center [533, 240] width 53 height 31
select select
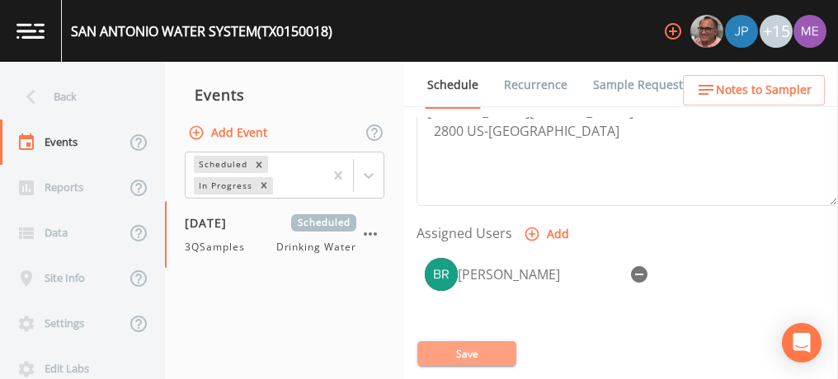
click at [473, 350] on button "Save" at bounding box center [466, 353] width 99 height 25
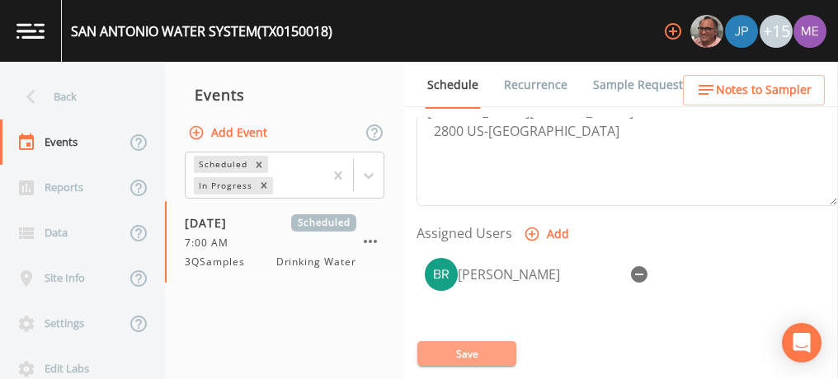
click at [493, 351] on button "Save" at bounding box center [466, 353] width 99 height 25
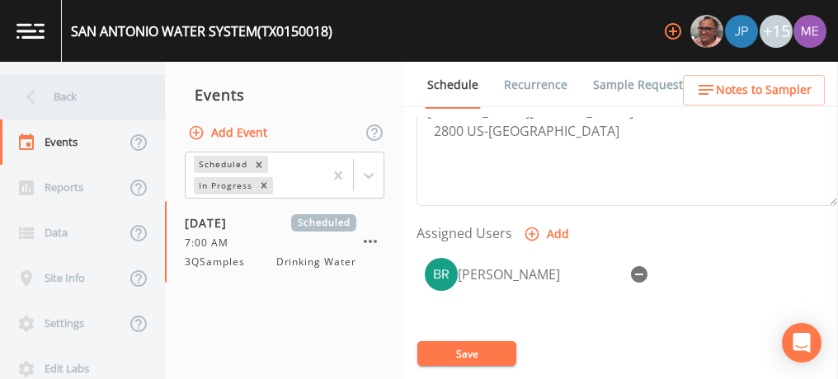
click at [64, 94] on div "Back" at bounding box center [74, 96] width 148 height 45
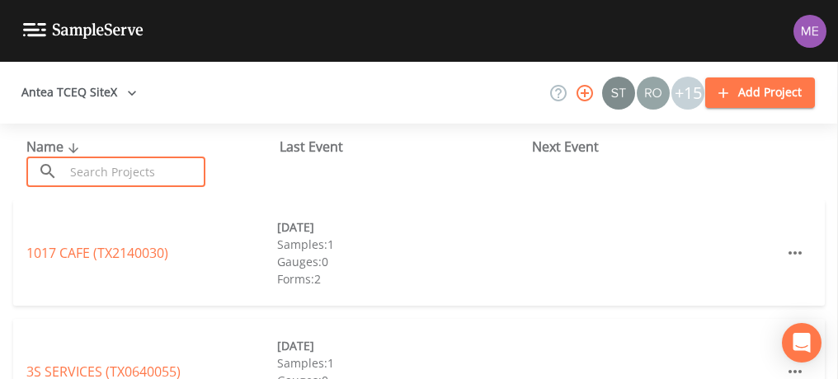
click at [90, 168] on input "text" at bounding box center [134, 172] width 141 height 31
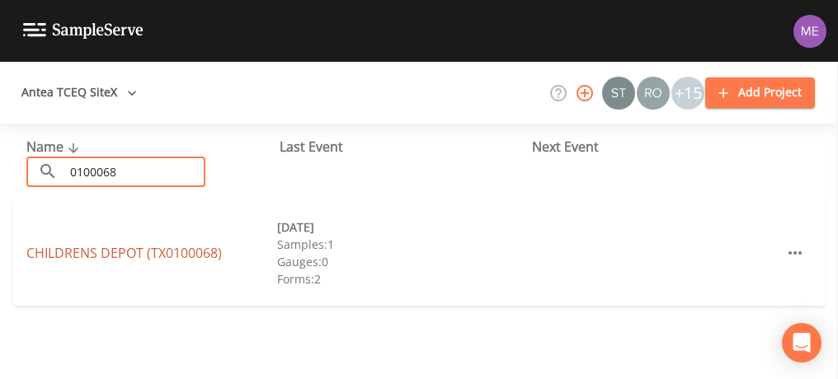
type input "0100068"
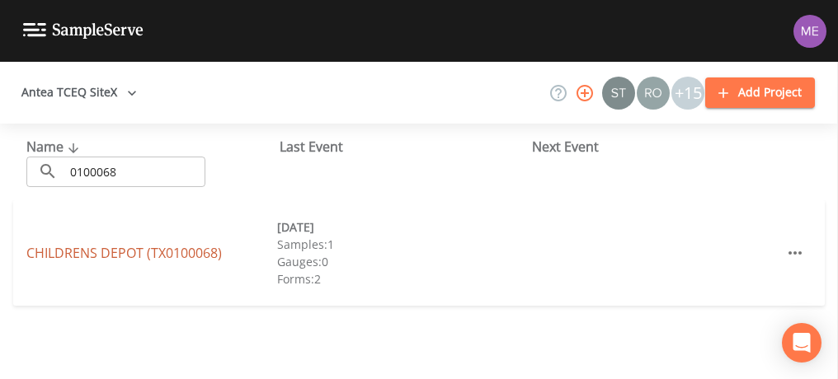
click at [129, 247] on link "CHILDRENS DEPOT (TX0100068)" at bounding box center [123, 253] width 195 height 18
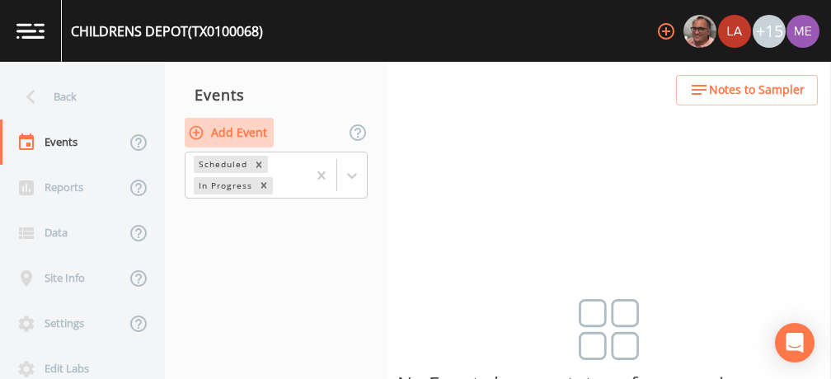
click at [256, 132] on button "Add Event" at bounding box center [229, 133] width 89 height 31
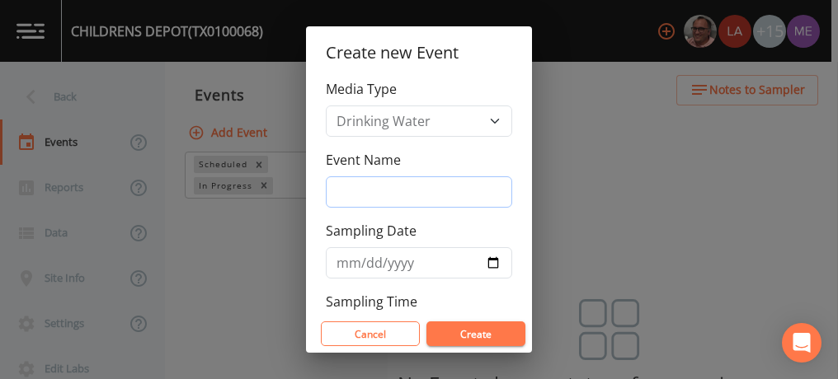
click at [349, 186] on input "Event Name" at bounding box center [419, 191] width 186 height 31
type input "3QSamples"
type input "[DATE]"
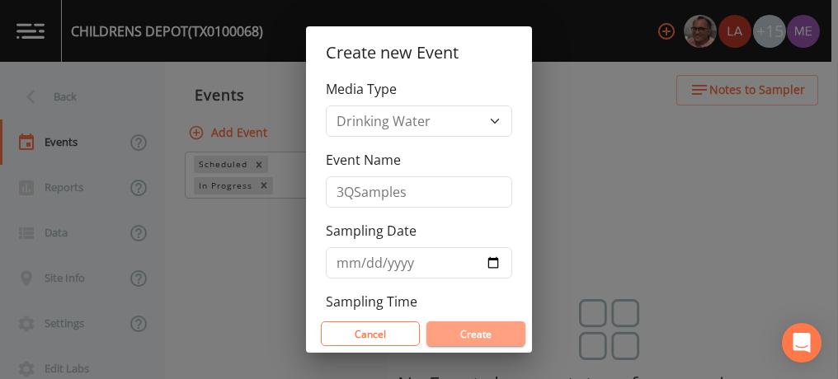
click at [472, 332] on button "Create" at bounding box center [475, 334] width 99 height 25
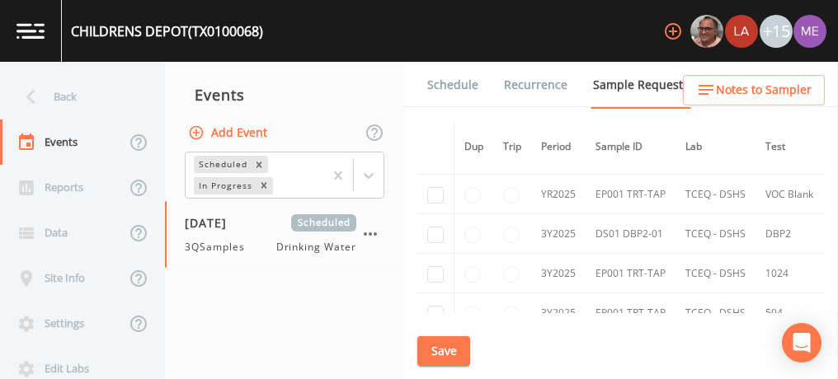
scroll to position [414, 0]
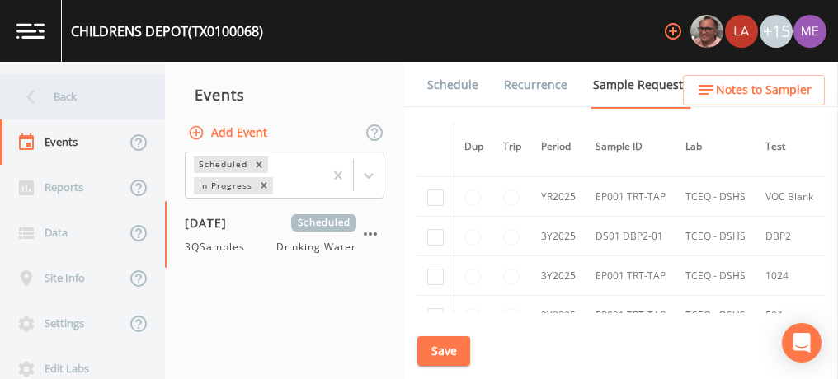
click at [75, 101] on div "Back" at bounding box center [74, 96] width 148 height 45
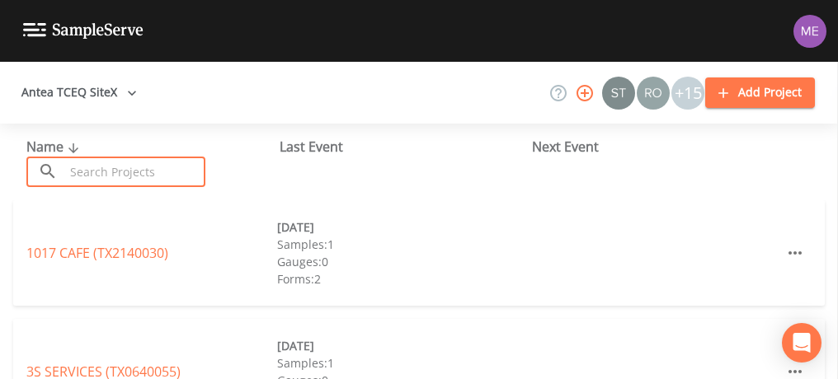
click at [111, 181] on input "text" at bounding box center [134, 172] width 141 height 31
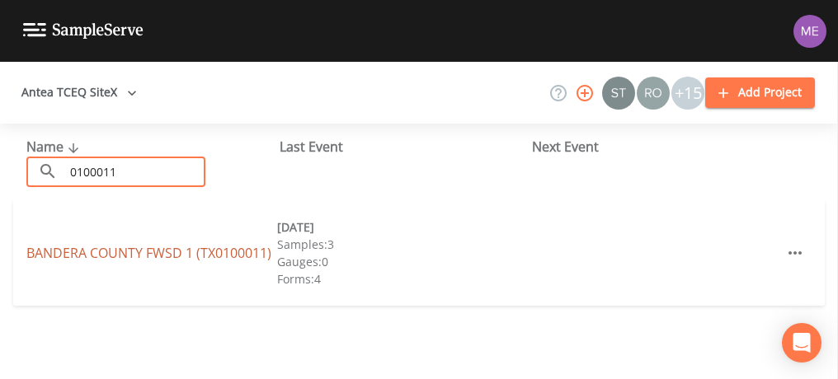
type input "0100011"
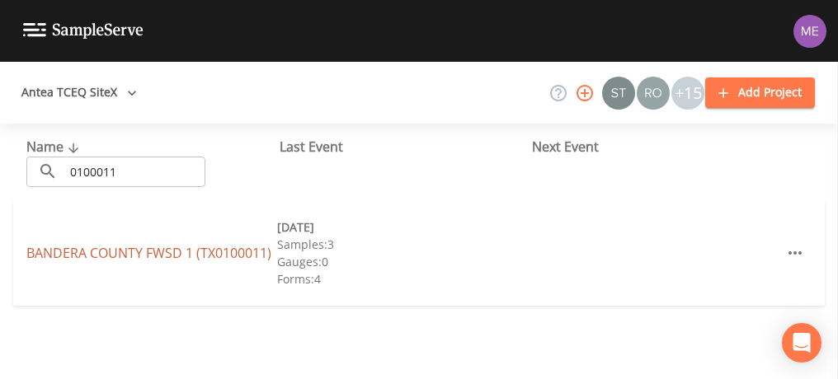
click at [133, 250] on link "BANDERA COUNTY FWSD 1 (TX0100011)" at bounding box center [148, 253] width 245 height 18
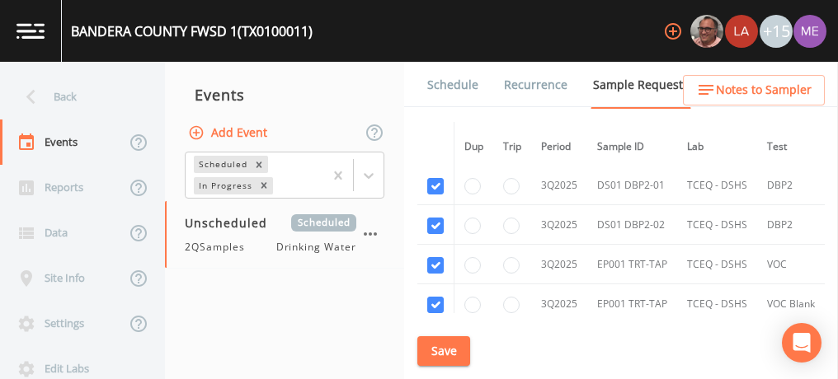
scroll to position [2161, 0]
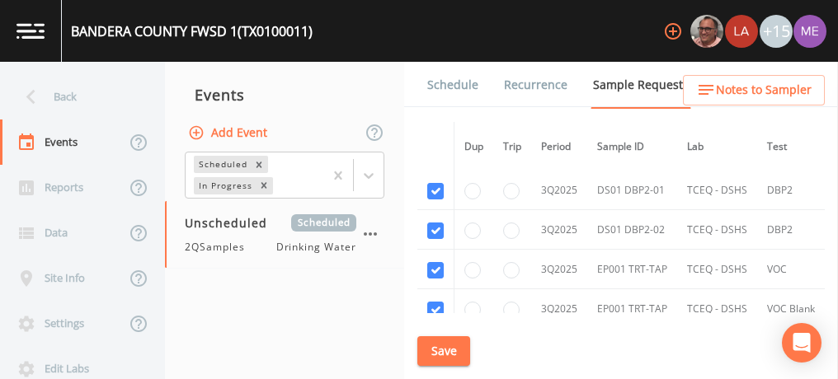
click at [457, 89] on link "Schedule" at bounding box center [453, 85] width 56 height 46
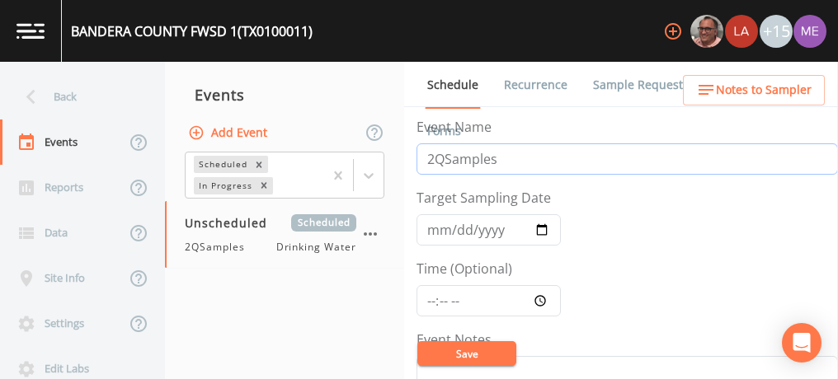
click at [433, 162] on input "2QSamples" at bounding box center [626, 158] width 421 height 31
type input "3QSamples"
click at [439, 231] on input "Target Sampling Date" at bounding box center [488, 229] width 144 height 31
type input "[DATE]"
click at [430, 302] on input "Time (Optional)" at bounding box center [488, 300] width 144 height 31
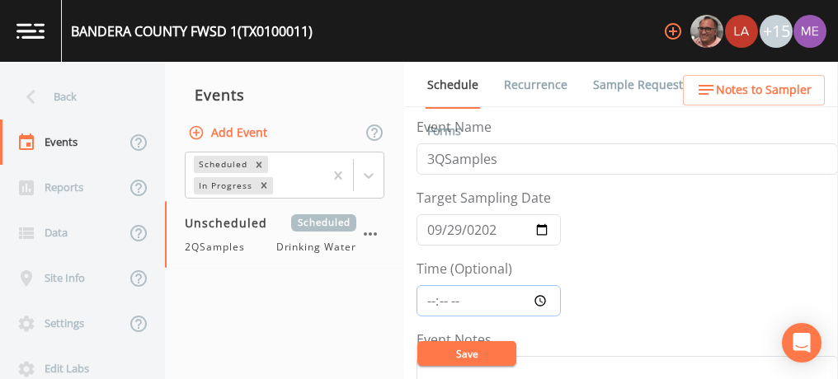
type input "08:00"
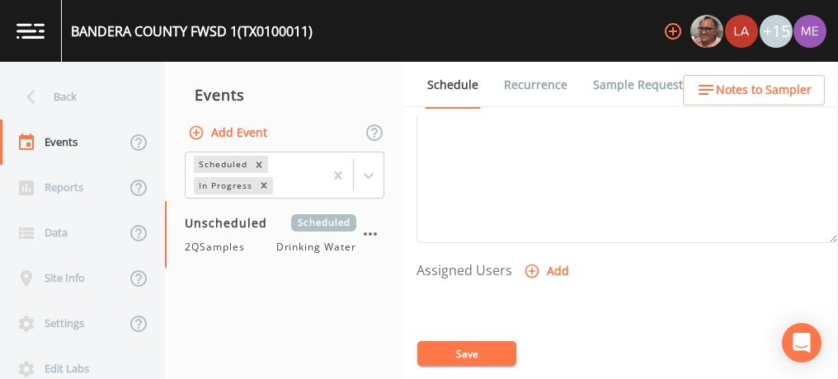
scroll to position [589, 0]
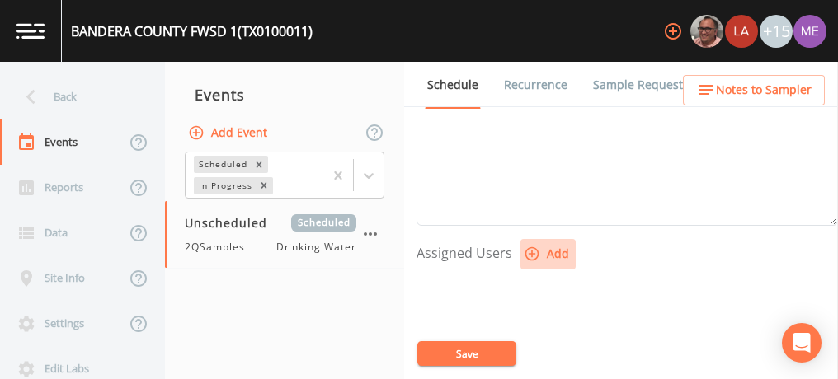
click at [530, 251] on icon "button" at bounding box center [532, 254] width 16 height 16
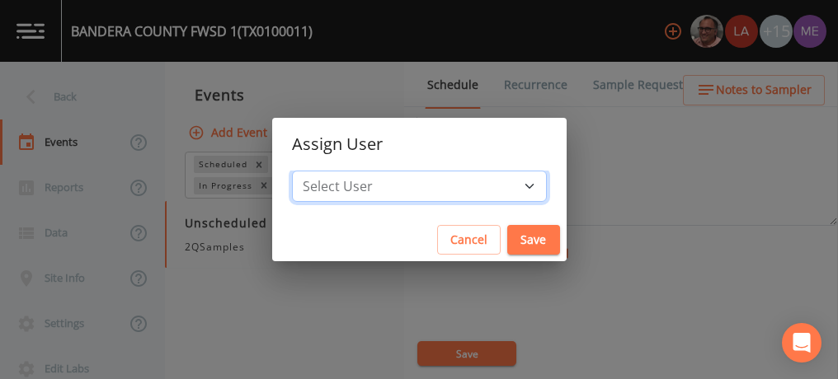
click at [502, 192] on select "Select User Mike Franklin Lauren Saenz Joshua gere Paul David Weber Zachary Eva…" at bounding box center [419, 186] width 255 height 31
select select "82fcd260-406f-4720-af66-0de7f1917f1c"
click at [317, 171] on select "Select User Mike Franklin Lauren Saenz Joshua gere Paul David Weber Zachary Eva…" at bounding box center [419, 186] width 255 height 31
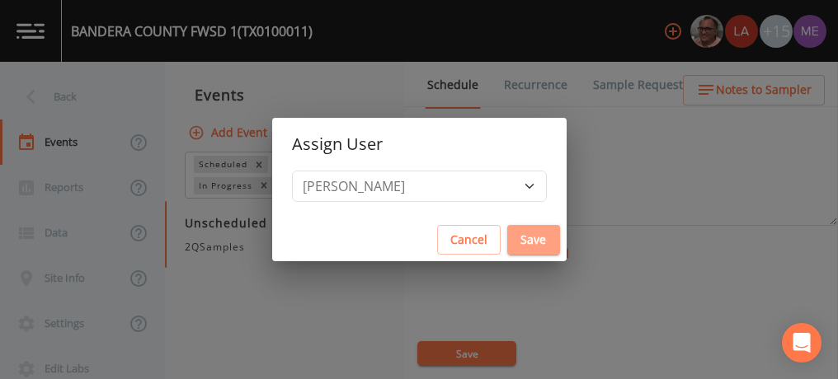
click at [507, 233] on button "Save" at bounding box center [533, 240] width 53 height 31
select select
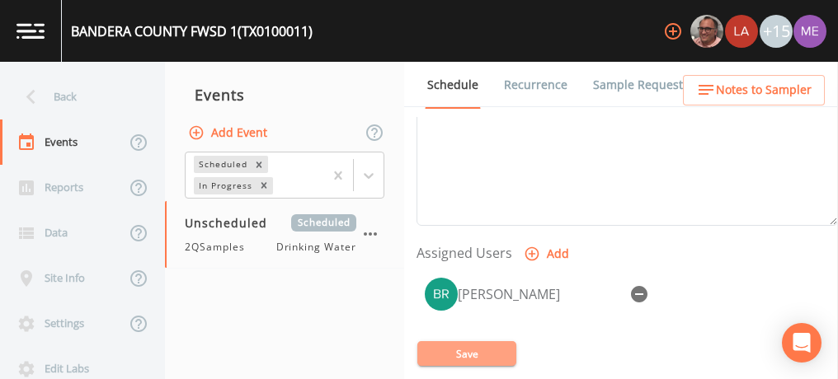
click at [463, 355] on button "Save" at bounding box center [466, 353] width 99 height 25
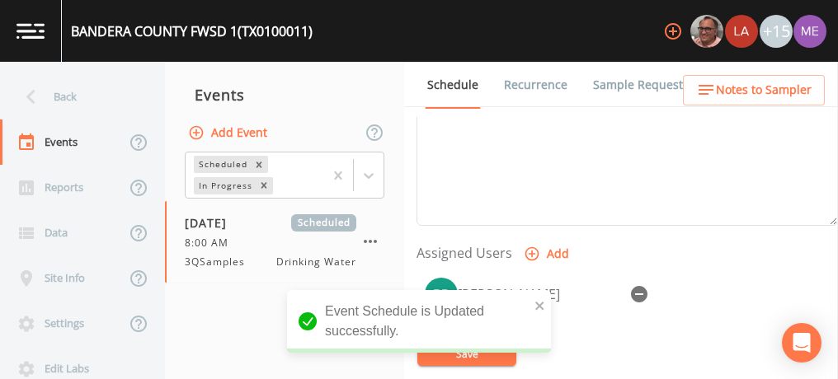
click at [635, 86] on link "Sample Requests" at bounding box center [640, 85] width 101 height 46
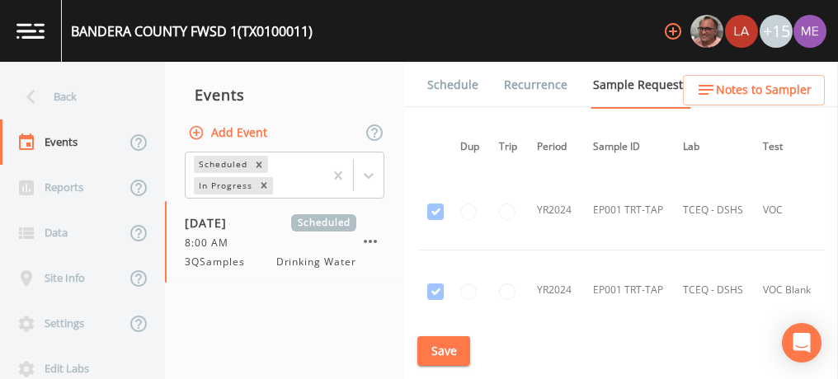
scroll to position [0, 4]
click at [446, 341] on button "Save" at bounding box center [443, 351] width 53 height 31
click at [443, 84] on link "Schedule" at bounding box center [453, 85] width 56 height 46
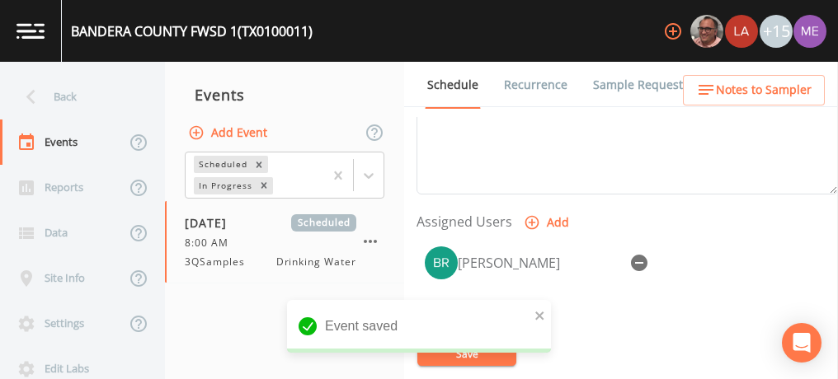
scroll to position [648, 0]
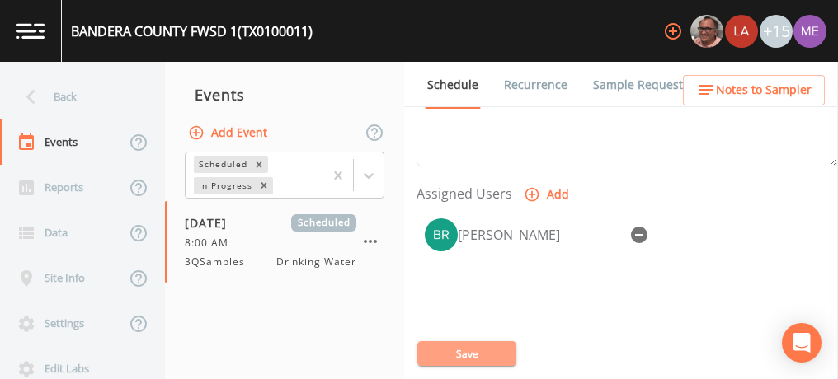
click at [508, 352] on button "Save" at bounding box center [466, 353] width 99 height 25
click at [600, 87] on link "Sample Requests" at bounding box center [640, 85] width 101 height 46
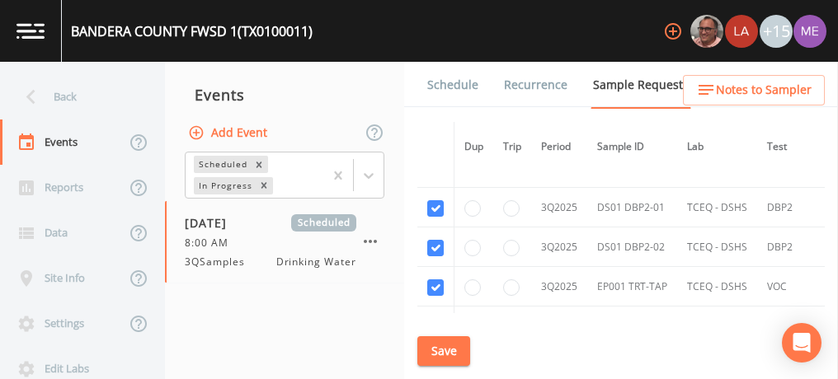
scroll to position [2145, 0]
click at [443, 87] on link "Schedule" at bounding box center [453, 85] width 56 height 46
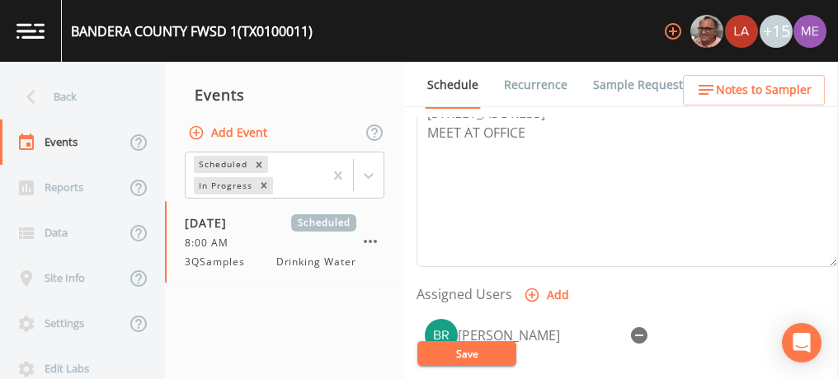
scroll to position [572, 0]
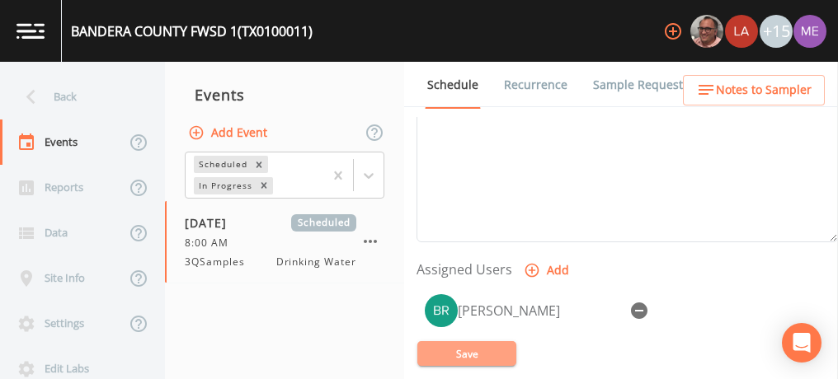
click at [499, 346] on button "Save" at bounding box center [466, 353] width 99 height 25
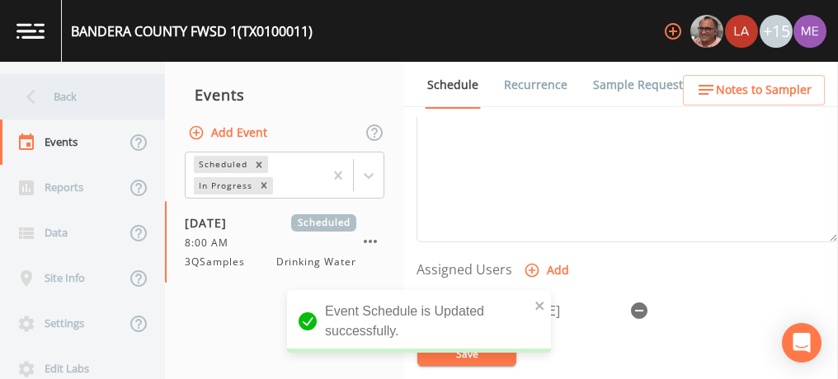
click at [68, 98] on div "Back" at bounding box center [74, 96] width 148 height 45
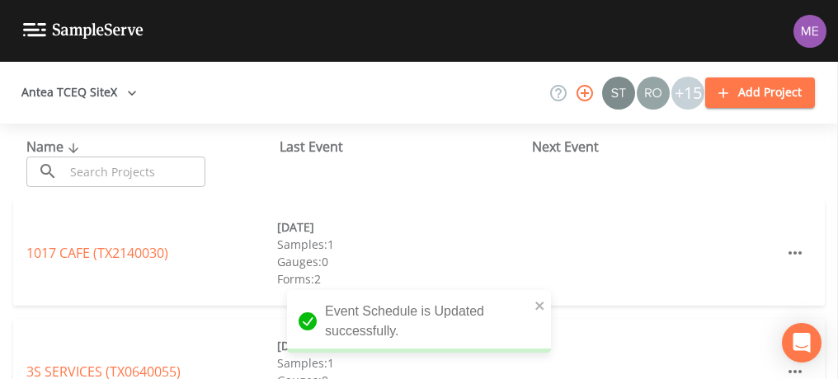
click at [110, 162] on input "text" at bounding box center [134, 172] width 141 height 31
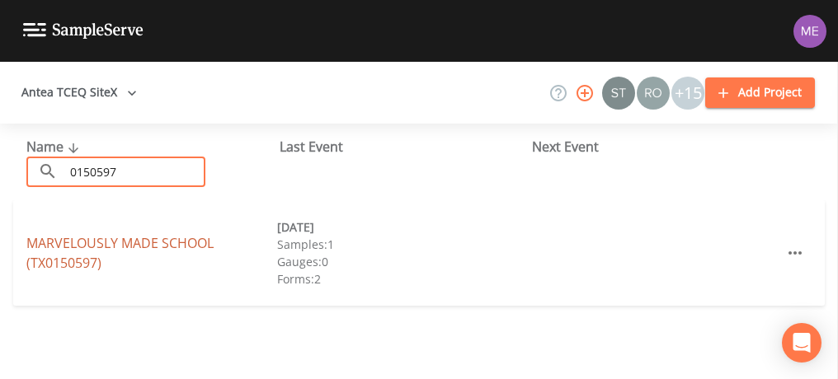
type input "0150597"
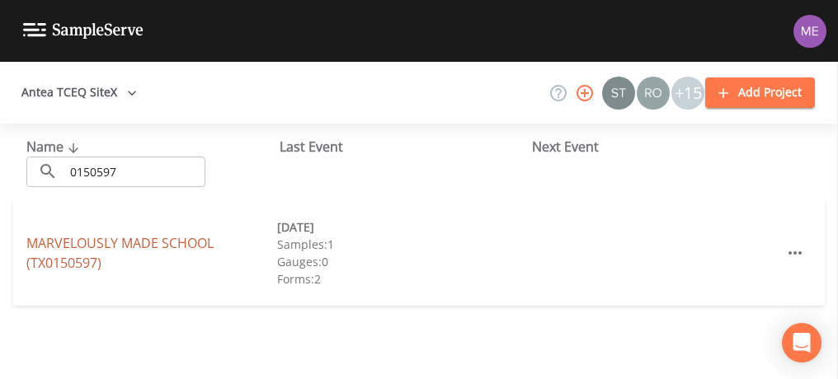
click at [114, 236] on link "MARVELOUSLY MADE SCHOOL (TX0150597)" at bounding box center [119, 253] width 187 height 38
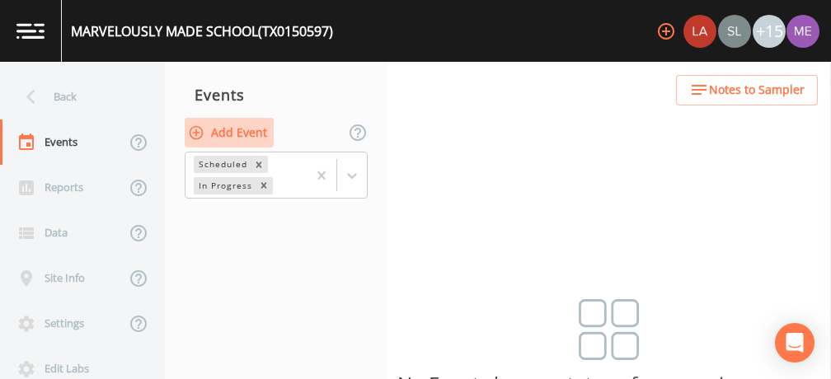
click at [256, 129] on button "Add Event" at bounding box center [229, 133] width 89 height 31
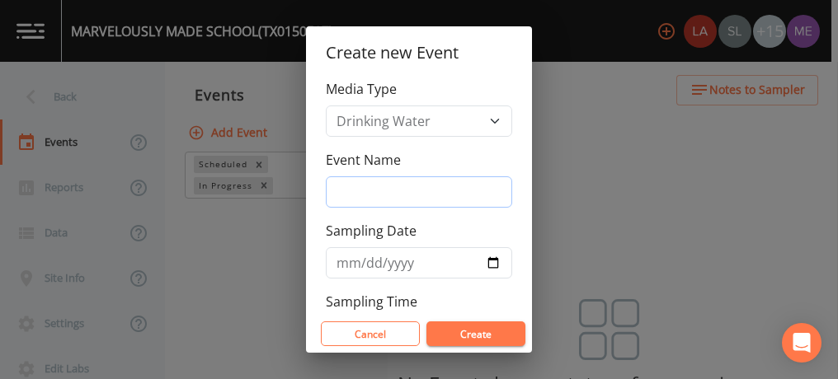
click at [349, 183] on input "Event Name" at bounding box center [419, 191] width 186 height 31
type input "3QSamples"
type input "[DATE]"
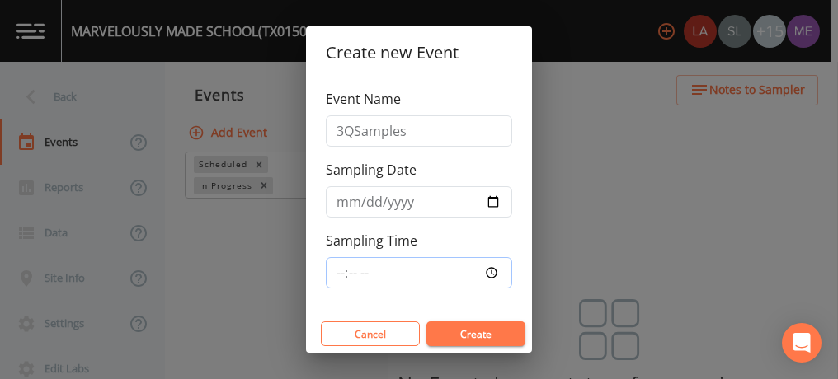
click at [341, 270] on input "Sampling Time" at bounding box center [419, 272] width 186 height 31
type input "09:15"
click at [475, 339] on button "Create" at bounding box center [475, 334] width 99 height 25
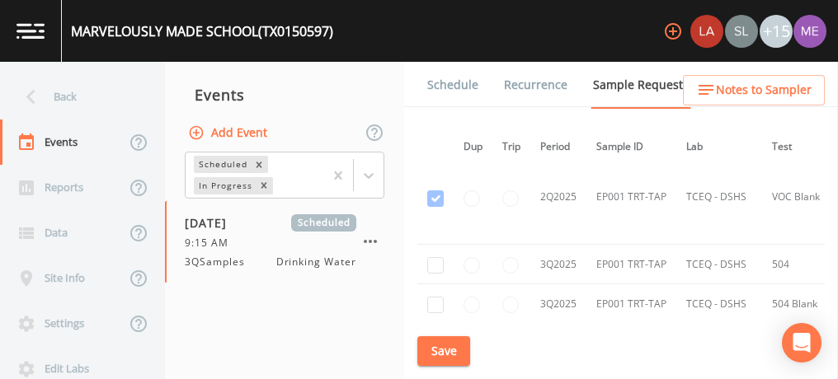
scroll to position [1526, 1]
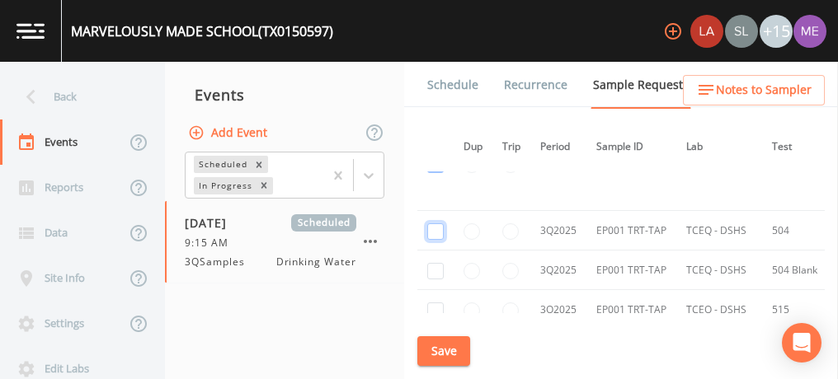
click at [440, 223] on input "checkbox" at bounding box center [435, 231] width 16 height 16
checkbox input "true"
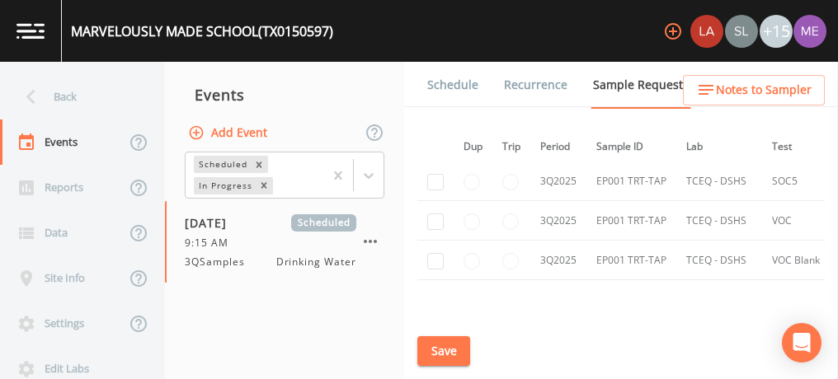
scroll to position [1326, 1]
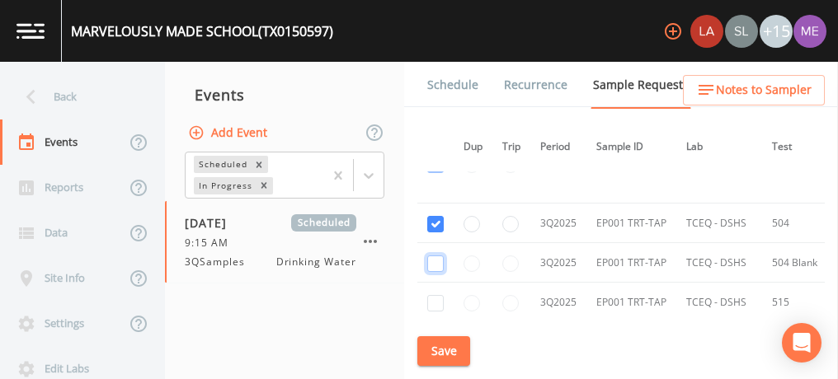
click at [437, 256] on input "checkbox" at bounding box center [435, 264] width 16 height 16
checkbox input "true"
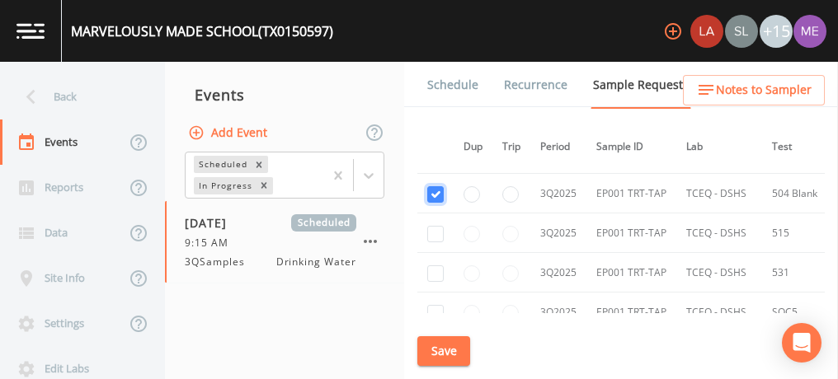
scroll to position [1395, 1]
click at [437, 229] on input "checkbox" at bounding box center [435, 235] width 16 height 16
checkbox input "true"
click at [433, 266] on input "checkbox" at bounding box center [435, 274] width 16 height 16
checkbox input "true"
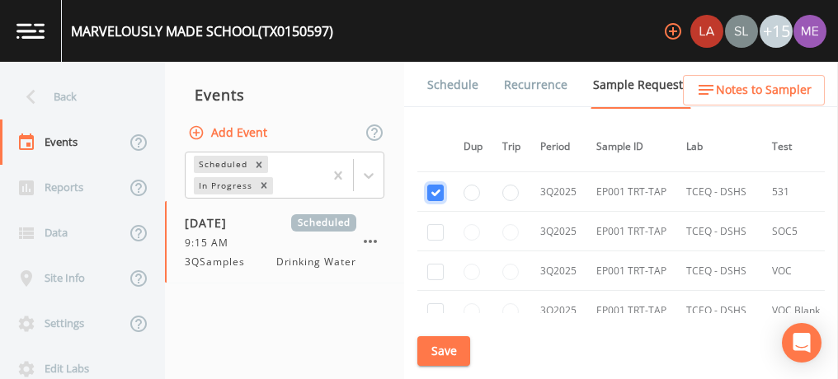
scroll to position [1478, 1]
click at [430, 227] on input "checkbox" at bounding box center [435, 231] width 16 height 16
checkbox input "true"
click at [436, 262] on input "checkbox" at bounding box center [435, 270] width 16 height 16
checkbox input "true"
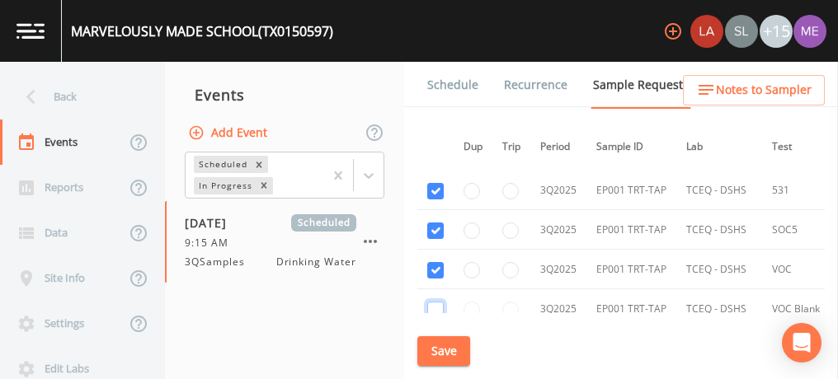
click at [436, 302] on input "checkbox" at bounding box center [435, 310] width 16 height 16
checkbox input "true"
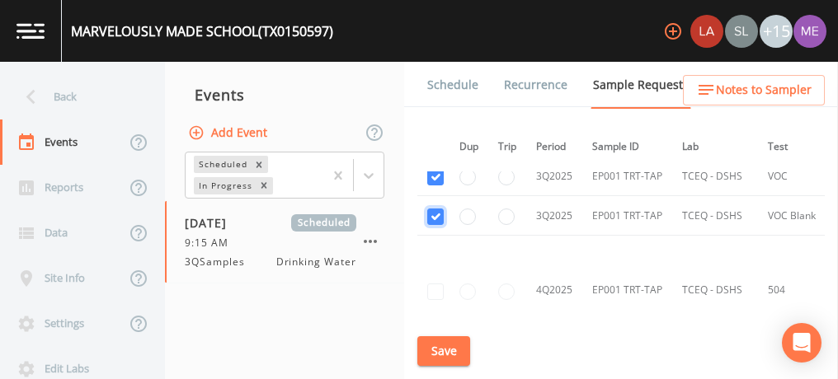
scroll to position [1575, 4]
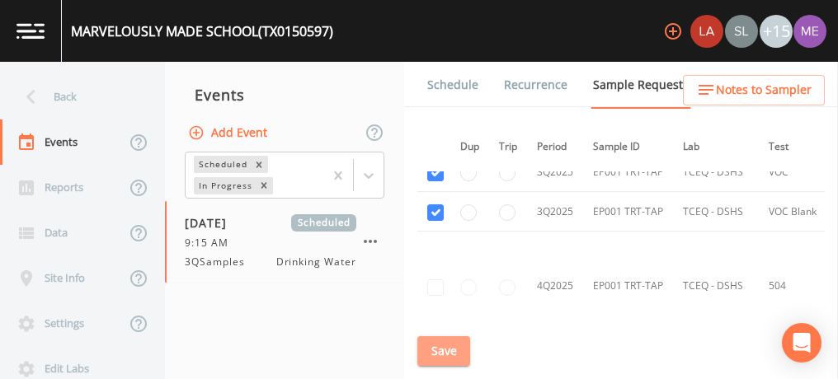
click at [447, 350] on button "Save" at bounding box center [443, 351] width 53 height 31
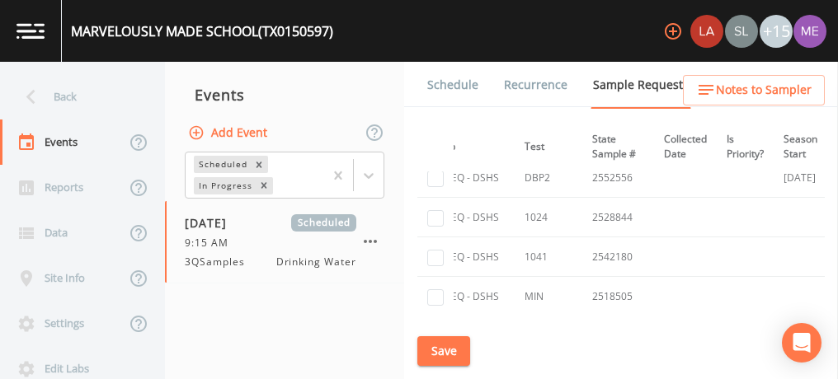
scroll to position [47, 248]
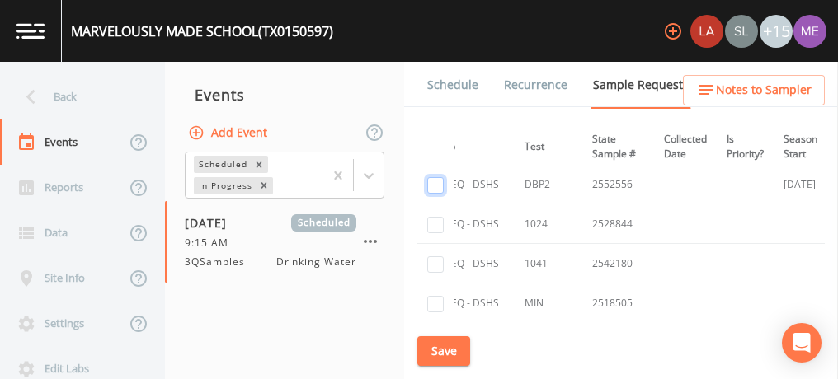
click at [434, 184] on input "checkbox" at bounding box center [435, 185] width 16 height 16
checkbox input "true"
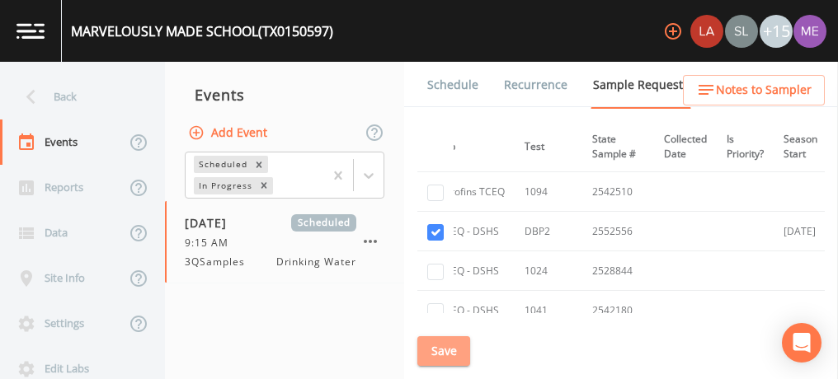
click at [445, 347] on button "Save" at bounding box center [443, 351] width 53 height 31
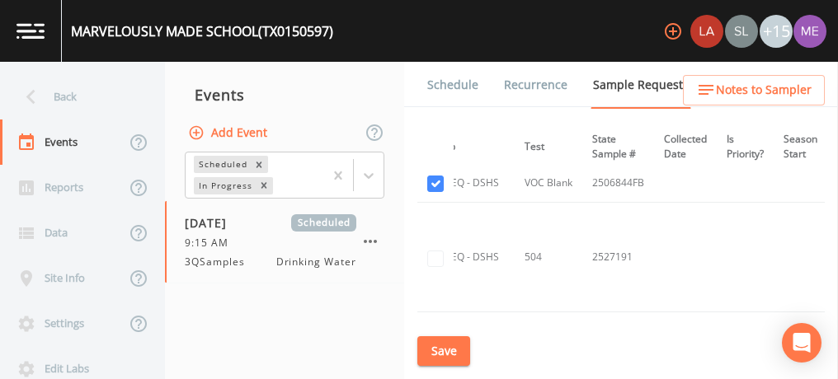
scroll to position [1605, 248]
click at [460, 85] on link "Schedule" at bounding box center [453, 85] width 56 height 46
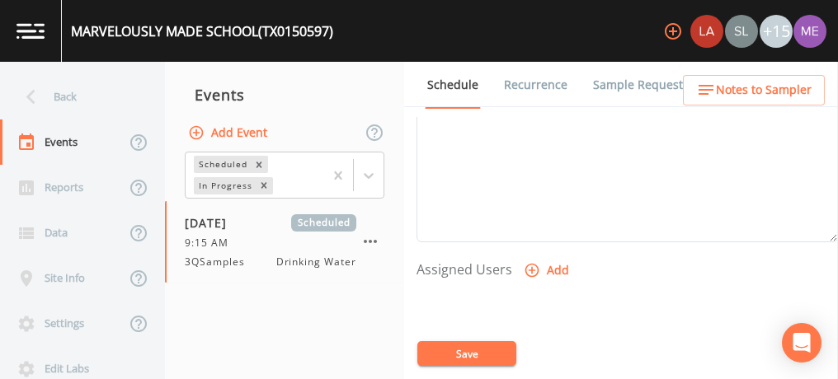
scroll to position [578, 0]
click at [533, 261] on icon "button" at bounding box center [532, 264] width 16 height 16
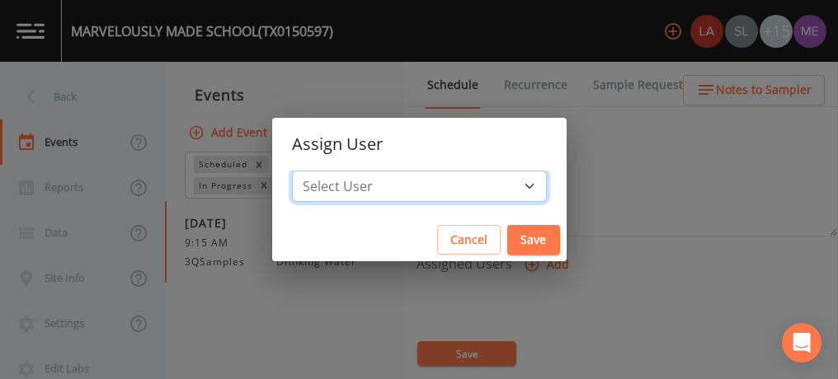
click at [503, 190] on select "Select User Lauren Saenz Sloan Rigamonti chrisb@sitexsolutions.com Mike Frankli…" at bounding box center [419, 186] width 255 height 31
select select "82fcd260-406f-4720-af66-0de7f1917f1c"
click at [317, 171] on select "Select User Lauren Saenz Sloan Rigamonti chrisb@sitexsolutions.com Mike Frankli…" at bounding box center [419, 186] width 255 height 31
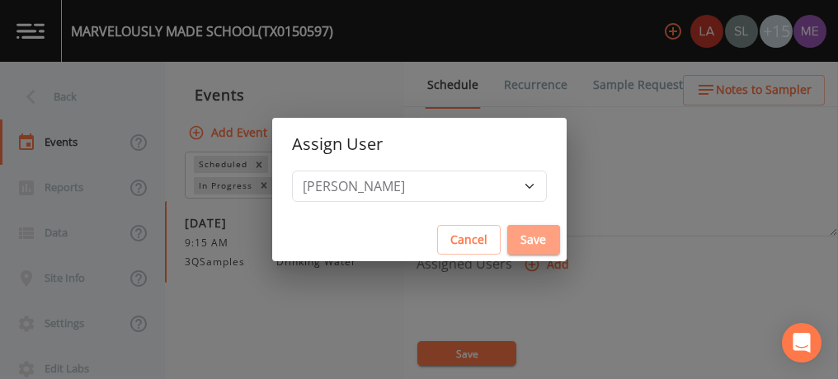
click at [507, 247] on button "Save" at bounding box center [533, 240] width 53 height 31
select select
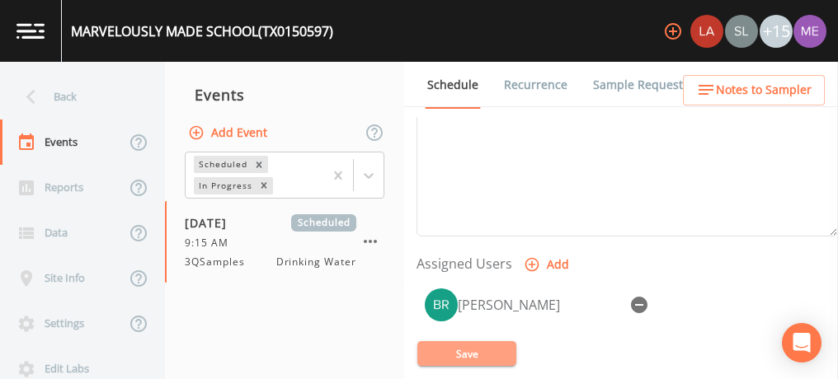
click at [465, 355] on button "Save" at bounding box center [466, 353] width 99 height 25
click at [448, 352] on button "Save" at bounding box center [466, 353] width 99 height 25
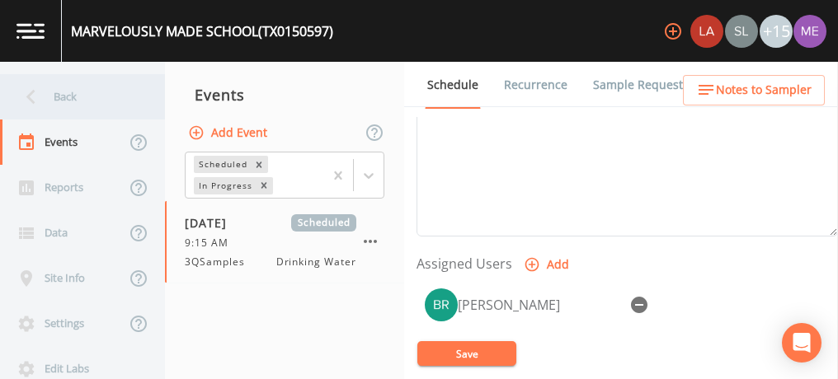
click at [61, 90] on div "Back" at bounding box center [74, 96] width 148 height 45
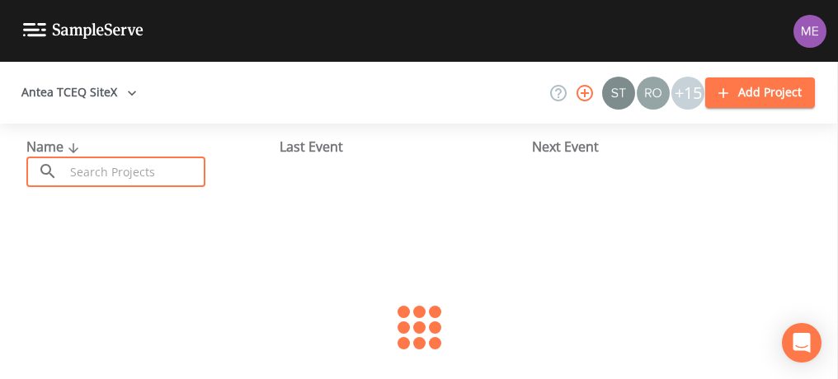
click at [88, 167] on input "text" at bounding box center [134, 172] width 141 height 31
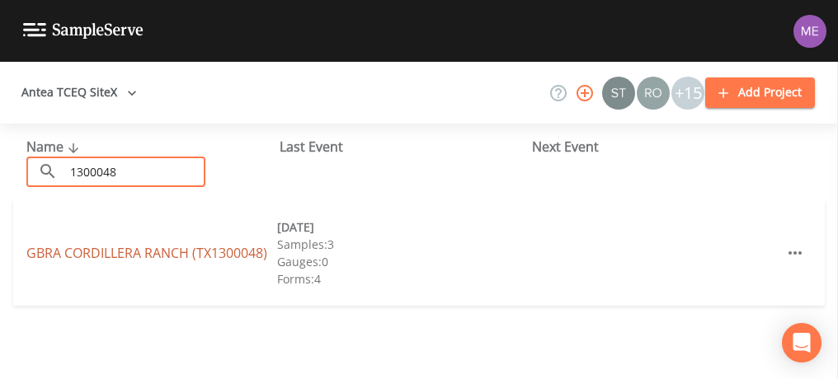
type input "1300048"
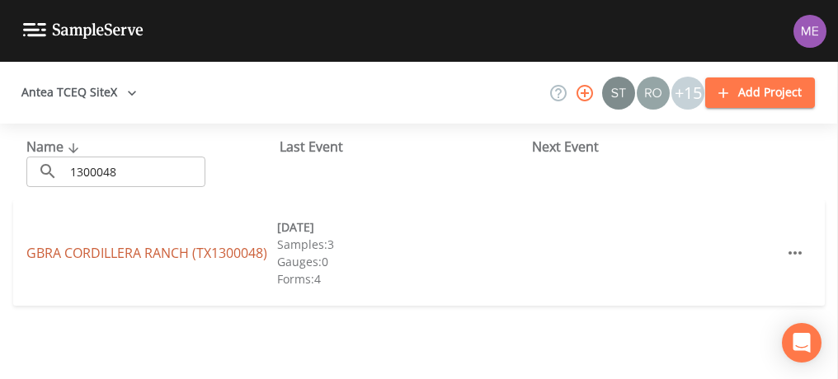
click at [110, 249] on link "GBRA CORDILLERA RANCH (TX1300048)" at bounding box center [146, 253] width 241 height 18
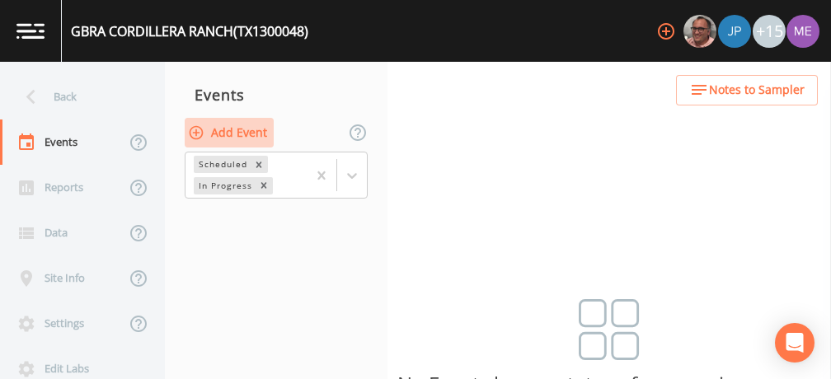
click at [266, 130] on button "Add Event" at bounding box center [229, 133] width 89 height 31
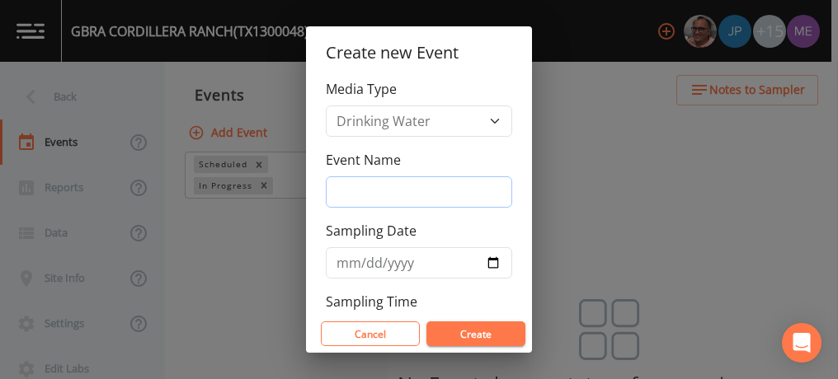
click at [346, 184] on input "Event Name" at bounding box center [419, 191] width 186 height 31
type input "3QSamples"
type input "[DATE]"
click at [572, 238] on div "Create new Event Media Type Drinking Water Event Name 3QSamples Sampling Date 2…" at bounding box center [419, 189] width 838 height 379
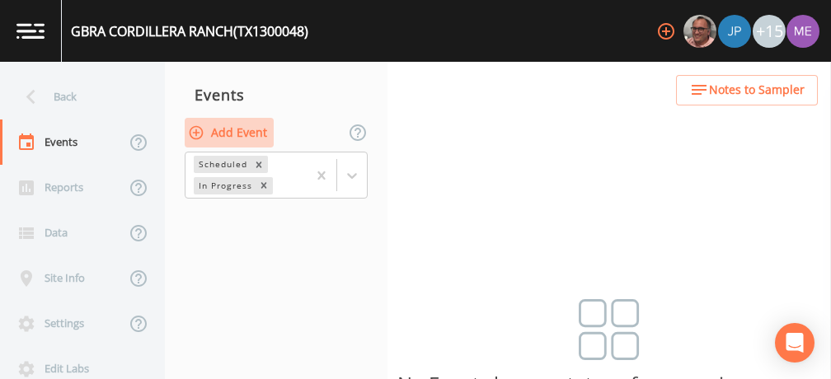
click at [266, 131] on button "Add Event" at bounding box center [229, 133] width 89 height 31
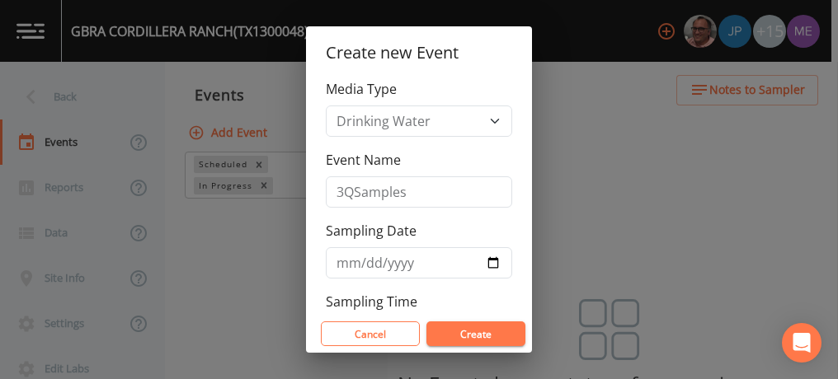
click at [459, 327] on button "Create" at bounding box center [475, 334] width 99 height 25
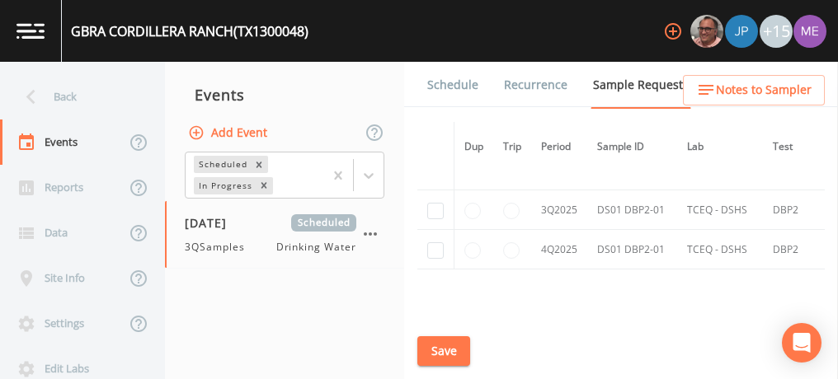
scroll to position [2307, 0]
click at [433, 202] on input "checkbox" at bounding box center [435, 210] width 16 height 16
checkbox input "true"
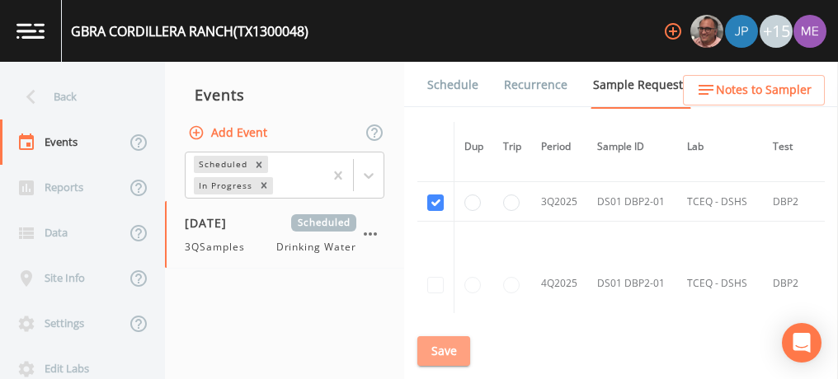
click at [449, 340] on button "Save" at bounding box center [443, 351] width 53 height 31
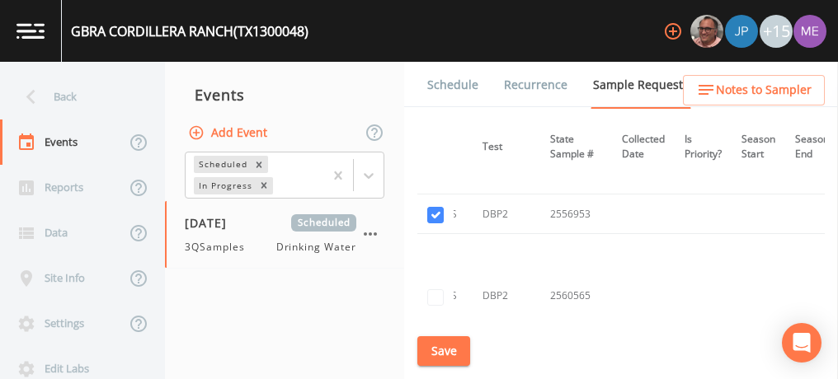
scroll to position [1975, 290]
click at [443, 344] on button "Save" at bounding box center [443, 351] width 53 height 31
click at [461, 85] on link "Schedule" at bounding box center [453, 85] width 56 height 46
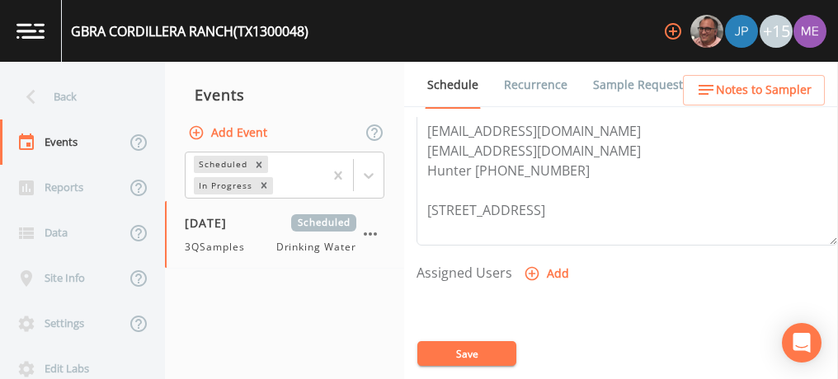
scroll to position [572, 0]
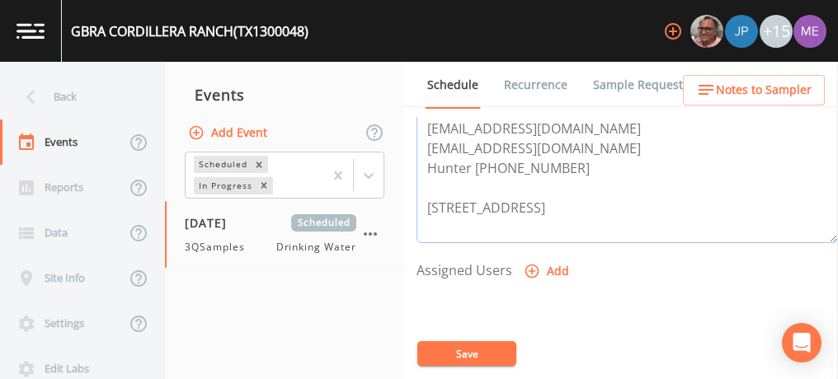
drag, startPoint x: 429, startPoint y: 201, endPoint x: 520, endPoint y: 221, distance: 93.7
click at [520, 221] on textarea "Travis Rohwedder 830-243-8856 Water Plant 830-885-2639 Gate Code: A0225 trohwed…" at bounding box center [626, 138] width 421 height 209
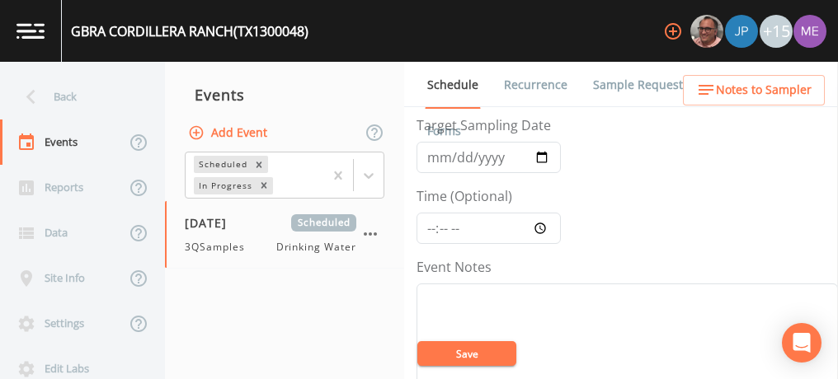
scroll to position [73, 0]
click at [430, 228] on input "Time (Optional)" at bounding box center [488, 227] width 144 height 31
type input "10:45"
click at [449, 353] on button "Save" at bounding box center [466, 353] width 99 height 25
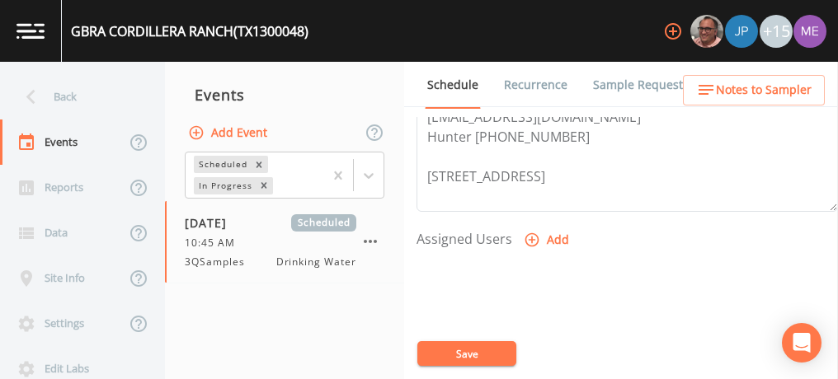
scroll to position [604, 0]
click at [533, 237] on icon "button" at bounding box center [532, 239] width 16 height 16
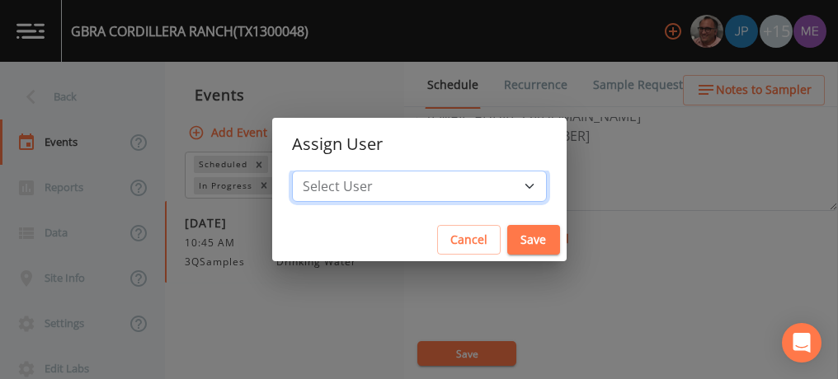
click at [506, 188] on select "Select User Mike Franklin Joshua gere Paul Lauren Saenz David Weber Zachary Eva…" at bounding box center [419, 186] width 255 height 31
select select "82fcd260-406f-4720-af66-0de7f1917f1c"
click at [317, 171] on select "Select User Mike Franklin Joshua gere Paul Lauren Saenz David Weber Zachary Eva…" at bounding box center [419, 186] width 255 height 31
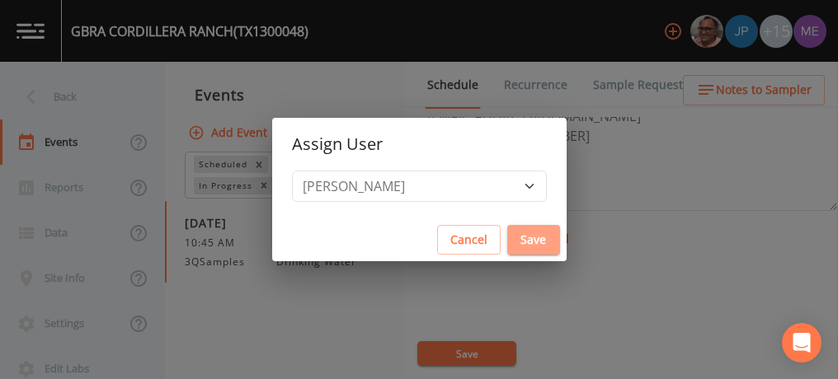
click at [515, 233] on button "Save" at bounding box center [533, 240] width 53 height 31
select select
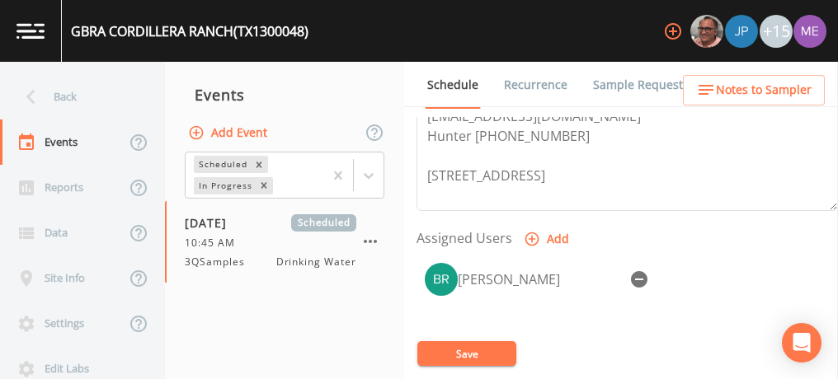
click at [489, 349] on button "Save" at bounding box center [466, 353] width 99 height 25
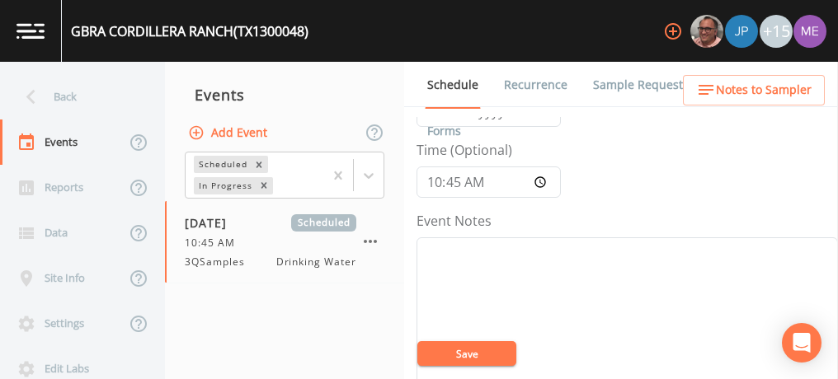
scroll to position [114, 0]
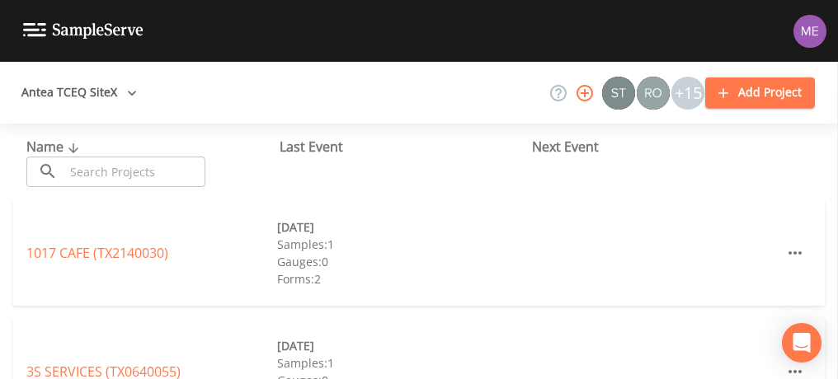
click at [107, 170] on input "text" at bounding box center [134, 172] width 141 height 31
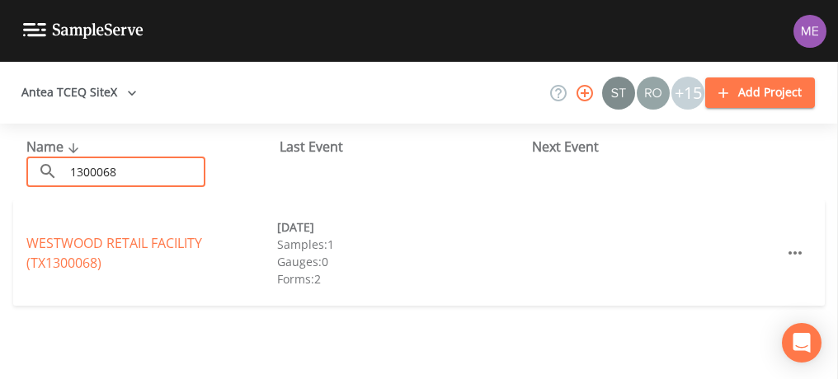
type input "1300068"
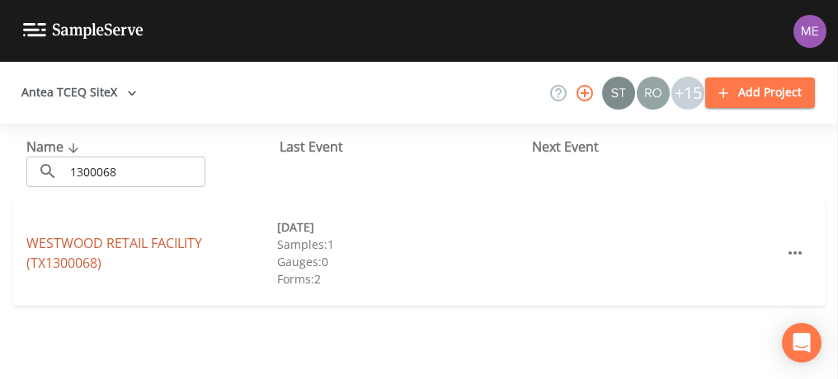
click at [98, 238] on link "WESTWOOD RETAIL FACILITY (TX1300068)" at bounding box center [114, 253] width 176 height 38
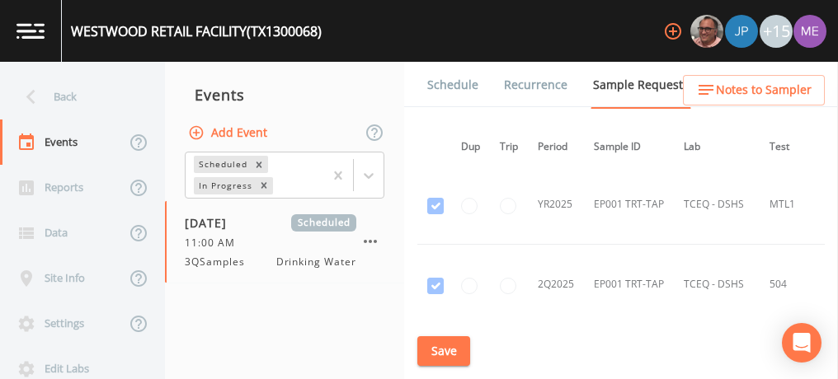
scroll to position [409, 3]
click at [439, 91] on link "Schedule" at bounding box center [453, 85] width 56 height 46
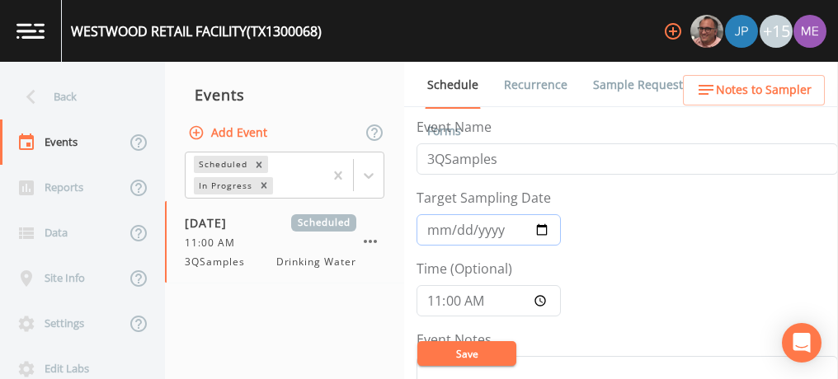
click at [453, 232] on input "[DATE]" at bounding box center [488, 229] width 144 height 31
type input "[DATE]"
click at [462, 350] on button "Save" at bounding box center [466, 353] width 99 height 25
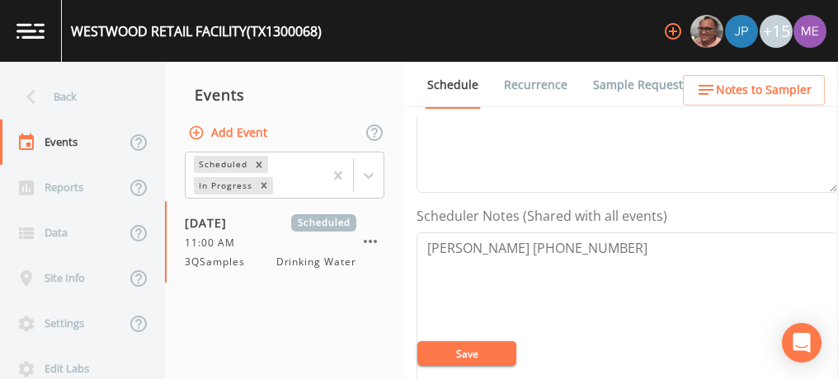
scroll to position [373, 0]
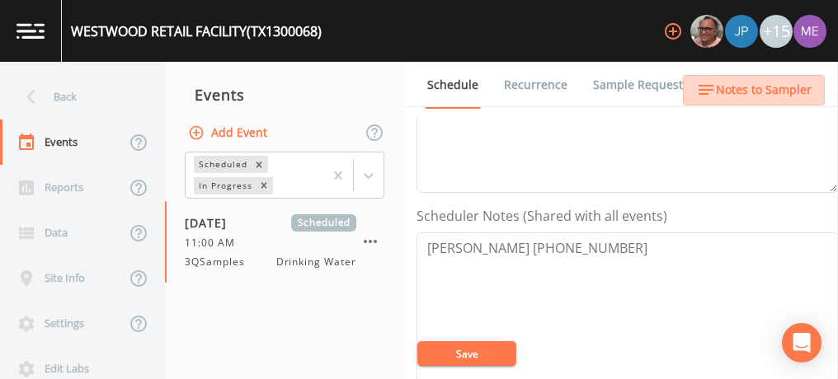
click at [764, 93] on span "Notes to Sampler" at bounding box center [764, 90] width 96 height 21
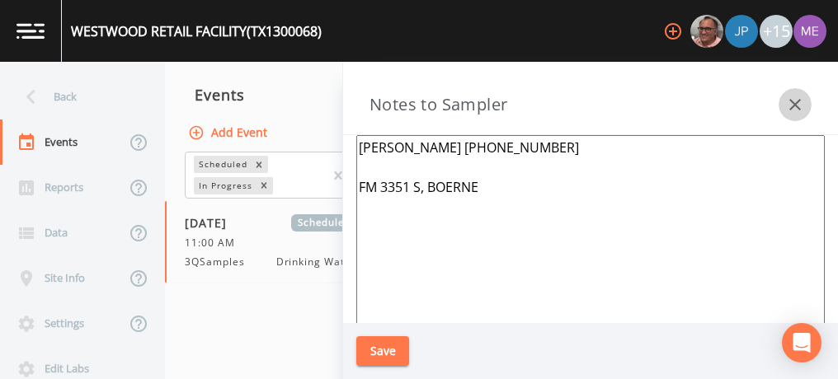
click at [797, 106] on icon "button" at bounding box center [795, 105] width 12 height 12
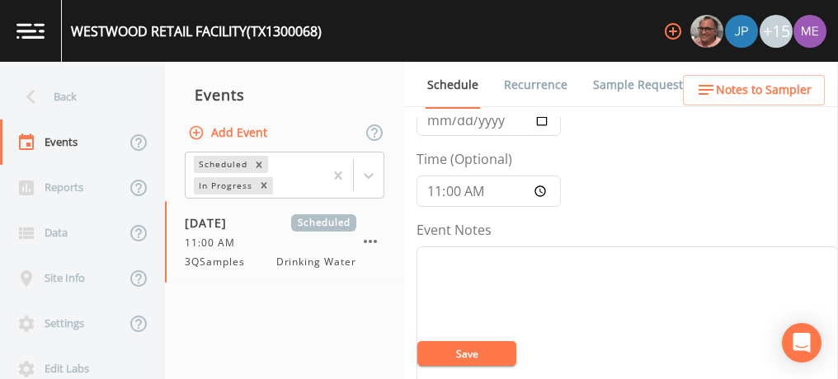
scroll to position [89, 0]
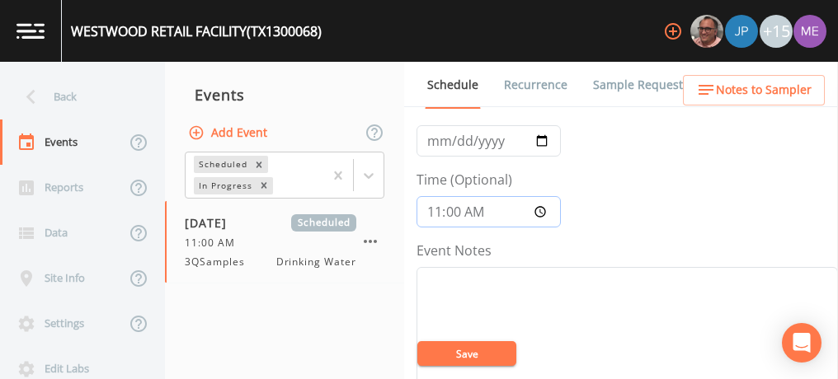
click at [448, 209] on input "11:00:00" at bounding box center [488, 211] width 144 height 31
type input "11:15"
click at [462, 357] on button "Save" at bounding box center [466, 353] width 99 height 25
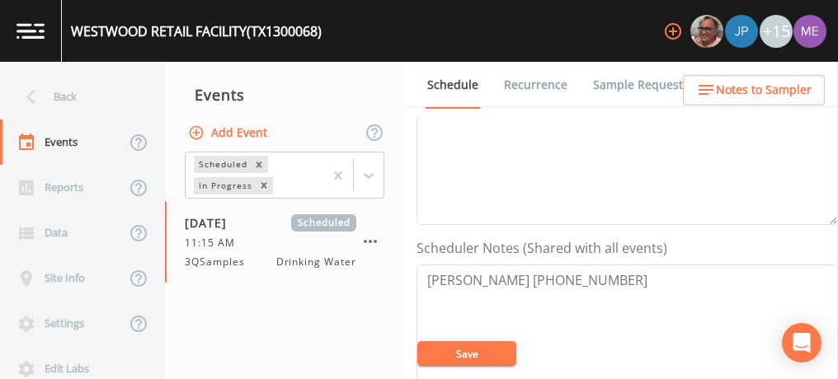
scroll to position [340, 0]
click at [649, 82] on link "Sample Requests" at bounding box center [640, 85] width 101 height 46
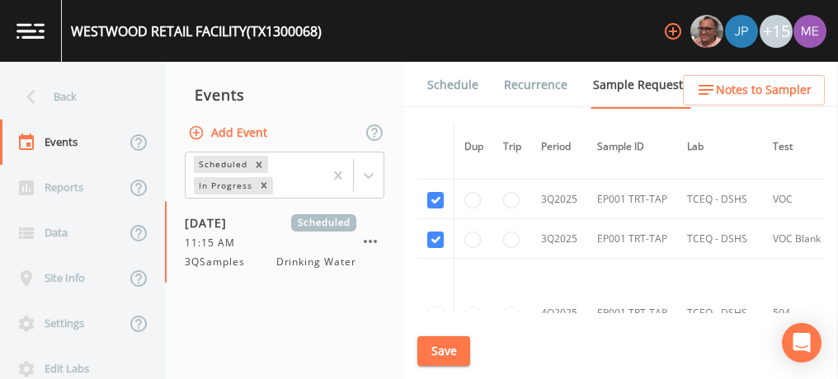
scroll to position [1232, 0]
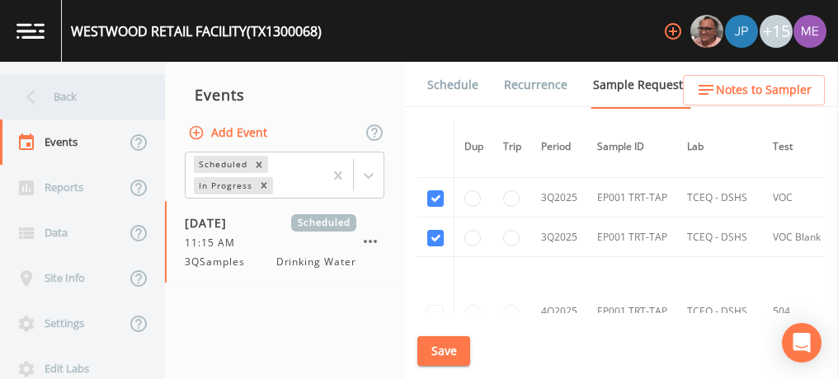
click at [63, 97] on div "Back" at bounding box center [74, 96] width 148 height 45
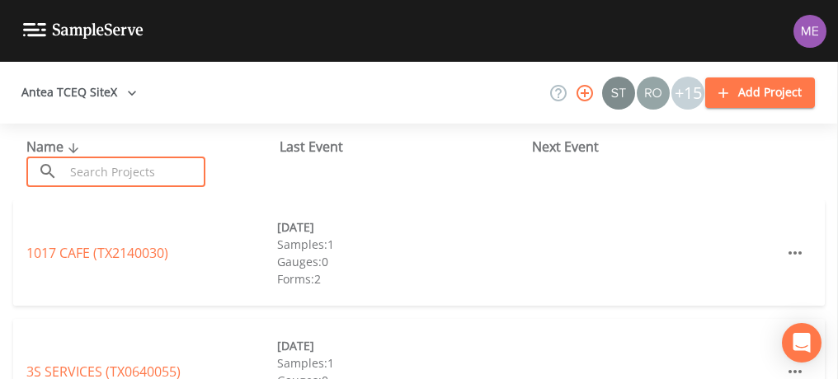
click at [104, 164] on input "text" at bounding box center [134, 172] width 141 height 31
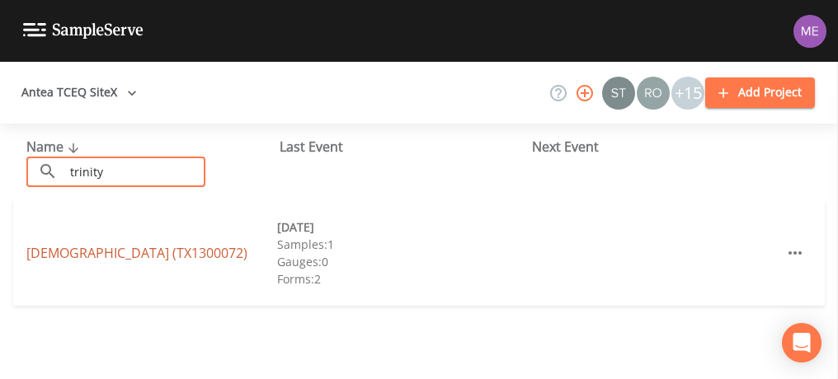
type input "trinity"
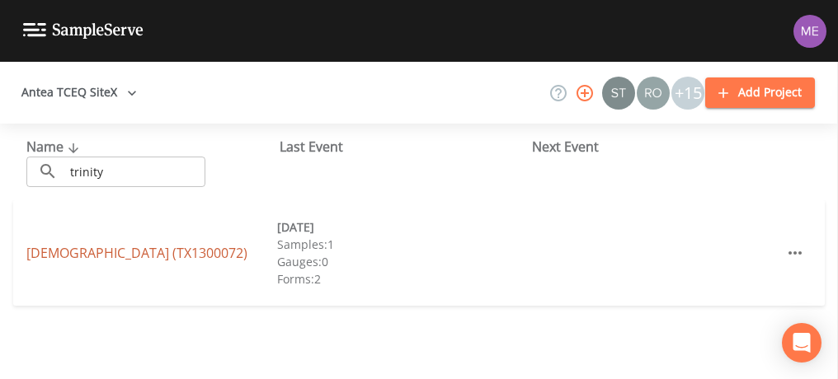
click at [127, 244] on link "[DEMOGRAPHIC_DATA] (TX1300072)" at bounding box center [136, 253] width 221 height 18
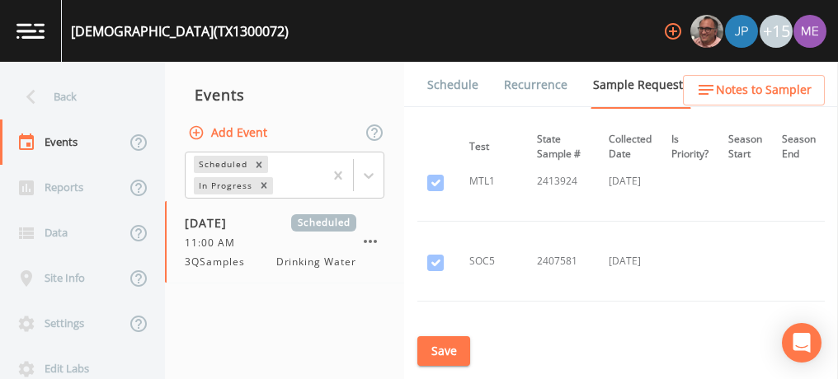
scroll to position [1150, 298]
click at [464, 92] on link "Schedule" at bounding box center [453, 85] width 56 height 46
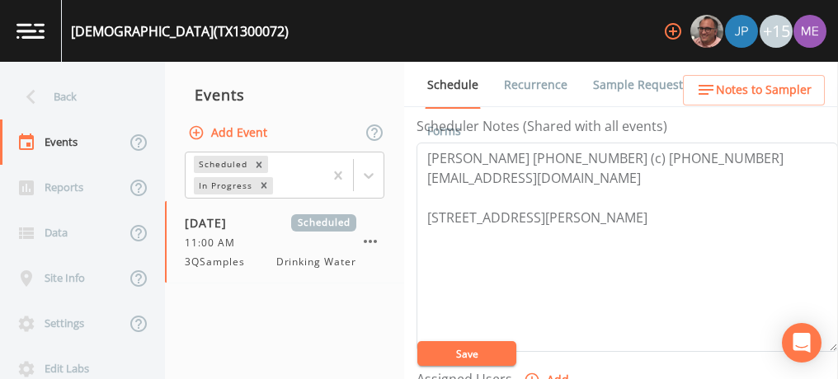
scroll to position [463, 0]
click at [428, 173] on textarea "[PERSON_NAME] [PHONE_NUMBER] (c) [PHONE_NUMBER] [EMAIL_ADDRESS][DOMAIN_NAME] [S…" at bounding box center [626, 246] width 421 height 209
click at [637, 173] on textarea "[PERSON_NAME] [PHONE_NUMBER] (c) [PHONE_NUMBER] [EMAIL_ADDRESS][DOMAIN_NAME] [S…" at bounding box center [626, 246] width 421 height 209
drag, startPoint x: 637, startPoint y: 173, endPoint x: 428, endPoint y: 176, distance: 209.5
click at [428, 176] on textarea "[PERSON_NAME] [PHONE_NUMBER] (c) [PHONE_NUMBER] [EMAIL_ADDRESS][DOMAIN_NAME] [S…" at bounding box center [626, 246] width 421 height 209
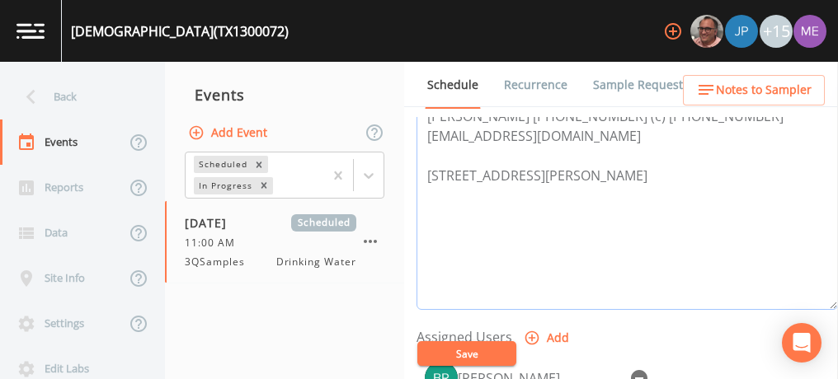
scroll to position [504, 0]
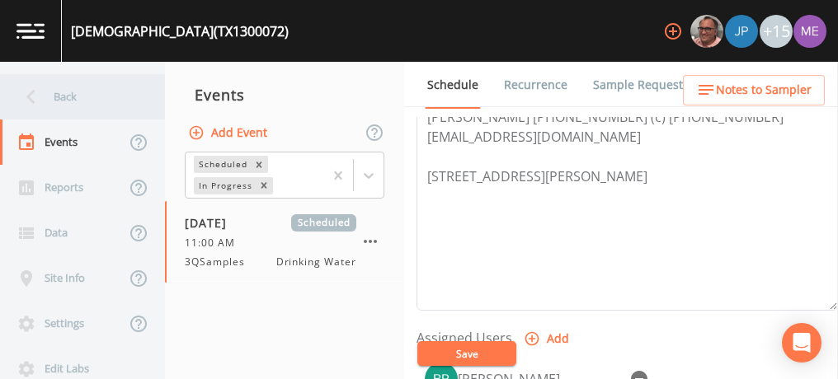
click at [68, 92] on div "Back" at bounding box center [74, 96] width 148 height 45
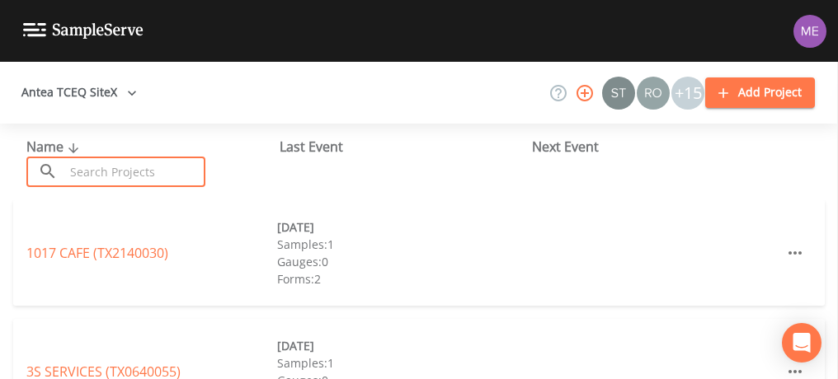
click at [165, 171] on input "text" at bounding box center [134, 172] width 141 height 31
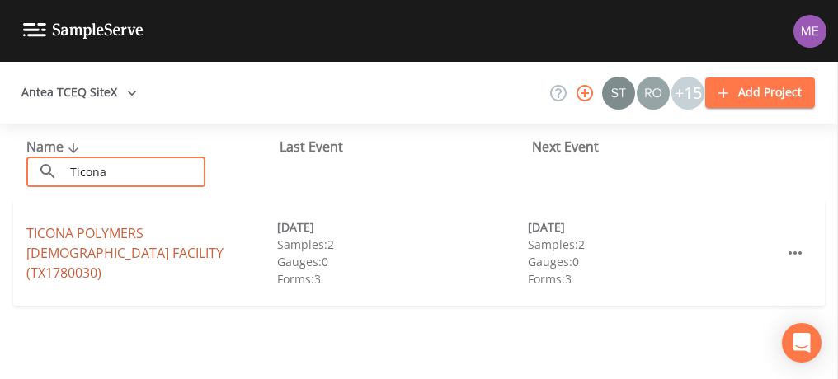
type input "Ticona"
click at [155, 242] on link "TICONA POLYMERS [PERSON_NAME] FACILITY (TX1780030)" at bounding box center [124, 253] width 197 height 58
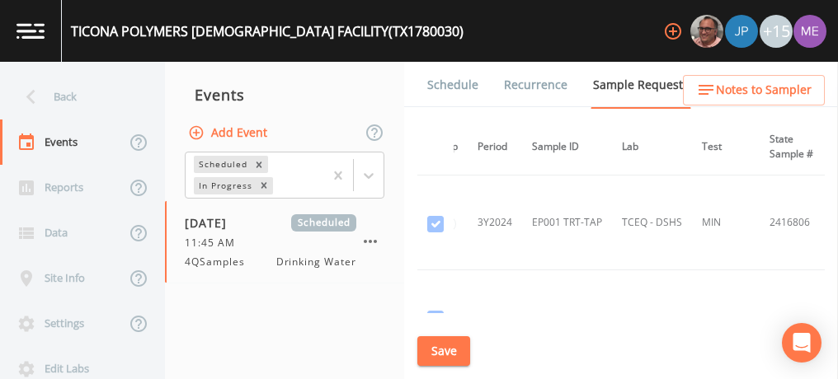
scroll to position [688, 64]
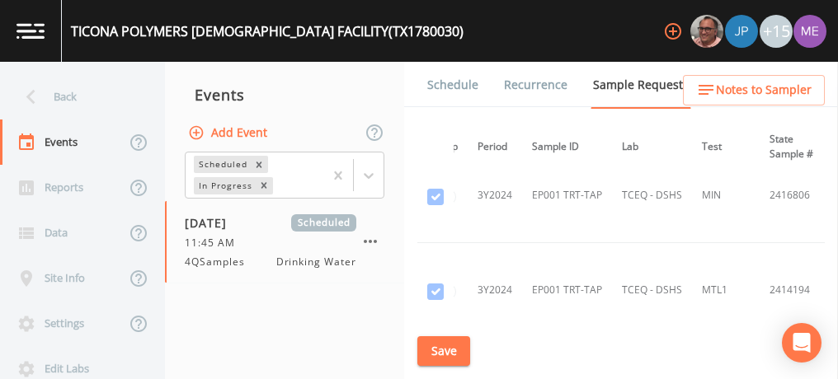
click at [463, 82] on link "Schedule" at bounding box center [453, 85] width 56 height 46
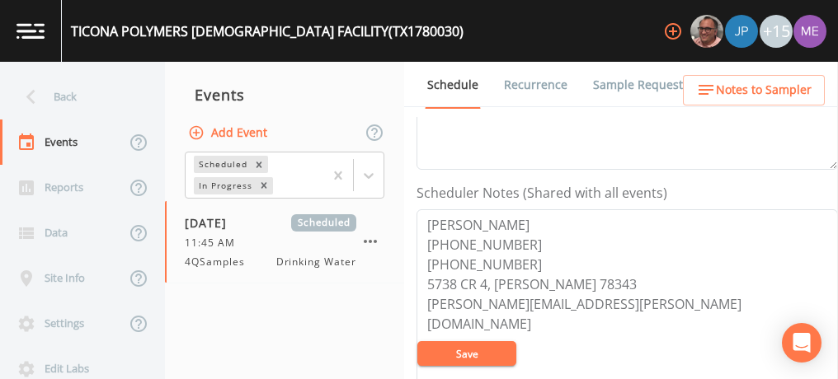
scroll to position [465, 0]
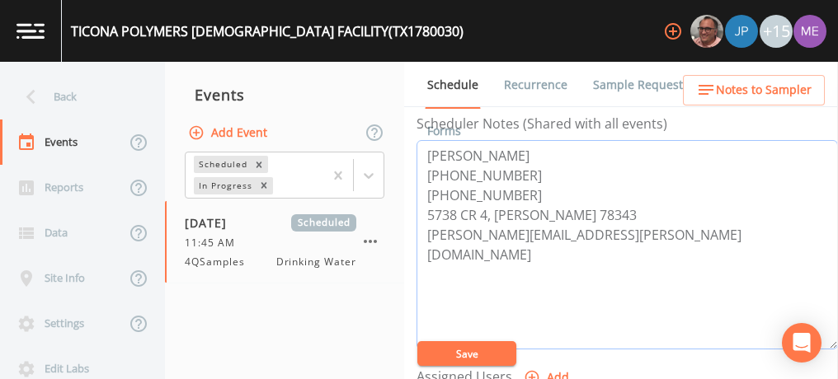
click at [574, 268] on textarea "[PERSON_NAME] [PHONE_NUMBER] [PHONE_NUMBER] 5738 CR 4, [PERSON_NAME] 78343 [PER…" at bounding box center [626, 244] width 421 height 209
click at [633, 229] on textarea "[PERSON_NAME] [PHONE_NUMBER] [PHONE_NUMBER] 5738 CR 4, [PERSON_NAME] 78343 [PER…" at bounding box center [626, 244] width 421 height 209
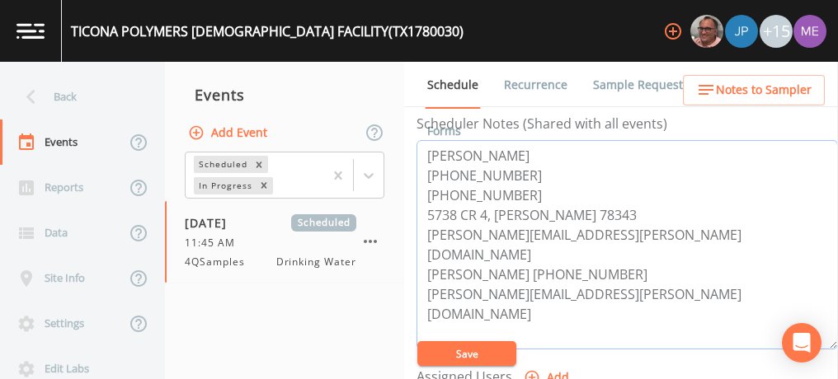
drag, startPoint x: 426, startPoint y: 153, endPoint x: 513, endPoint y: 190, distance: 95.0
click at [513, 190] on textarea "[PERSON_NAME] [PHONE_NUMBER] [PHONE_NUMBER] 5738 CR 4, [PERSON_NAME] 78343 [PER…" at bounding box center [626, 244] width 421 height 209
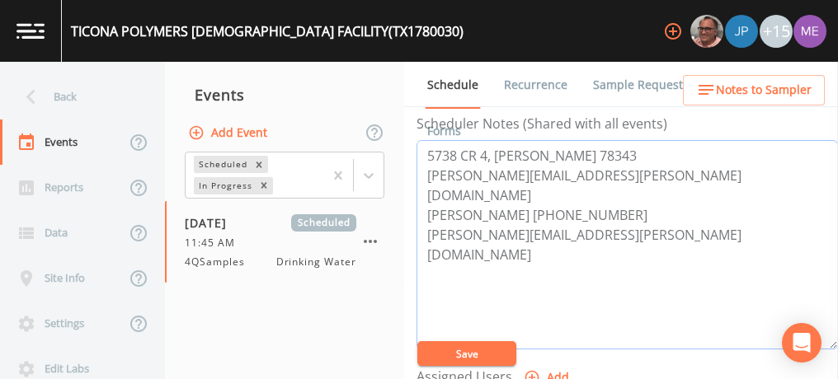
drag, startPoint x: 426, startPoint y: 151, endPoint x: 463, endPoint y: 166, distance: 40.0
click at [463, 166] on textarea "5738 CR 4, [PERSON_NAME] 78343 [PERSON_NAME][EMAIL_ADDRESS][PERSON_NAME][DOMAIN…" at bounding box center [626, 244] width 421 height 209
click at [633, 173] on textarea "5738 CR 4, [PERSON_NAME] 78343 [PERSON_NAME][EMAIL_ADDRESS][PERSON_NAME][DOMAIN…" at bounding box center [626, 244] width 421 height 209
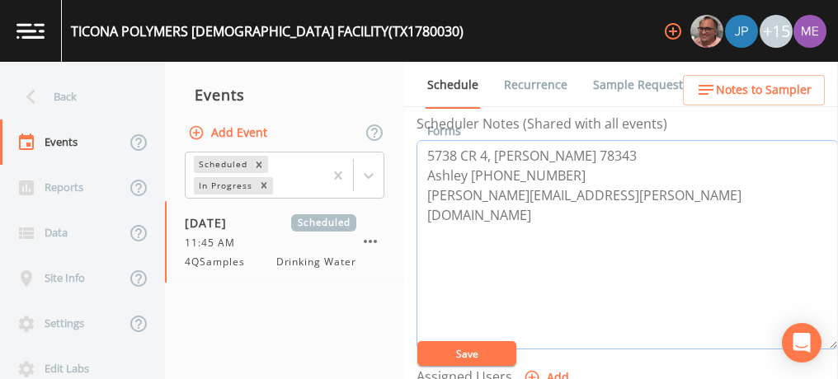
type textarea "5738 CR 4, [PERSON_NAME] 78343 Ashley [PHONE_NUMBER] [PERSON_NAME][EMAIL_ADDRES…"
click at [472, 355] on button "Save" at bounding box center [466, 353] width 99 height 25
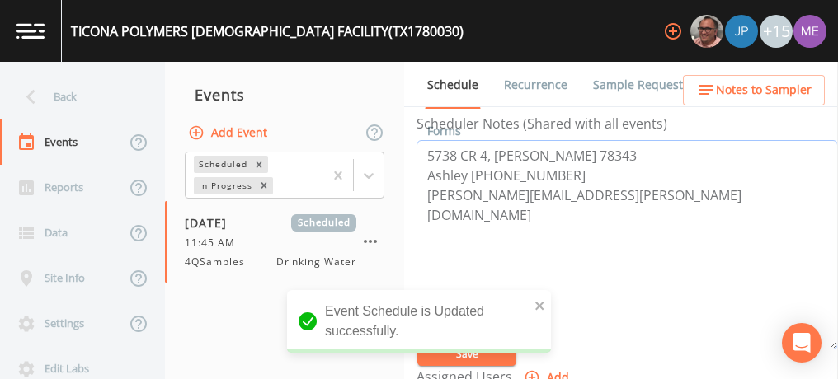
drag, startPoint x: 426, startPoint y: 154, endPoint x: 623, endPoint y: 196, distance: 201.5
click at [623, 196] on textarea "5738 CR 4, [PERSON_NAME] 78343 Ashley [PHONE_NUMBER] [PERSON_NAME][EMAIL_ADDRES…" at bounding box center [626, 244] width 421 height 209
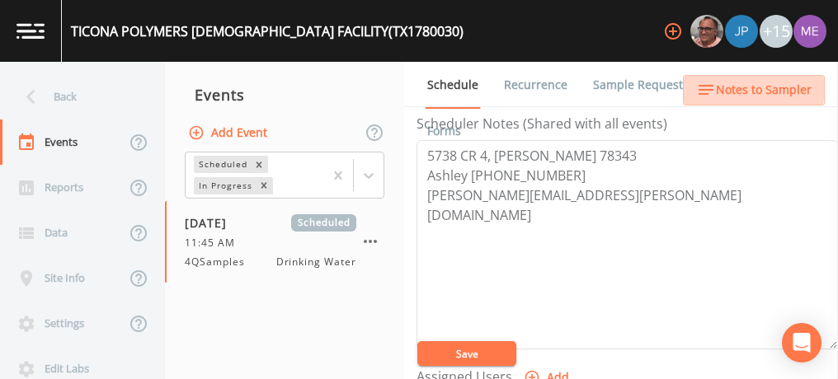
click at [739, 86] on span "Notes to Sampler" at bounding box center [764, 90] width 96 height 21
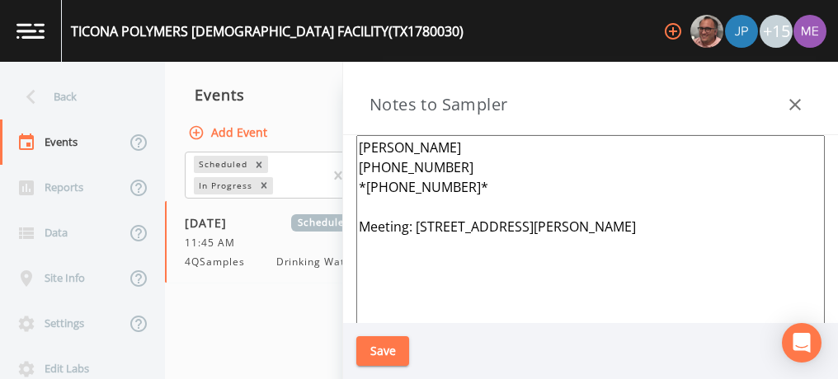
drag, startPoint x: 358, startPoint y: 146, endPoint x: 465, endPoint y: 192, distance: 116.7
click at [465, 192] on textarea "[PERSON_NAME] [PHONE_NUMBER] *[PHONE_NUMBER]* Meeting: [STREET_ADDRESS][PERSON_…" at bounding box center [590, 335] width 468 height 401
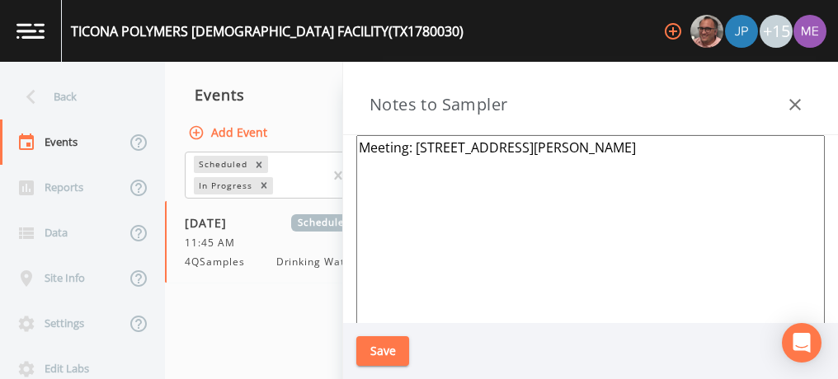
paste textarea "5738 CR 4, [PERSON_NAME] 78343 Ashley [PHONE_NUMBER] [PERSON_NAME][EMAIL_ADDRES…"
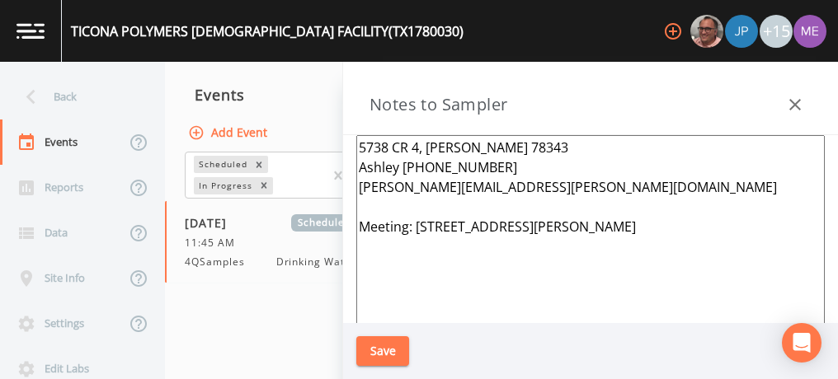
type textarea "5738 CR 4, [PERSON_NAME] 78343 Ashley [PHONE_NUMBER] [PERSON_NAME][EMAIL_ADDRES…"
click at [392, 343] on button "Save" at bounding box center [382, 351] width 53 height 31
